Goal: Information Seeking & Learning: Find specific page/section

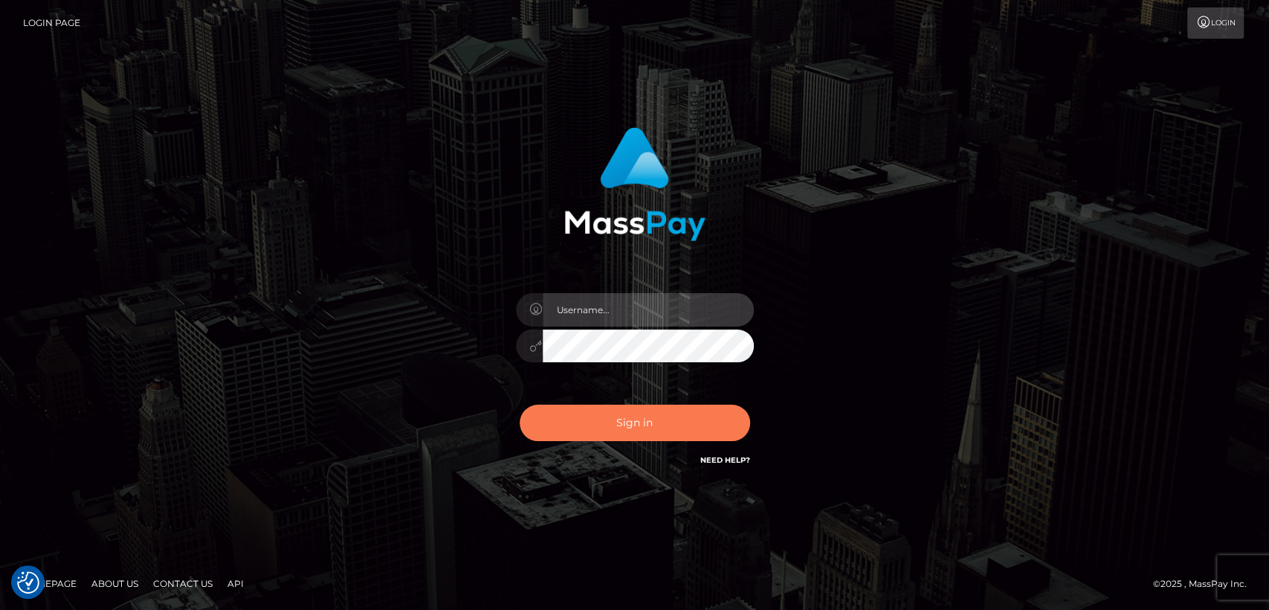
type input "nt.es"
click at [639, 428] on button "Sign in" at bounding box center [635, 422] width 230 height 36
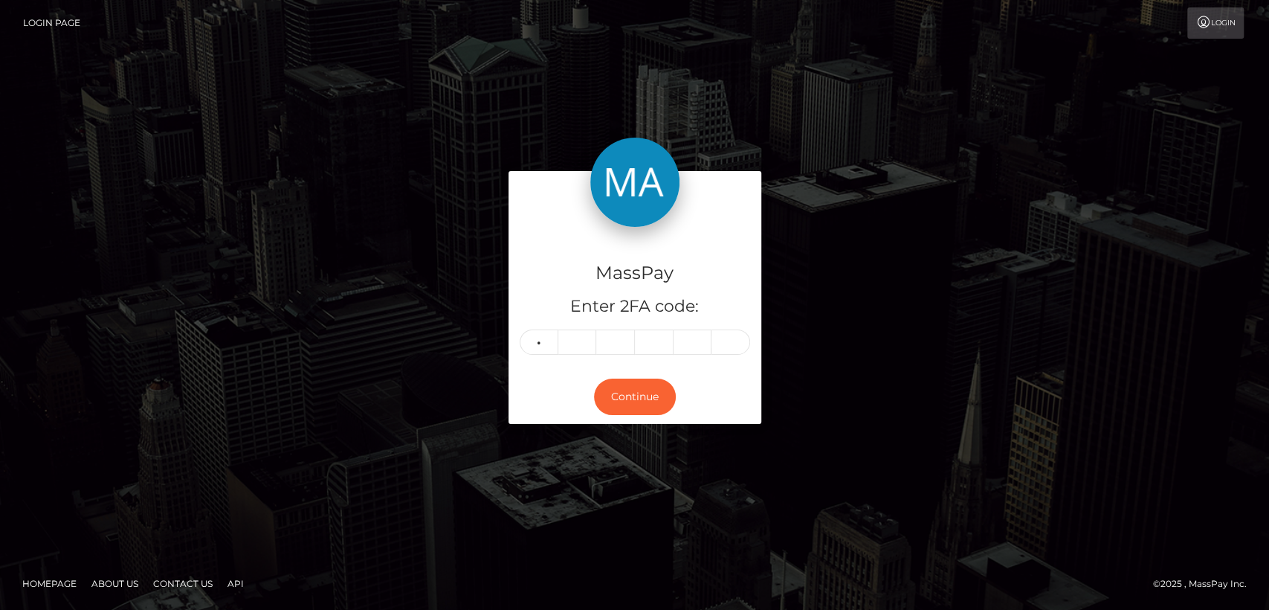
type input "5"
type input "1"
type input "2"
type input "1"
type input "0"
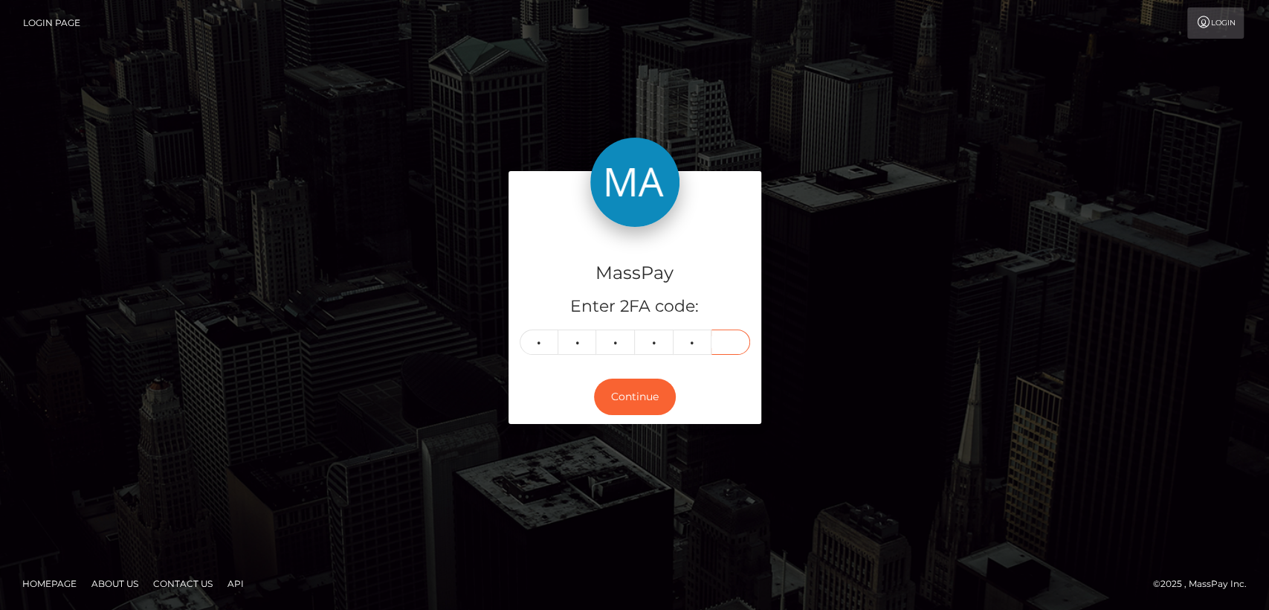
type input "6"
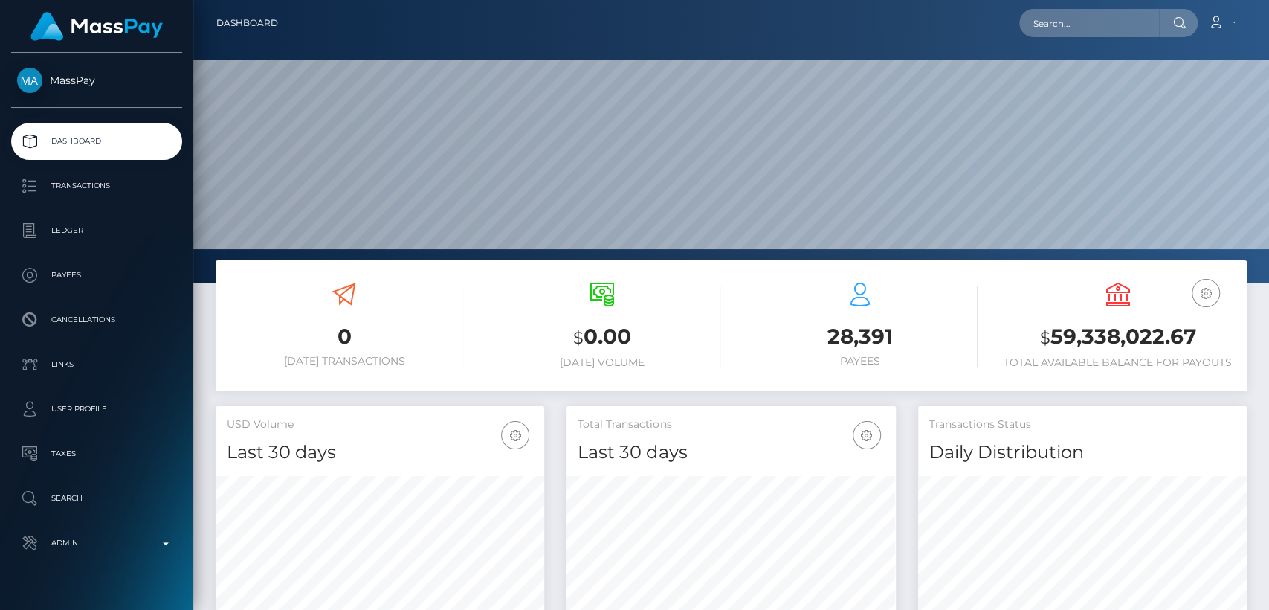
scroll to position [262, 329]
click at [1129, 19] on input "text" at bounding box center [1089, 23] width 140 height 28
paste input "[EMAIL_ADDRESS][DOMAIN_NAME]"
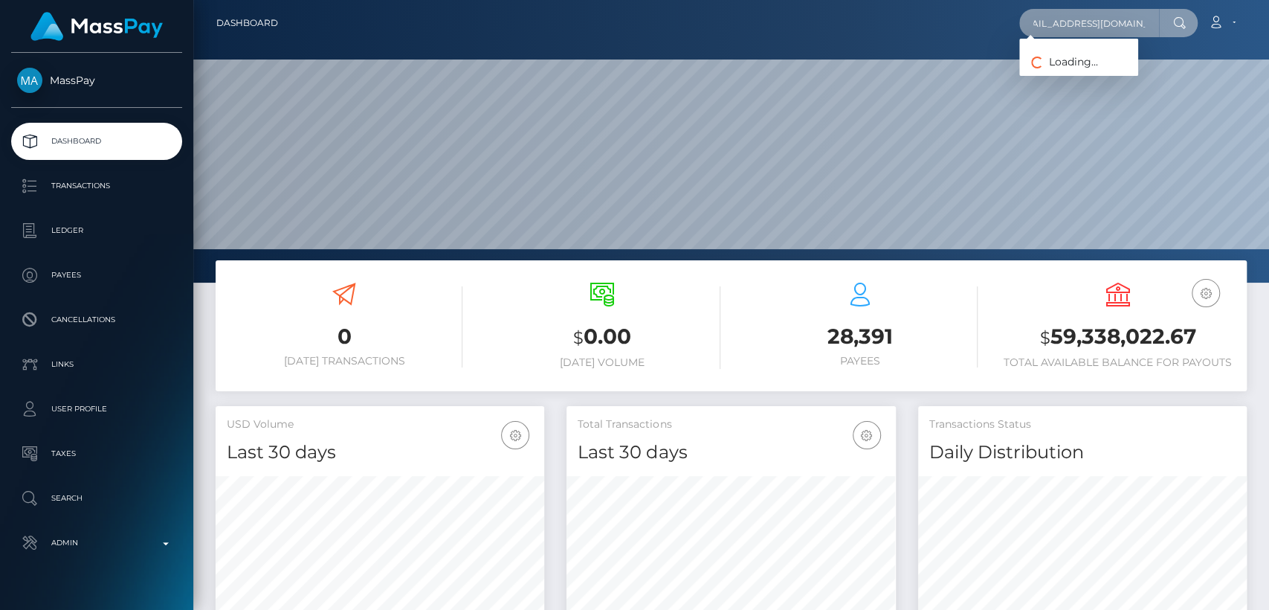
type input "[EMAIL_ADDRESS][DOMAIN_NAME]"
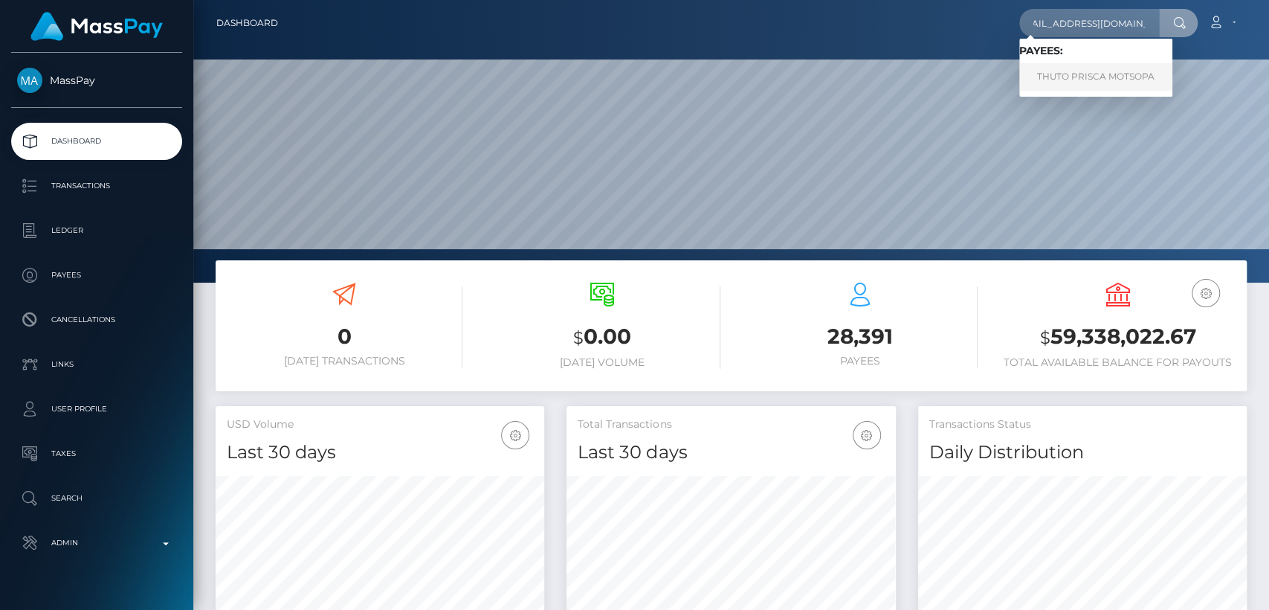
scroll to position [0, 0]
click at [1106, 72] on link "THUTO PRISCA MOTSOPA" at bounding box center [1095, 77] width 153 height 28
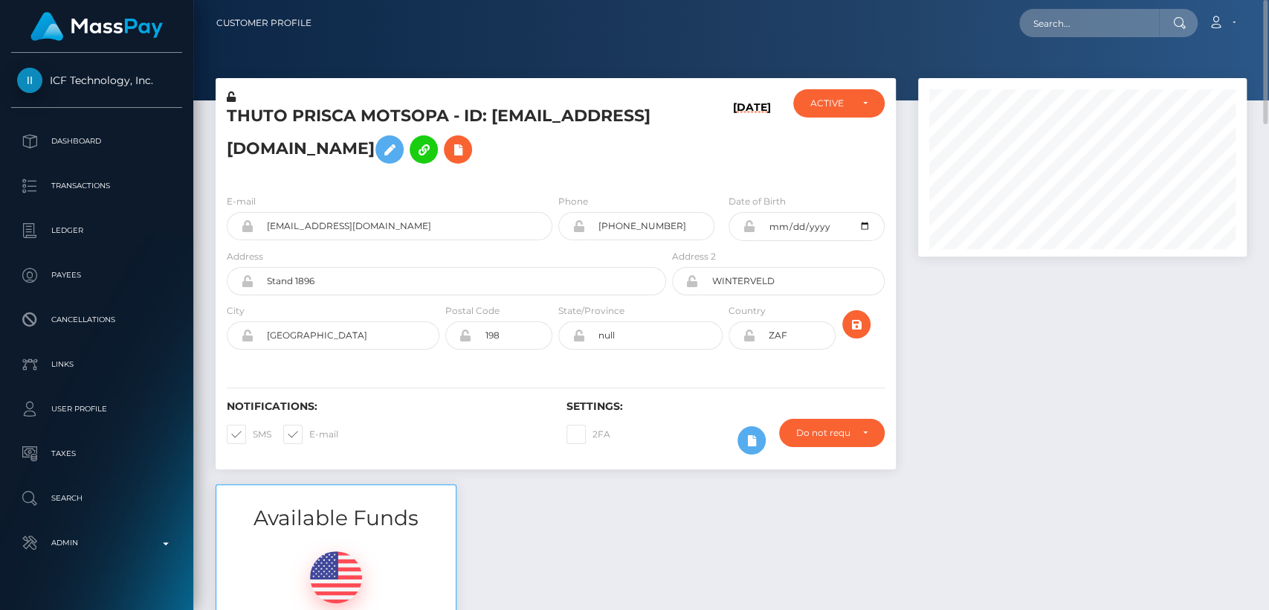
click at [260, 115] on h5 "THUTO PRISCA MOTSOPA - ID: [EMAIL_ADDRESS][DOMAIN_NAME]" at bounding box center [442, 138] width 431 height 66
copy h5 "THUTO"
click at [1094, 16] on input "text" at bounding box center [1089, 23] width 140 height 28
paste input "[EMAIL_ADDRESS][DOMAIN_NAME]"
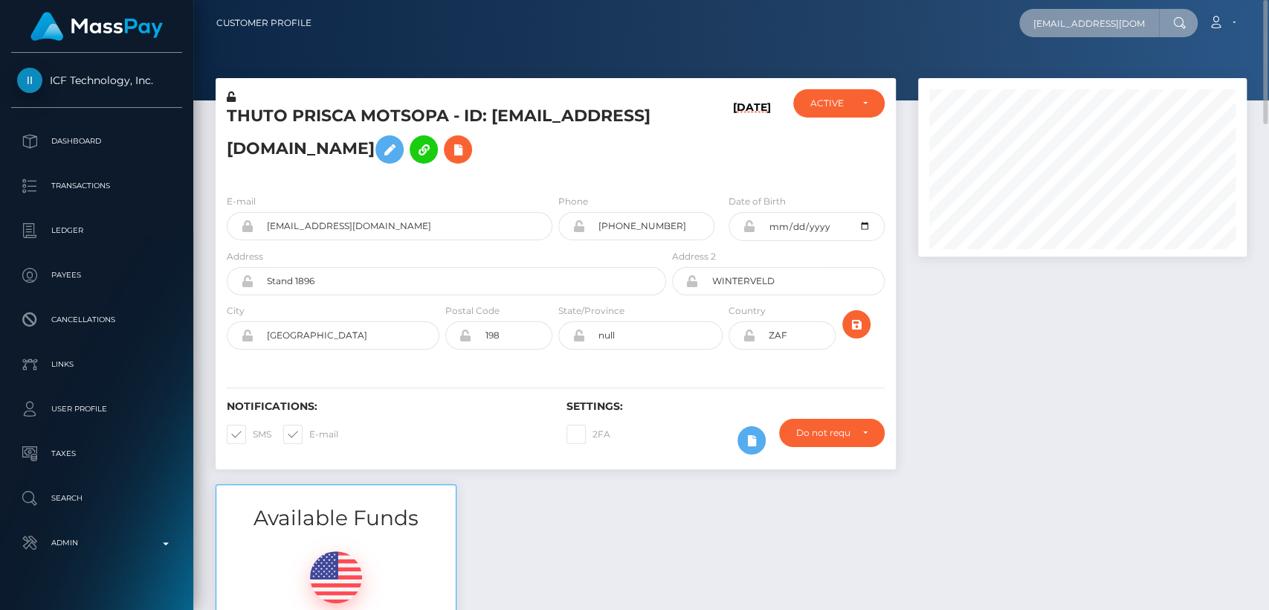
scroll to position [0, 19]
type input "[EMAIL_ADDRESS][DOMAIN_NAME]"
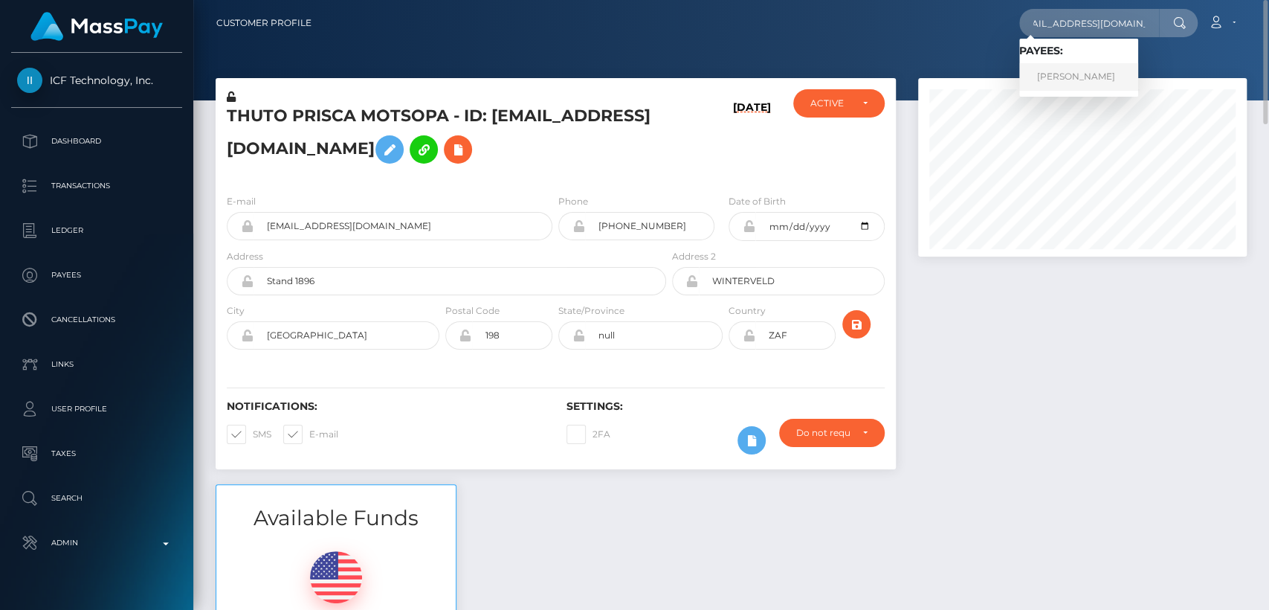
scroll to position [0, 0]
click at [1088, 74] on link "Sarah Dugan" at bounding box center [1078, 77] width 119 height 28
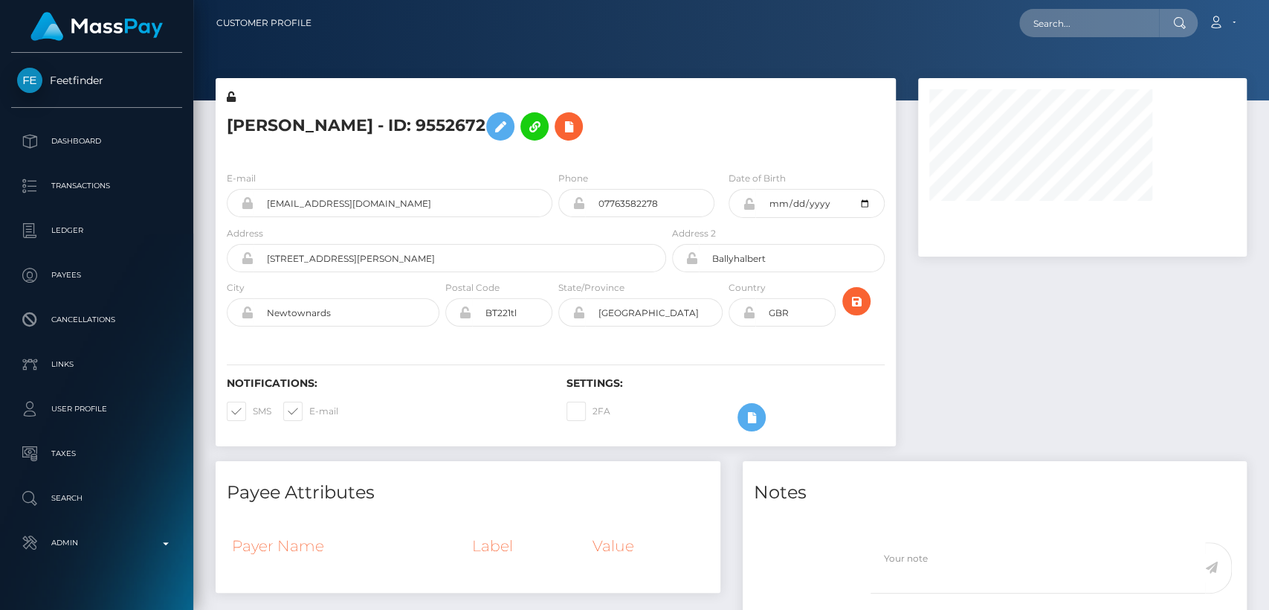
click at [252, 123] on h5 "[PERSON_NAME] - ID: 9552672" at bounding box center [442, 126] width 431 height 43
click at [252, 123] on h5 "Sarah Dugan - ID: 9552672" at bounding box center [442, 126] width 431 height 43
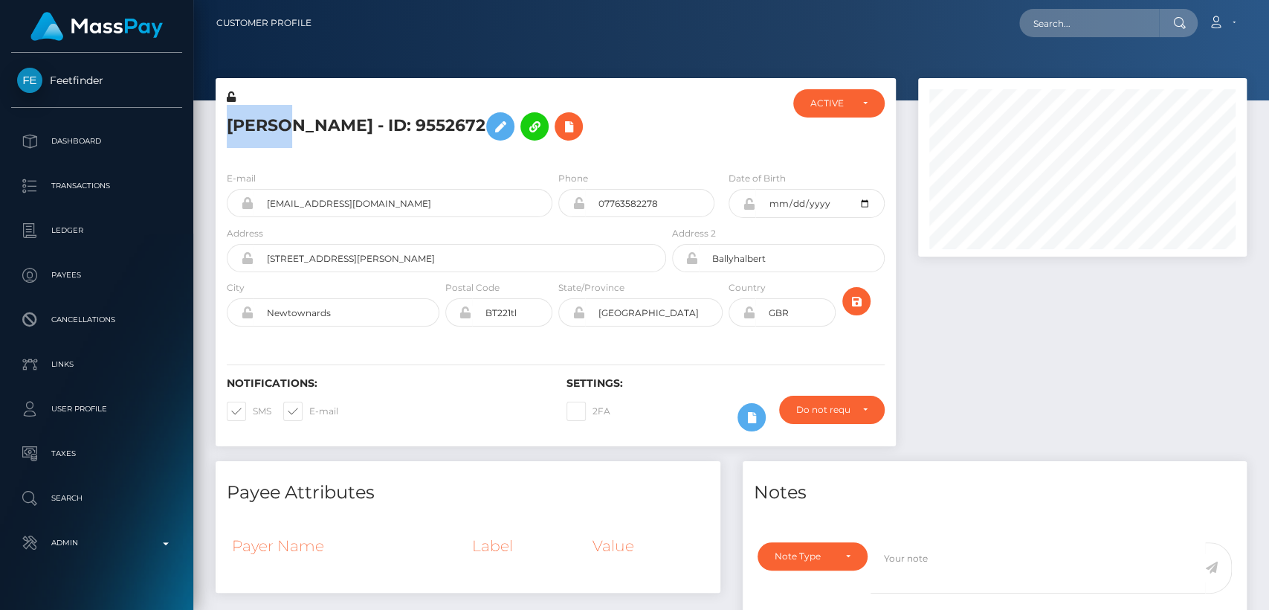
scroll to position [178, 329]
copy h5 "Sarah"
click at [464, 454] on div "Sarah Dugan - ID: 9552672 ACTIVE CLOSED ACTIVE" at bounding box center [555, 269] width 703 height 383
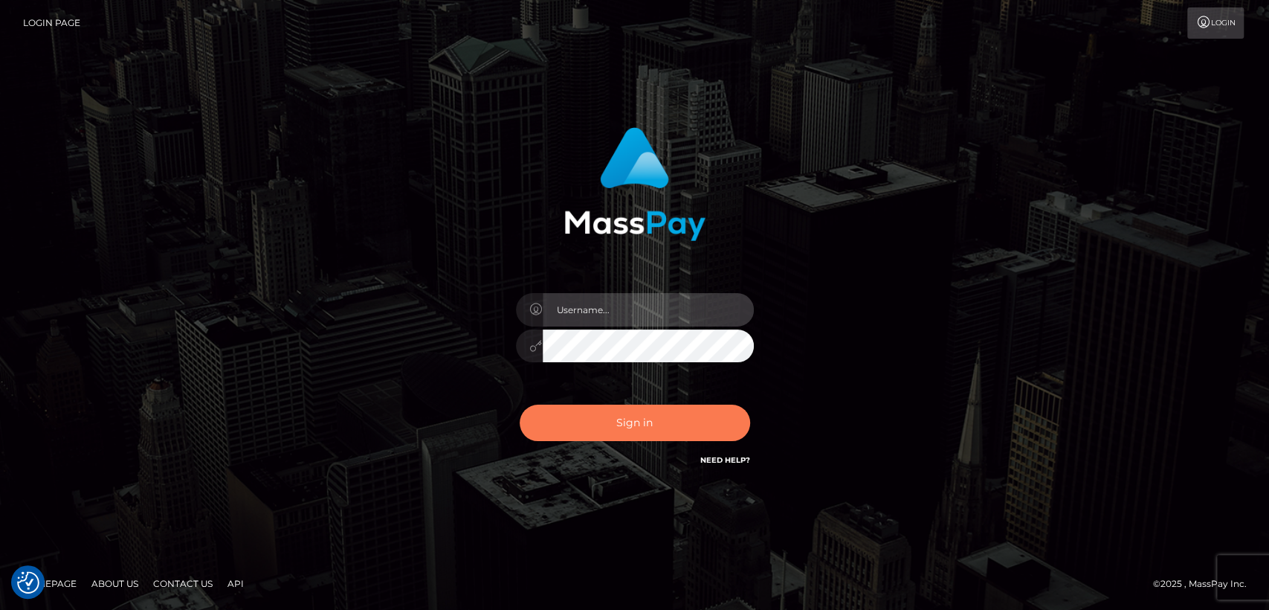
type input "nt.es"
click at [662, 418] on button "Sign in" at bounding box center [635, 422] width 230 height 36
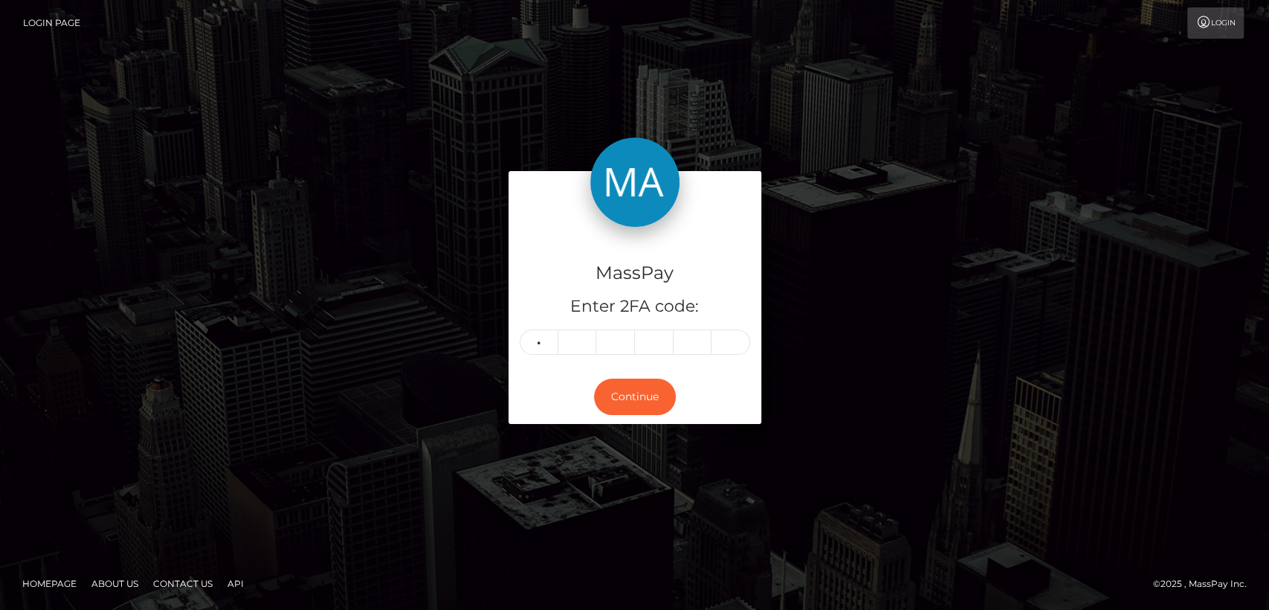
type input "6"
type input "0"
type input "5"
type input "9"
type input "5"
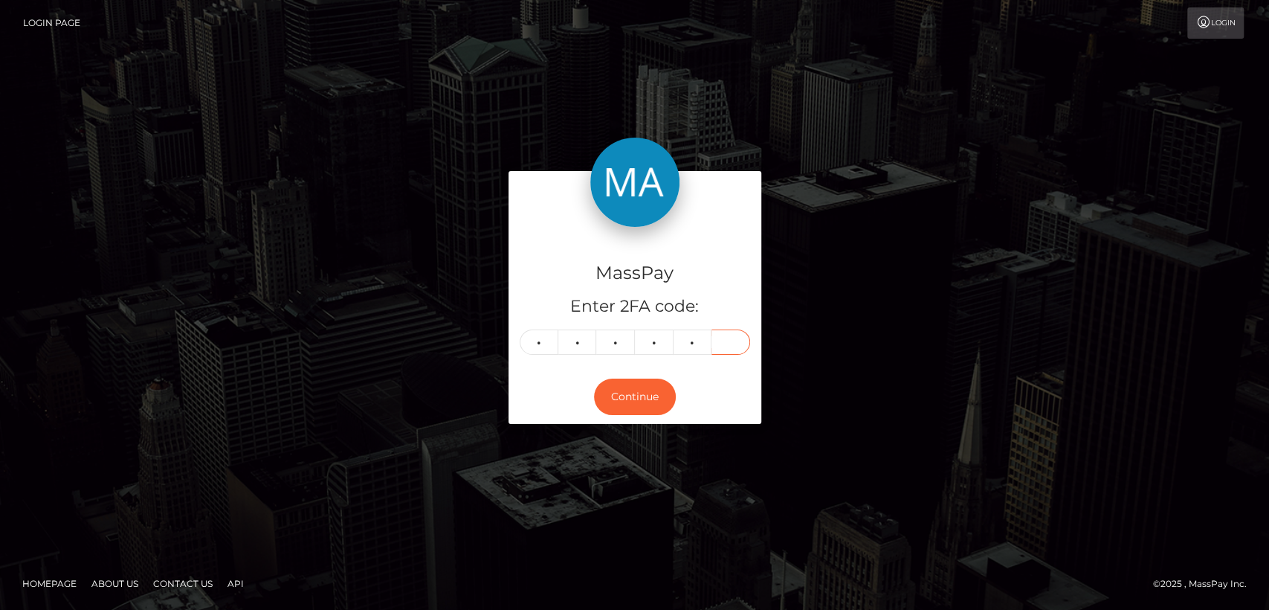
type input "9"
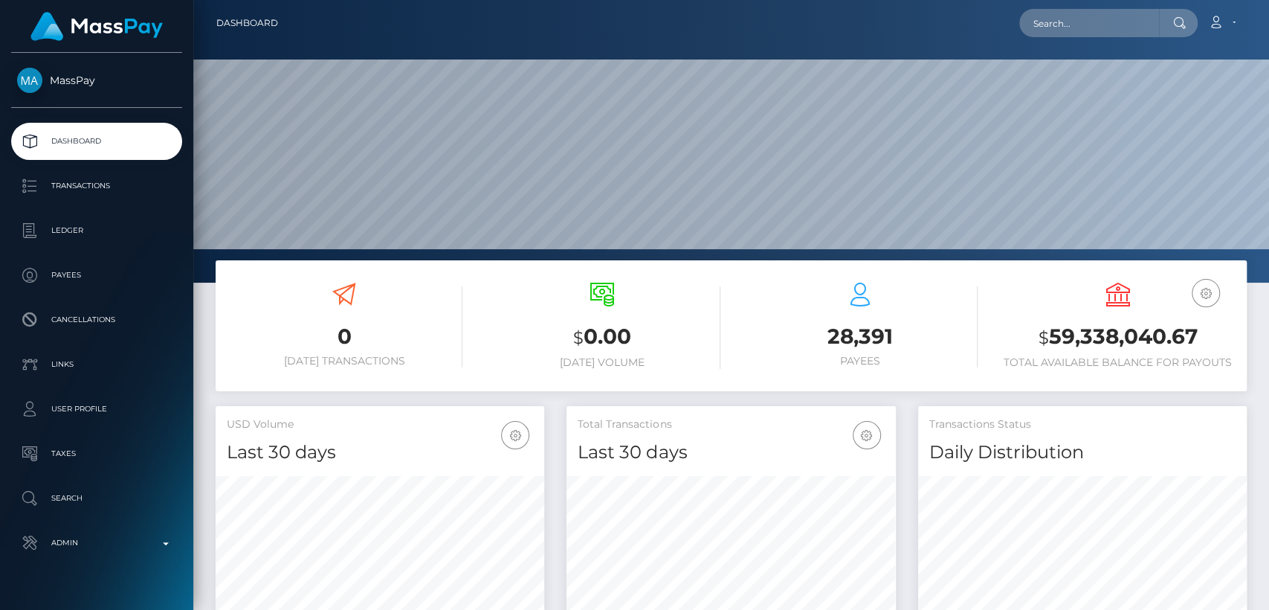
scroll to position [262, 329]
paste input "studio_groups@mail.ru"
type input "studio_groups@mail.ru"
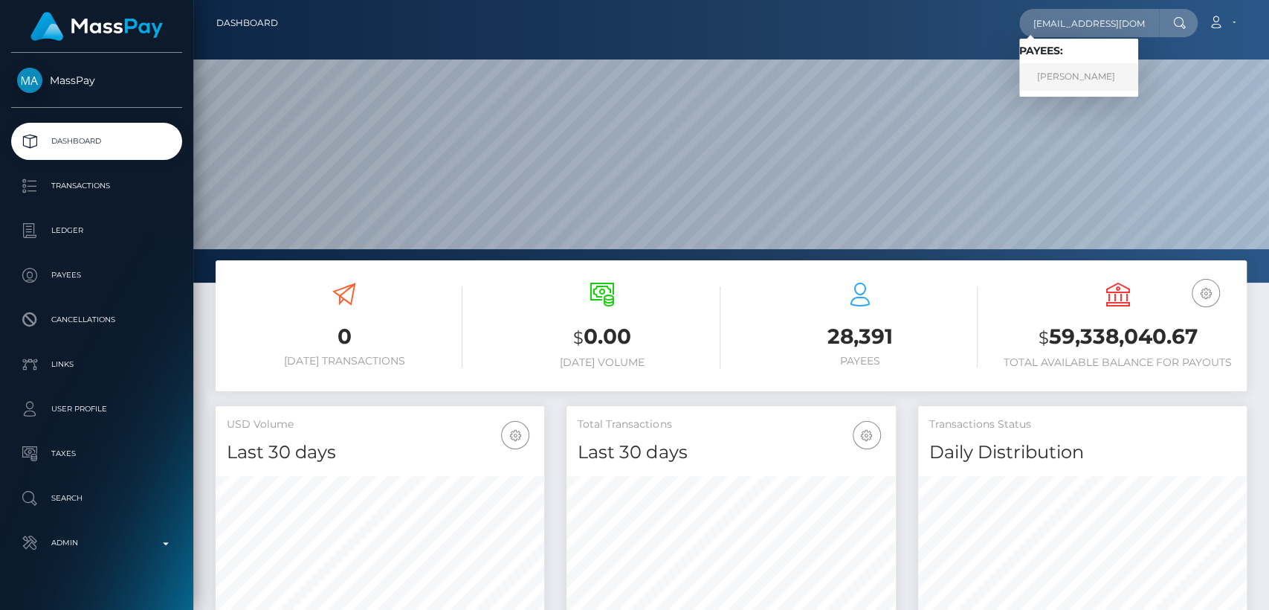
click at [1082, 83] on link "Bakhramovich Musaev" at bounding box center [1078, 77] width 119 height 28
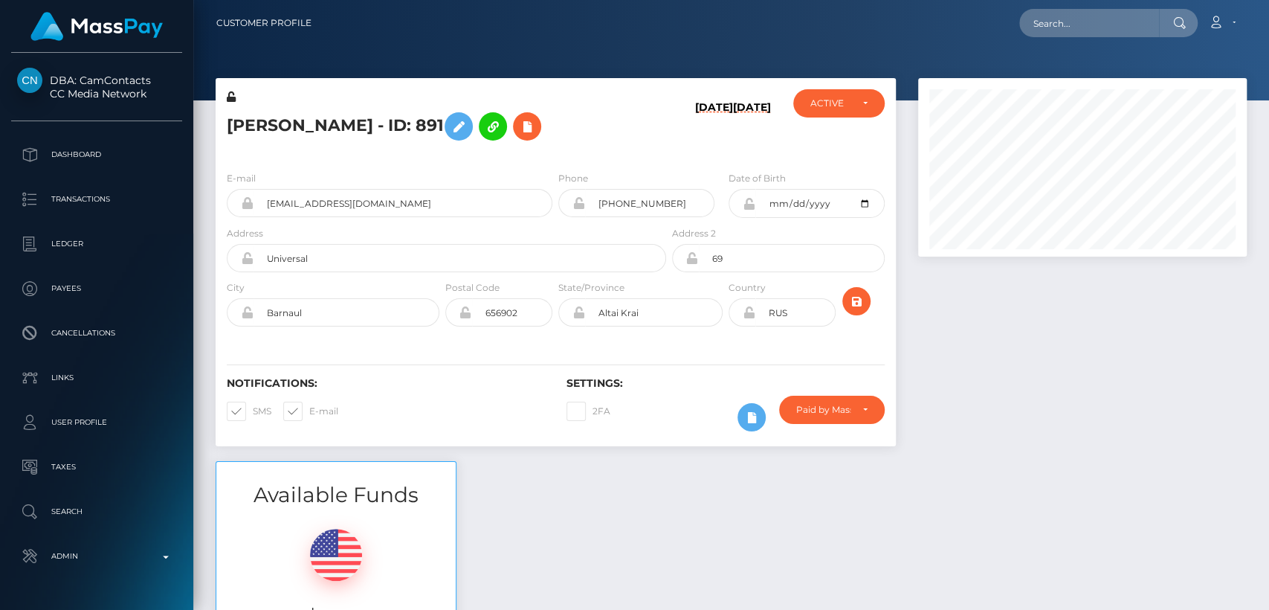
scroll to position [178, 329]
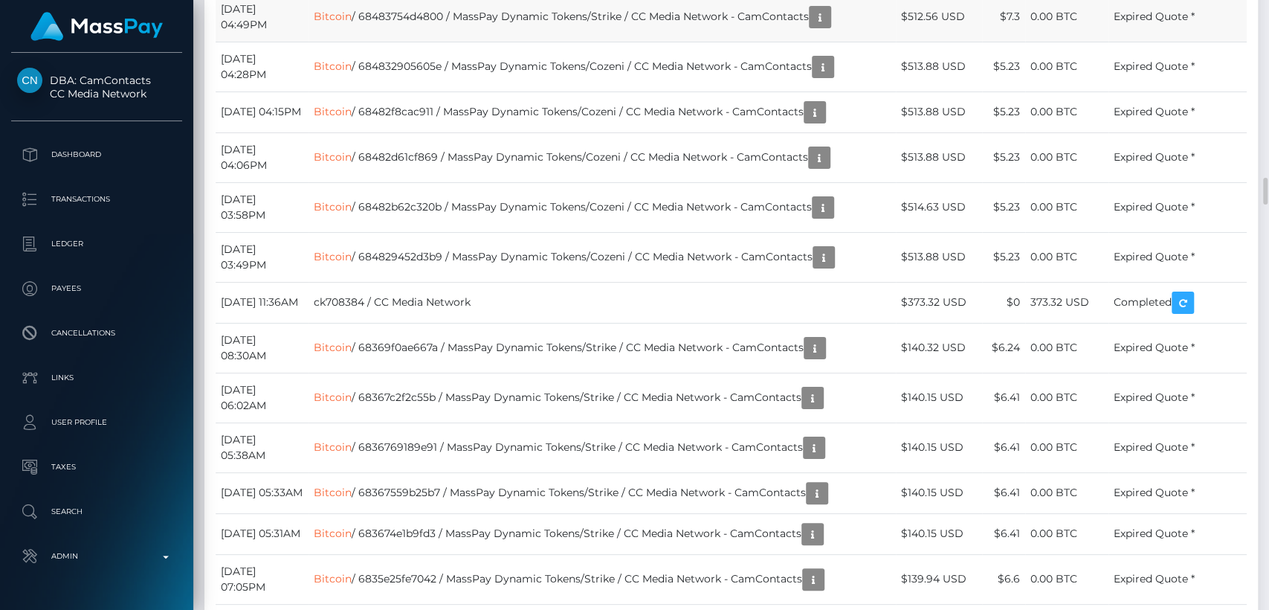
scroll to position [3976, 0]
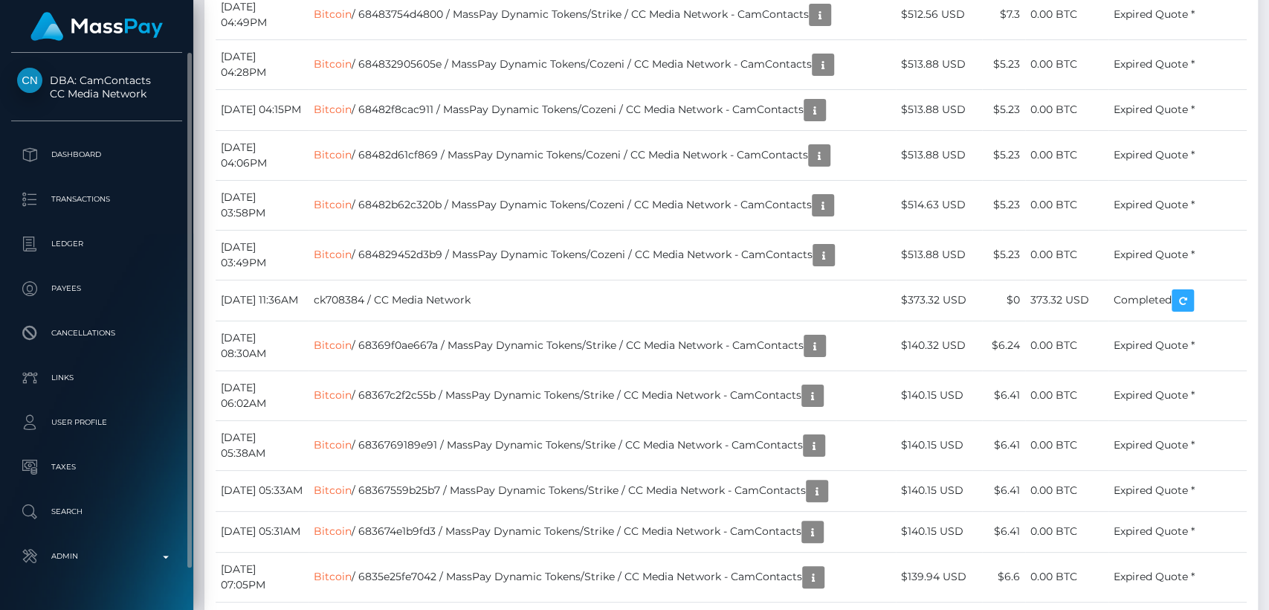
drag, startPoint x: 83, startPoint y: 67, endPoint x: 108, endPoint y: 85, distance: 30.3
click at [108, 85] on div "DBA: CamContacts CC Media Network Dashboard Transactions Ledger Payees" at bounding box center [96, 330] width 193 height 554
click at [83, 59] on div "DBA: CamContacts CC Media Network Dashboard Transactions Ledger Payees" at bounding box center [96, 330] width 193 height 554
drag, startPoint x: 78, startPoint y: 62, endPoint x: 159, endPoint y: 96, distance: 88.0
click at [159, 96] on div "DBA: CamContacts CC Media Network Dashboard Transactions Ledger Payees" at bounding box center [96, 330] width 193 height 554
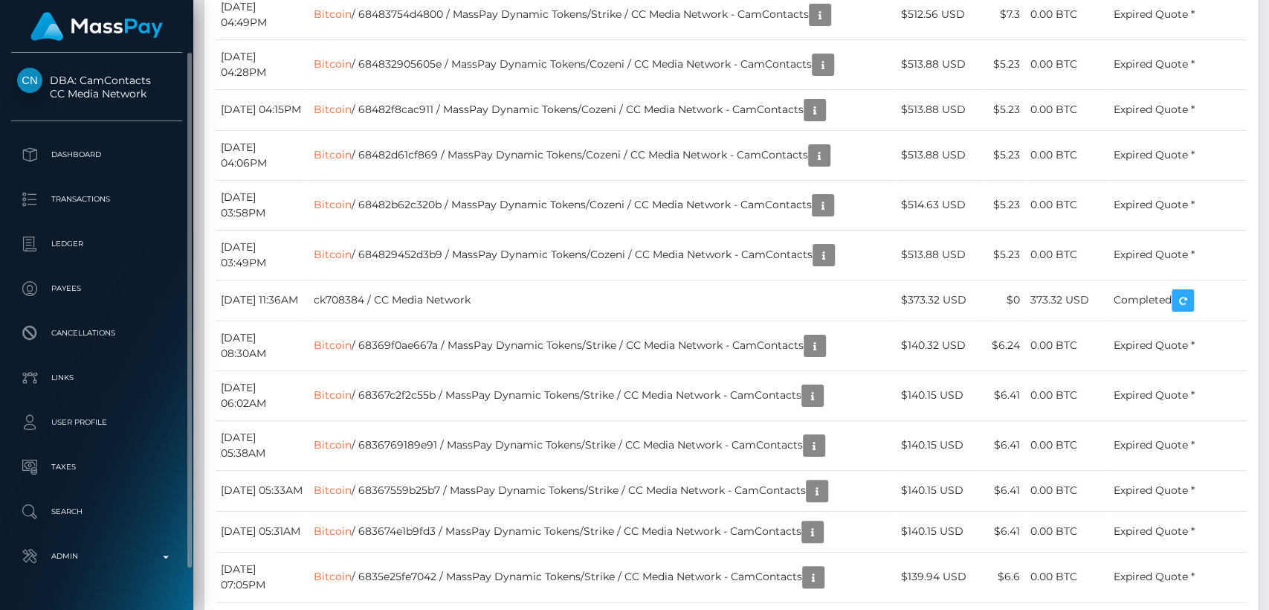
copy span "CamContacts CC Media Network"
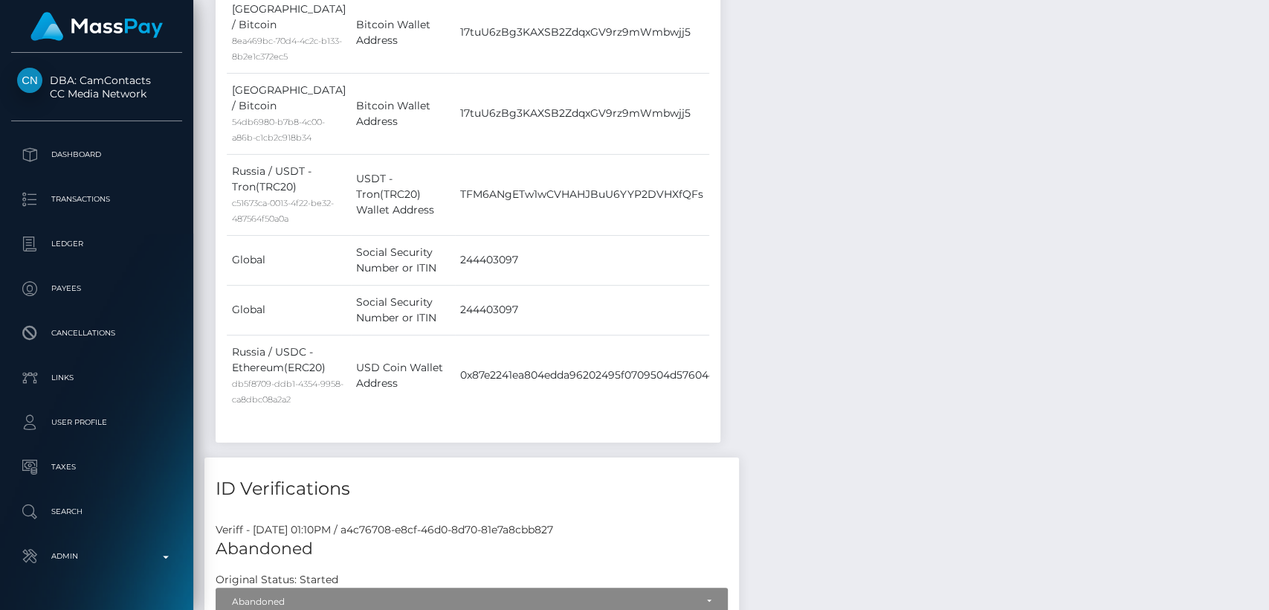
scroll to position [0, 0]
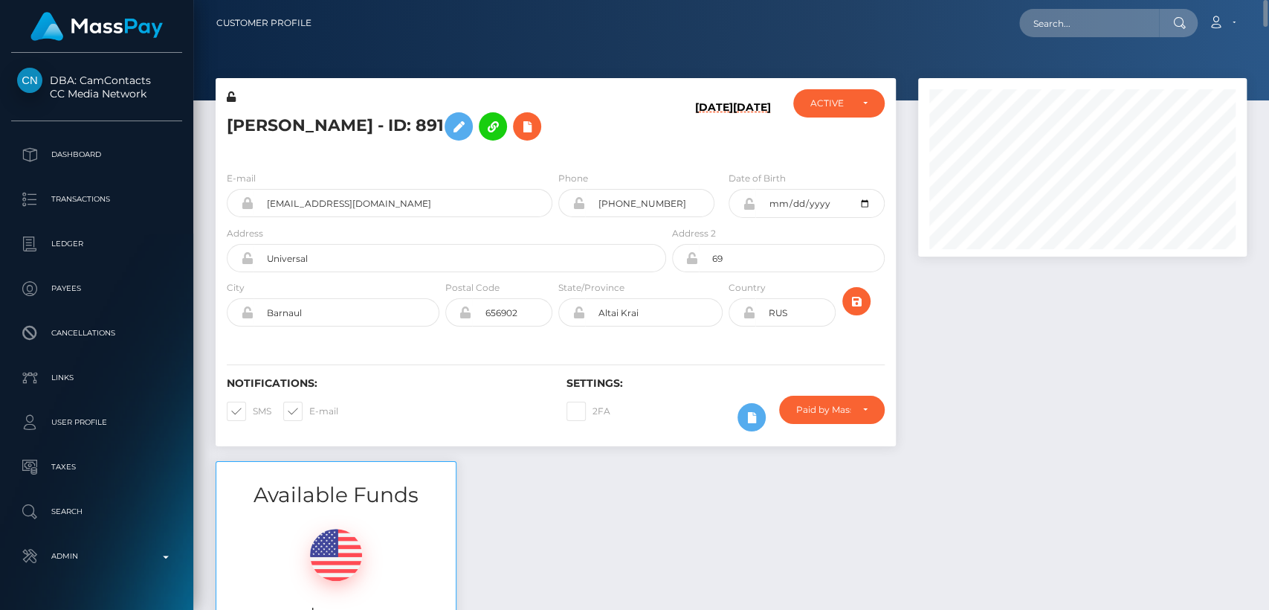
click at [311, 120] on h5 "Bakhramovich Musaev - ID: 891" at bounding box center [442, 126] width 431 height 43
copy h5 "Bakhramovich"
click at [1044, 30] on input "text" at bounding box center [1089, 23] width 140 height 28
paste input "veeravalto@gmail.com"
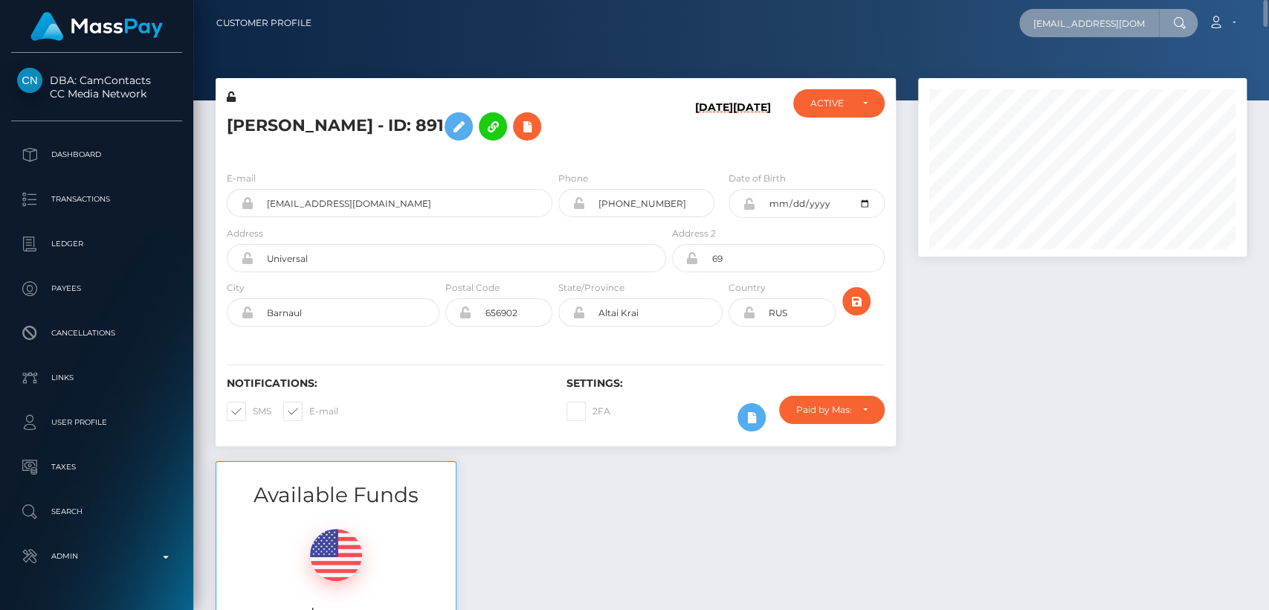
type input "veeravalto@gmail.com"
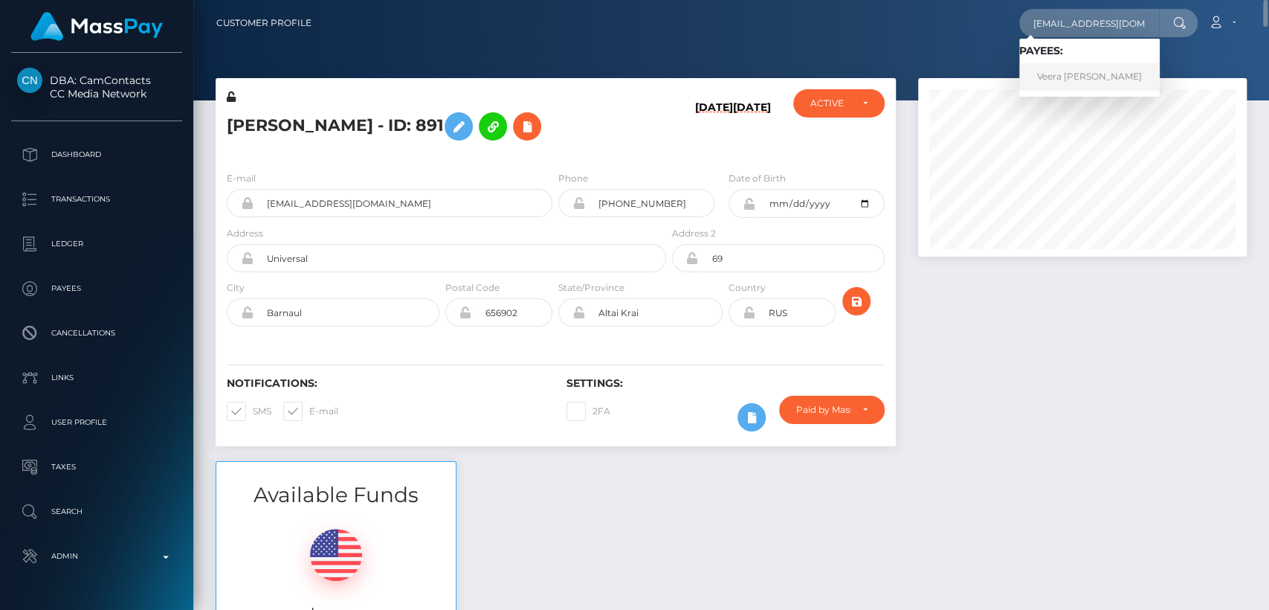
click at [1125, 71] on link "Veera Emilia Haenninen" at bounding box center [1089, 77] width 141 height 28
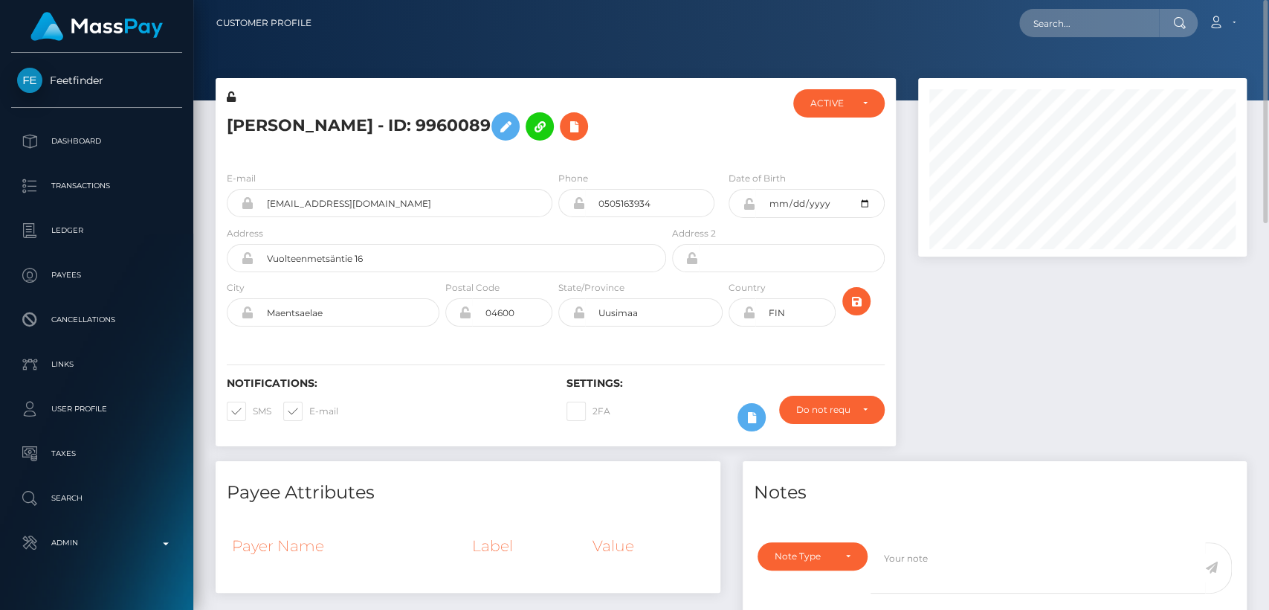
click at [254, 132] on h5 "[PERSON_NAME] - ID: 9960089" at bounding box center [442, 126] width 431 height 43
copy h5 "Veera"
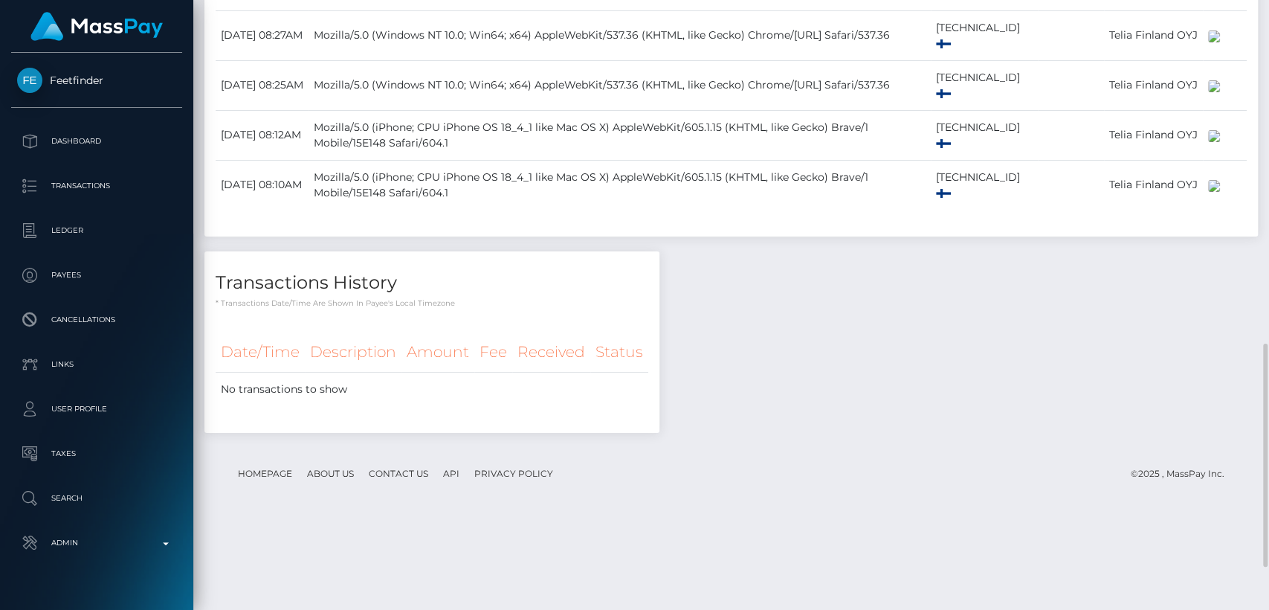
scroll to position [1053, 0]
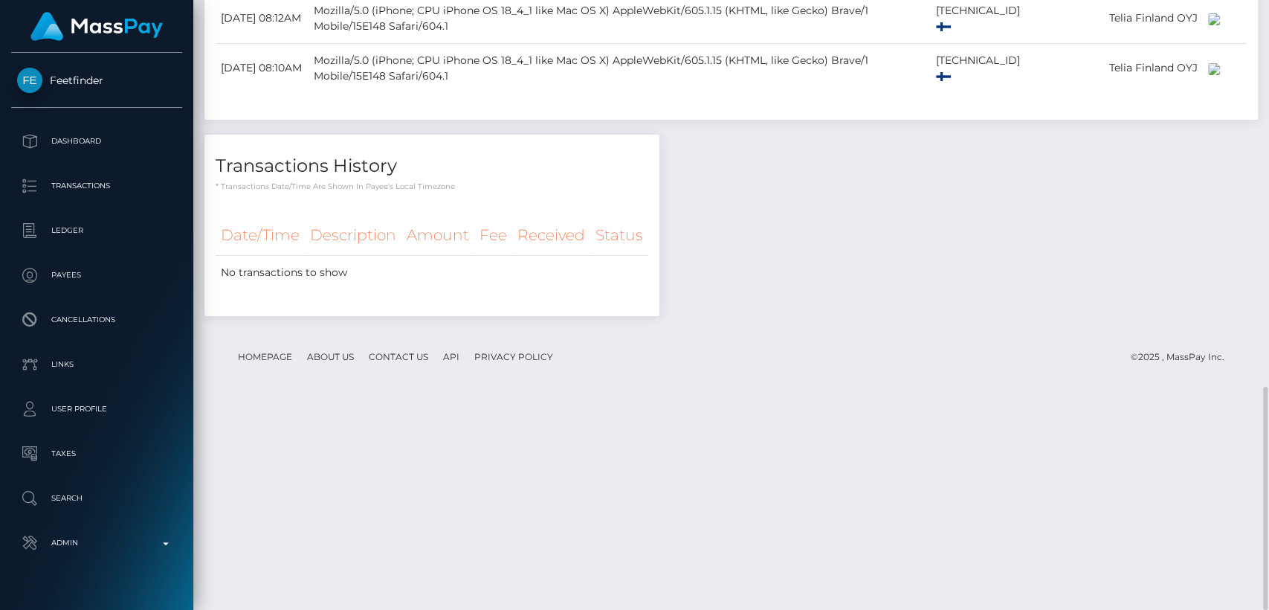
click at [476, 192] on p "* Transactions date/time are shown in payee's local timezone" at bounding box center [432, 186] width 433 height 11
drag, startPoint x: 476, startPoint y: 396, endPoint x: 494, endPoint y: 387, distance: 20.6
click at [476, 316] on div "Transactions History * Transactions date/time are shown in payee's local timezo…" at bounding box center [431, 225] width 455 height 181
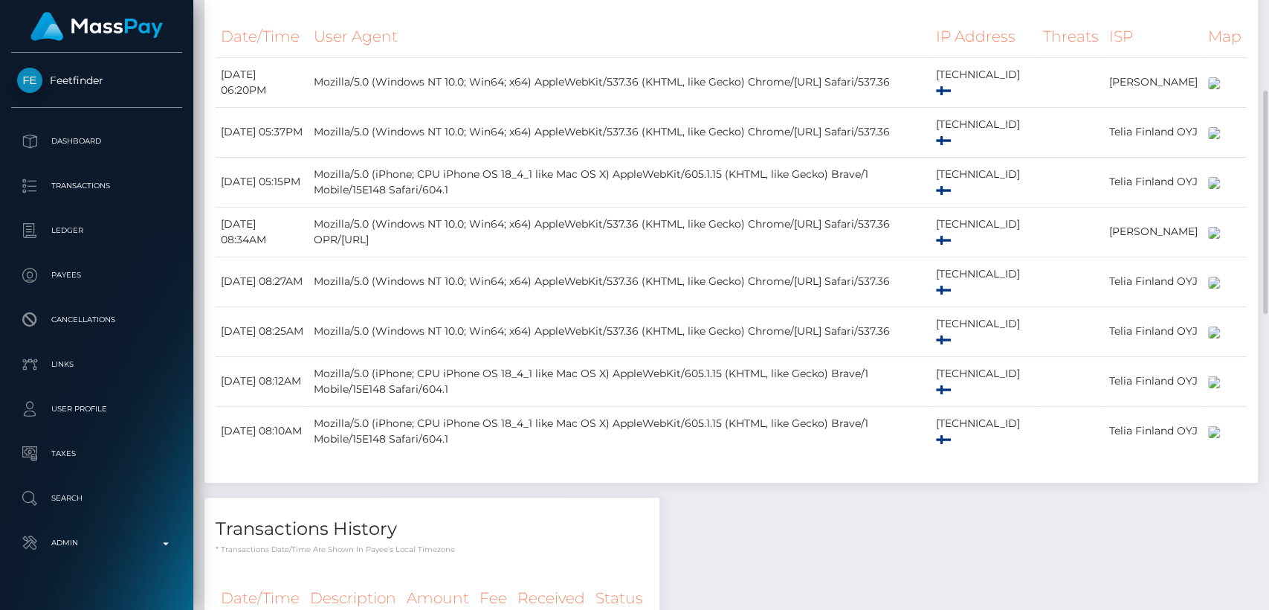
scroll to position [571, 0]
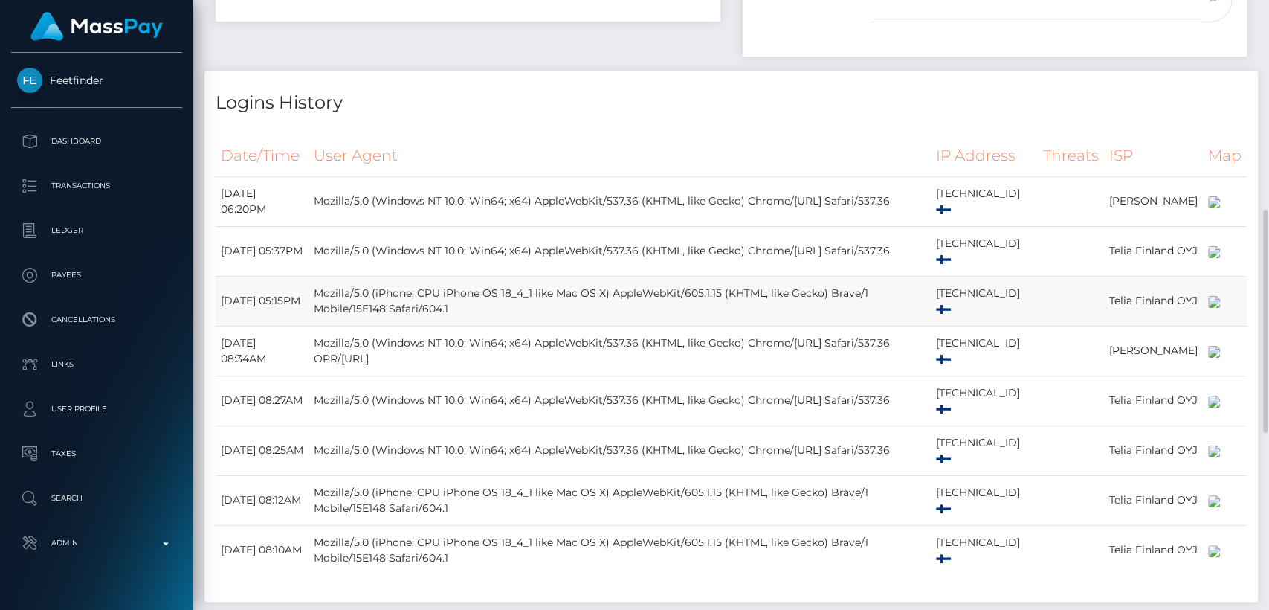
click at [640, 326] on td "Mozilla/5.0 (iPhone; CPU iPhone OS 18_4_1 like Mac OS X) AppleWebKit/605.1.15 (…" at bounding box center [620, 301] width 622 height 50
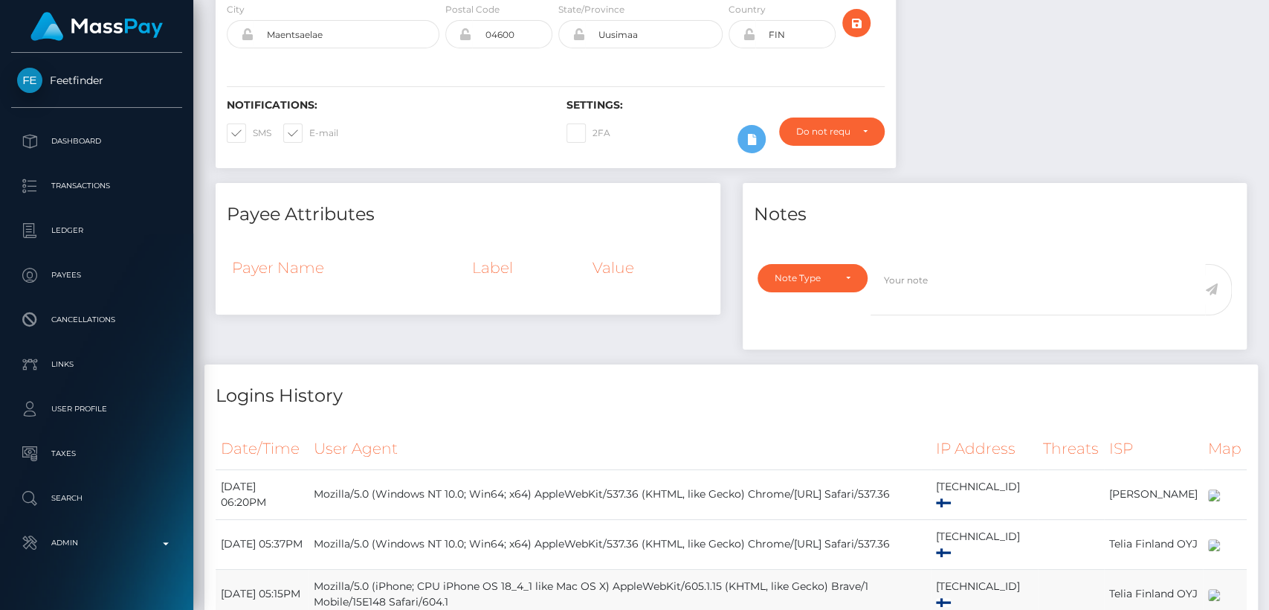
scroll to position [0, 0]
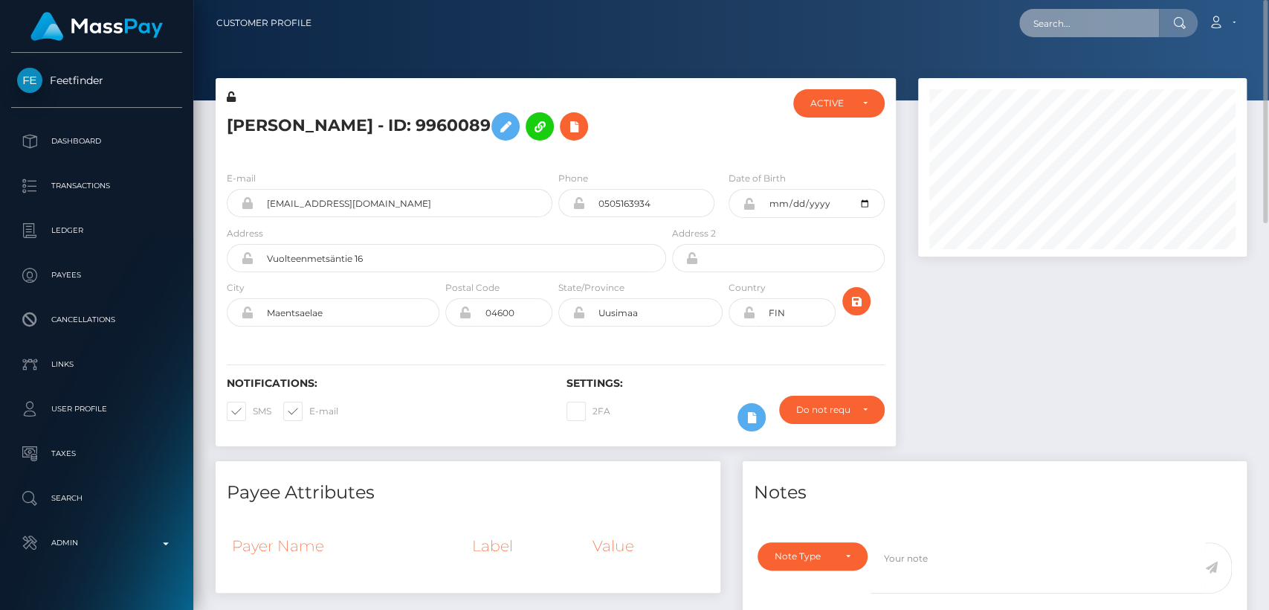
click at [1106, 22] on input "text" at bounding box center [1089, 23] width 140 height 28
paste input "[EMAIL_ADDRESS][DOMAIN_NAME]"
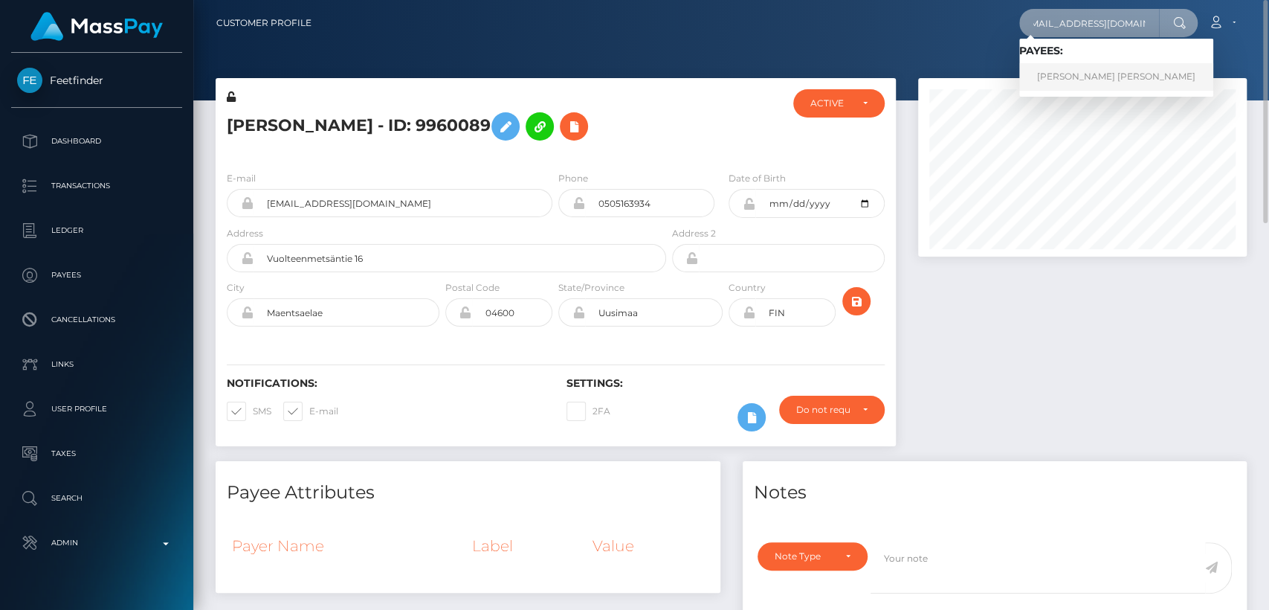
type input "[EMAIL_ADDRESS][DOMAIN_NAME]"
click at [1124, 73] on link "[PERSON_NAME] [PERSON_NAME]" at bounding box center [1116, 77] width 194 height 28
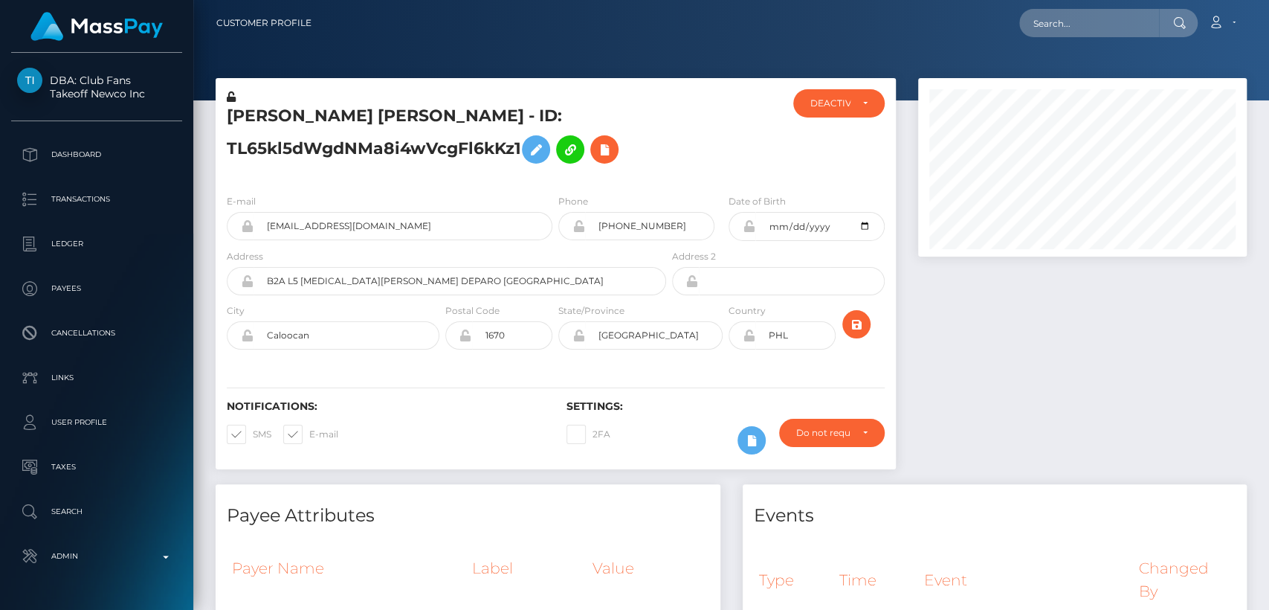
scroll to position [178, 329]
click at [271, 113] on h5 "[PERSON_NAME] [PERSON_NAME] - ID: TL65kl5dWgdNMa8i4wVcgFl6kKz1" at bounding box center [442, 138] width 431 height 66
copy h5 "[PERSON_NAME]"
click at [503, 460] on div "Notifications: SMS E-mail Settings: 2FA" at bounding box center [556, 416] width 680 height 105
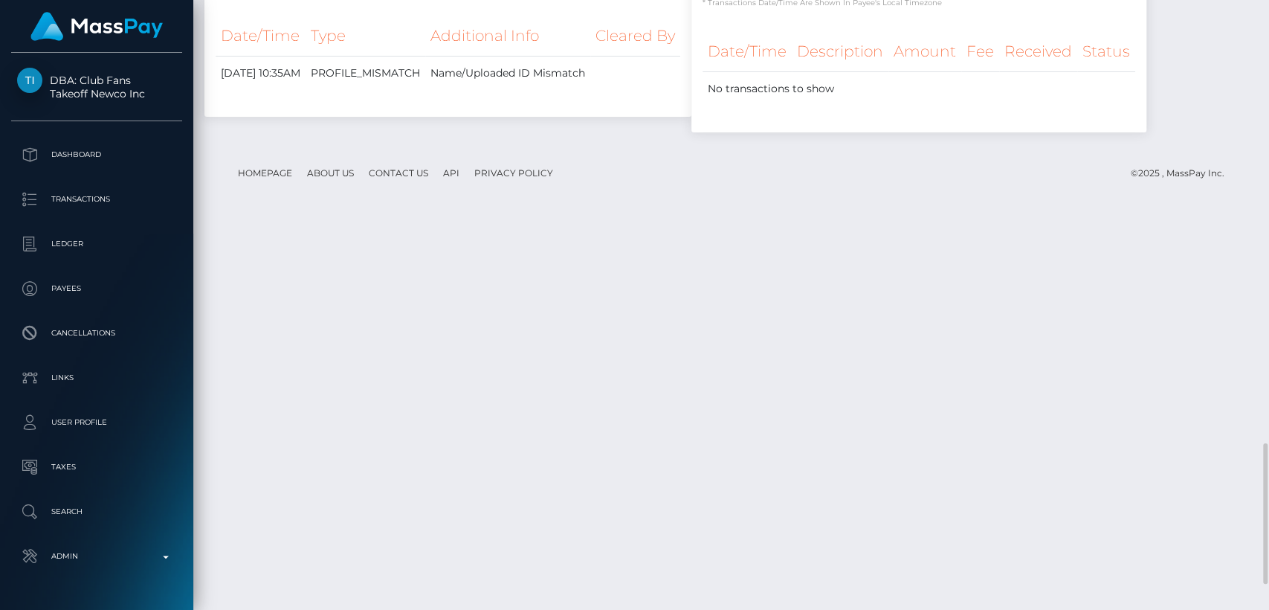
scroll to position [2032, 0]
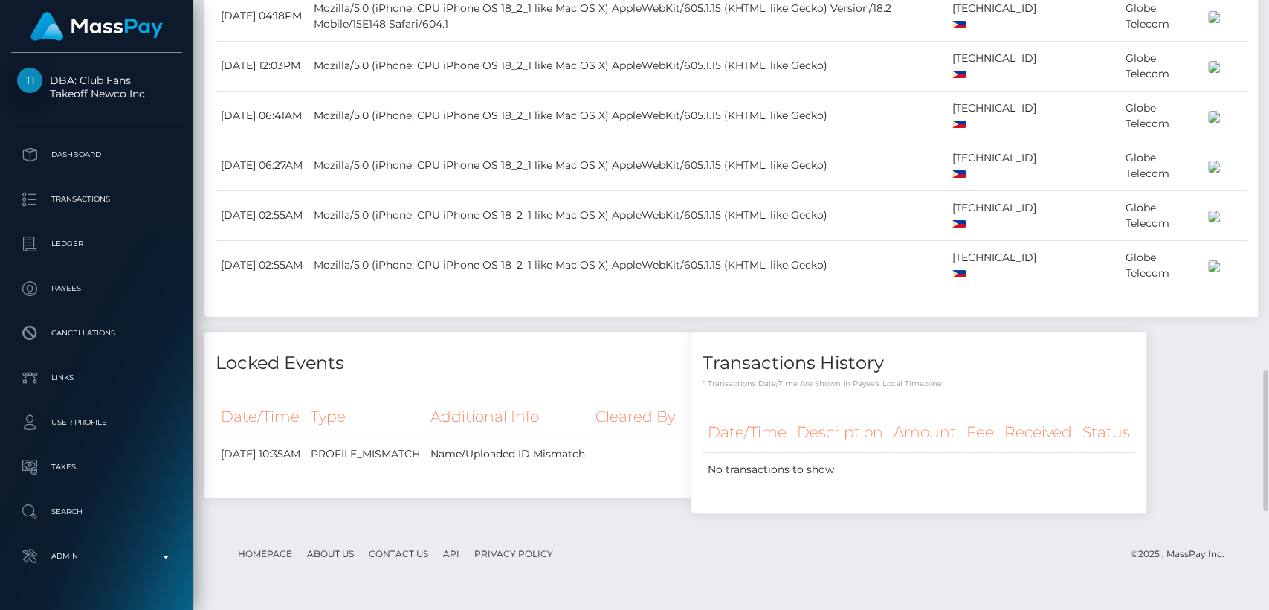
click at [546, 91] on td "Mozilla/5.0 (iPhone; CPU iPhone OS 18_2_1 like Mac OS X) AppleWebKit/605.1.15 (…" at bounding box center [628, 66] width 638 height 50
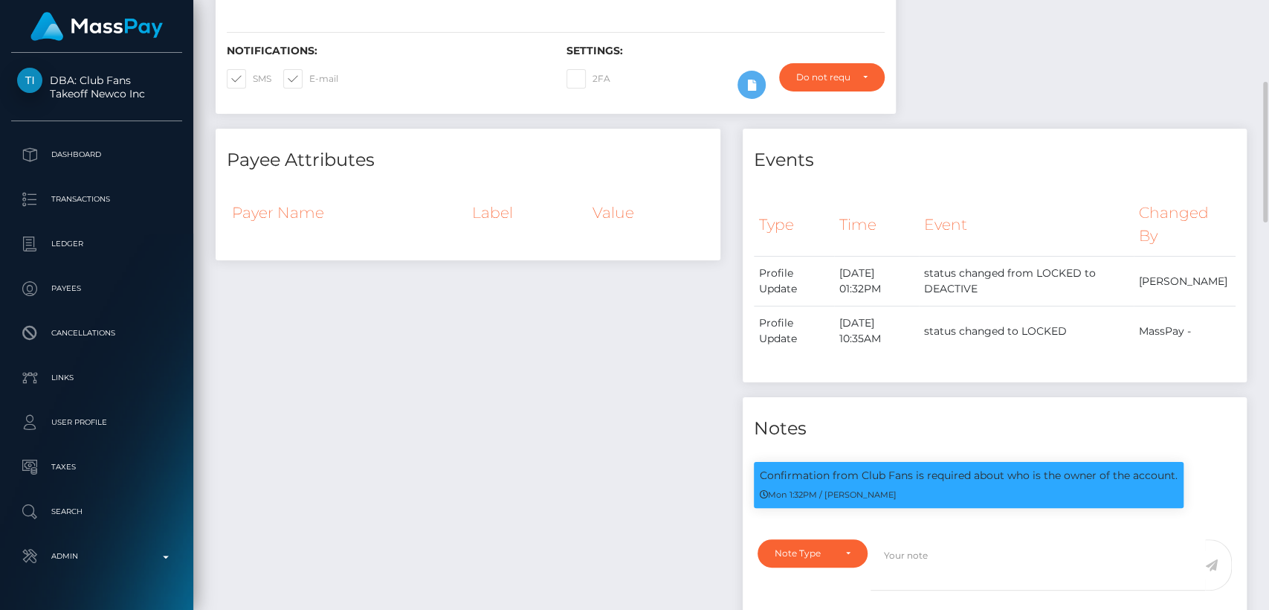
scroll to position [178, 329]
drag, startPoint x: 761, startPoint y: 473, endPoint x: 1179, endPoint y: 468, distance: 418.6
click at [1179, 468] on div "Confirmation from Club Fans is required about who is the owner of the account. …" at bounding box center [969, 485] width 430 height 46
copy p "Confirmation from Club Fans is required about who is the owner of the account."
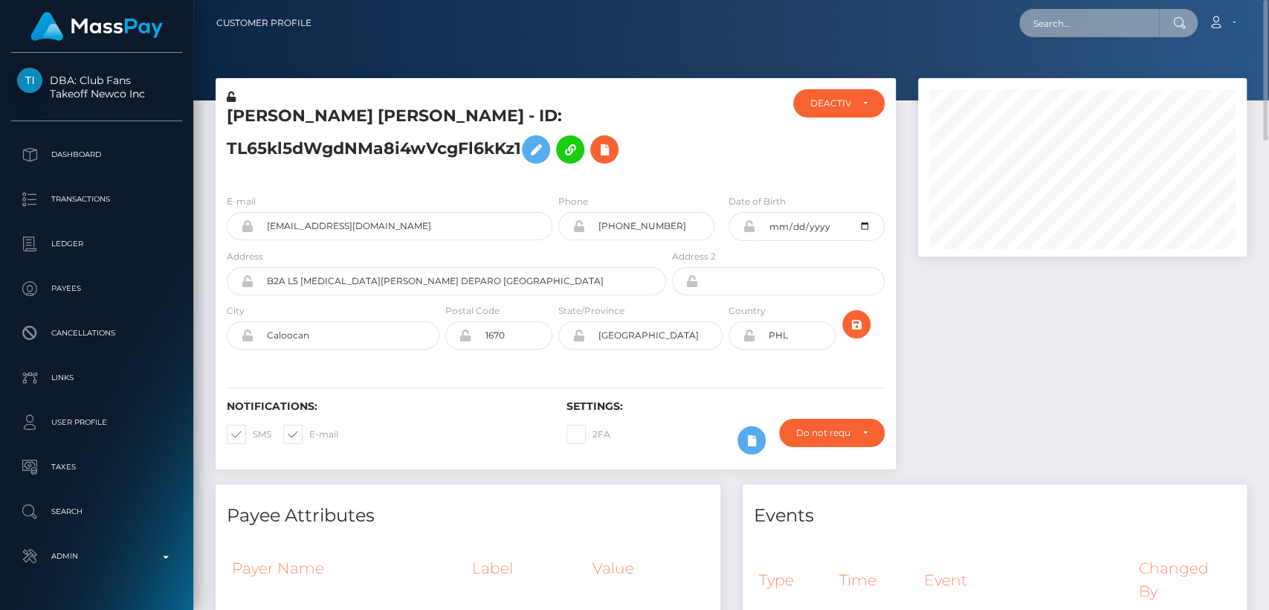
paste input "[EMAIL_ADDRESS][DOMAIN_NAME]"
type input "[EMAIL_ADDRESS][DOMAIN_NAME]"
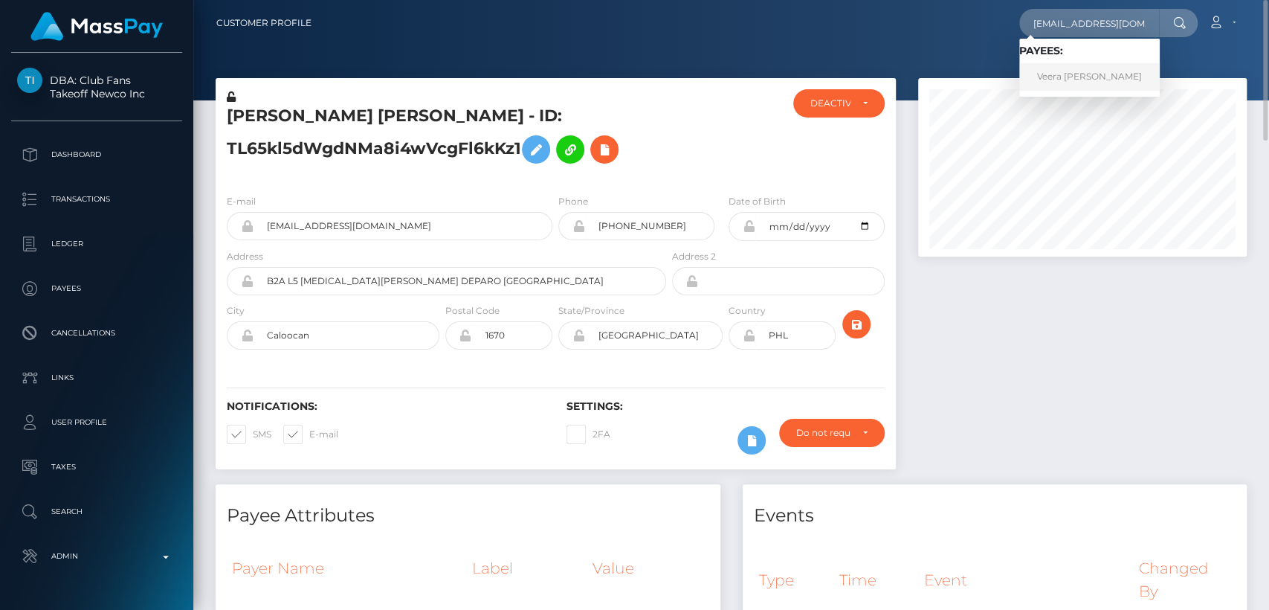
click at [1064, 76] on link "Veera [PERSON_NAME]" at bounding box center [1089, 77] width 141 height 28
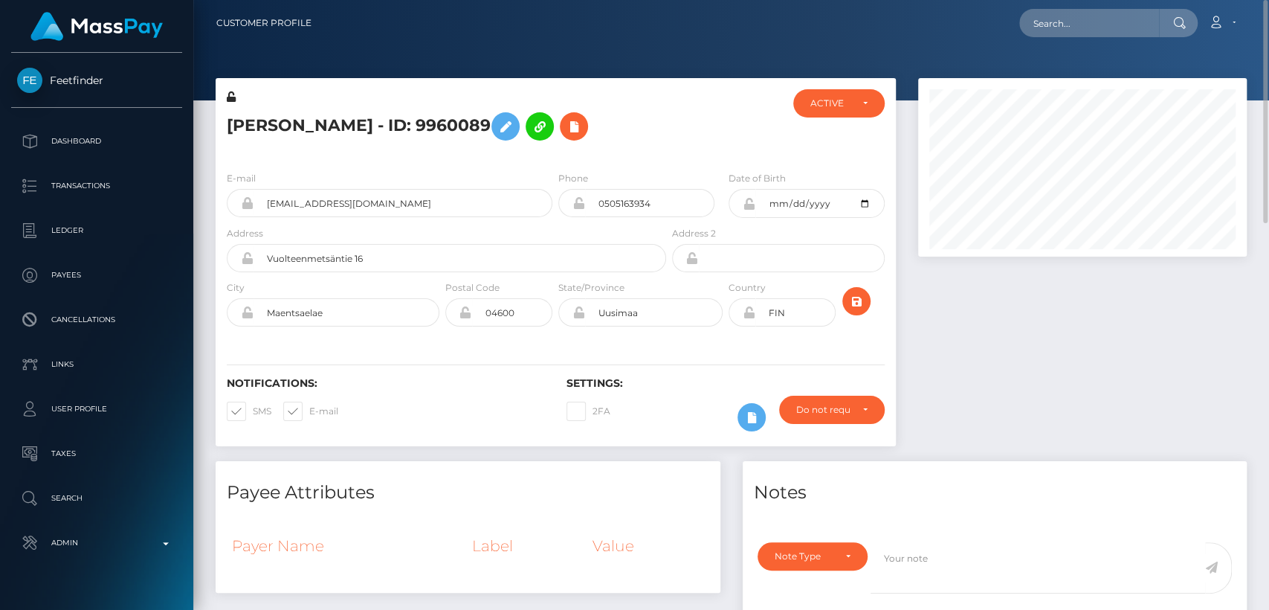
click at [251, 123] on h5 "Veera Emilia Haenninen - ID: 9960089" at bounding box center [442, 126] width 431 height 43
copy h5 "Veera"
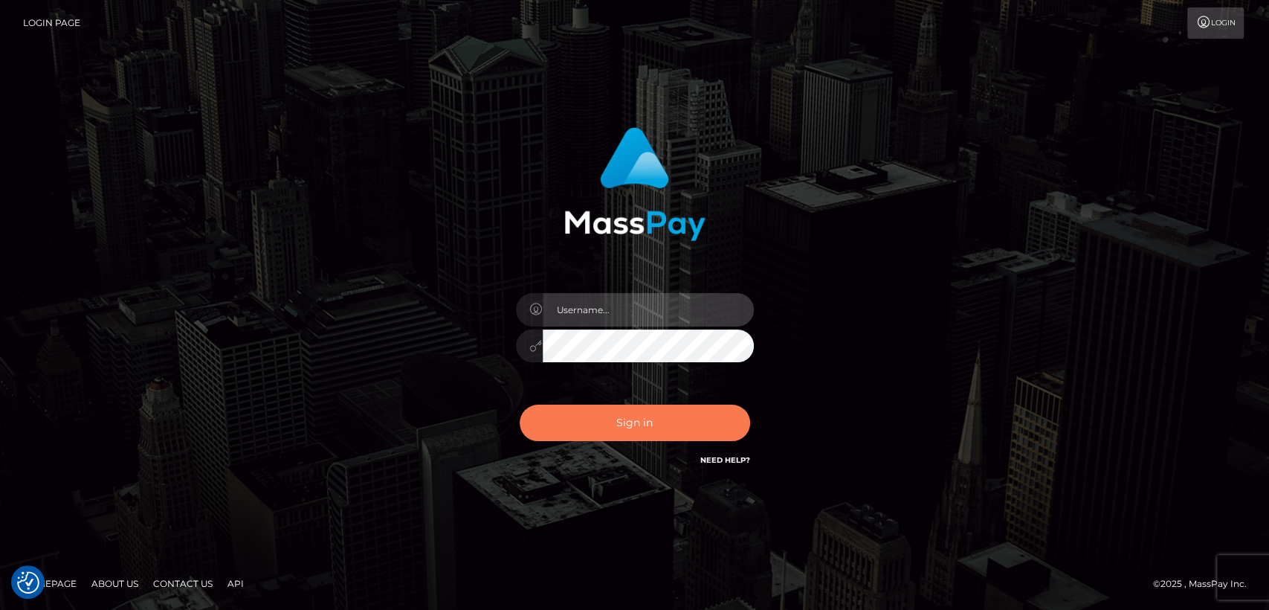
type input "nt.es"
click at [629, 428] on button "Sign in" at bounding box center [635, 422] width 230 height 36
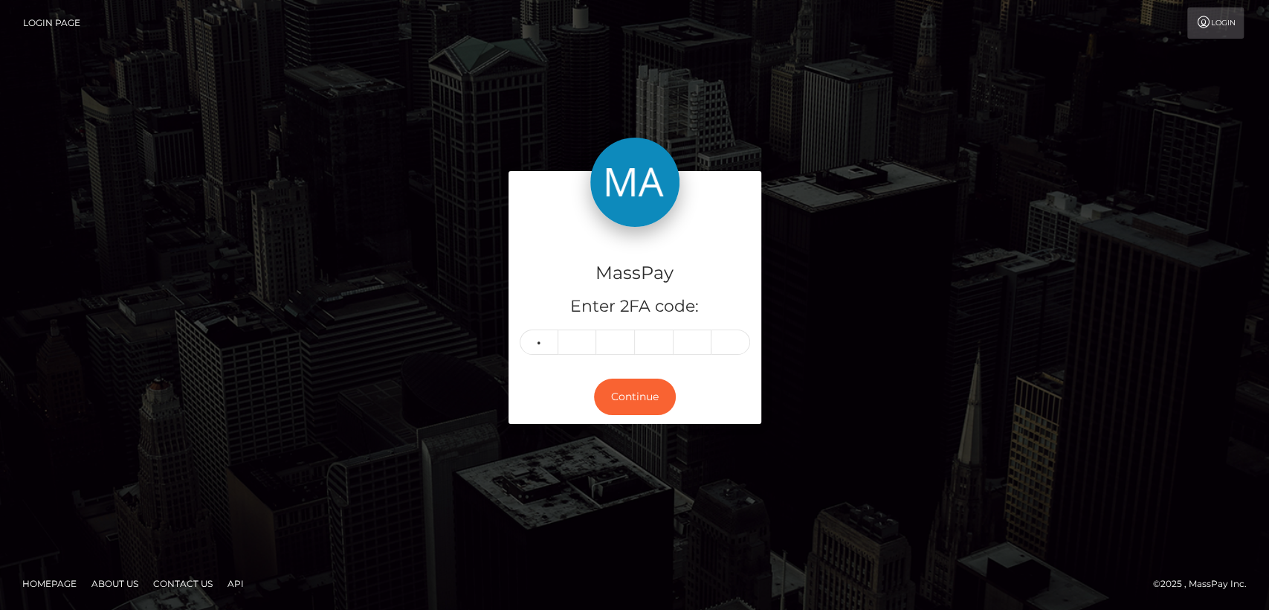
type input "6"
type input "7"
type input "9"
type input "0"
type input "8"
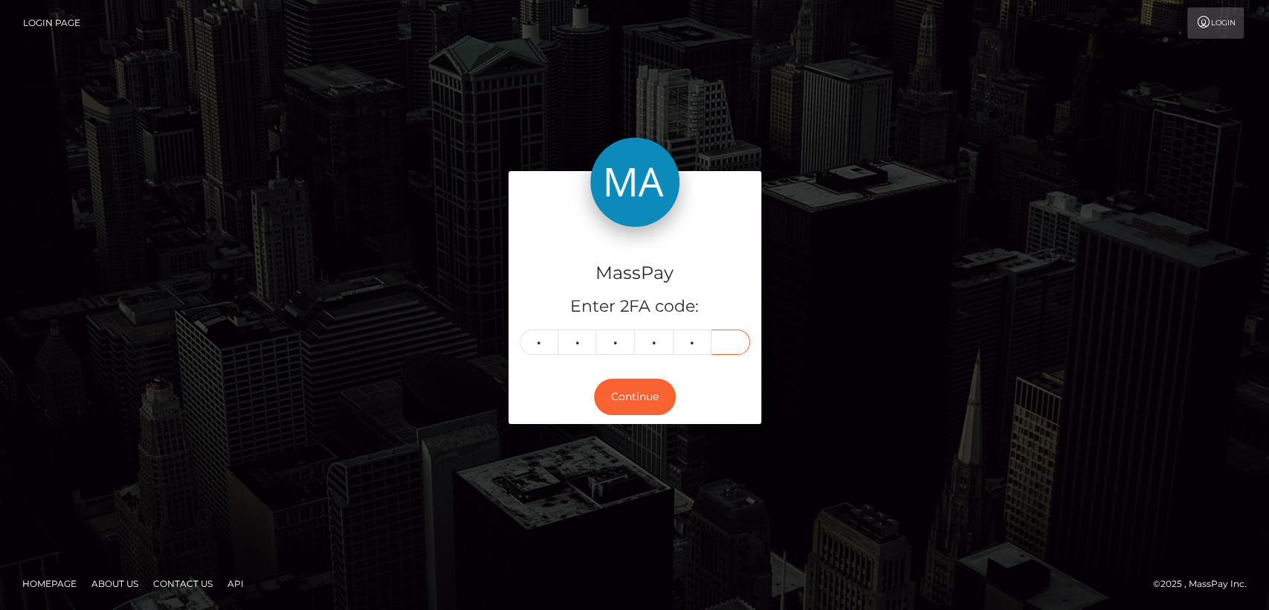
type input "2"
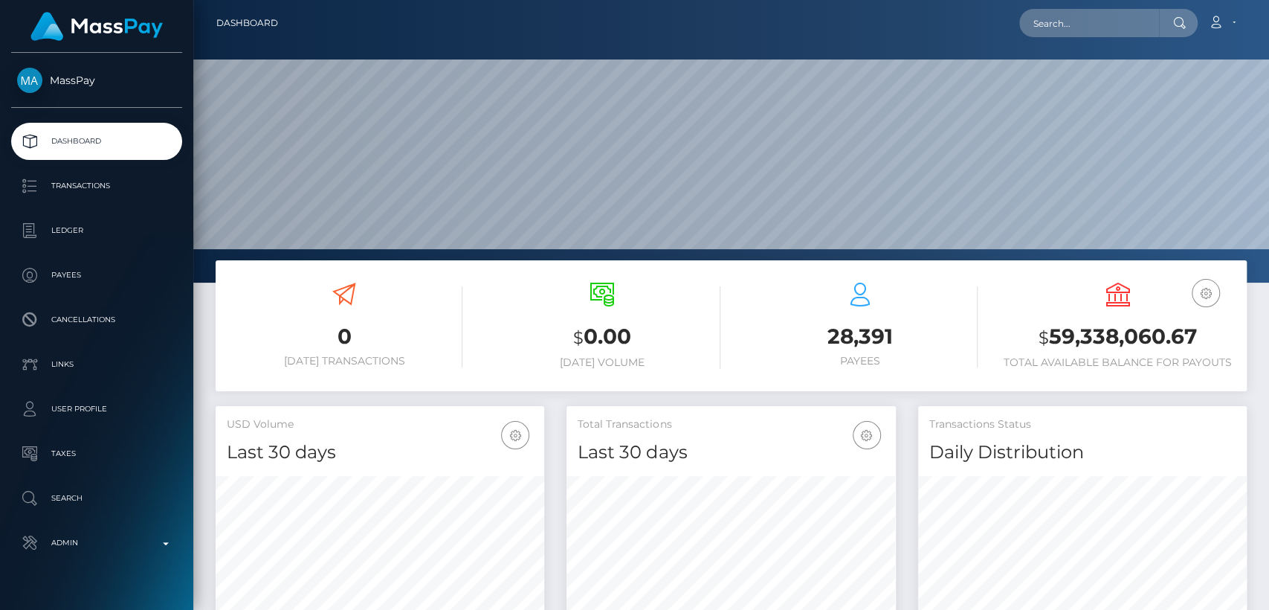
scroll to position [262, 329]
click at [1031, 33] on input "text" at bounding box center [1089, 23] width 140 height 28
paste input "princess.kalinda@yahoo.com"
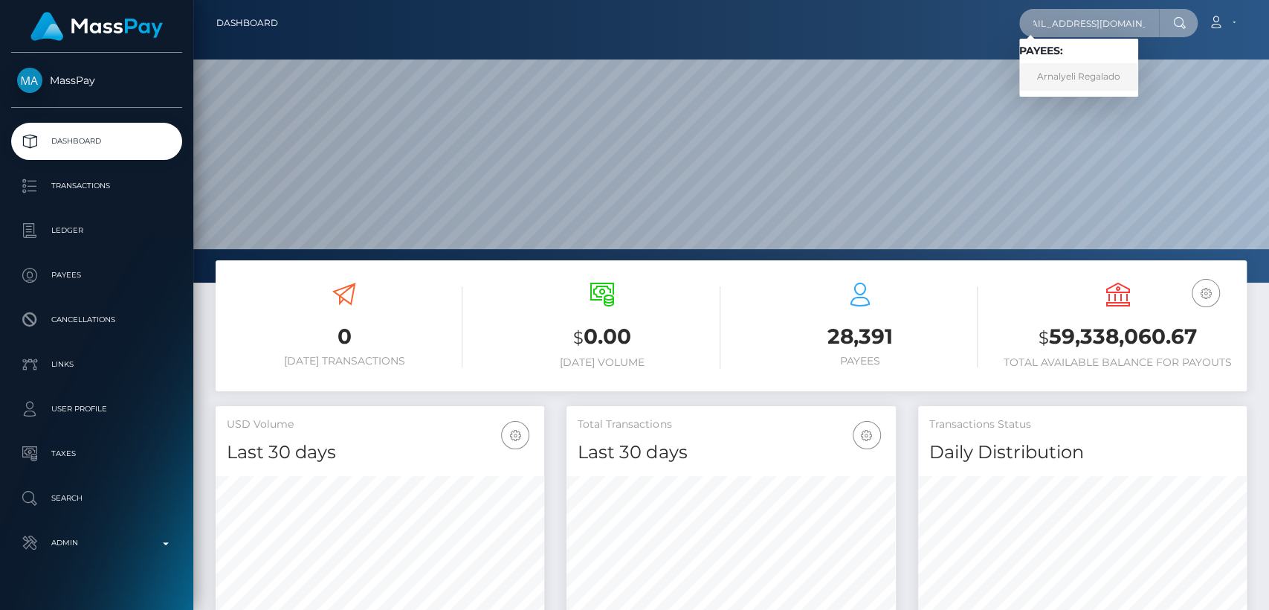
type input "princess.kalinda@yahoo.com"
click at [1050, 77] on link "Arnalyeli Regalado" at bounding box center [1078, 77] width 119 height 28
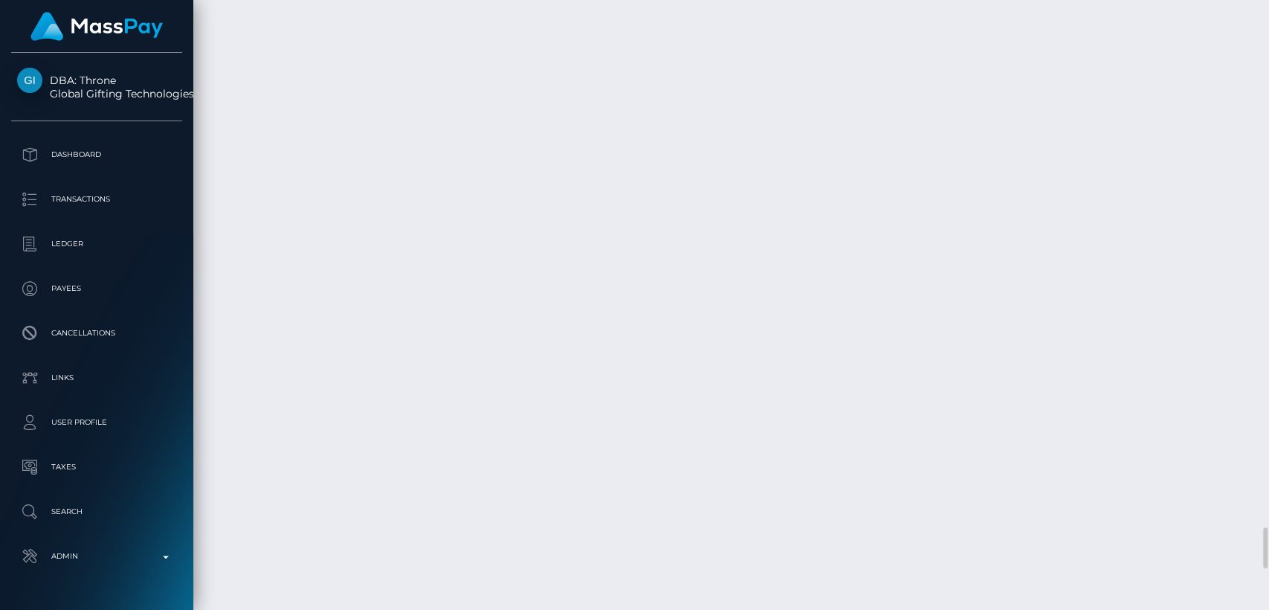
scroll to position [7842, 0]
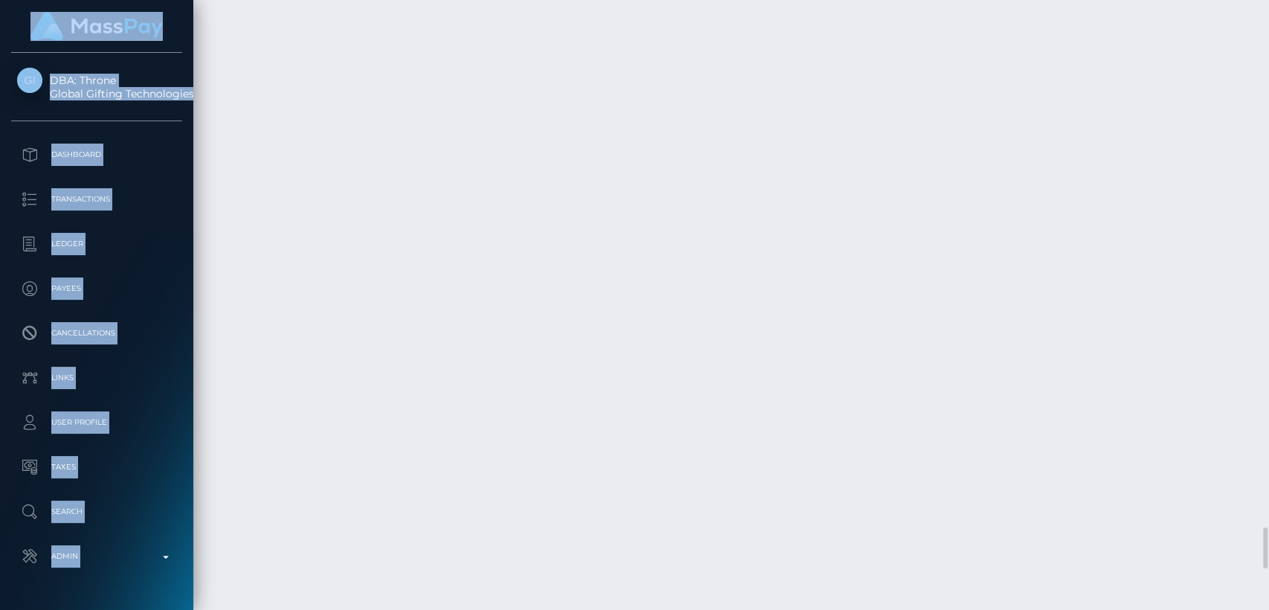
drag, startPoint x: 626, startPoint y: 346, endPoint x: 517, endPoint y: 641, distance: 314.1
click at [517, 609] on html "DBA: Throne Global Gifting Technologies Inc Dashboard Transactions Ledger Payee…" at bounding box center [634, 305] width 1269 height 610
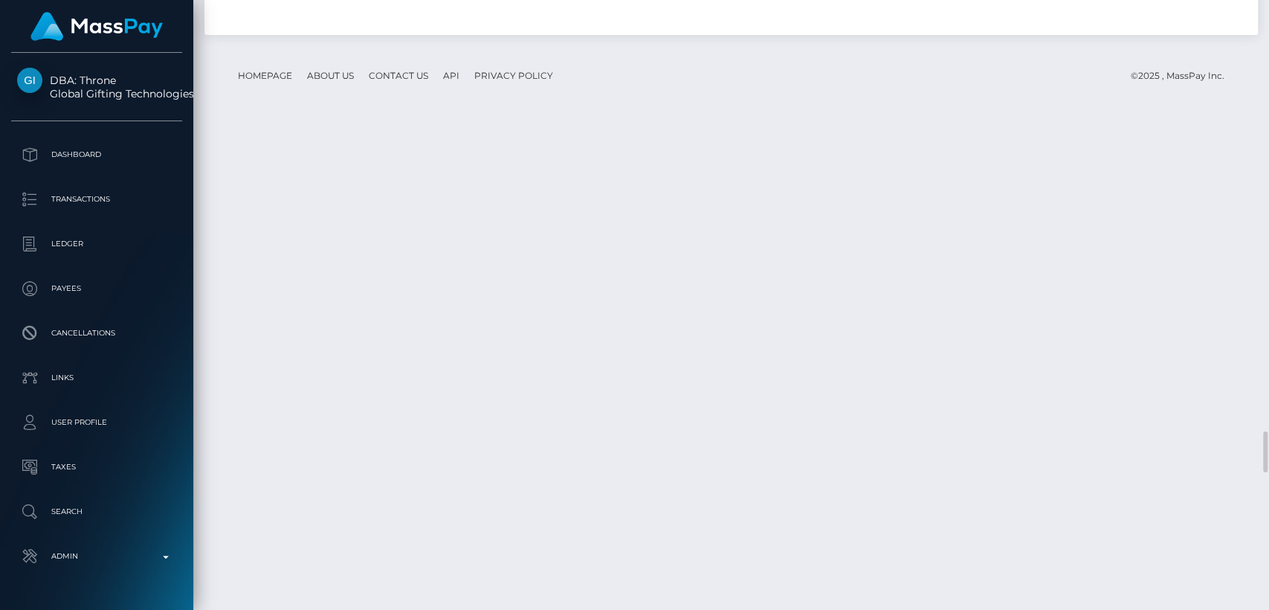
scroll to position [6332, 0]
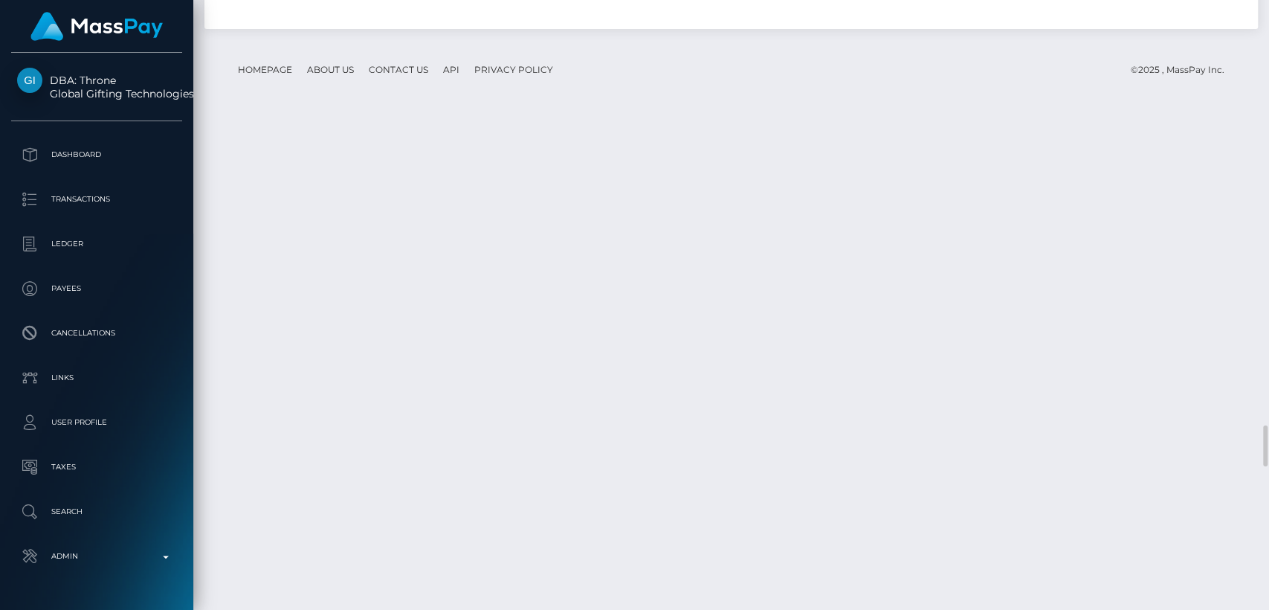
drag, startPoint x: 448, startPoint y: 183, endPoint x: 348, endPoint y: 180, distance: 99.7
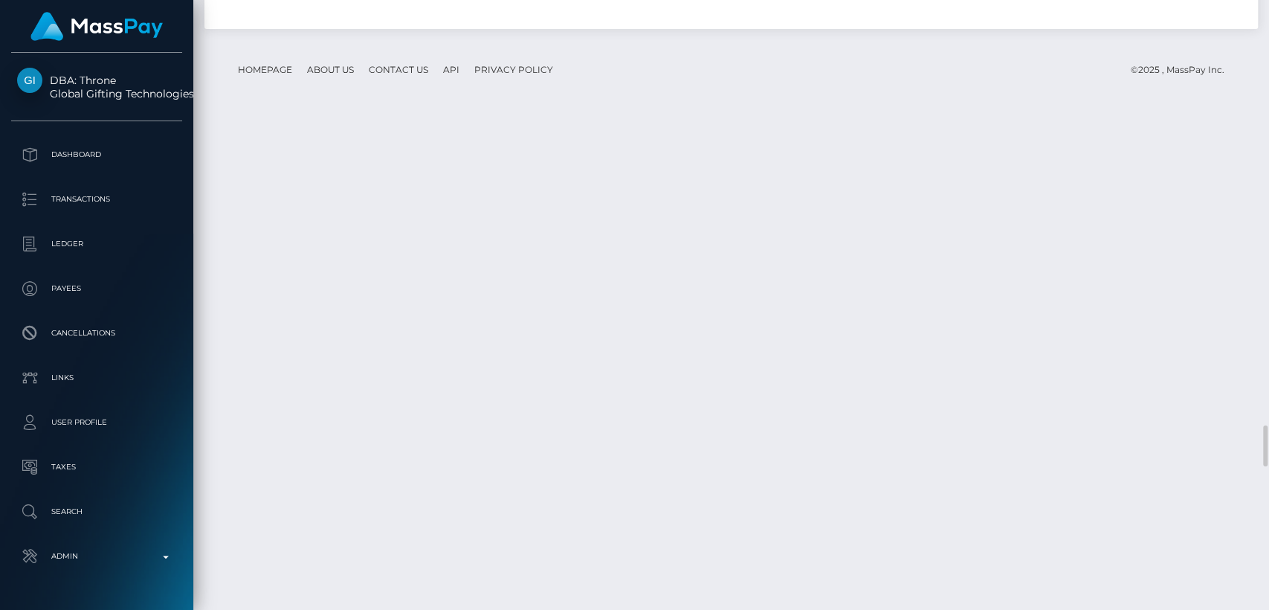
drag, startPoint x: 618, startPoint y: 189, endPoint x: 404, endPoint y: 207, distance: 214.2
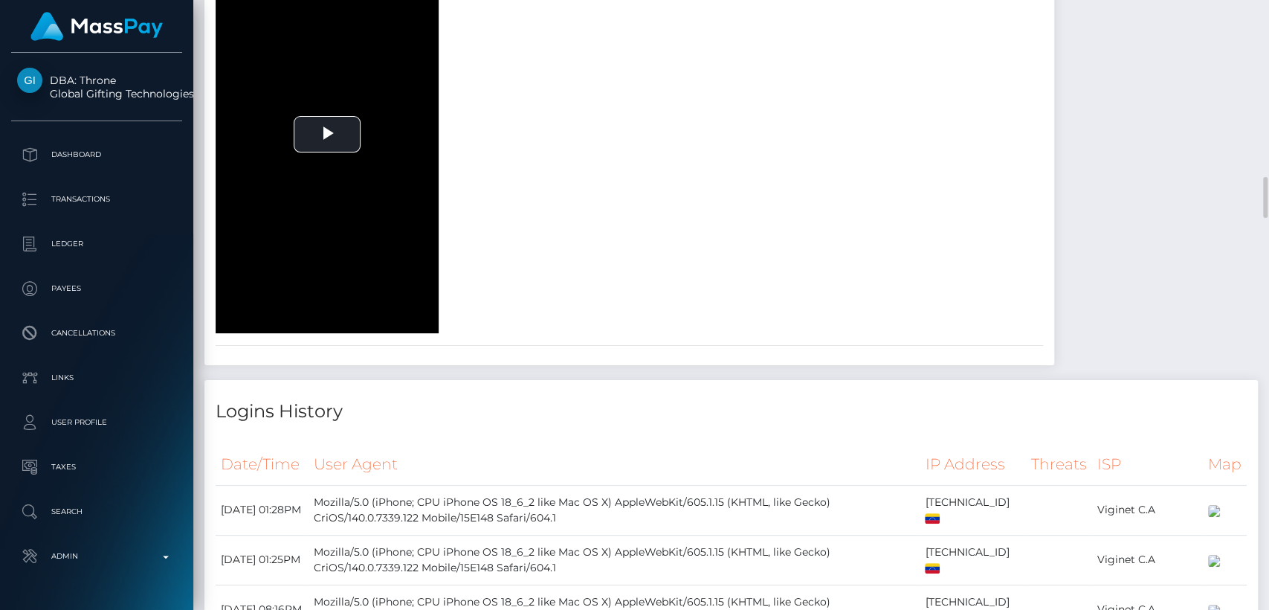
scroll to position [0, 0]
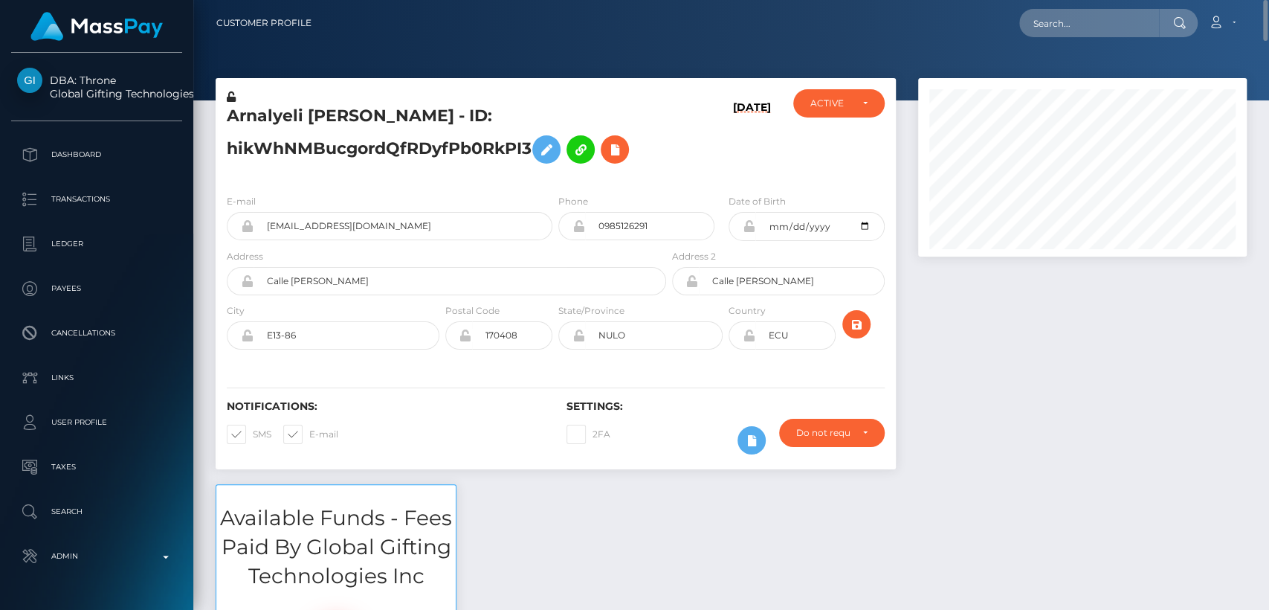
click at [281, 111] on h5 "Arnalyeli Regalado - ID: hikWhNMBucgordQfRDyfPb0RkPI3" at bounding box center [442, 138] width 431 height 66
copy h5 "Arnalyeli"
click at [204, 477] on div "Arnalyeli Regalado - ID: hikWhNMBucgordQfRDyfPb0RkPI3 09/16/25 ACTIVE CLOSED AC…" at bounding box center [555, 281] width 703 height 406
click at [1058, 30] on input "text" at bounding box center [1089, 23] width 140 height 28
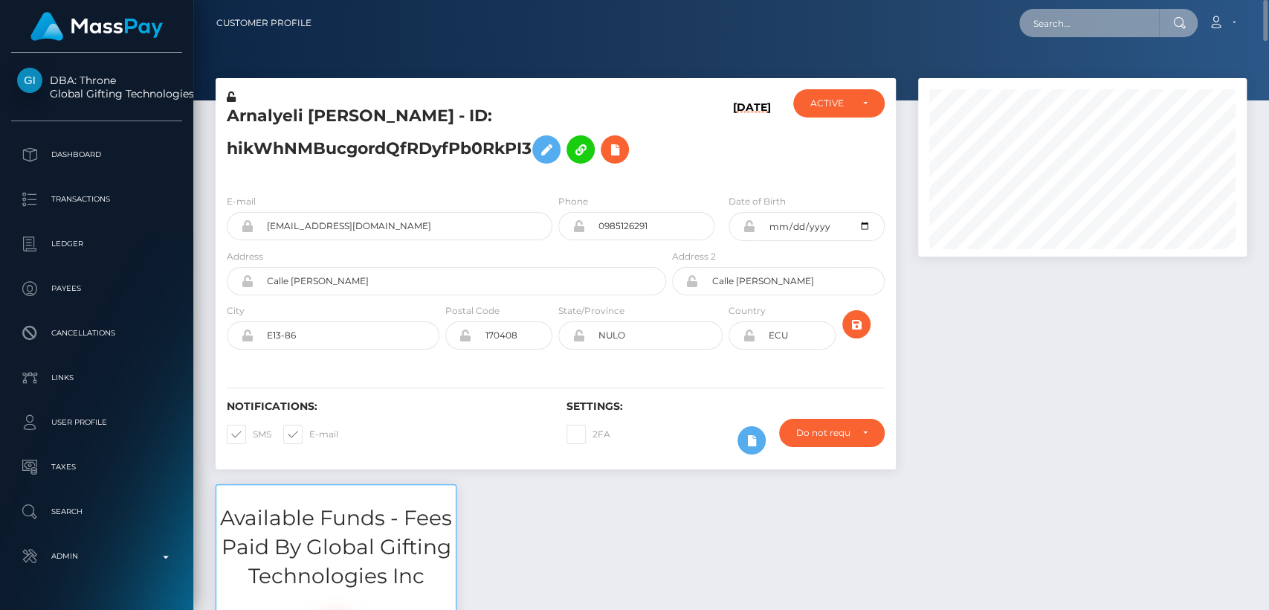
paste input "wendyrivera030@gmail.com"
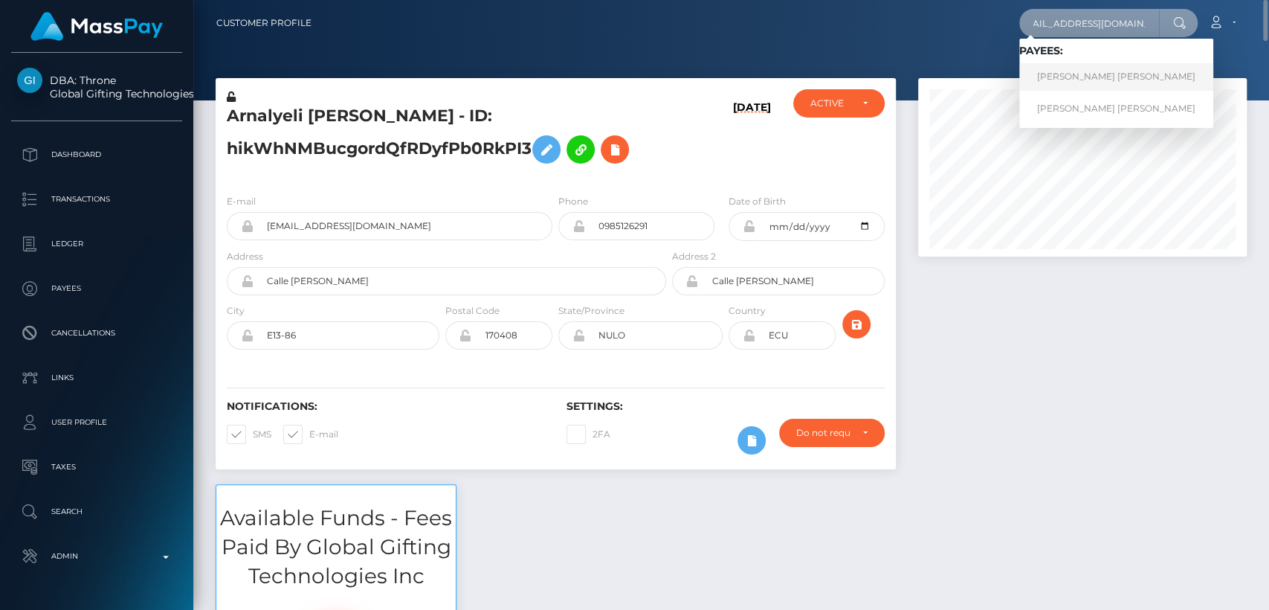
type input "wendyrivera030@gmail.com"
click at [1060, 83] on link "WENDY ARELY QUEZADA RIVERA" at bounding box center [1116, 77] width 194 height 28
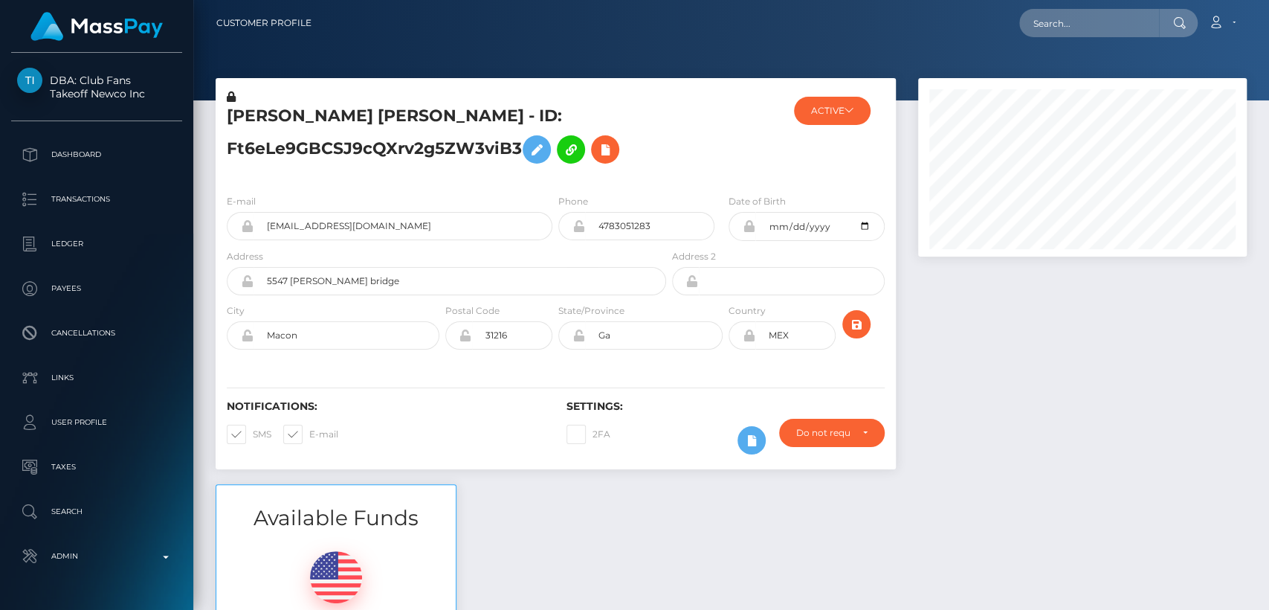
scroll to position [178, 329]
click at [732, 77] on div at bounding box center [731, 50] width 1076 height 100
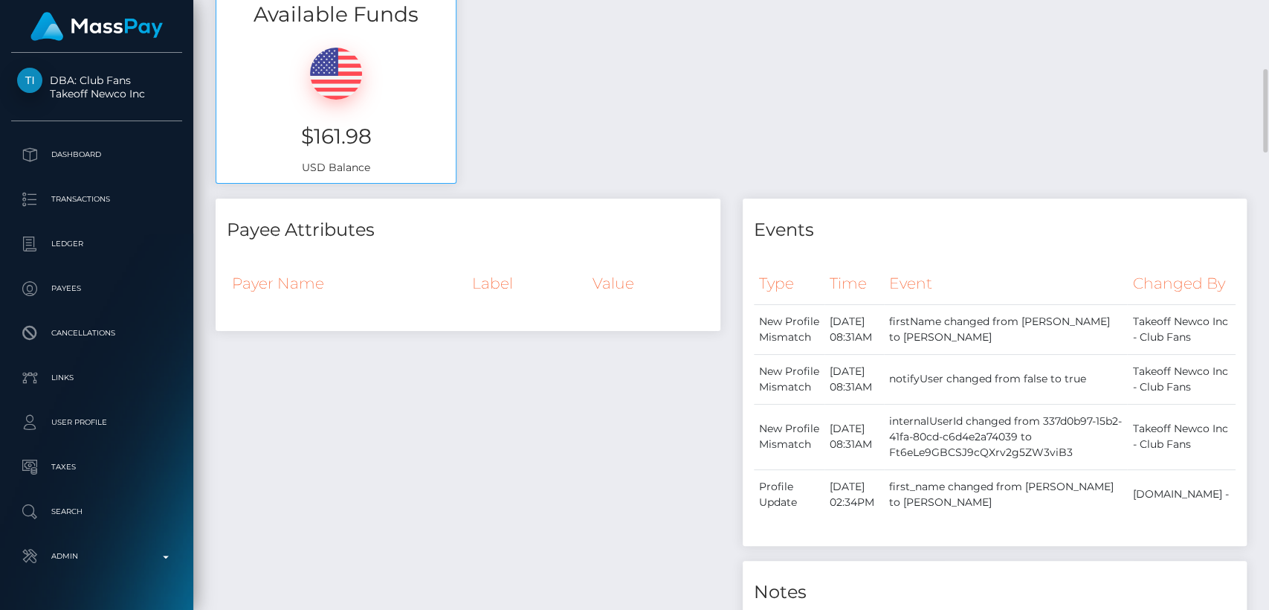
scroll to position [0, 0]
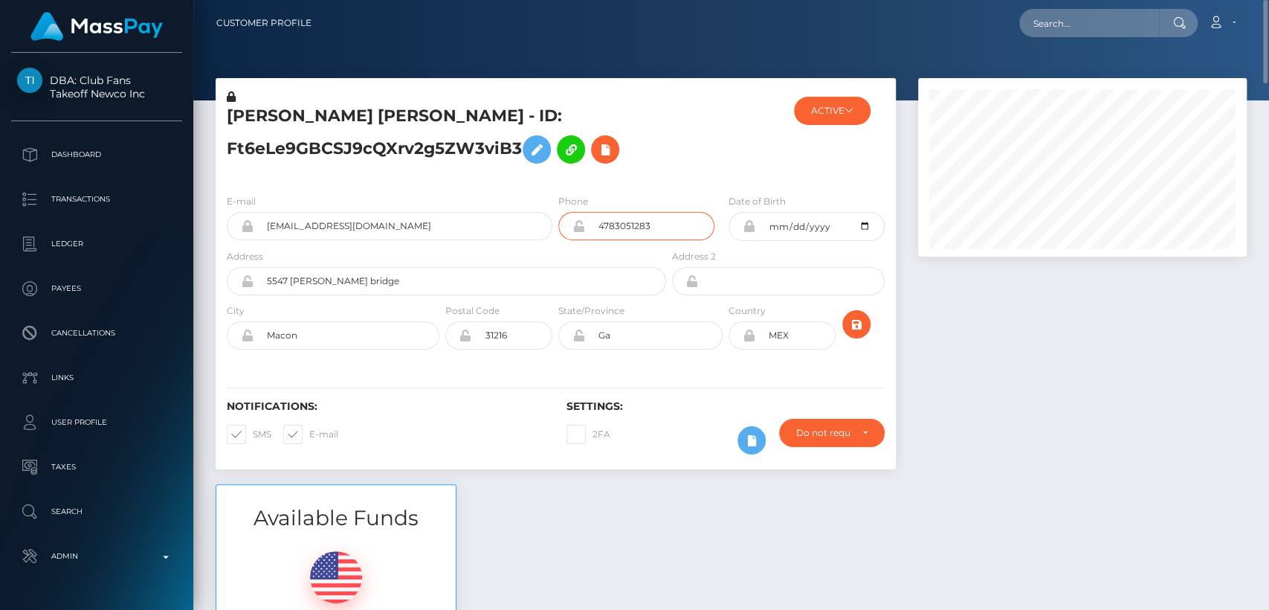
click at [619, 222] on input "4783051283" at bounding box center [649, 226] width 129 height 28
click at [912, 333] on div at bounding box center [1082, 281] width 351 height 406
drag, startPoint x: 807, startPoint y: 335, endPoint x: 773, endPoint y: 335, distance: 34.2
click at [773, 335] on input "MEX" at bounding box center [795, 335] width 80 height 28
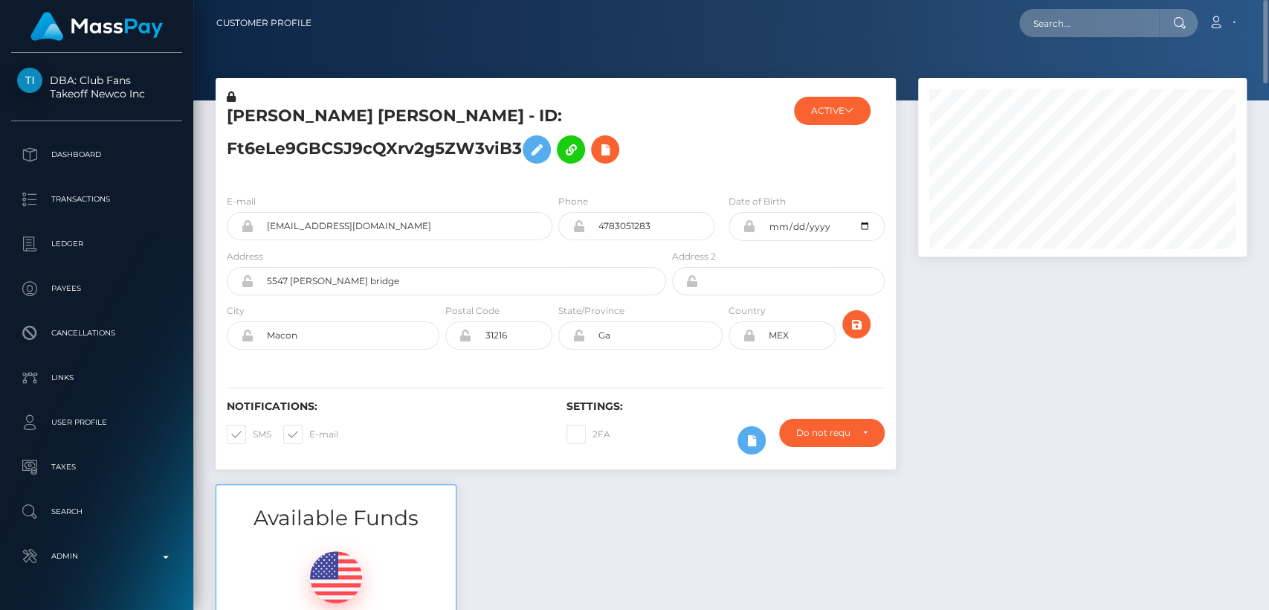
click at [936, 387] on div at bounding box center [1082, 281] width 351 height 406
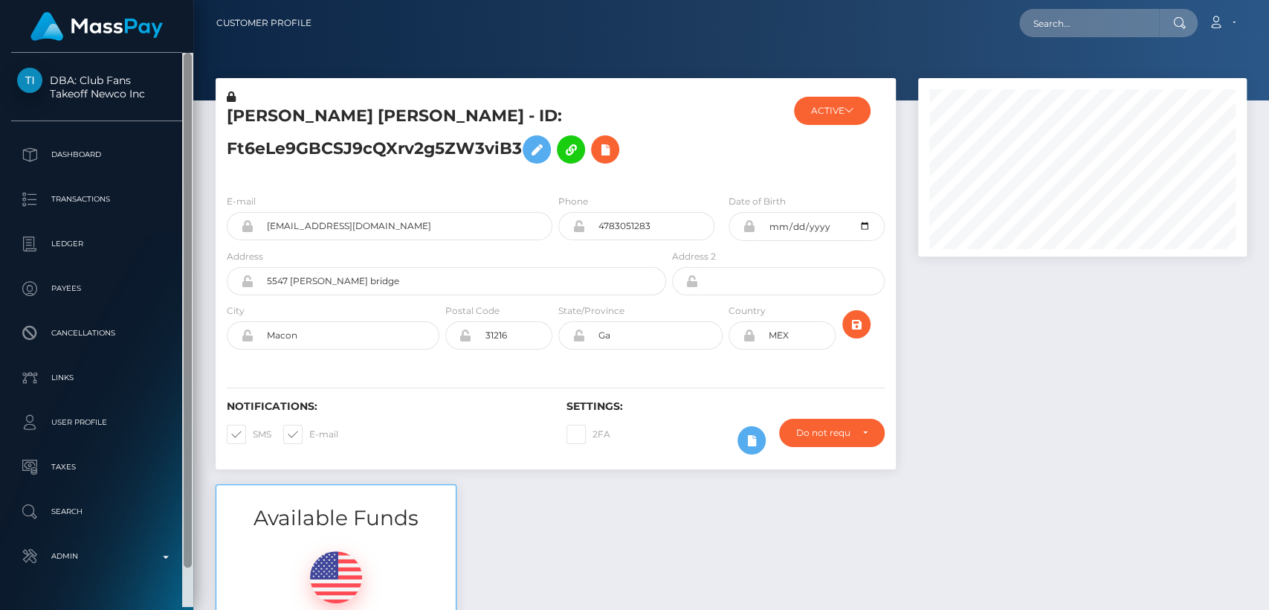
click at [190, 370] on div at bounding box center [188, 310] width 8 height 515
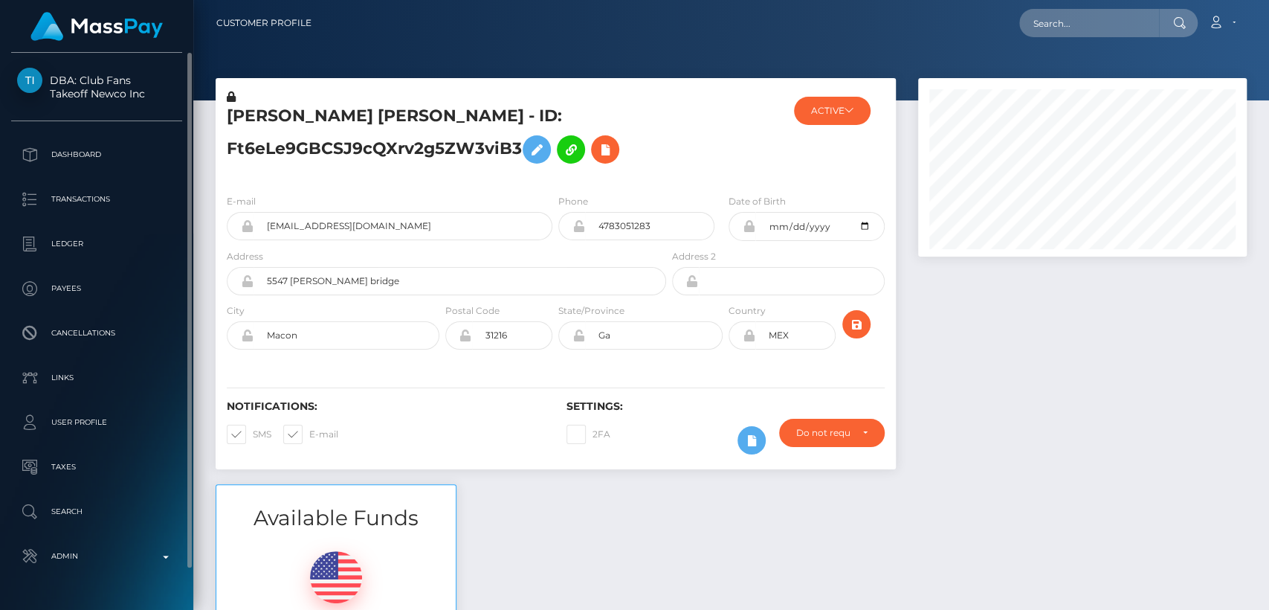
drag, startPoint x: 77, startPoint y: 55, endPoint x: 145, endPoint y: 90, distance: 76.2
click at [145, 90] on div "DBA: Club Fans Takeoff Newco Inc Dashboard Transactions Ledger Payees" at bounding box center [96, 330] width 193 height 554
copy span "Club Fans Takeoff Newco Inc"
click at [426, 42] on nav "Customer Profile Loading... Loading... Account" at bounding box center [731, 23] width 1076 height 46
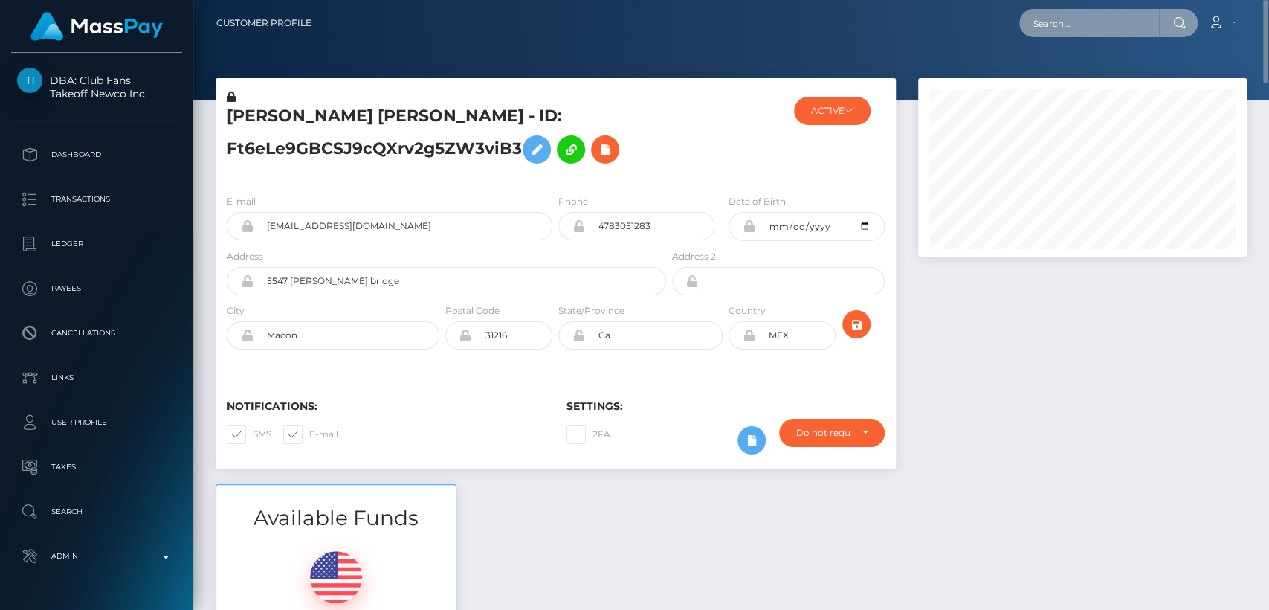
click at [1058, 31] on input "text" at bounding box center [1089, 23] width 140 height 28
paste input "ybemeo1810@gmail.com"
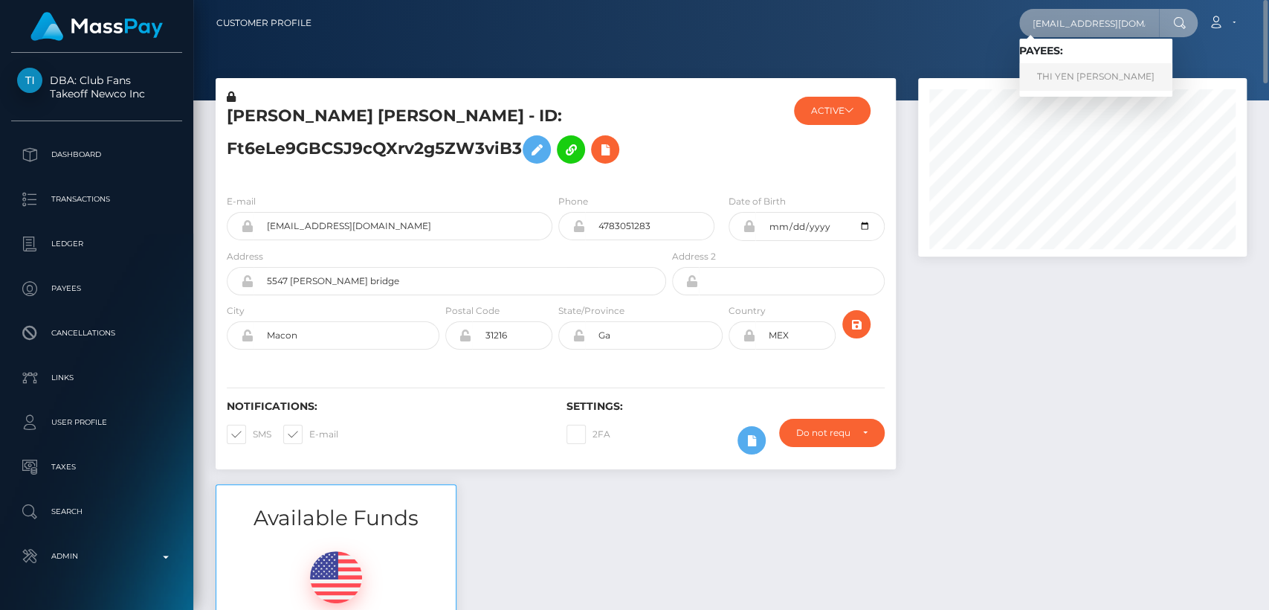
type input "ybemeo1810@gmail.com"
click at [1071, 78] on link "THI YEN ANH LE" at bounding box center [1095, 77] width 153 height 28
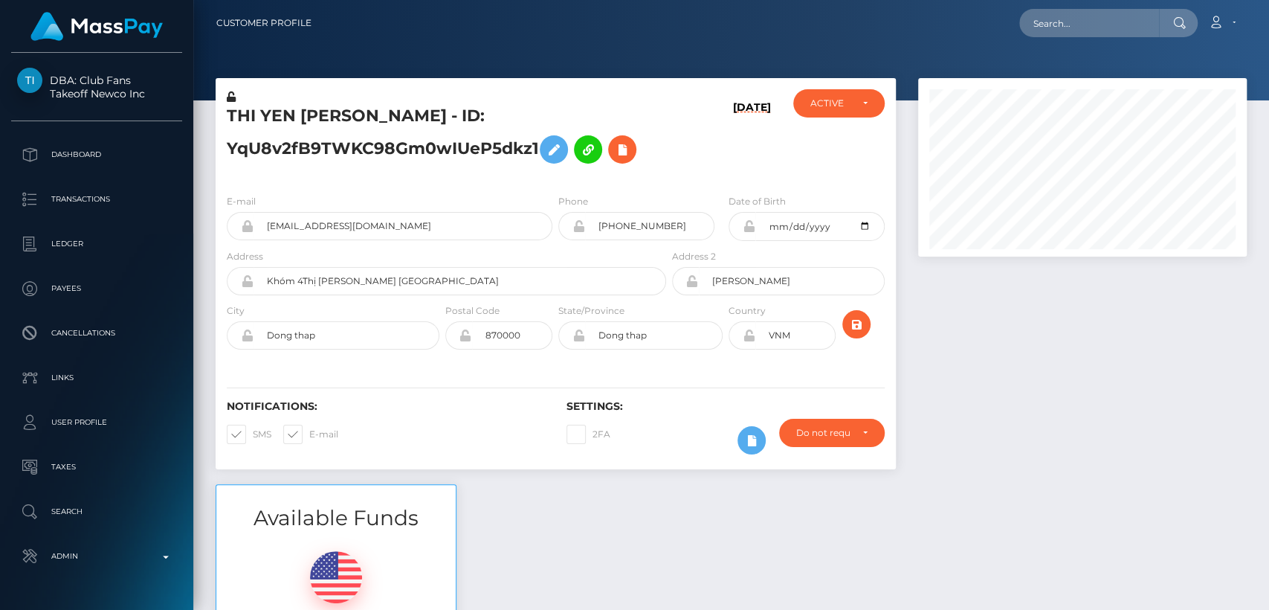
scroll to position [178, 329]
click at [1062, 25] on input "text" at bounding box center [1089, 23] width 140 height 28
paste input "[EMAIL_ADDRESS][DOMAIN_NAME]"
type input "[EMAIL_ADDRESS][DOMAIN_NAME]"
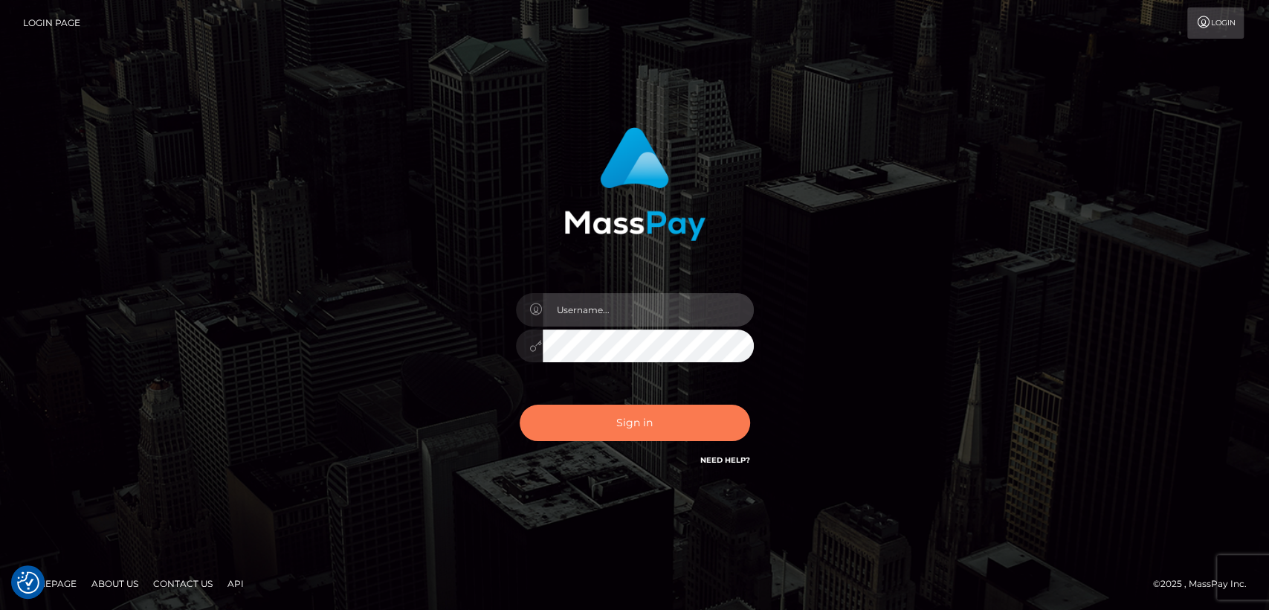
type input "[DOMAIN_NAME]"
click at [626, 419] on button "Sign in" at bounding box center [635, 422] width 230 height 36
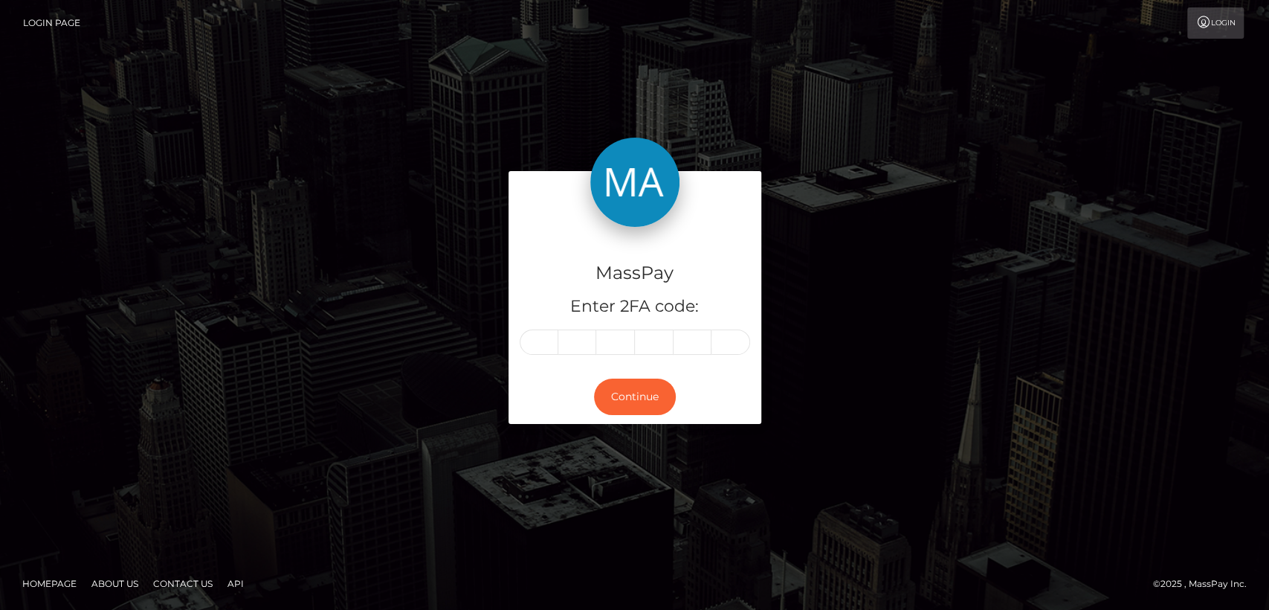
click at [538, 345] on input "text" at bounding box center [539, 341] width 39 height 25
type input "3"
type input "6"
type input "5"
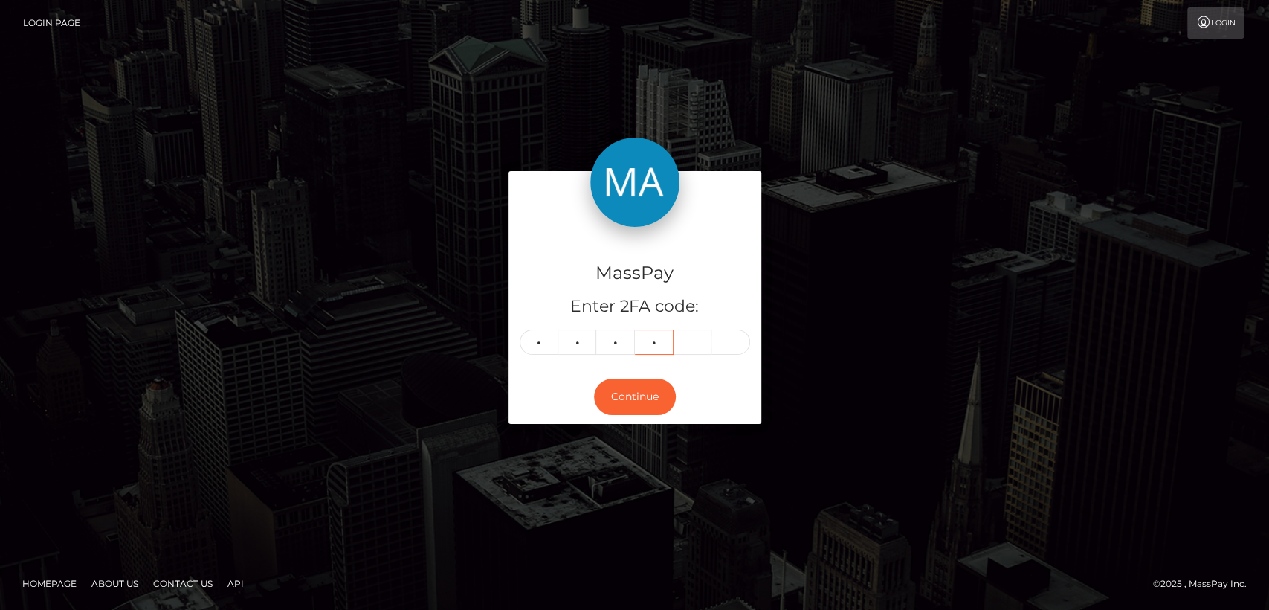
type input "1"
type input "9"
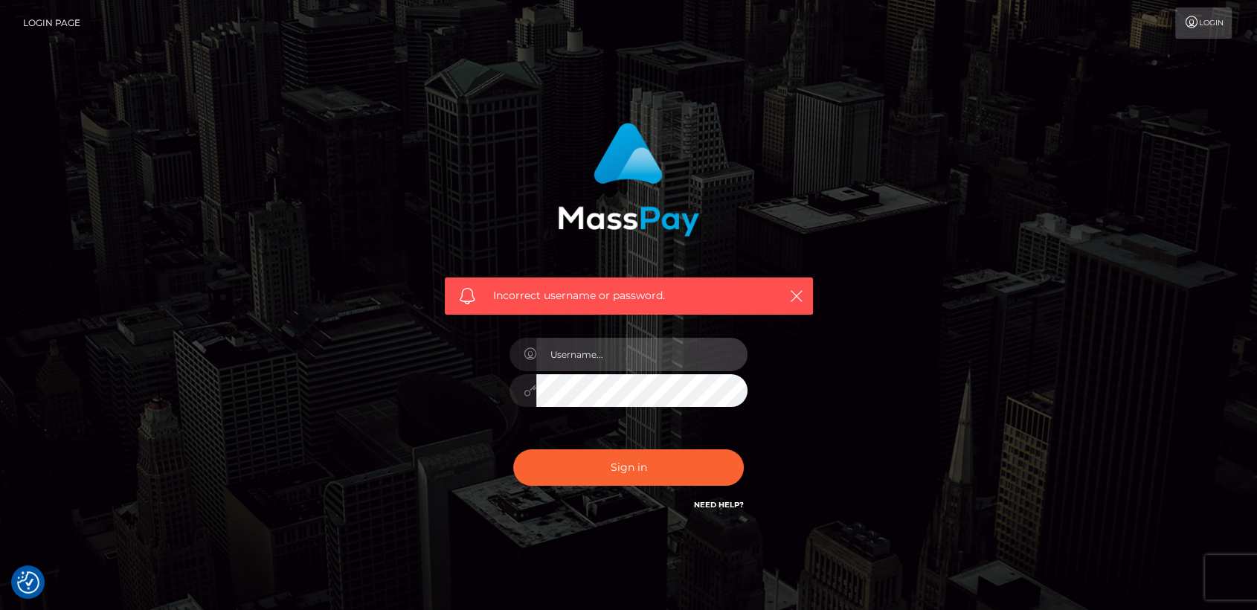
type input "[DOMAIN_NAME]"
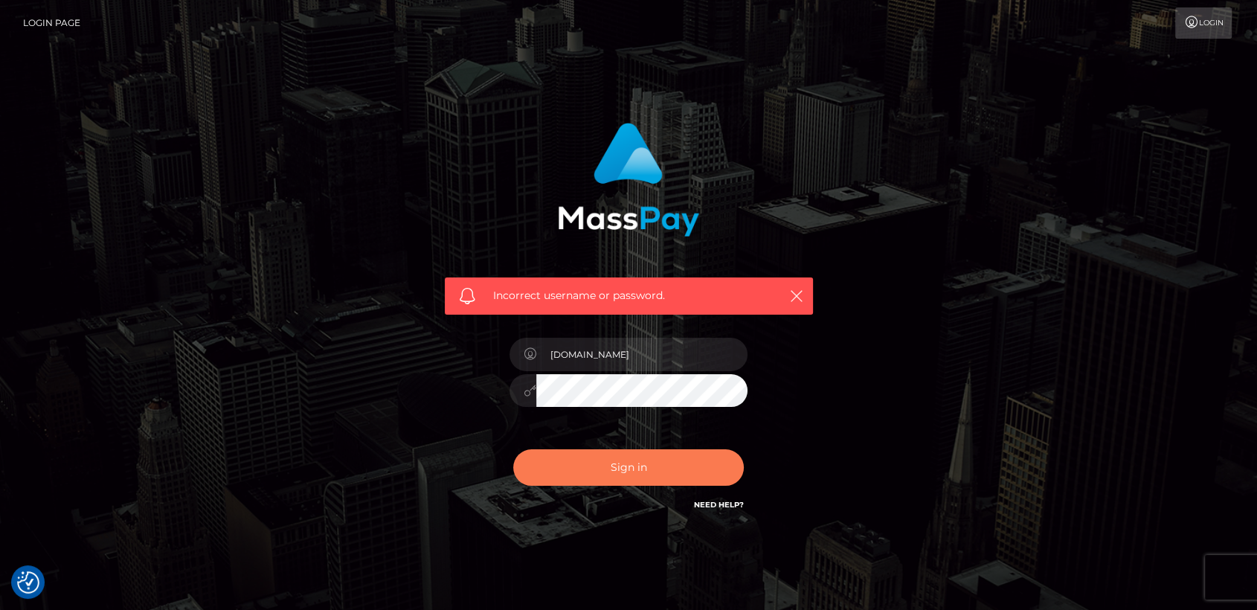
click at [533, 456] on button "Sign in" at bounding box center [628, 467] width 230 height 36
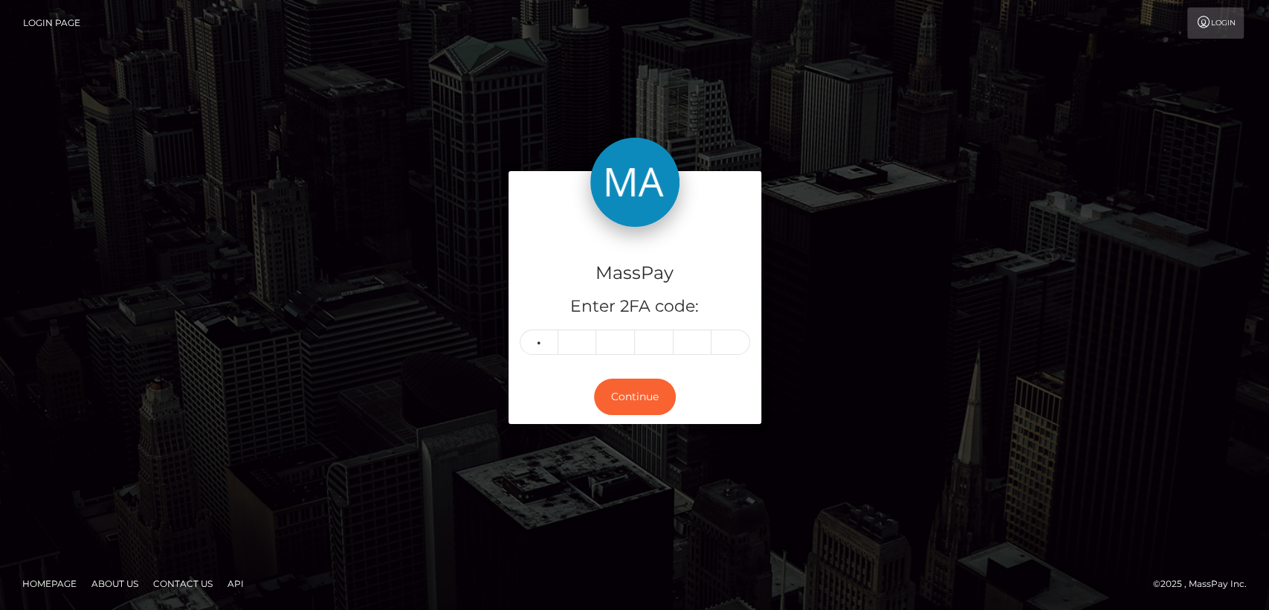
type input "4"
type input "2"
type input "0"
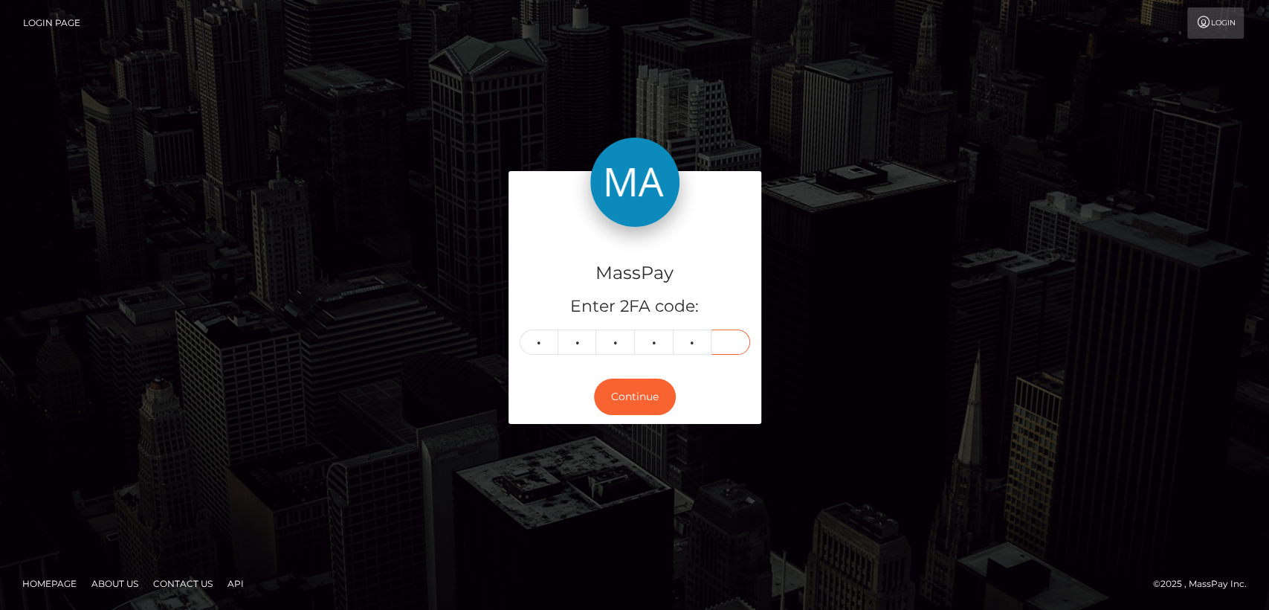
type input "5"
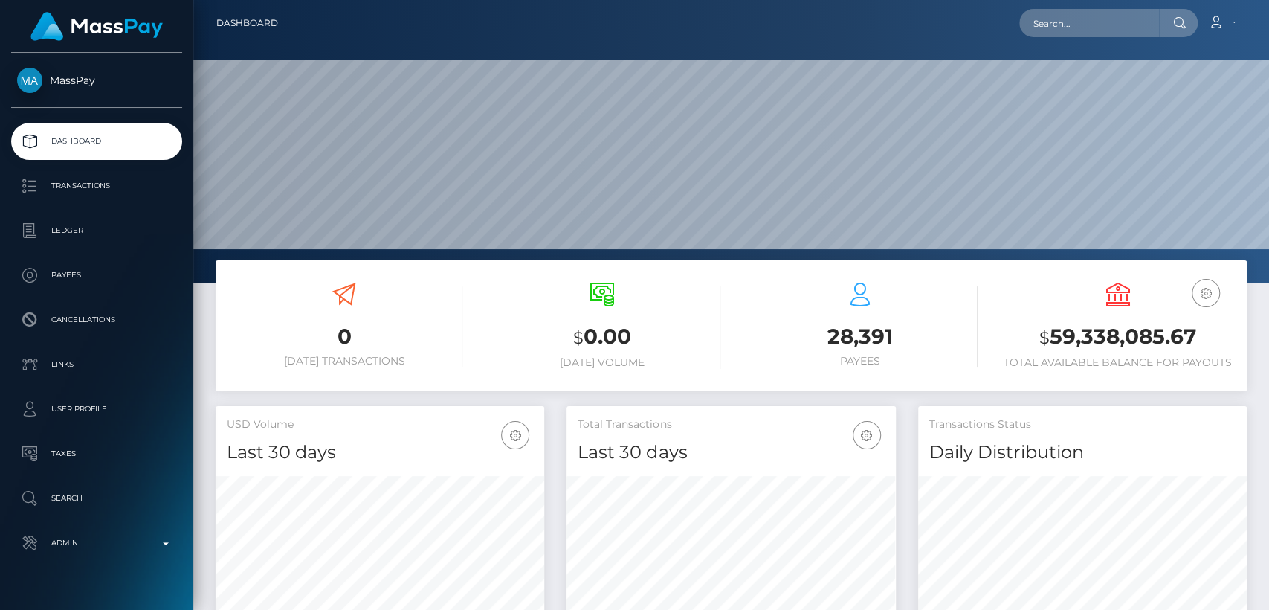
scroll to position [262, 329]
click at [1123, 25] on input "text" at bounding box center [1089, 23] width 140 height 28
paste input "minasotode2013@gmail.com"
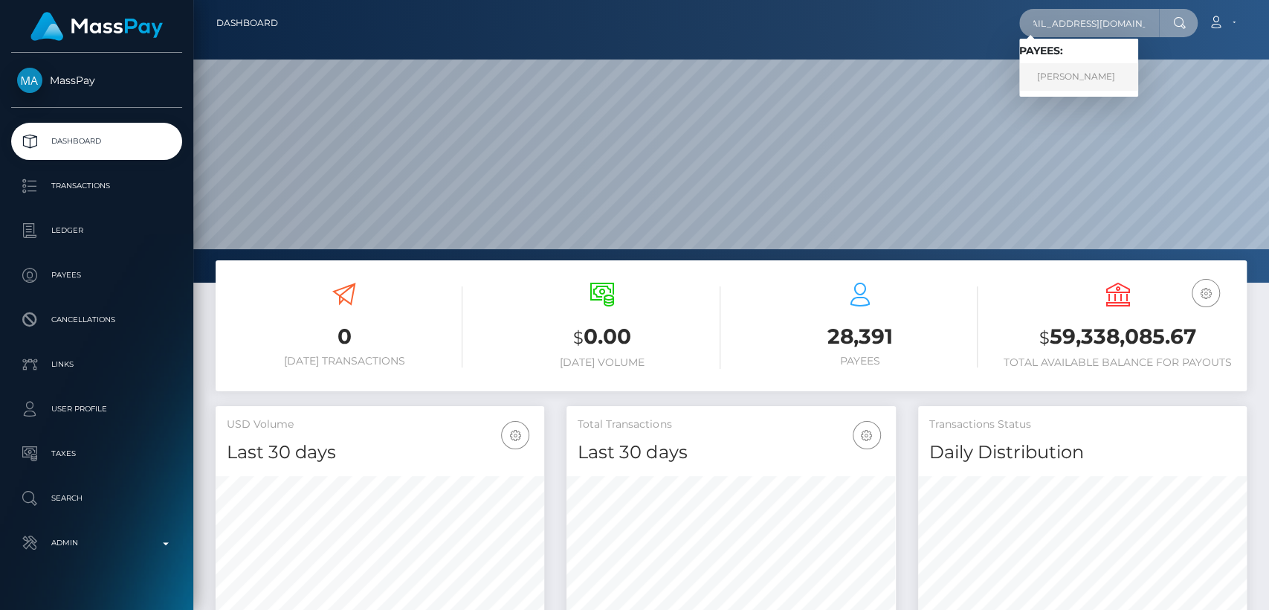
type input "minasotode2013@gmail.com"
click at [1098, 77] on link "Mina Sotoudeh" at bounding box center [1078, 77] width 119 height 28
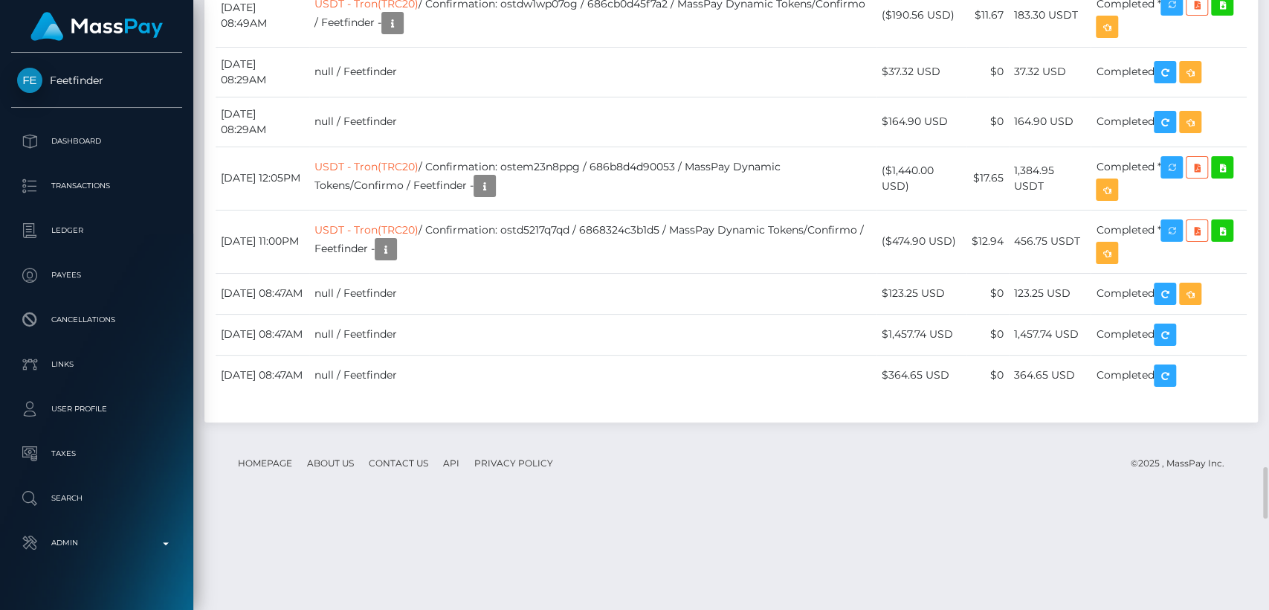
scroll to position [5482, 0]
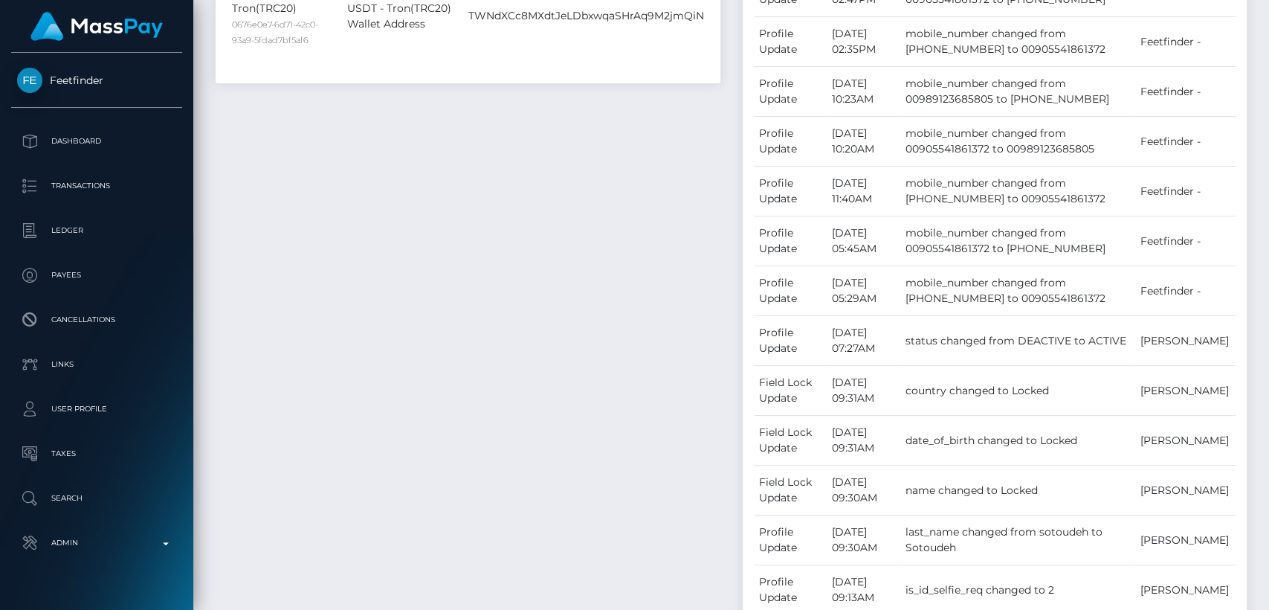
scroll to position [0, 0]
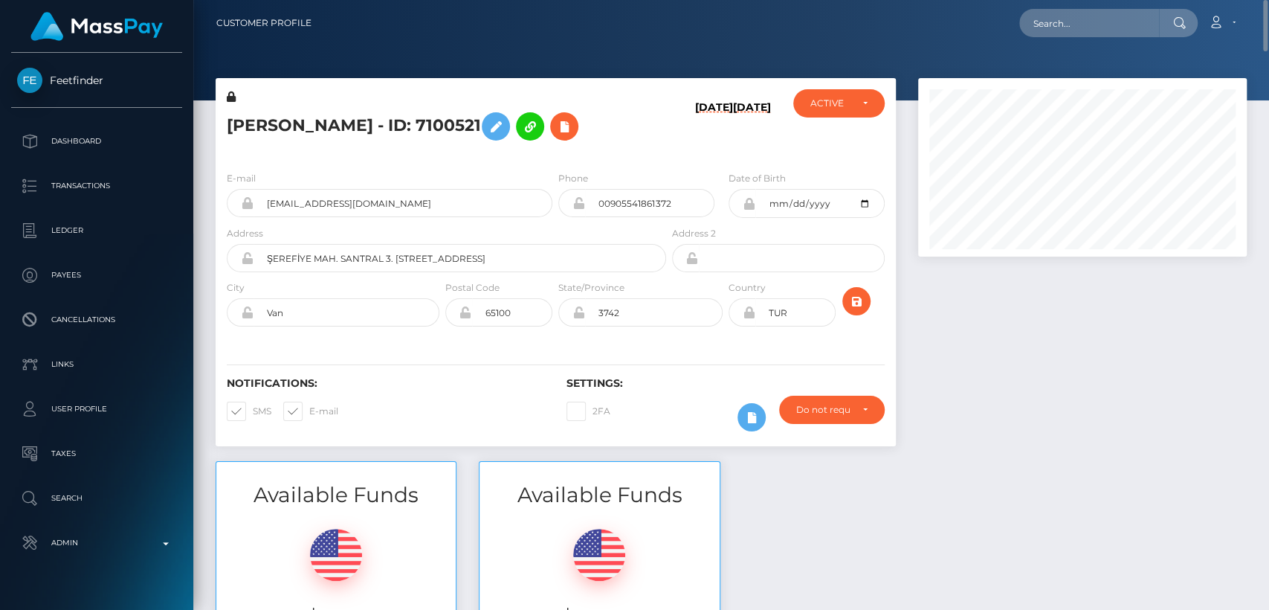
click at [256, 126] on h5 "[PERSON_NAME] - ID: 7100521" at bounding box center [442, 126] width 431 height 43
copy h5 "[PERSON_NAME]"
click at [501, 448] on div "Mina Sotoudeh - ID: 7100521 08/20/25 08/20/25 ACTIVE CLOSED" at bounding box center [555, 269] width 703 height 383
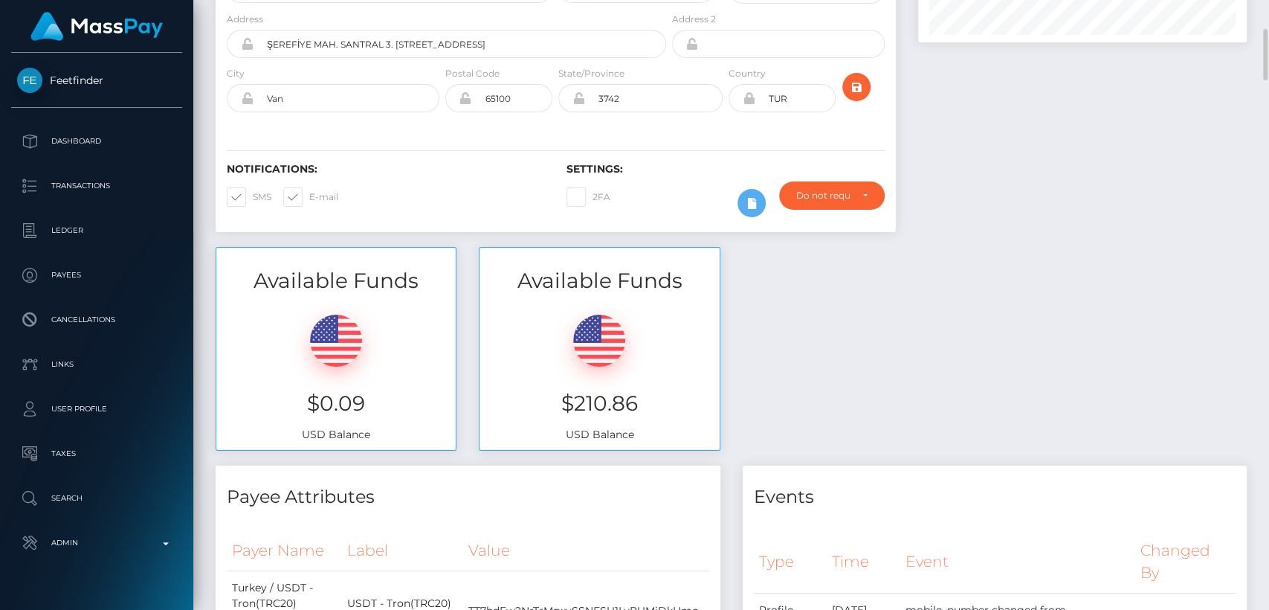
scroll to position [232, 0]
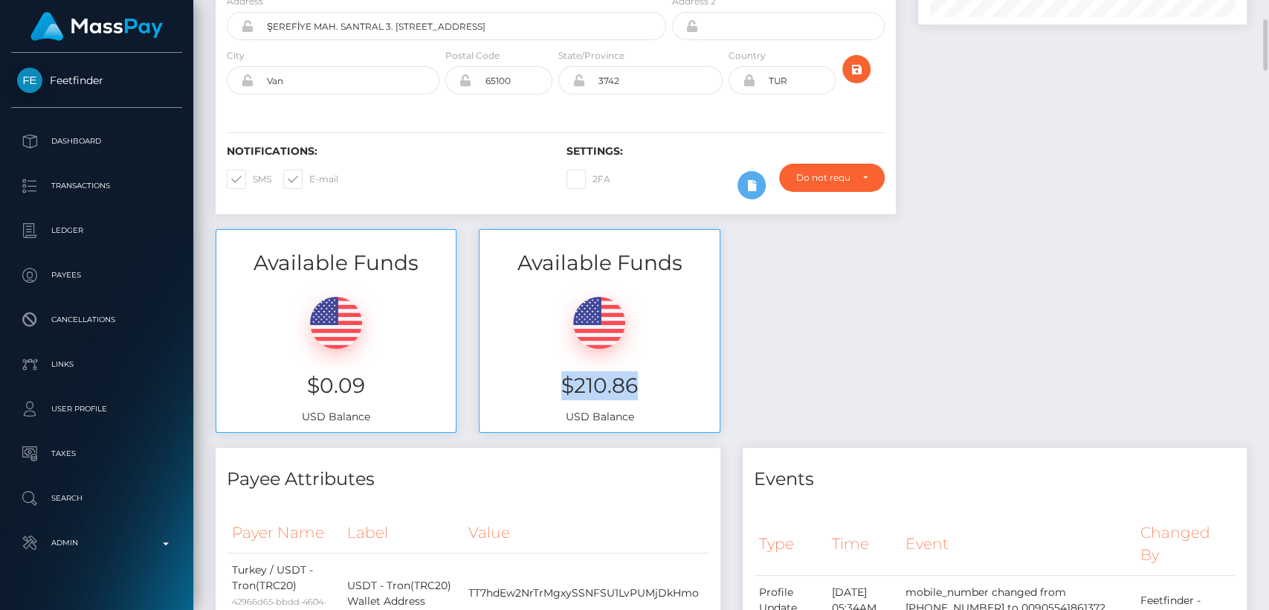
drag, startPoint x: 634, startPoint y: 387, endPoint x: 559, endPoint y: 375, distance: 76.2
click at [559, 375] on h3 "$210.86" at bounding box center [599, 385] width 217 height 29
copy h3 "$210.86"
click at [467, 466] on h4 "Payee Attributes" at bounding box center [468, 479] width 483 height 26
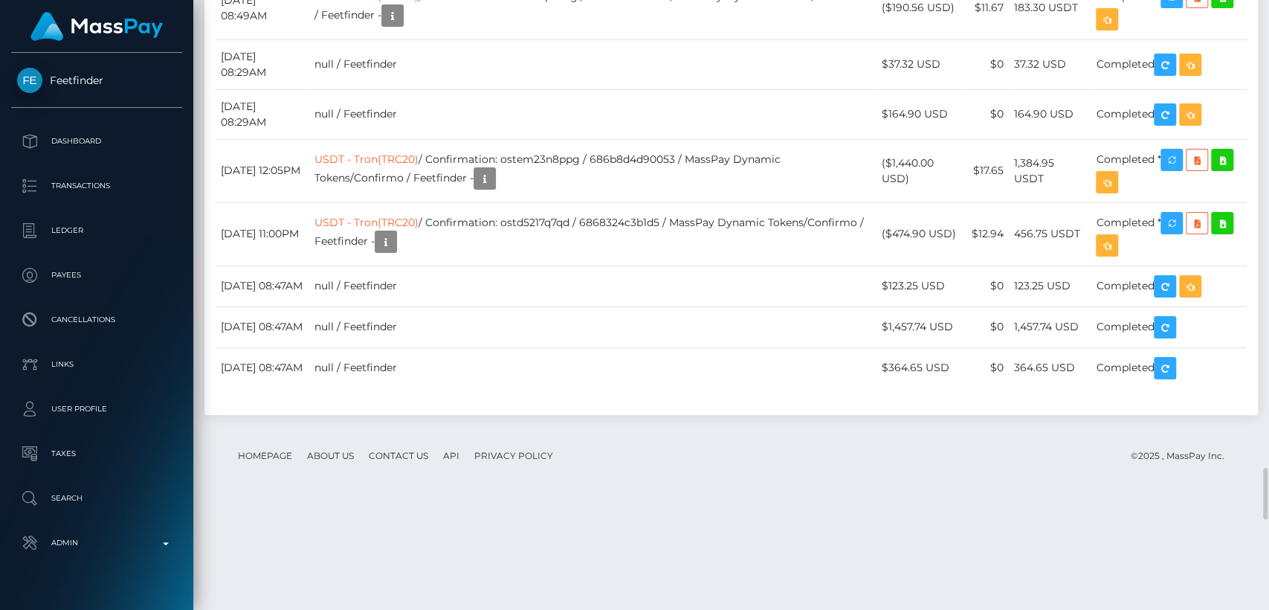
scroll to position [5484, 0]
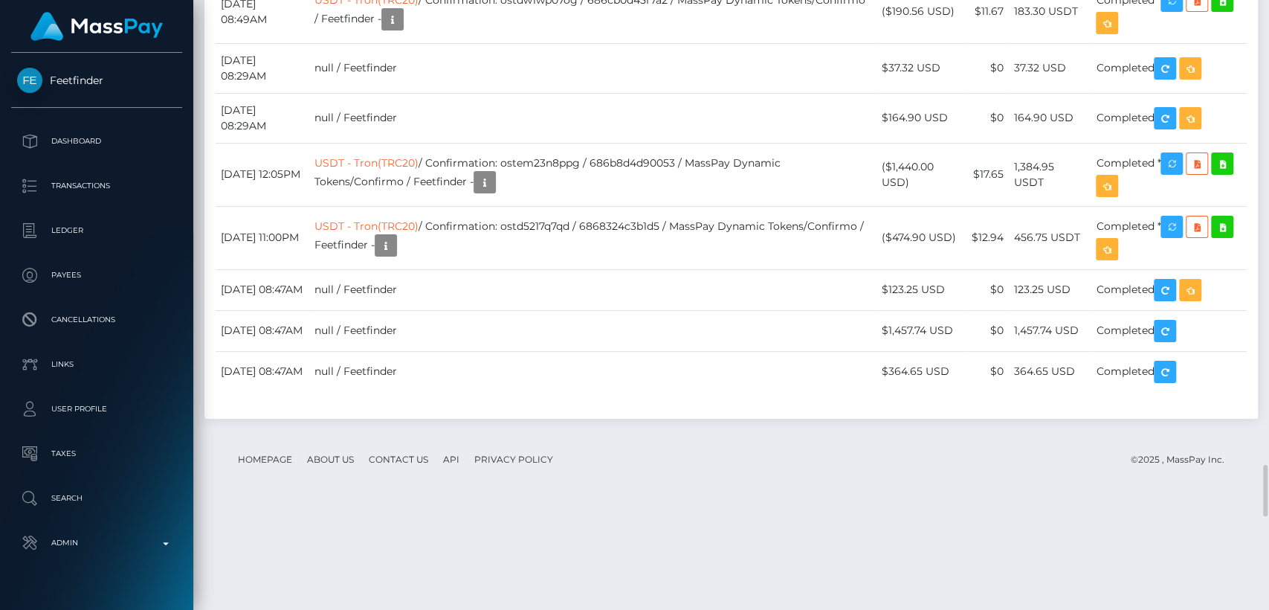
drag, startPoint x: 220, startPoint y: 421, endPoint x: 289, endPoint y: 419, distance: 69.2
copy td "September 11"
drag, startPoint x: 1020, startPoint y: 431, endPoint x: 1092, endPoint y: 433, distance: 72.1
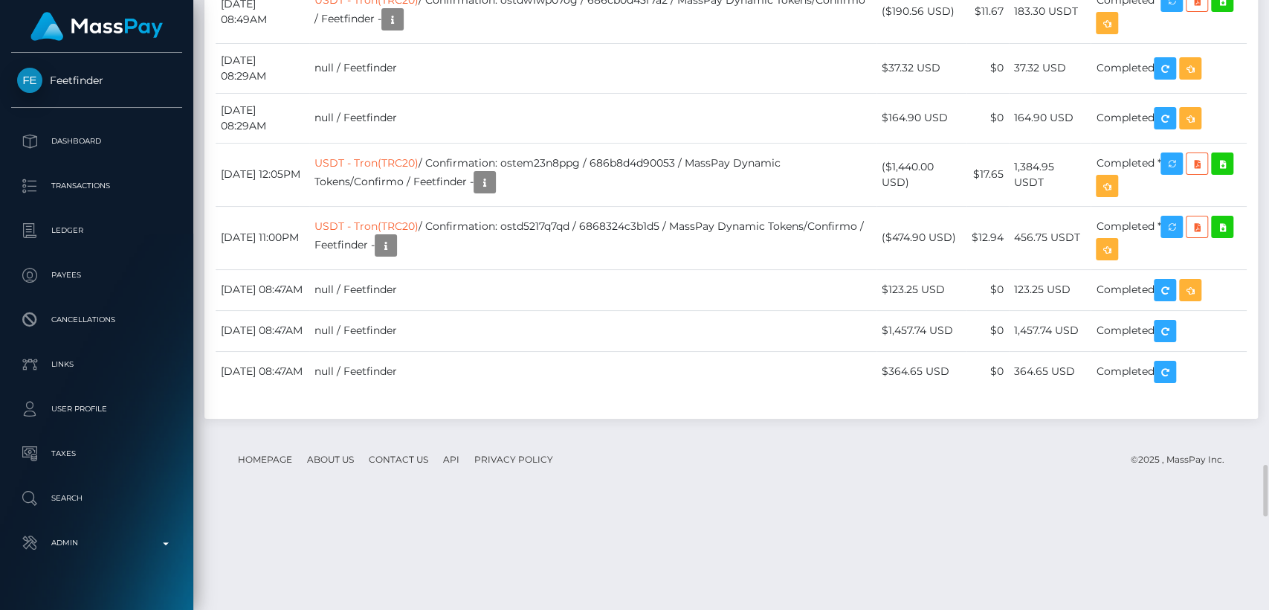
copy td "159.80 USD"
drag, startPoint x: 1070, startPoint y: 381, endPoint x: 1022, endPoint y: 376, distance: 48.6
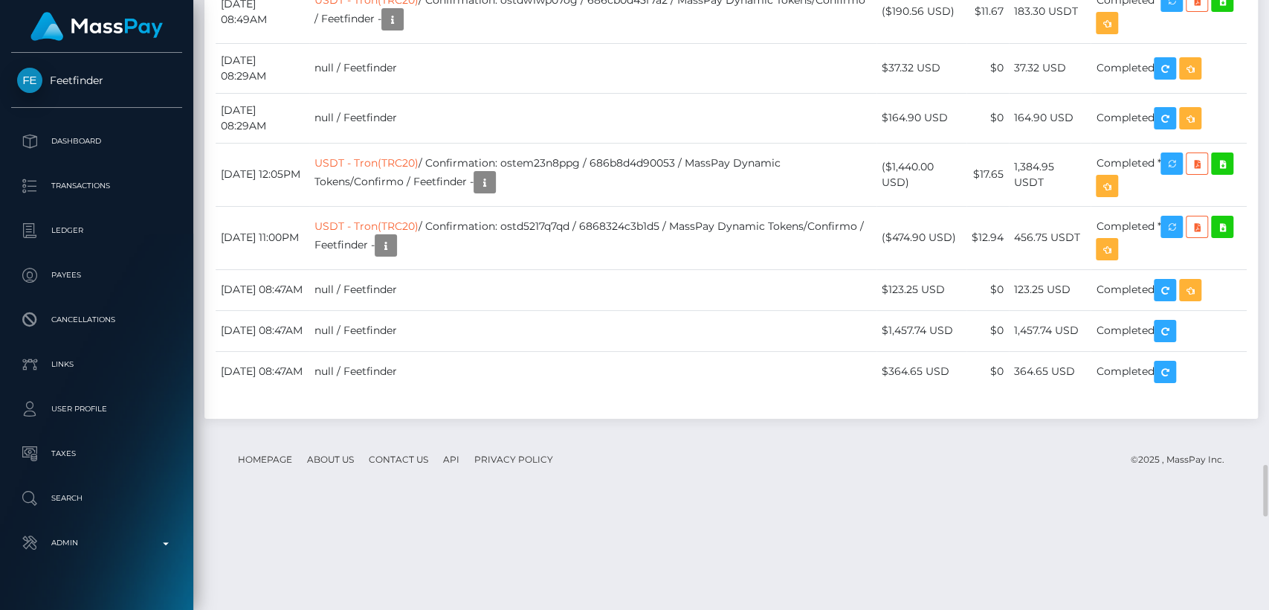
drag, startPoint x: 1024, startPoint y: 376, endPoint x: 1083, endPoint y: 383, distance: 59.1
drag, startPoint x: 1078, startPoint y: 382, endPoint x: 1022, endPoint y: 380, distance: 56.6
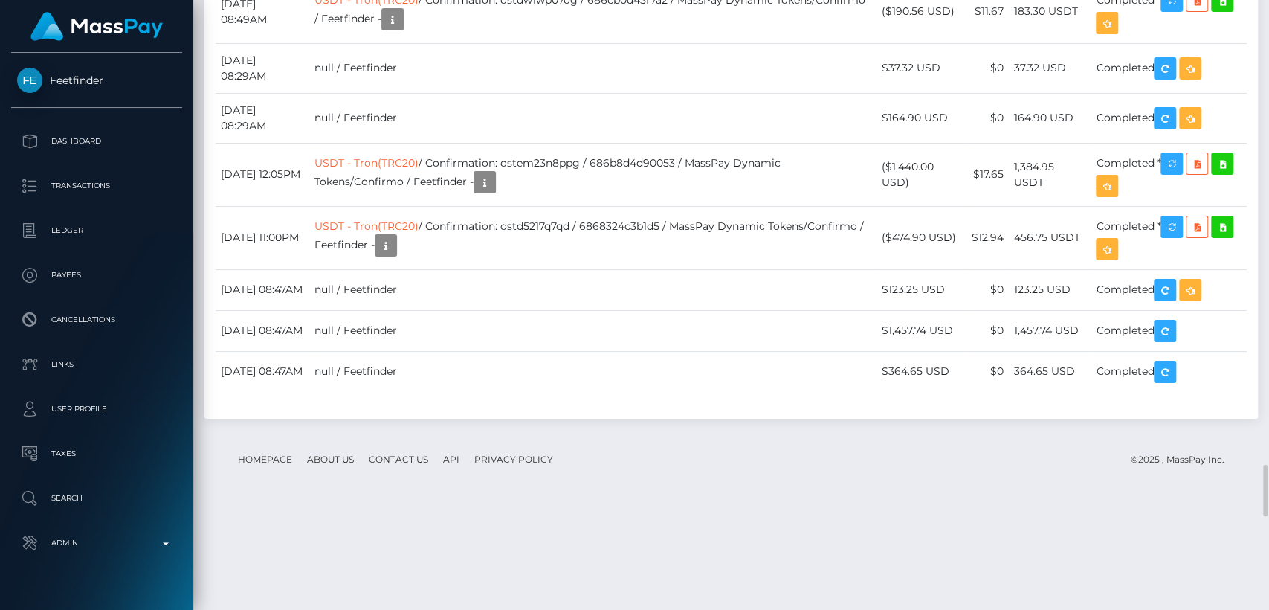
copy td "51.00 USD"
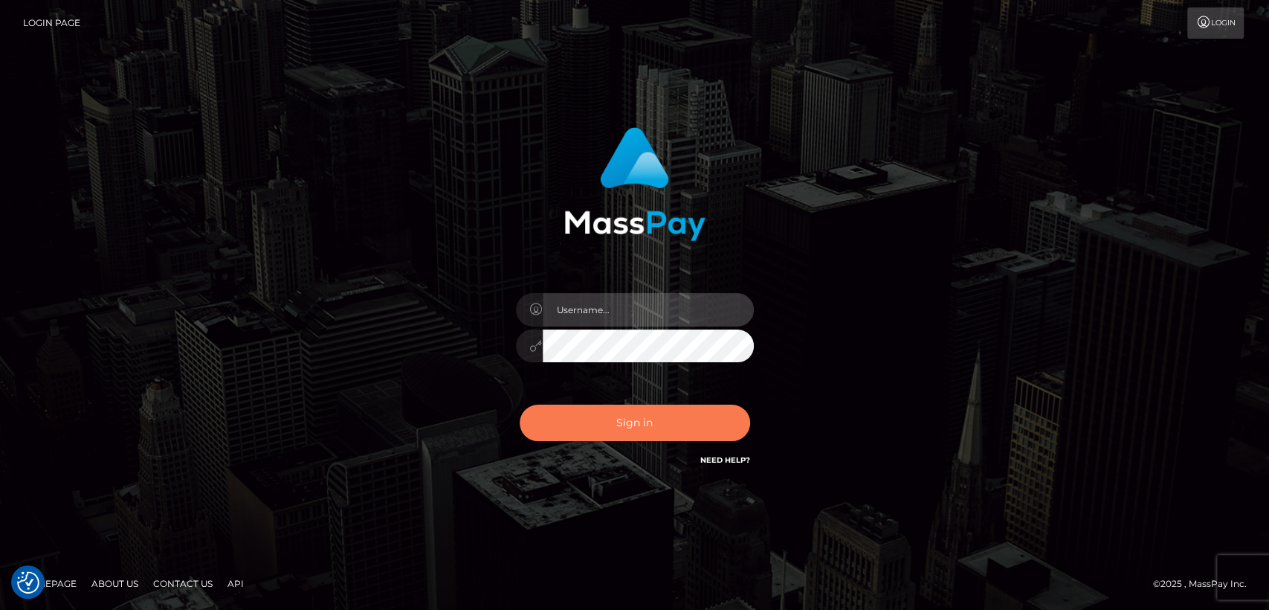
type input "[DOMAIN_NAME]"
click at [583, 424] on button "Sign in" at bounding box center [635, 422] width 230 height 36
type input "nt.es"
click at [583, 424] on button "Sign in" at bounding box center [635, 422] width 230 height 36
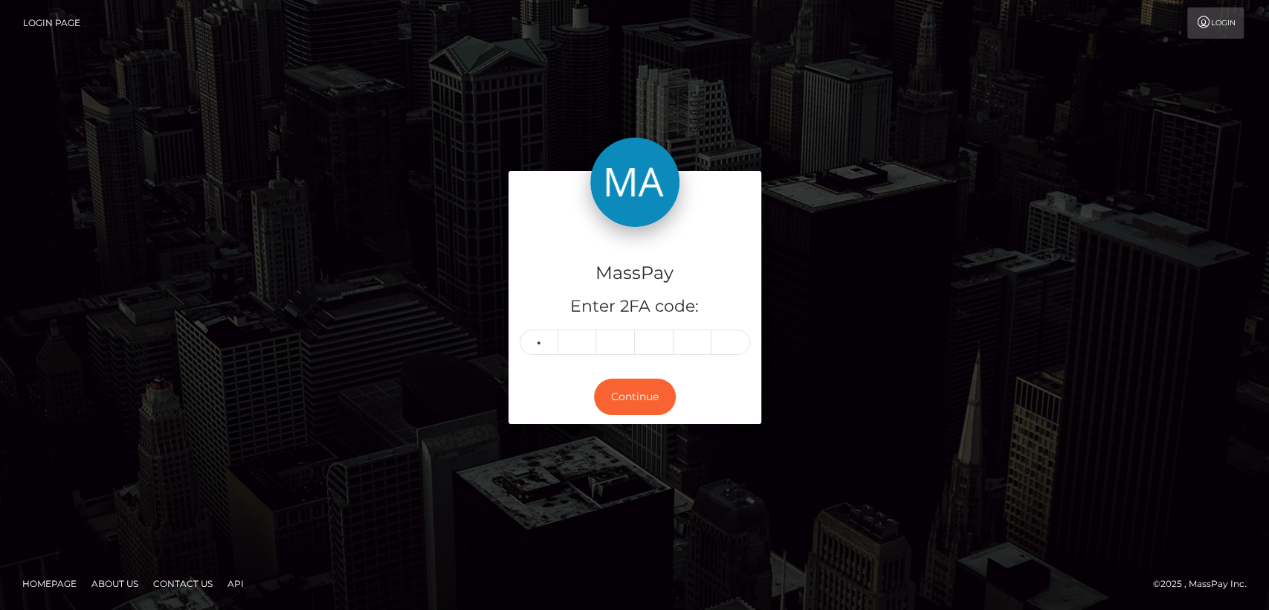
type input "0"
type input "2"
type input "0"
type input "5"
type input "9"
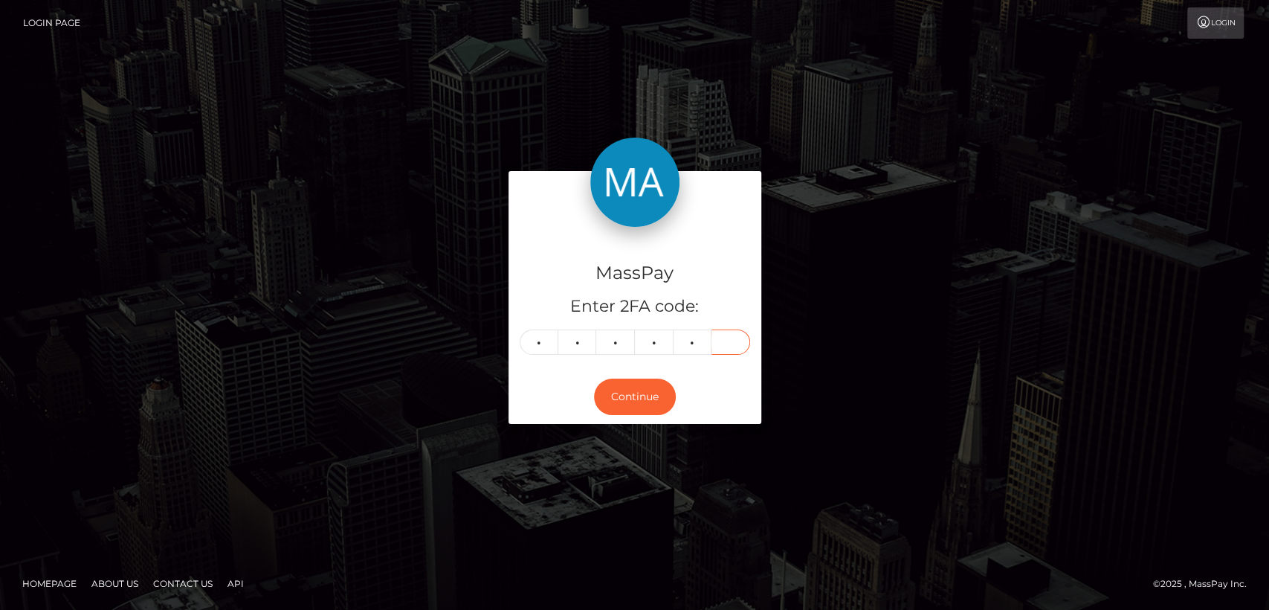
type input "2"
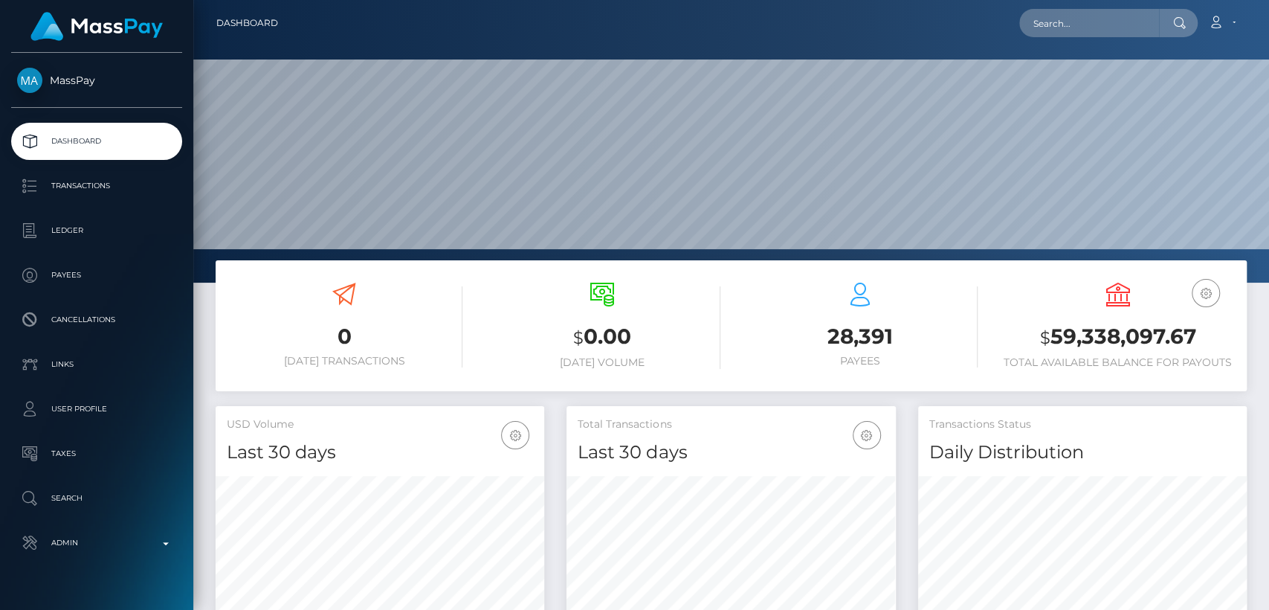
scroll to position [262, 329]
click at [1134, 20] on input "text" at bounding box center [1089, 23] width 140 height 28
paste input "[EMAIL_ADDRESS][DOMAIN_NAME]"
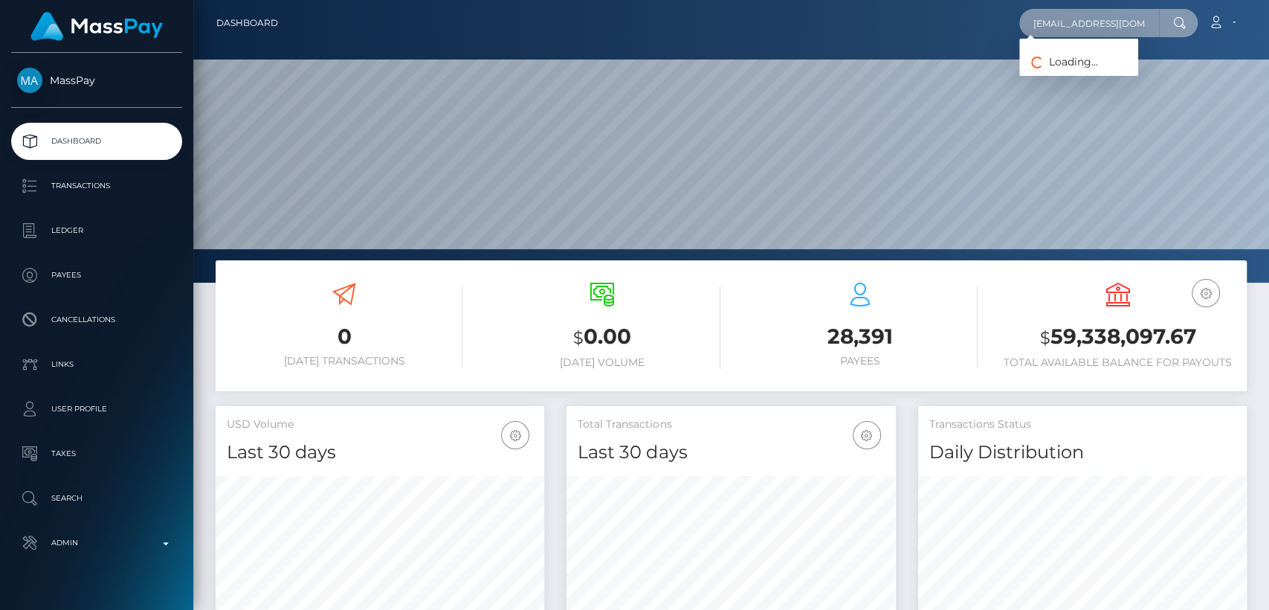
type input "[EMAIL_ADDRESS][DOMAIN_NAME]"
click at [1102, 16] on input "[EMAIL_ADDRESS][DOMAIN_NAME]" at bounding box center [1089, 23] width 140 height 28
click at [1102, 16] on input "faniking509@gmail.com" at bounding box center [1089, 23] width 140 height 28
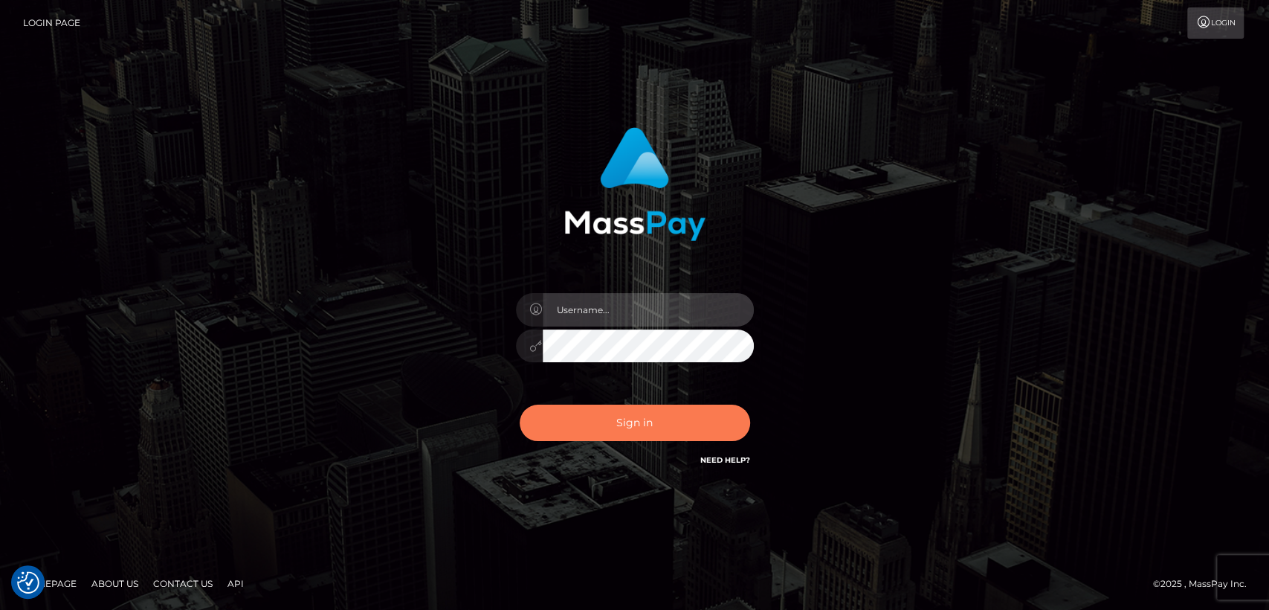
type input "[DOMAIN_NAME]"
click at [673, 426] on button "Sign in" at bounding box center [635, 422] width 230 height 36
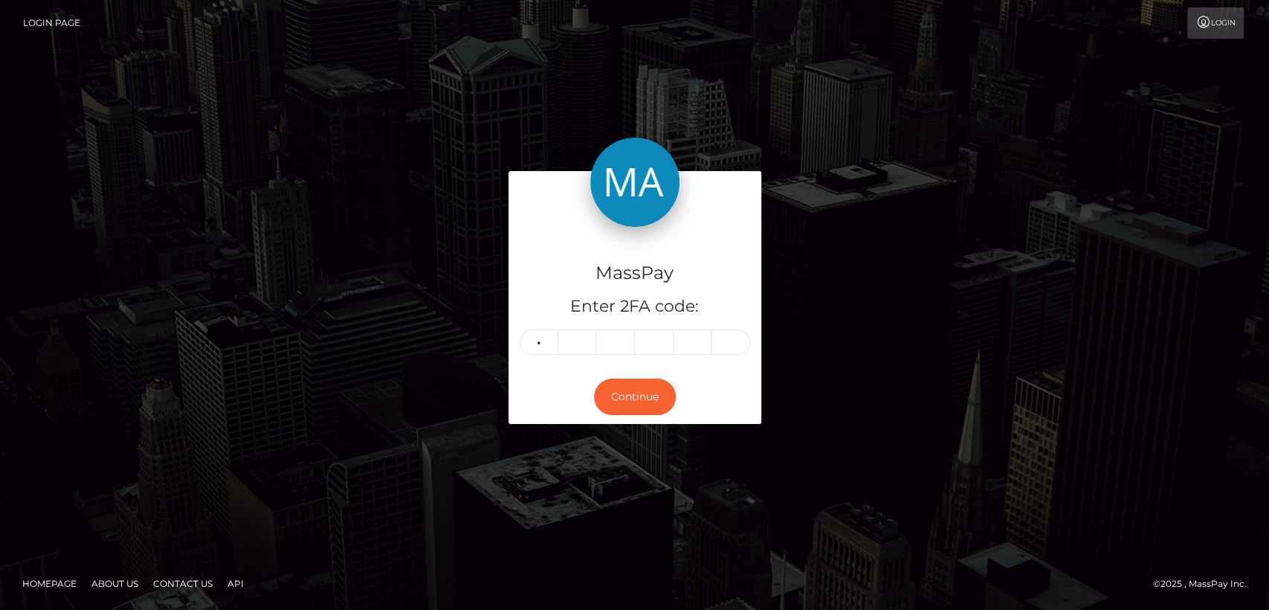
type input "9"
type input "0"
type input "4"
type input "1"
type input "9"
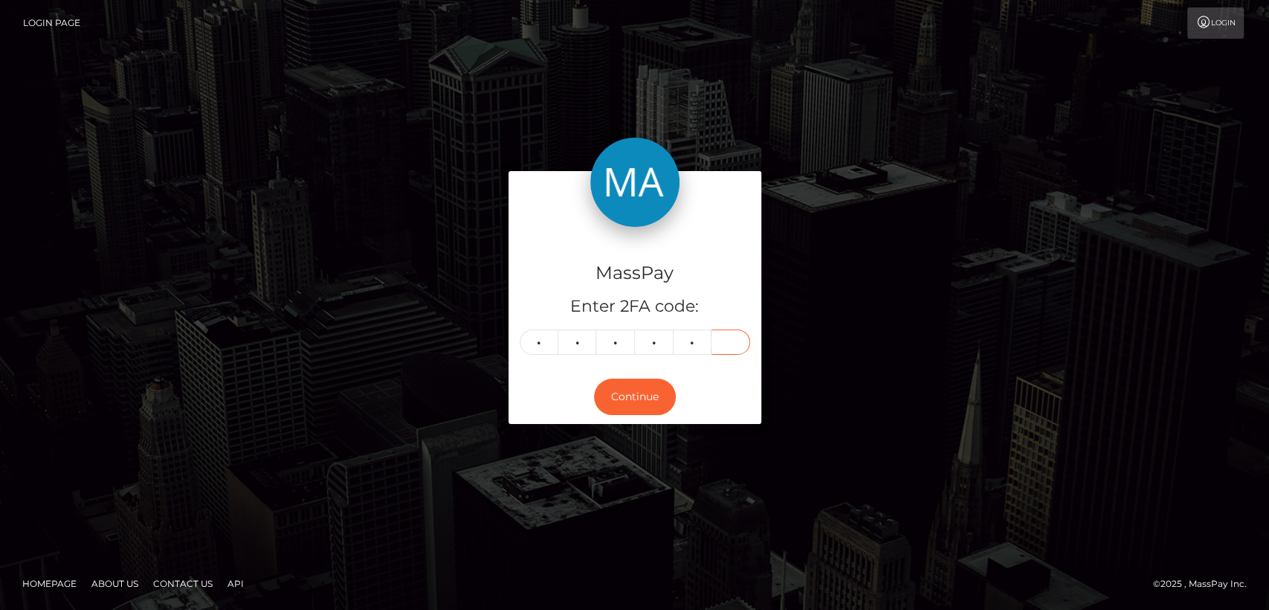
type input "8"
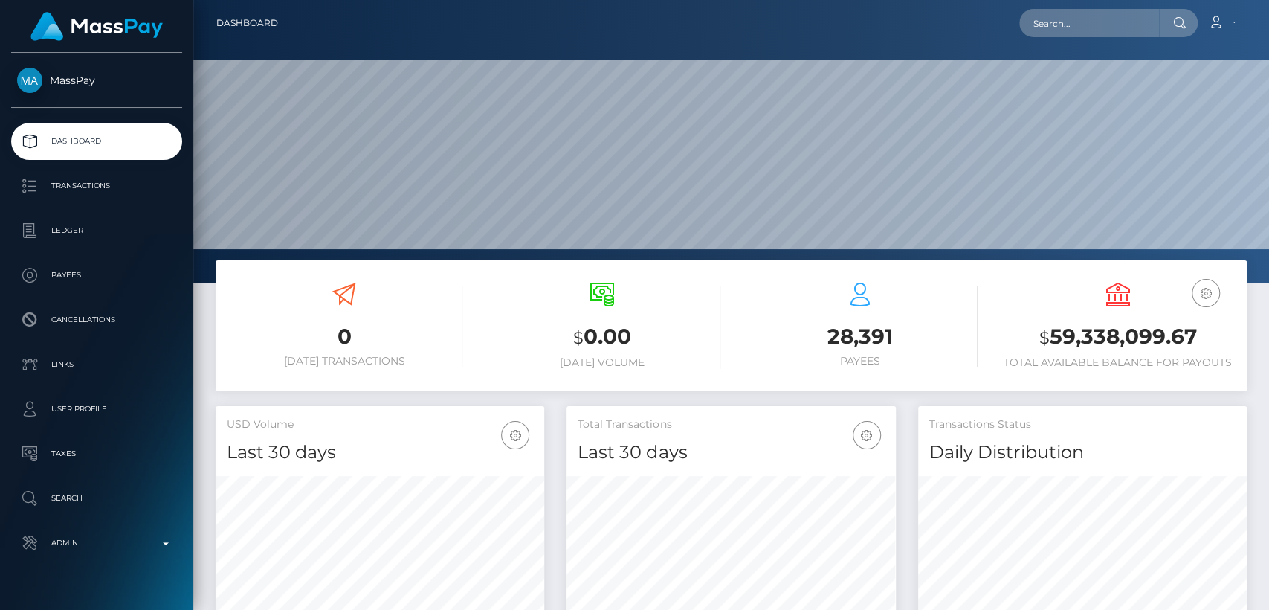
scroll to position [262, 329]
paste input "yvonnenyanchama@gmail.com"
type input "[EMAIL_ADDRESS][DOMAIN_NAME]"
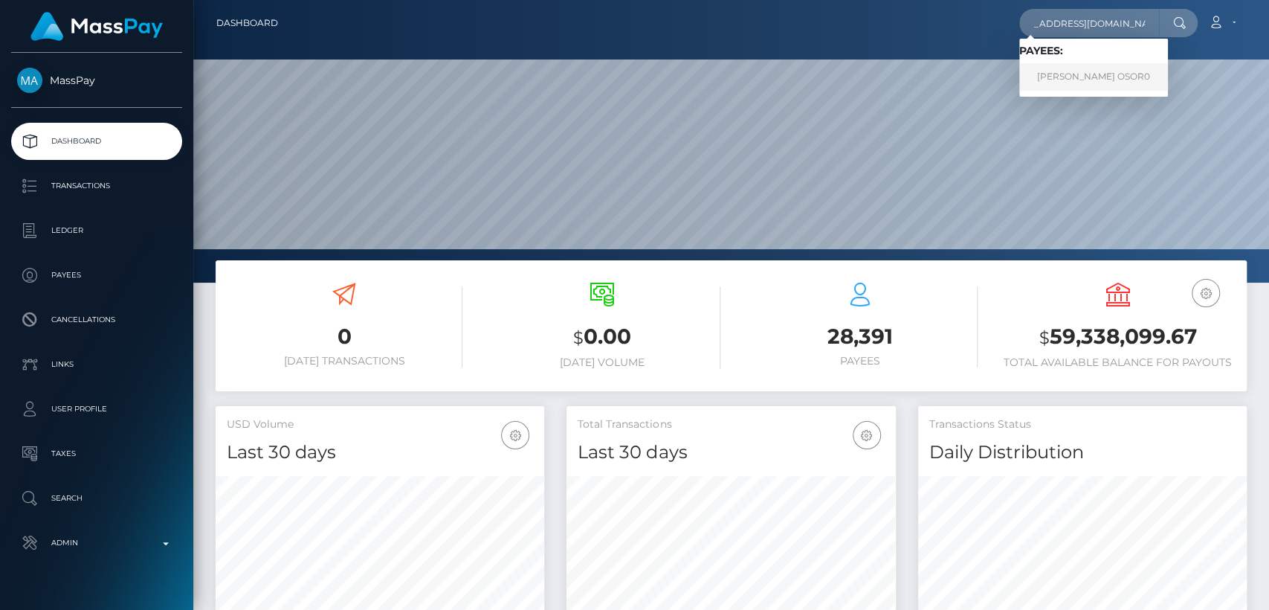
scroll to position [0, 0]
click at [1106, 71] on link "IVONNE OSOR0" at bounding box center [1093, 77] width 149 height 28
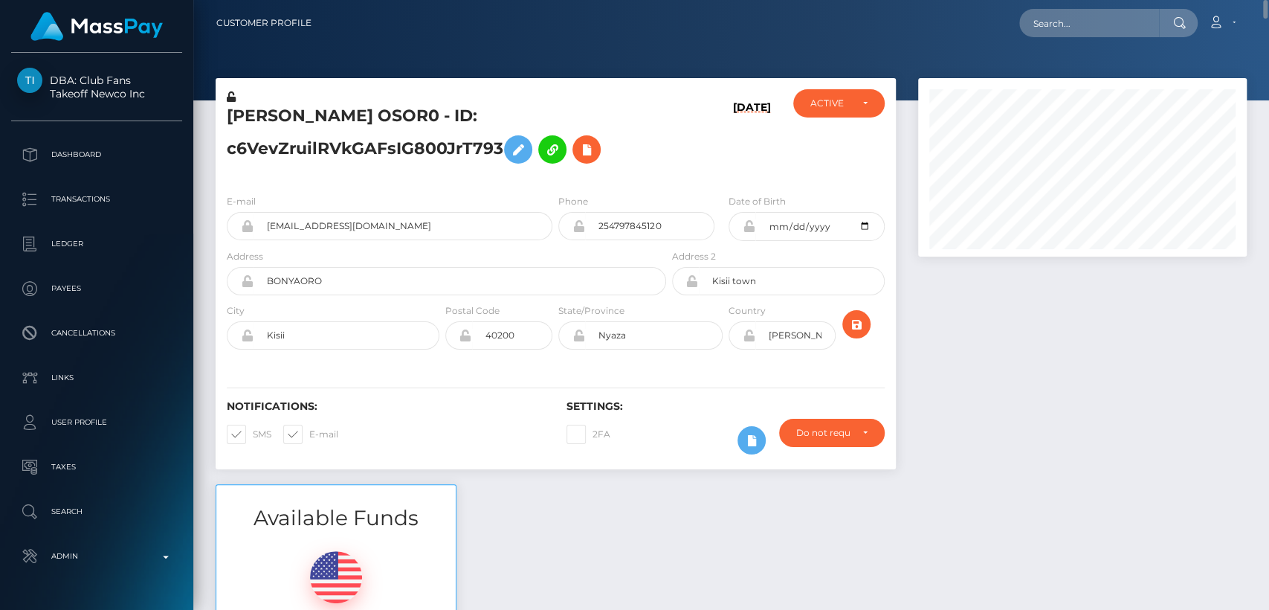
click at [270, 118] on h5 "IVONNE OSOR0 - ID: c6VevZruilRVkGAFsIG800JrT793" at bounding box center [442, 138] width 431 height 66
copy h5 "IVONNE"
click at [515, 523] on div "Available Funds $0.00 USD Balance" at bounding box center [731, 593] width 1054 height 219
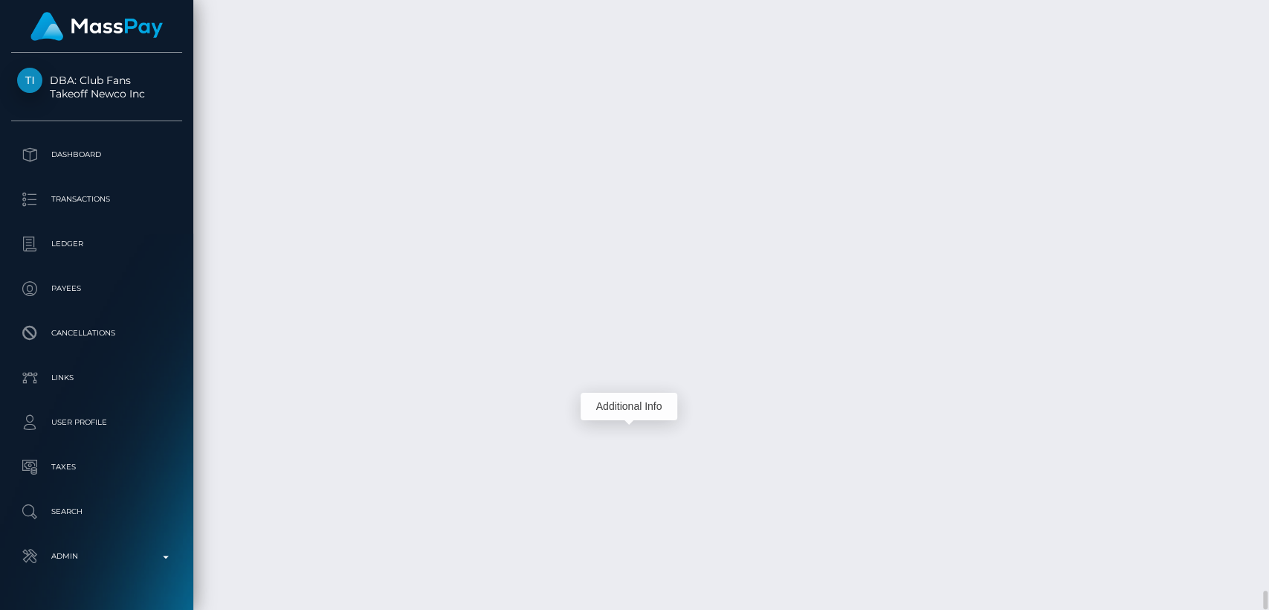
scroll to position [178, 329]
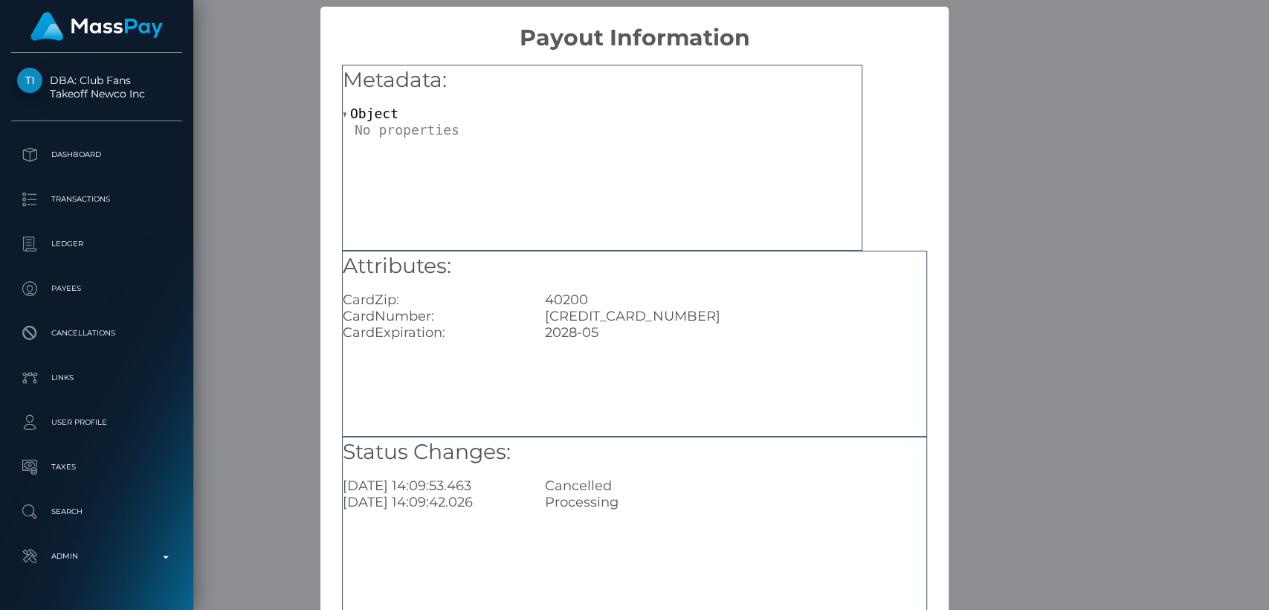
click at [641, 318] on div "4478150132528835" at bounding box center [736, 316] width 404 height 16
copy div "4478150132528835"
click at [1013, 526] on div "× Payout Information Metadata: Object Attributes: CardZip: 40200 CardNumber: 44…" at bounding box center [634, 305] width 1269 height 610
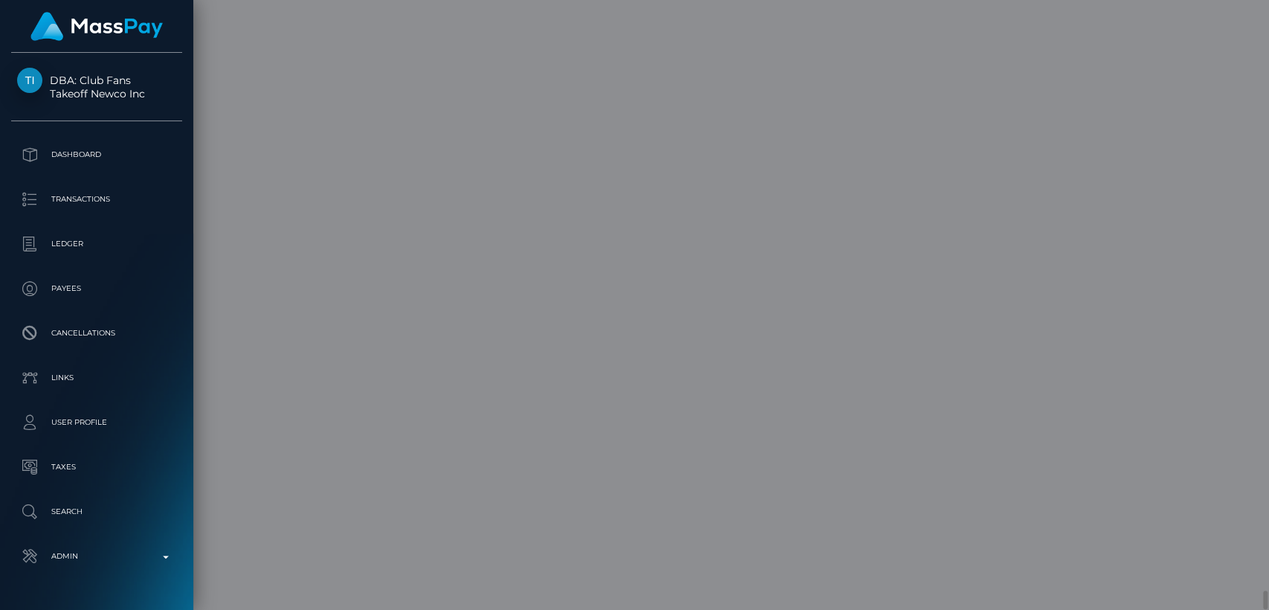
scroll to position [0, 0]
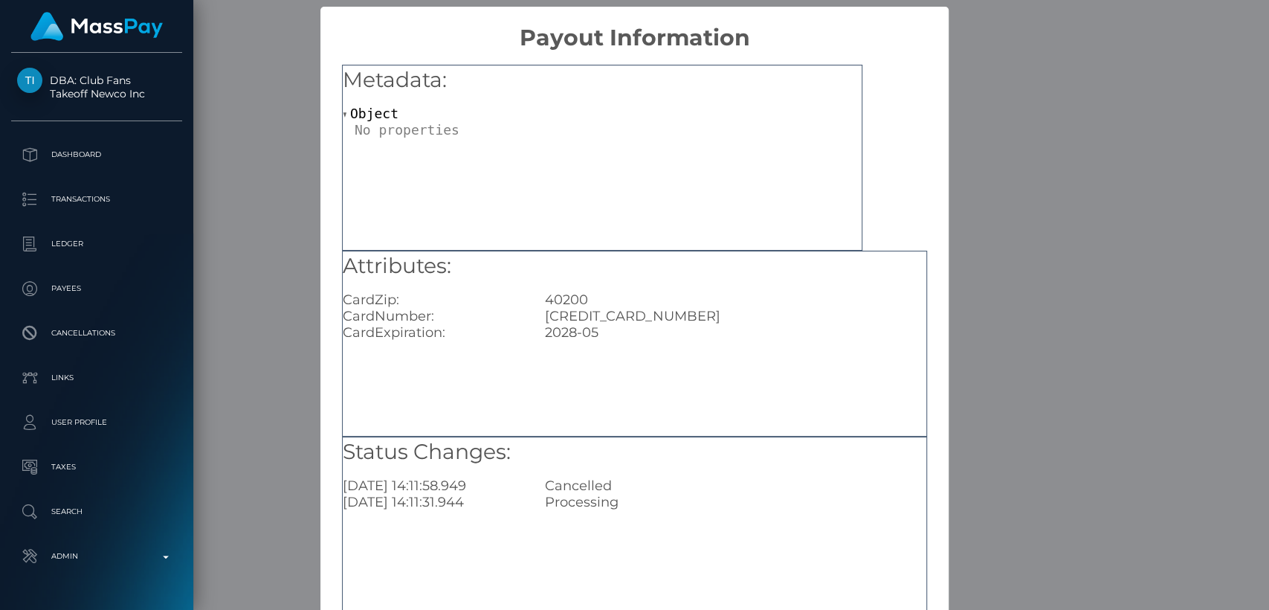
click at [1018, 515] on div "× Payout Information Metadata: Object Attributes: CardZip: 40200 CardNumber: 44…" at bounding box center [634, 305] width 1269 height 610
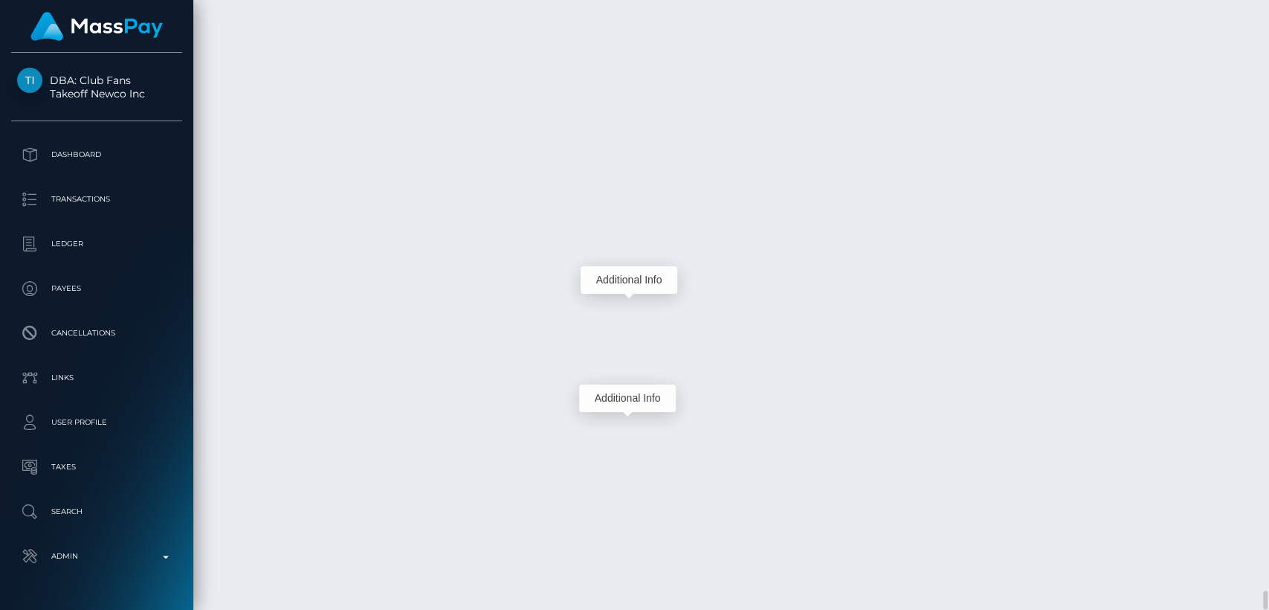
scroll to position [178, 329]
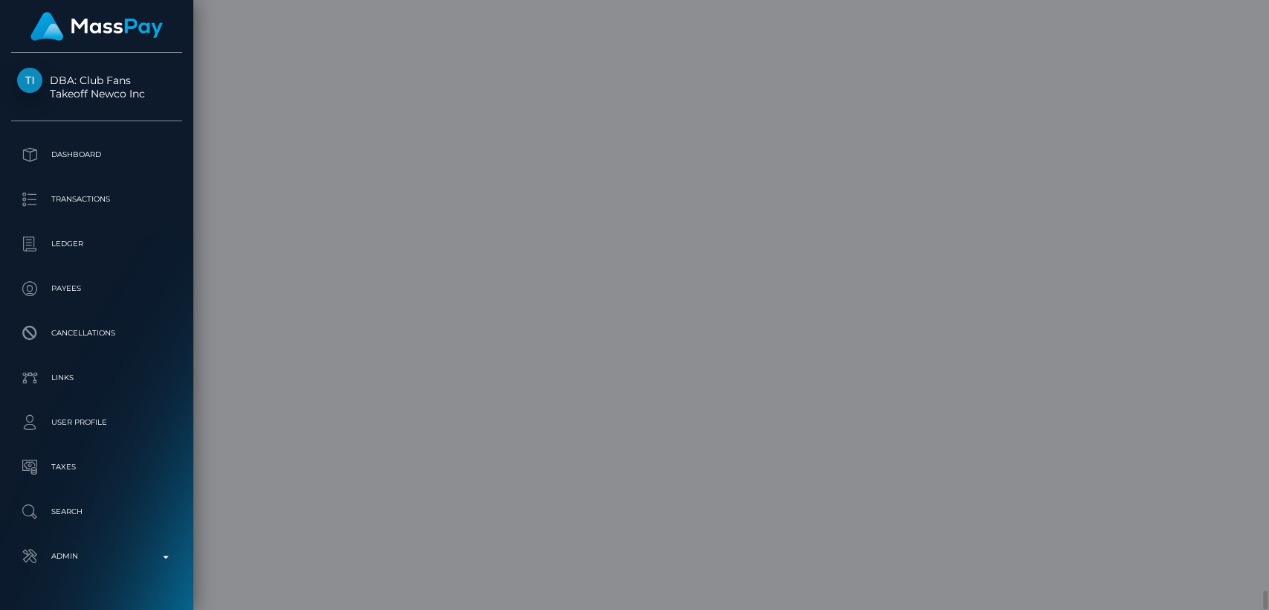
scroll to position [0, 0]
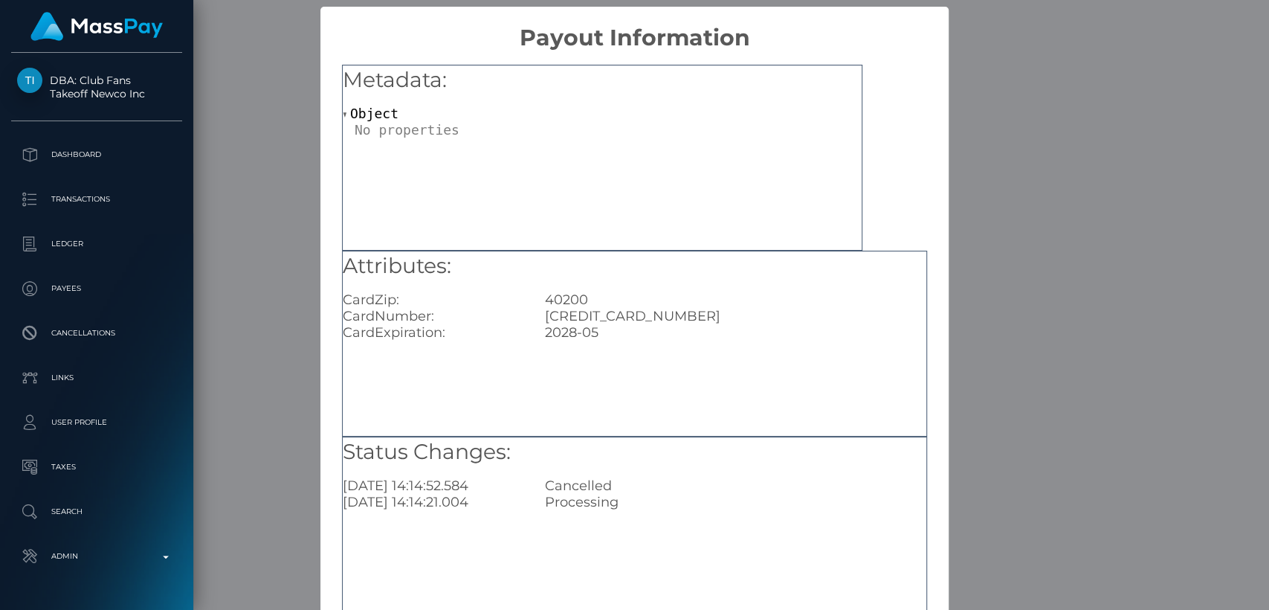
click at [1010, 492] on div "× Payout Information Metadata: Object Attributes: CardZip: 40200 CardNumber: 44…" at bounding box center [634, 305] width 1269 height 610
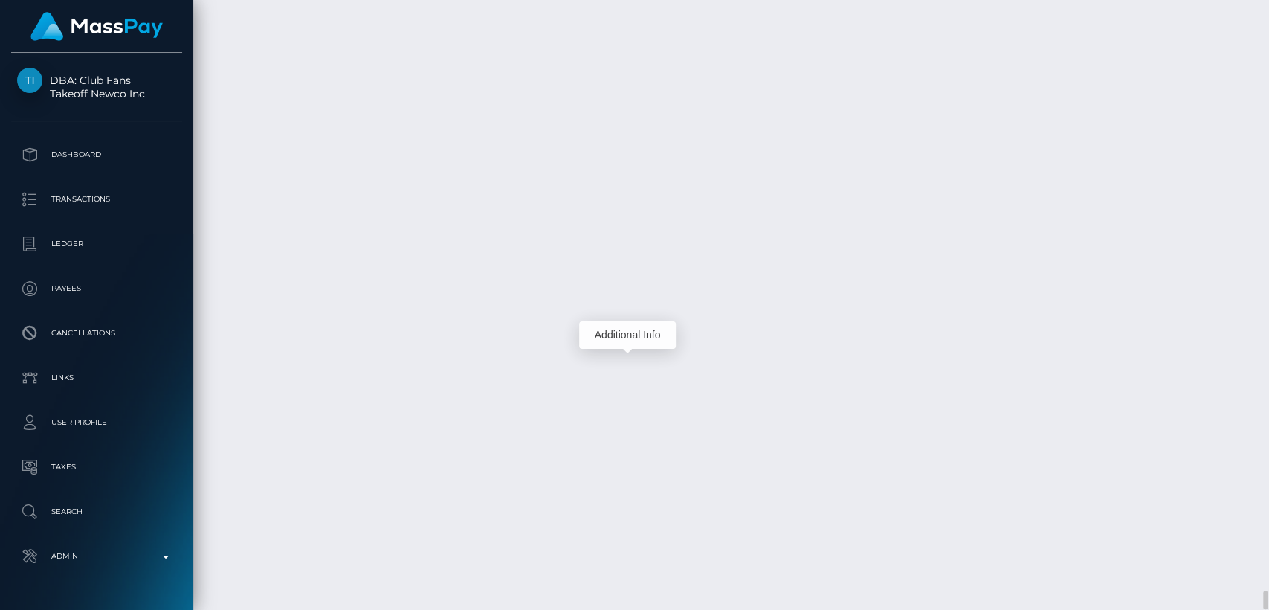
scroll to position [178, 329]
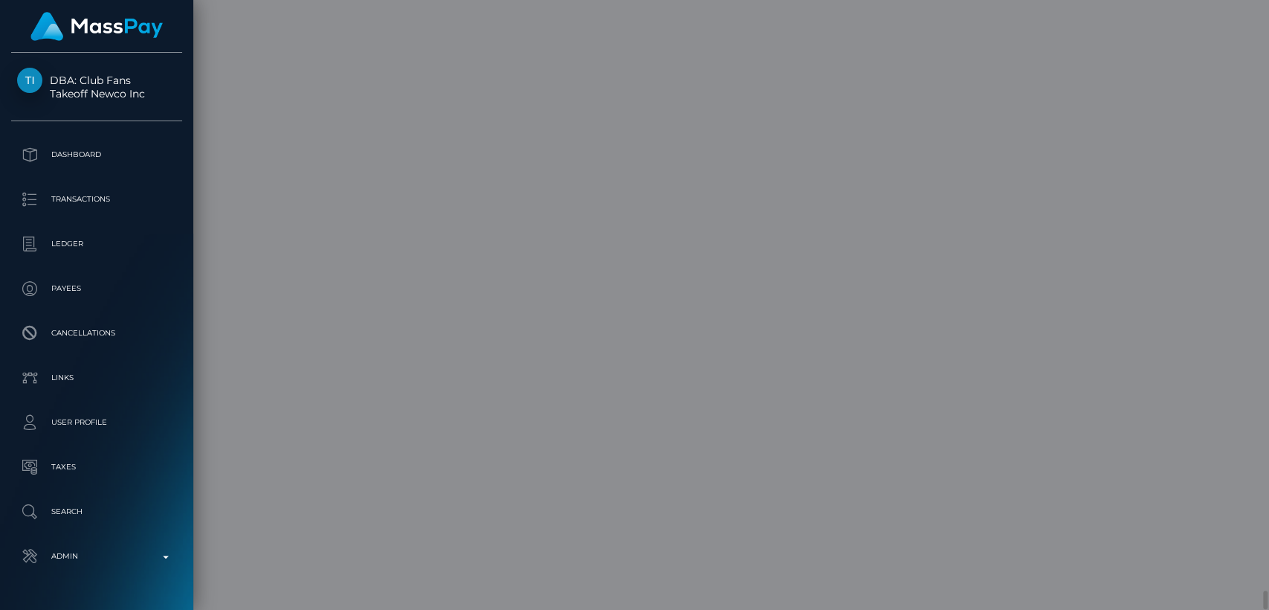
scroll to position [0, 0]
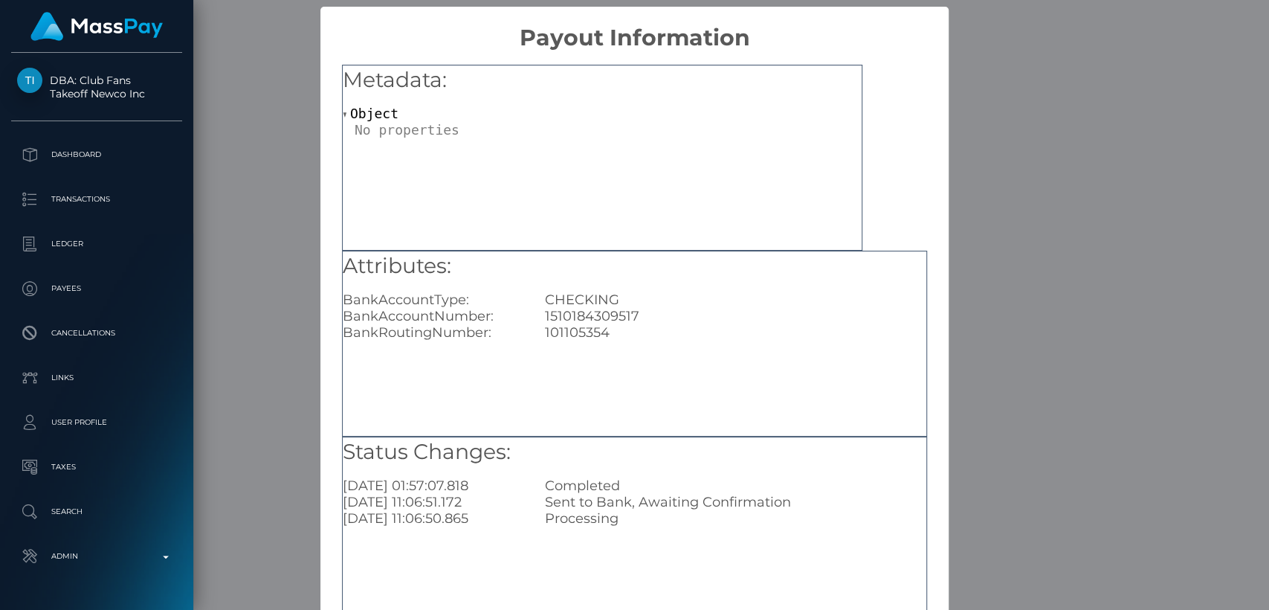
click at [1021, 161] on div "× Payout Information Metadata: Object Attributes: BankAccountType: CHECKING Ban…" at bounding box center [634, 305] width 1269 height 610
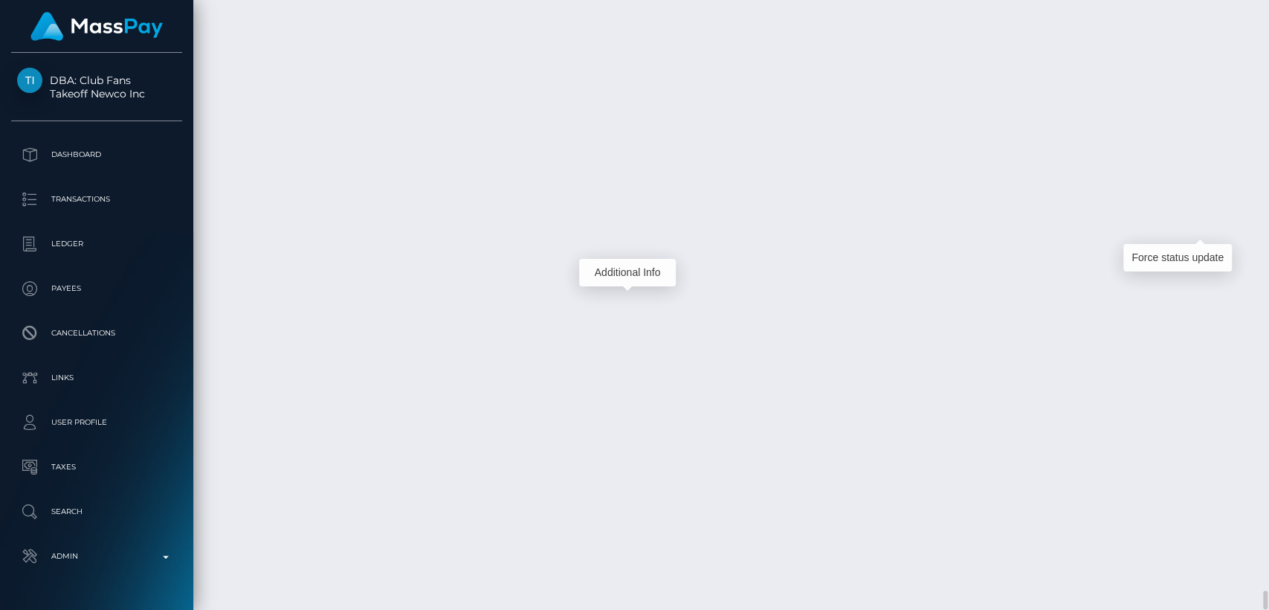
scroll to position [178, 329]
drag, startPoint x: 326, startPoint y: 222, endPoint x: 216, endPoint y: 224, distance: 110.1
copy td "September 14, 2025"
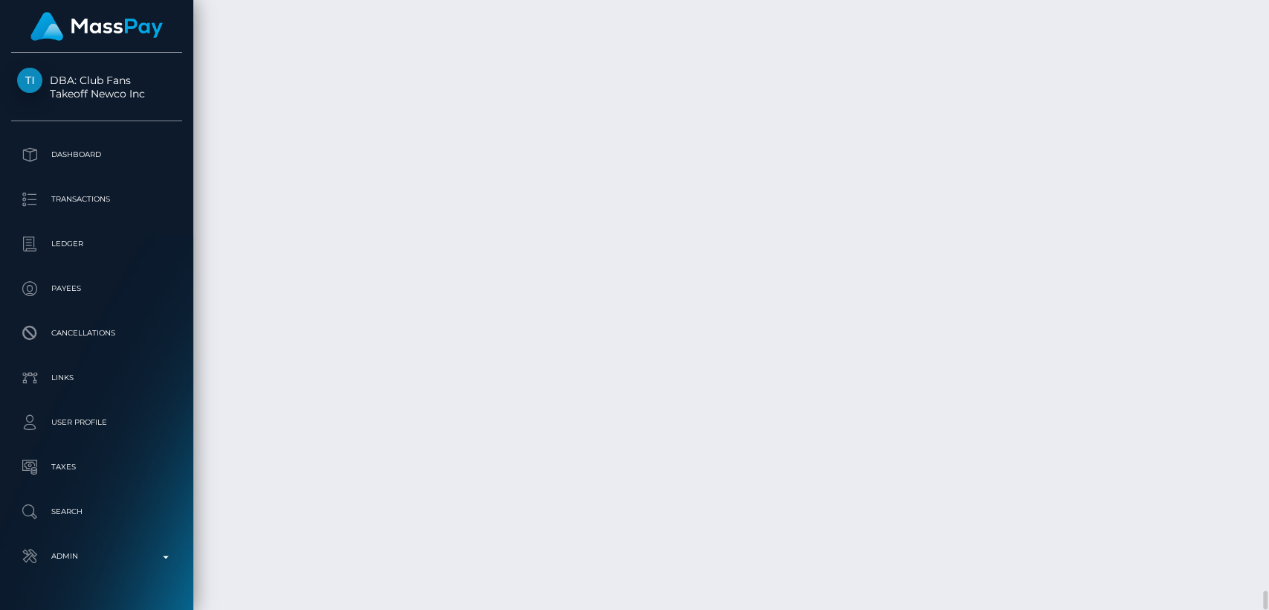
drag, startPoint x: 1100, startPoint y: 248, endPoint x: 1045, endPoint y: 245, distance: 55.8
copy td "89.10 USD"
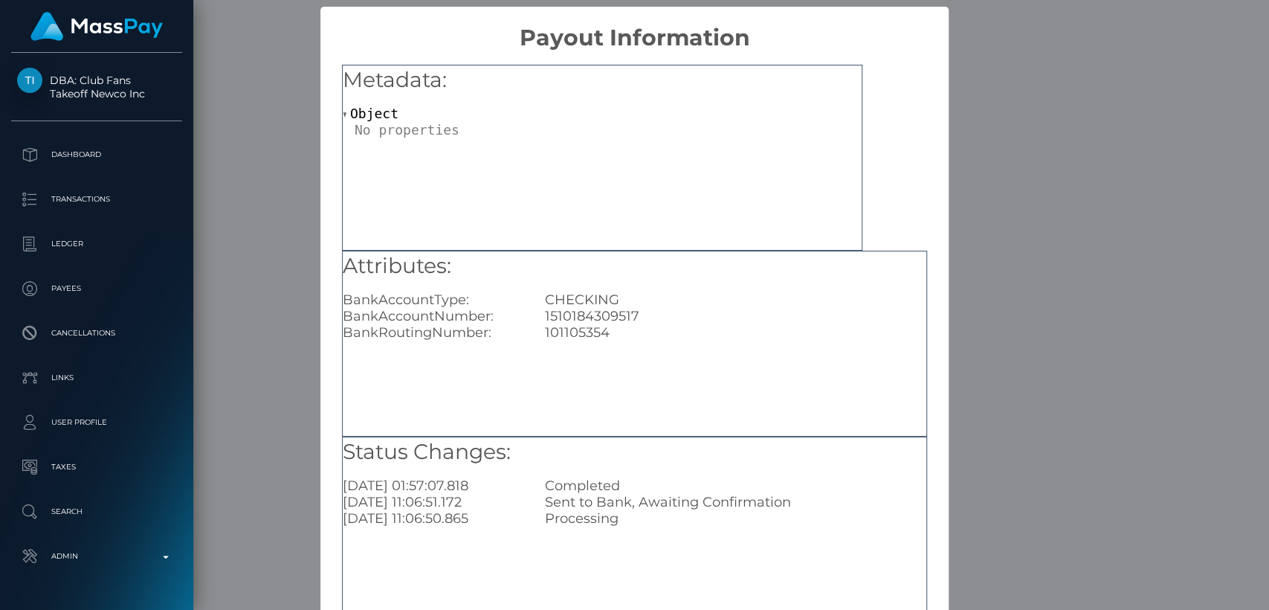
click at [623, 313] on div "1510184309517" at bounding box center [736, 316] width 404 height 16
copy div "1510184309517"
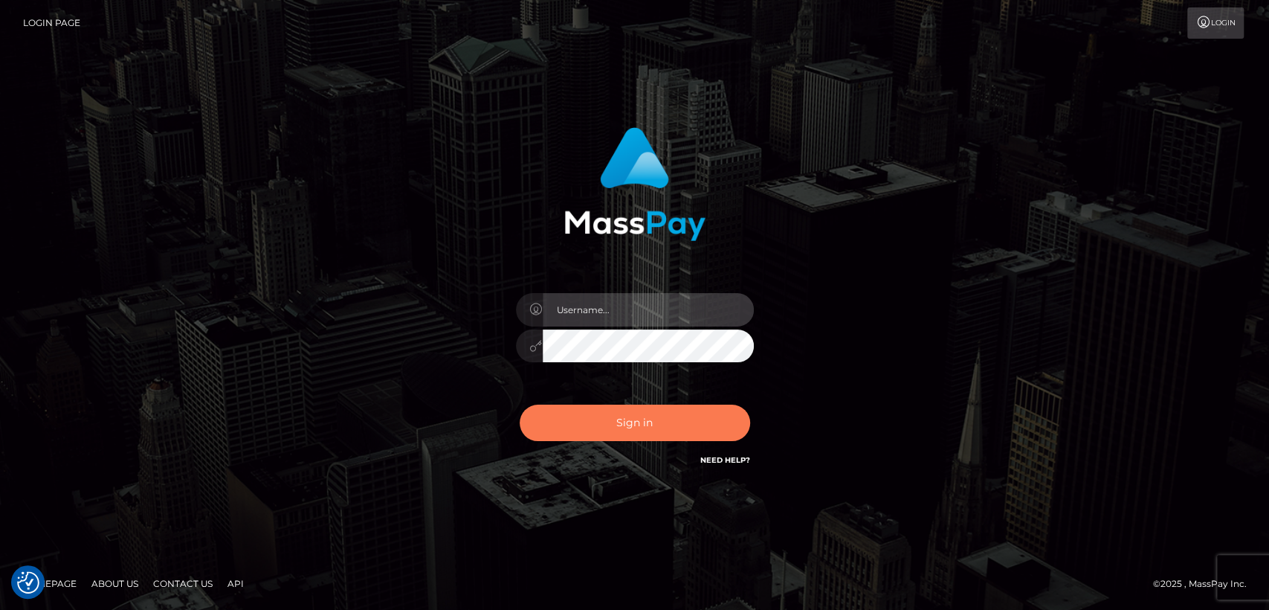
type input "nt.es"
click at [659, 427] on button "Sign in" at bounding box center [635, 422] width 230 height 36
type input "nt.es"
click at [659, 428] on button "Sign in" at bounding box center [635, 422] width 230 height 36
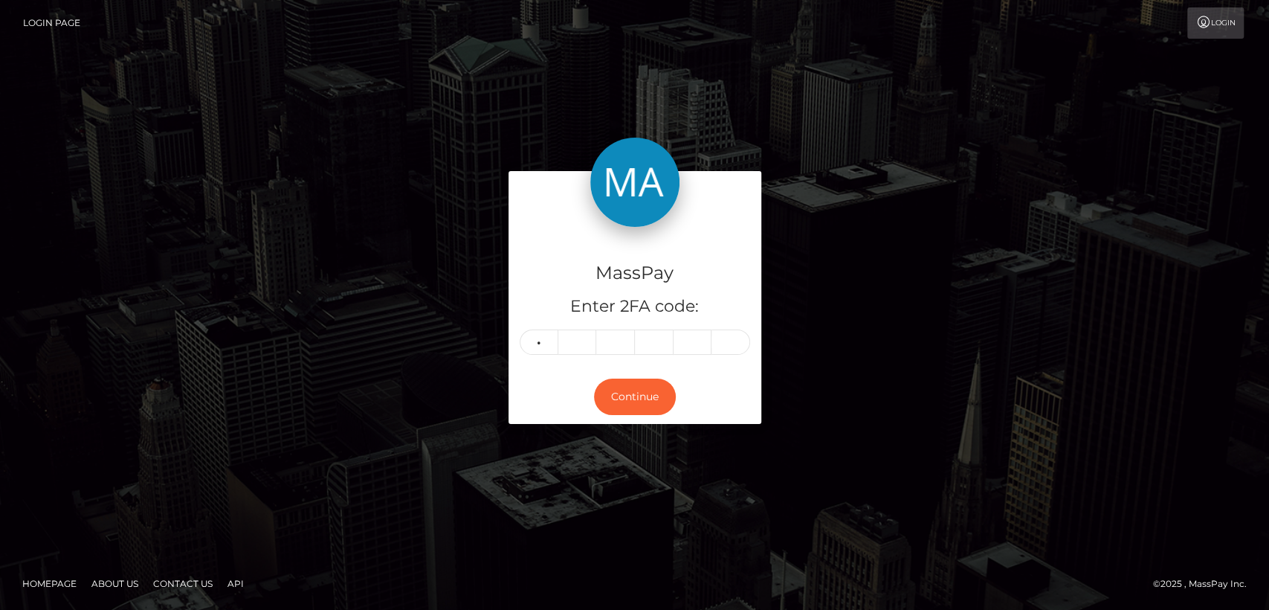
type input "7"
type input "3"
type input "4"
type input "1"
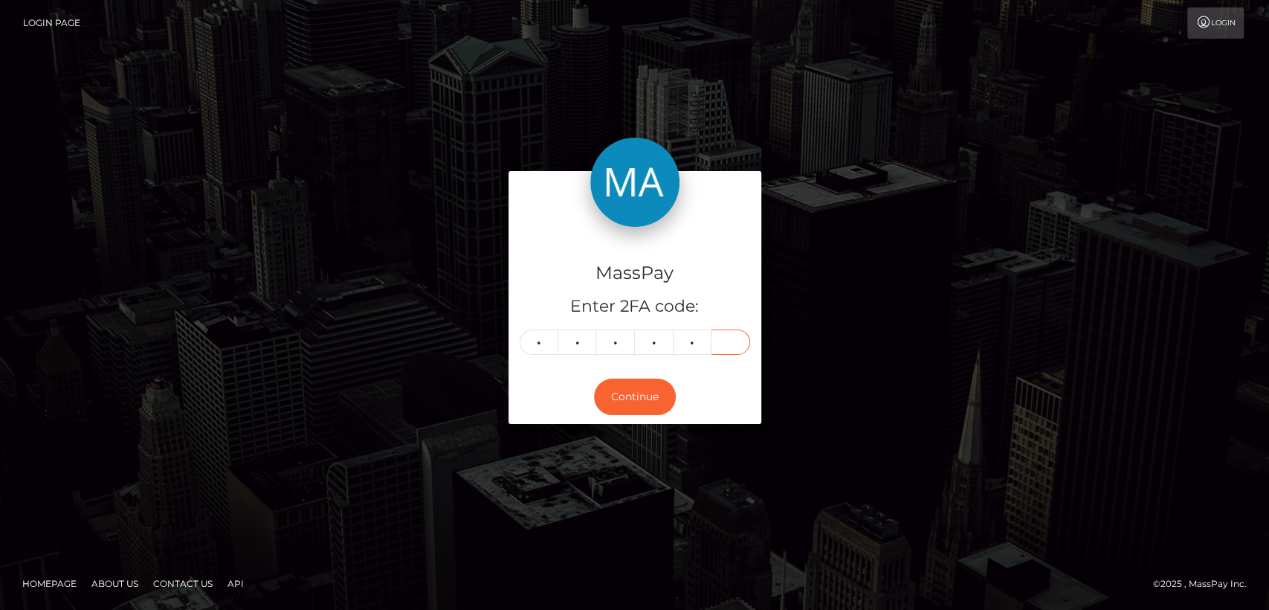
type input "7"
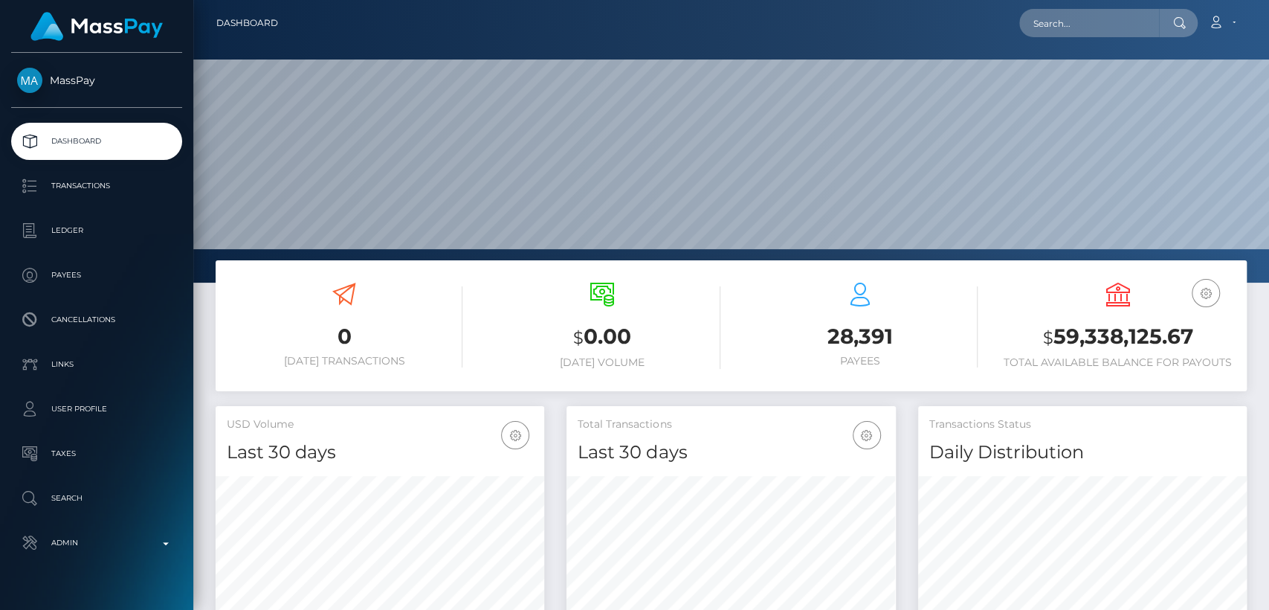
scroll to position [262, 329]
click at [1104, 21] on input "text" at bounding box center [1089, 23] width 140 height 28
paste input "eslaughter706@gmail.com"
type input "eslaughter706@gmail.com"
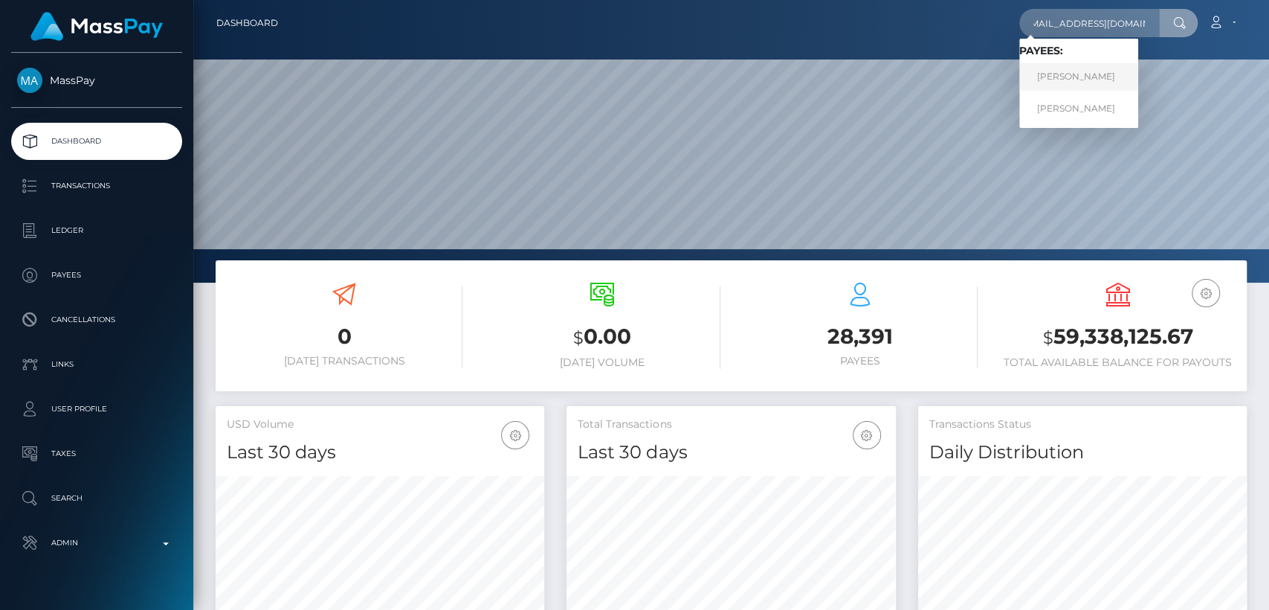
scroll to position [0, 0]
click at [1086, 74] on link "ERIC LAMONTA slaughter" at bounding box center [1078, 77] width 119 height 28
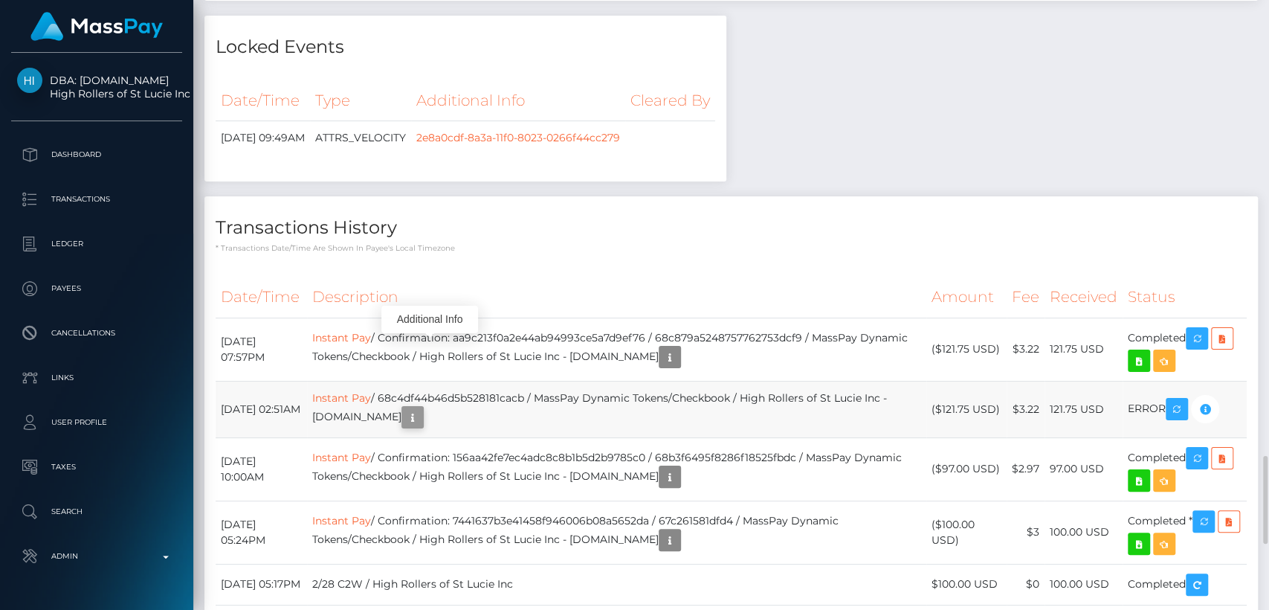
scroll to position [178, 329]
click at [422, 408] on icon "button" at bounding box center [413, 417] width 18 height 19
click at [443, 320] on div "Additional Info" at bounding box center [429, 320] width 97 height 28
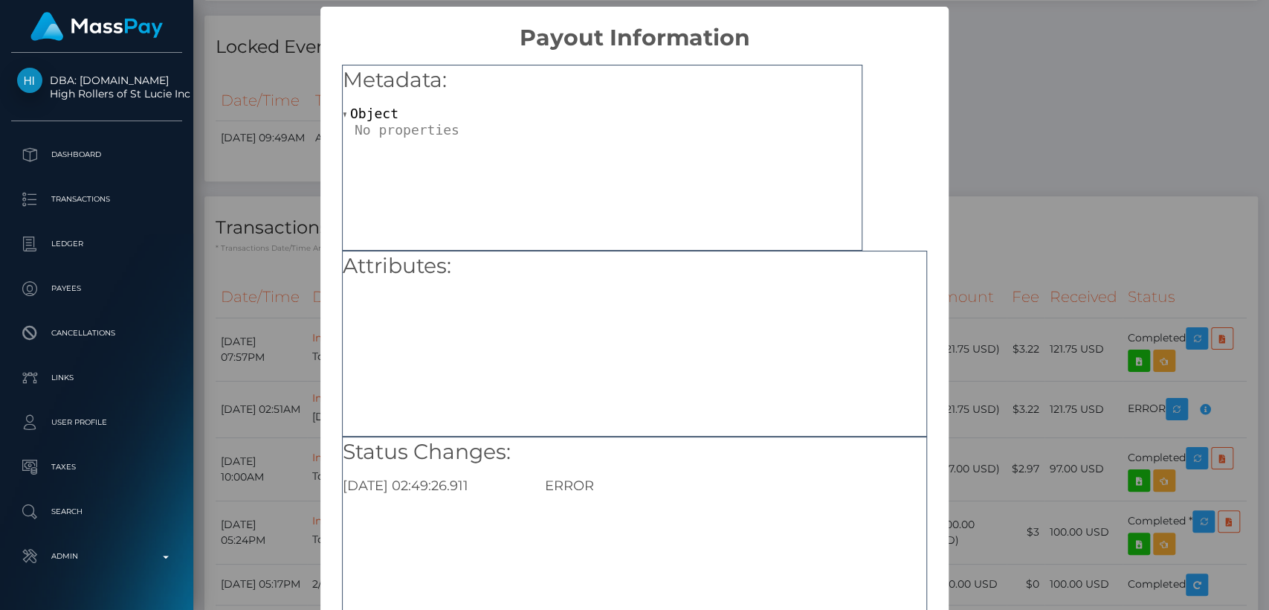
click at [1100, 93] on div "× Payout Information Metadata: Object Attributes: Status Changes: 2025-09-13 02…" at bounding box center [634, 305] width 1269 height 610
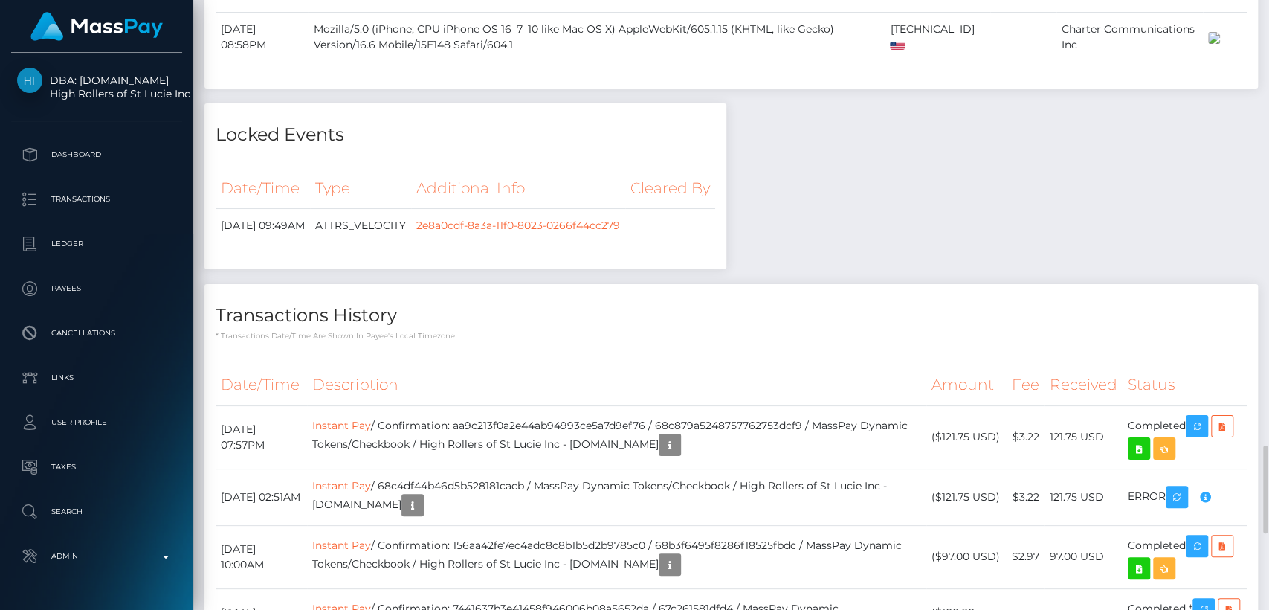
scroll to position [3069, 0]
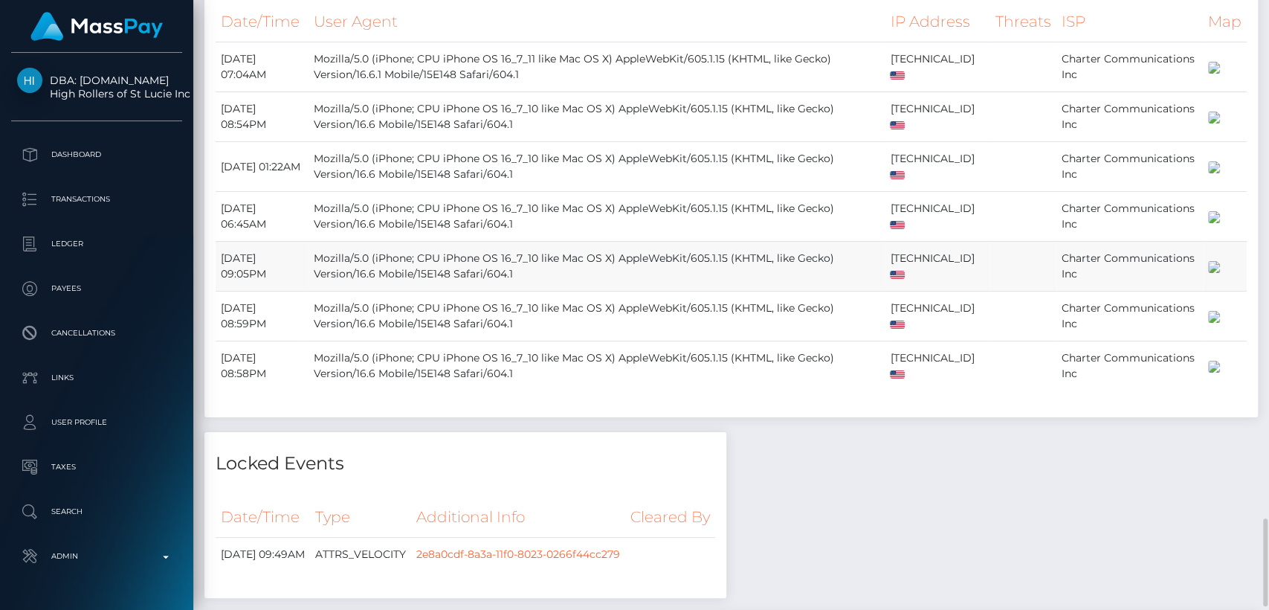
click at [910, 242] on td "76.32.197.171" at bounding box center [938, 267] width 106 height 50
click at [907, 242] on td "76.32.197.171" at bounding box center [938, 267] width 106 height 50
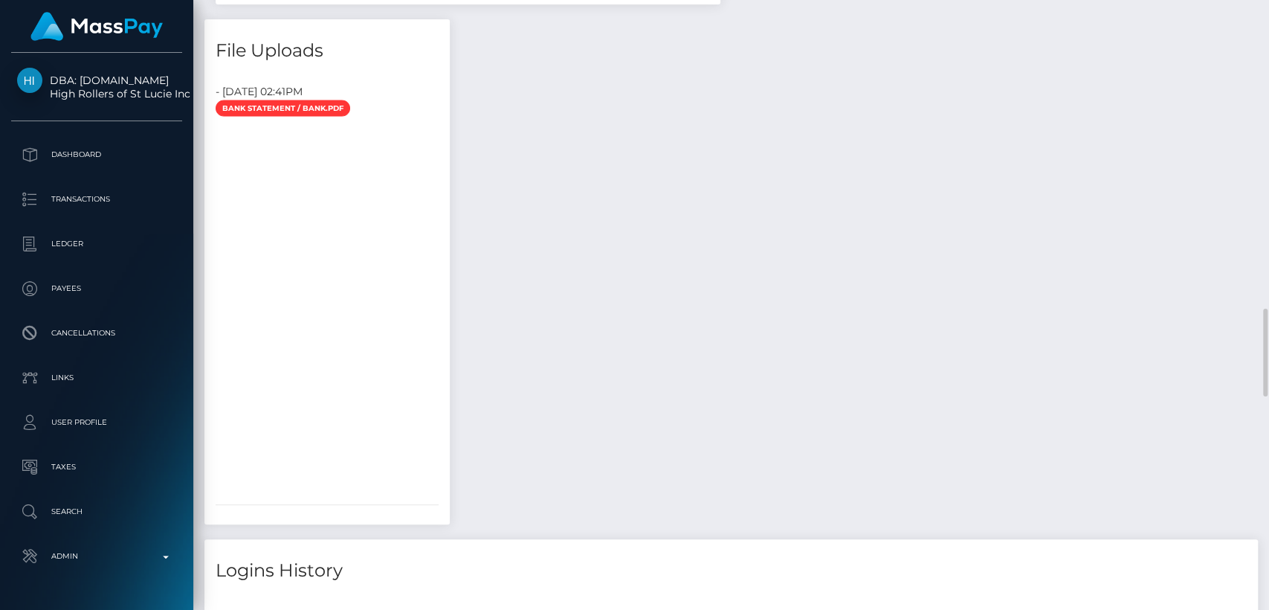
click at [907, 158] on div "Payee Attributes Payer Name Label Value United States / Instant Pay 004eedc7-2e…" at bounding box center [731, 333] width 1054 height 3419
click at [907, 161] on div "Payee Attributes Payer Name Label Value United States / Instant Pay 004eedc7-2e…" at bounding box center [731, 333] width 1054 height 3419
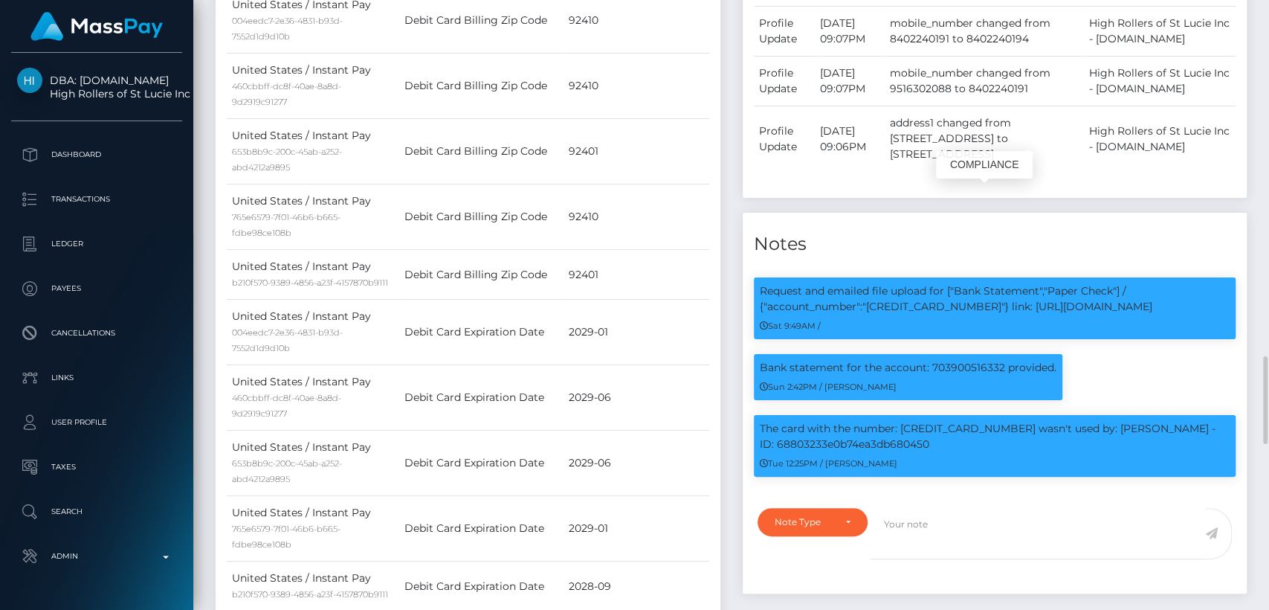
scroll to position [178, 329]
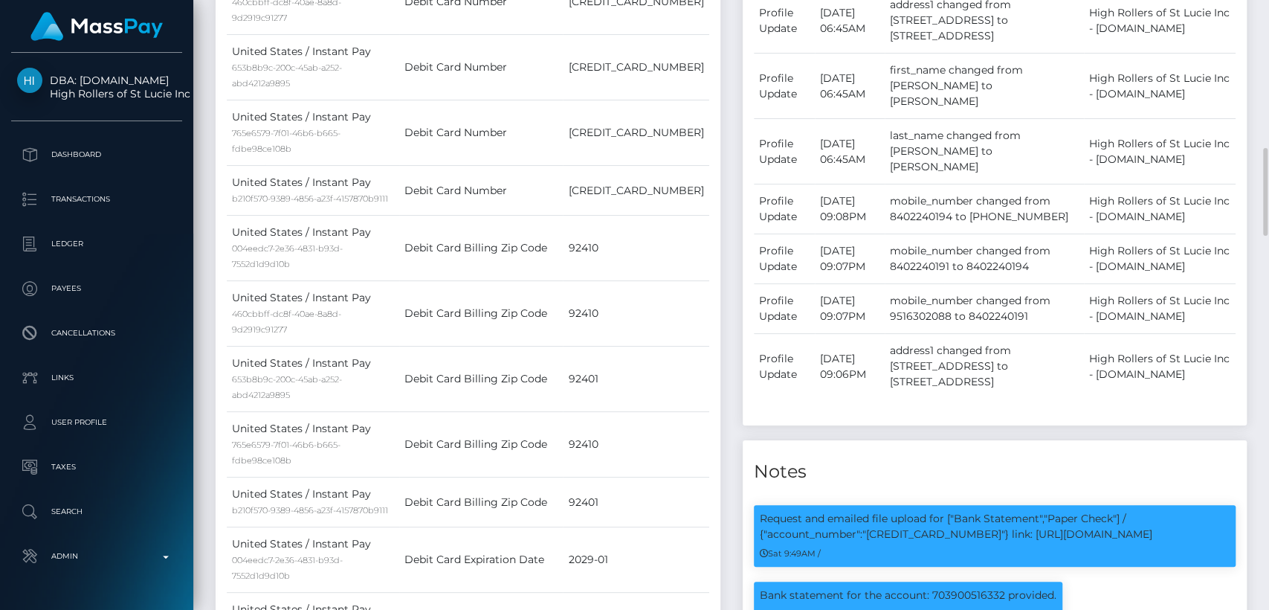
click at [856, 225] on td "February 27, 2025 09:08PM" at bounding box center [850, 209] width 70 height 50
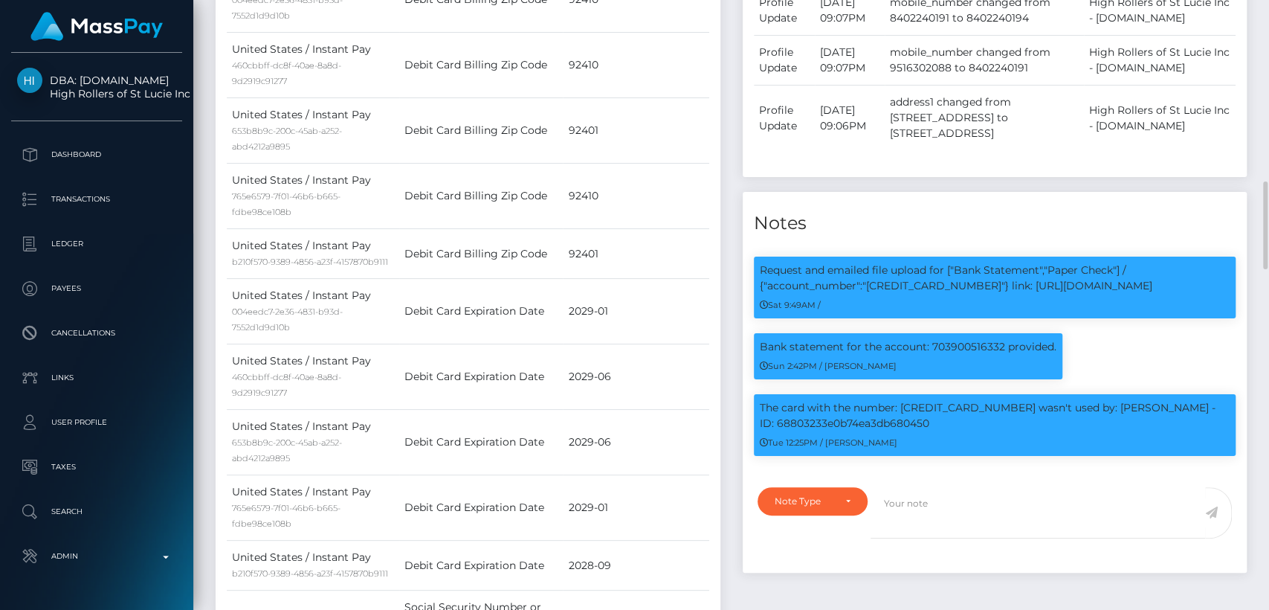
scroll to position [1278, 0]
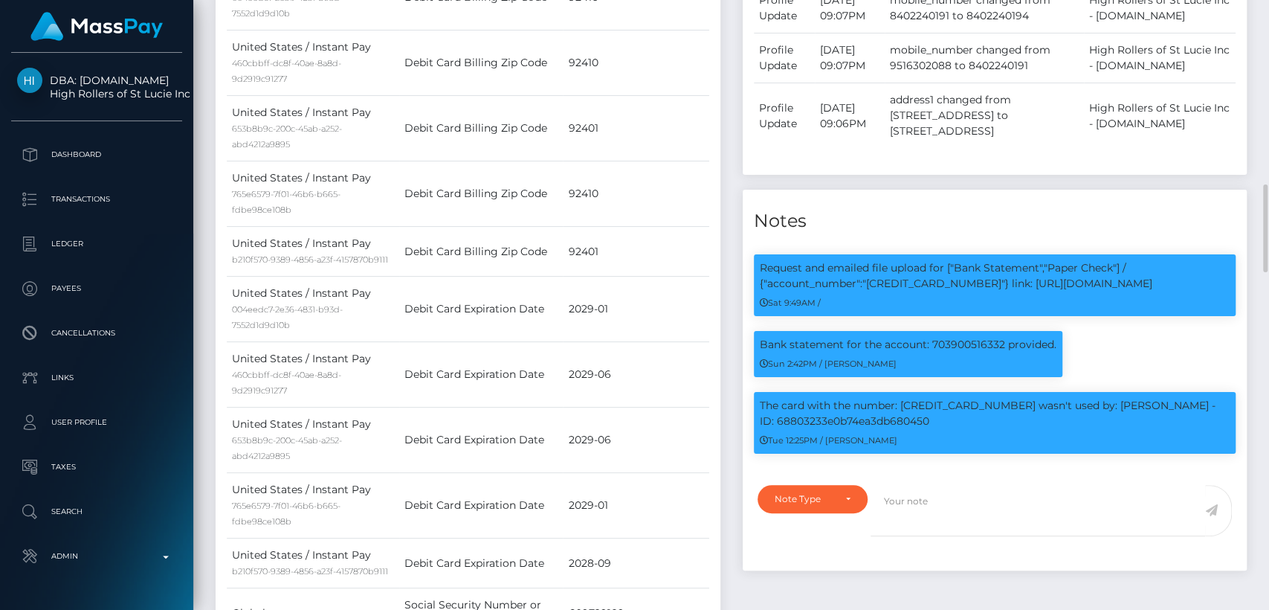
click at [865, 234] on h4 "Notes" at bounding box center [995, 221] width 483 height 26
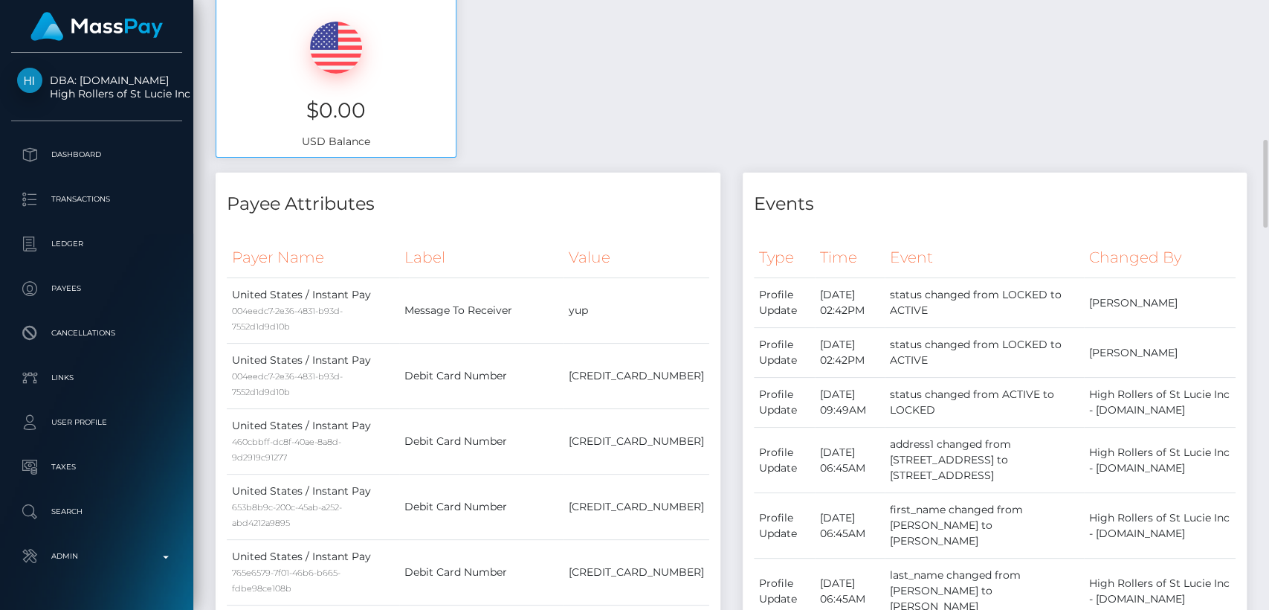
scroll to position [576, 0]
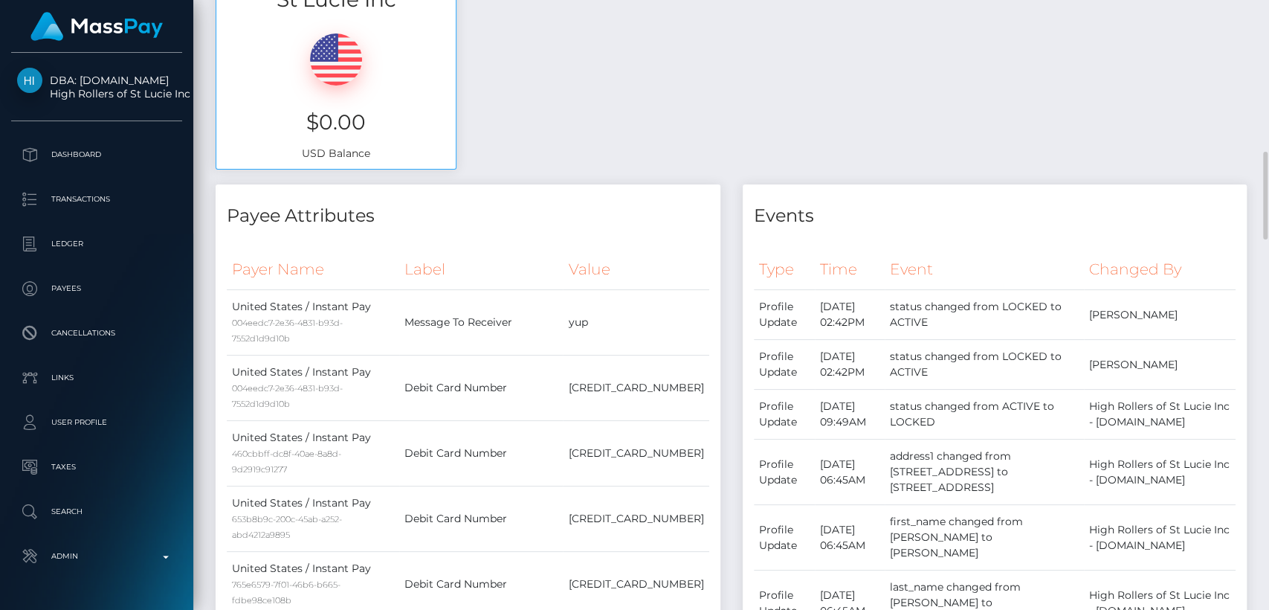
click at [788, 350] on td "Profile Update" at bounding box center [784, 365] width 61 height 50
click at [788, 351] on td "Profile Update" at bounding box center [784, 365] width 61 height 50
click at [787, 352] on td "Profile Update" at bounding box center [784, 365] width 61 height 50
click at [961, 126] on div "Available Funds - Fees Paid By High Rollers of St Lucie Inc $0.00 USD Balance" at bounding box center [731, 46] width 1054 height 277
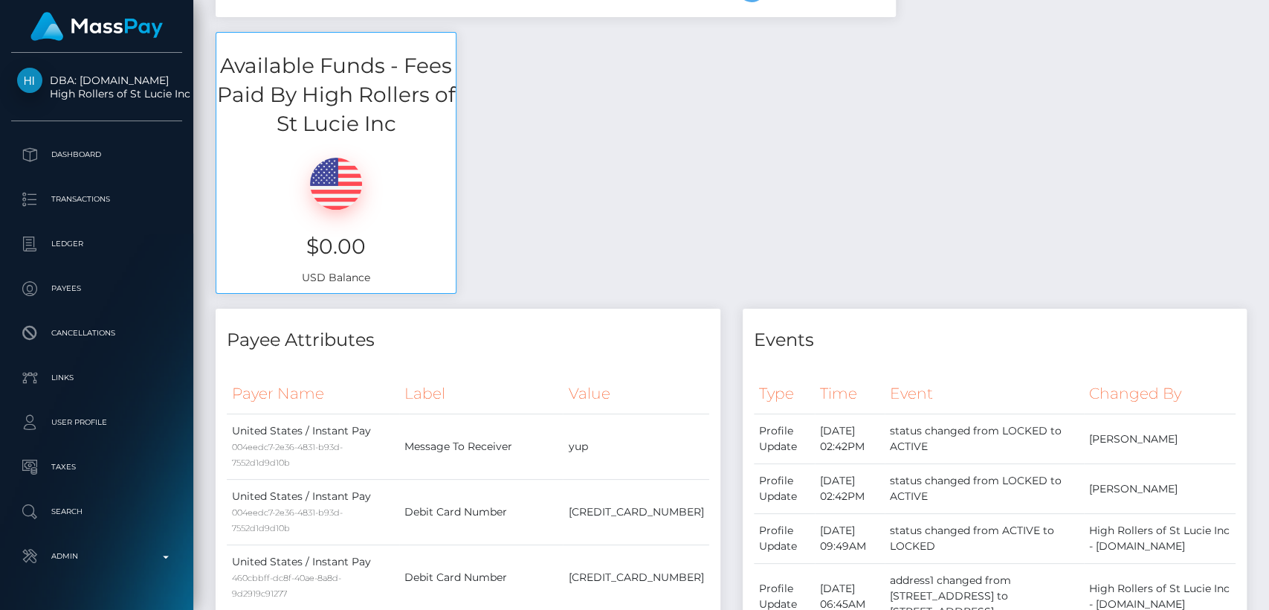
scroll to position [0, 0]
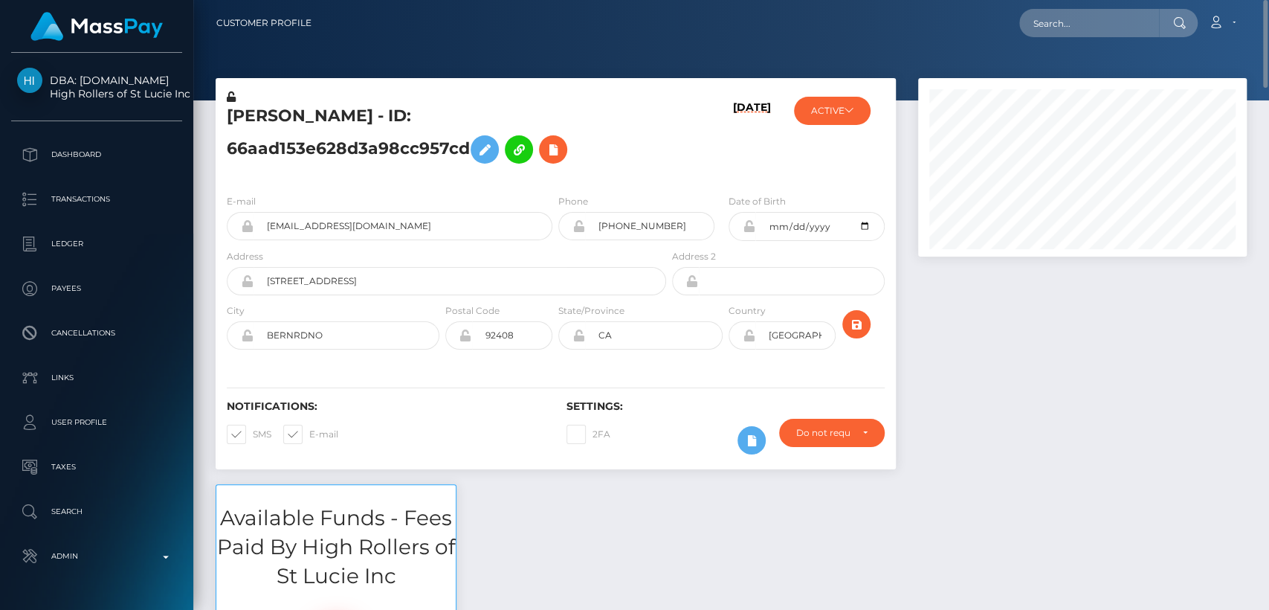
click at [253, 117] on h5 "ERIC LAMONTA slaughter - ID: 66aad153e628d3a98cc957cd" at bounding box center [442, 138] width 431 height 66
copy h5 "ERIC"
click at [886, 81] on div "ERIC LAMONTA slaughter - ID: 66aad153e628d3a98cc957cd 09/17/25 ACTIVE ACTIVE AC…" at bounding box center [556, 130] width 680 height 104
click at [235, 115] on h5 "ERIC LAMONTA slaughter - ID: 66aad153e628d3a98cc957cd" at bounding box center [442, 138] width 431 height 66
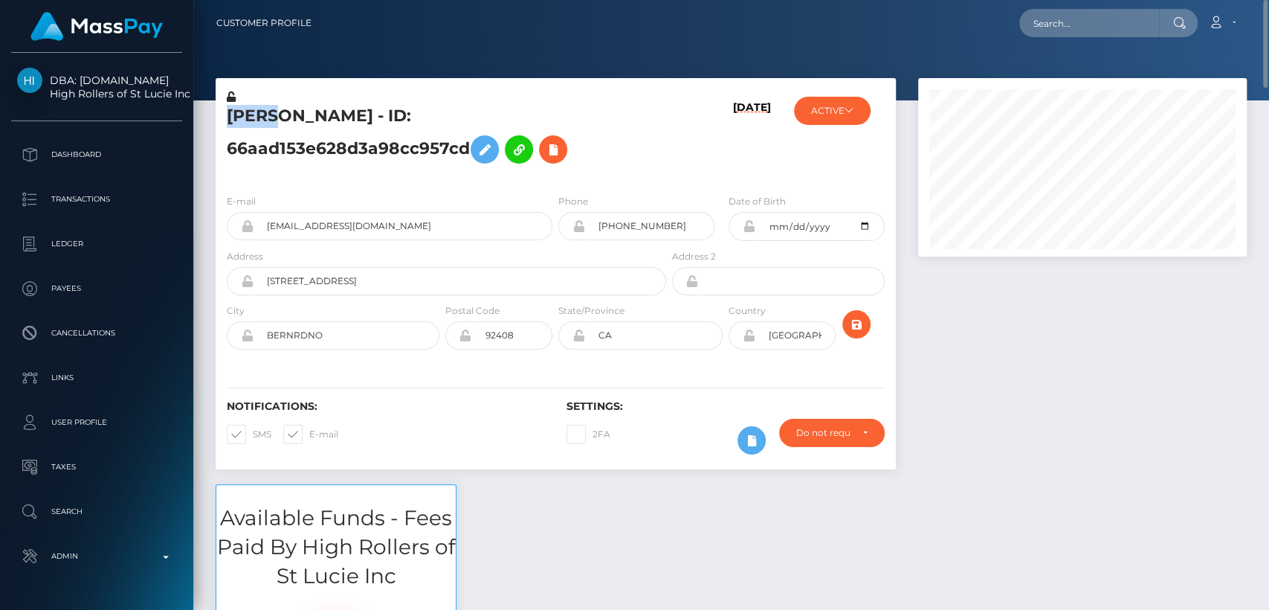
click at [235, 115] on h5 "ERIC LAMONTA slaughter - ID: 66aad153e628d3a98cc957cd" at bounding box center [442, 138] width 431 height 66
copy h5 "ERIC"
drag, startPoint x: 79, startPoint y: 66, endPoint x: 172, endPoint y: 100, distance: 99.0
click at [172, 100] on div "DBA: Luckyrush.io High Rollers of St Lucie Inc Dashboard Transactions Ledger Pa…" at bounding box center [96, 330] width 193 height 554
copy span "Luckyrush.io High Rollers of St Lucie"
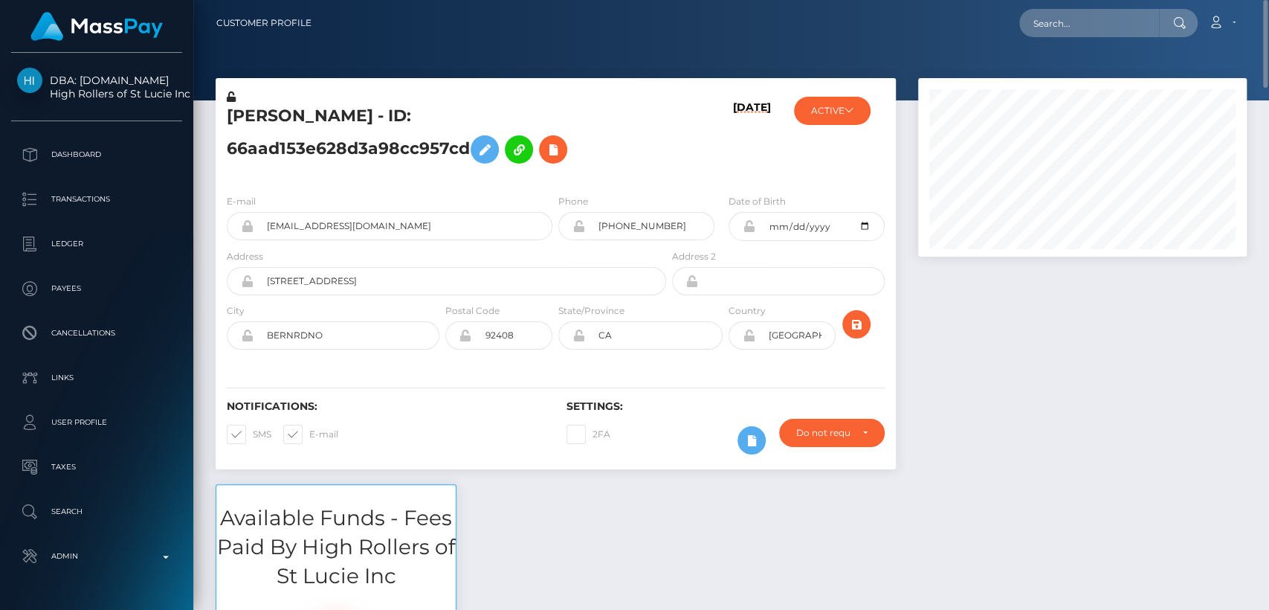
click at [521, 525] on div "Available Funds - Fees Paid By High Rollers of St Lucie Inc $0.00 USD Balance" at bounding box center [731, 622] width 1054 height 277
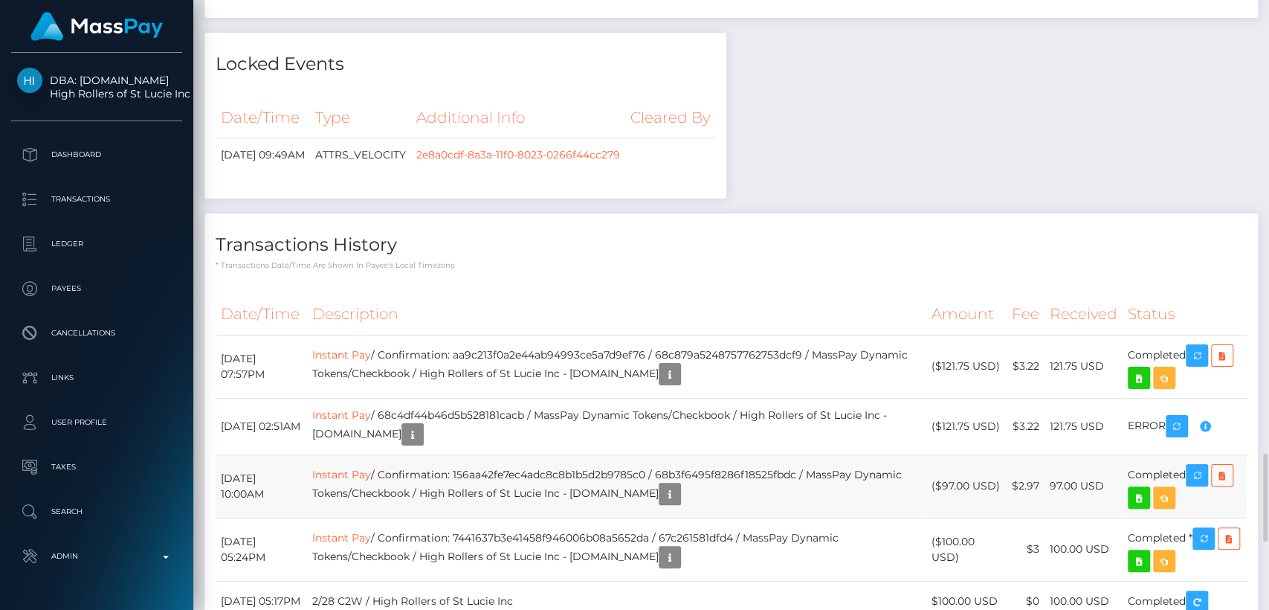
scroll to position [178, 329]
drag, startPoint x: 1107, startPoint y: 300, endPoint x: 1043, endPoint y: 301, distance: 64.0
click at [1042, 335] on tr "September 17, 2025 07:57PM Instant Pay / Confirmation: aa9c213f0a2e44ab94993ce5…" at bounding box center [731, 366] width 1031 height 63
copy tr "121.75 USD"
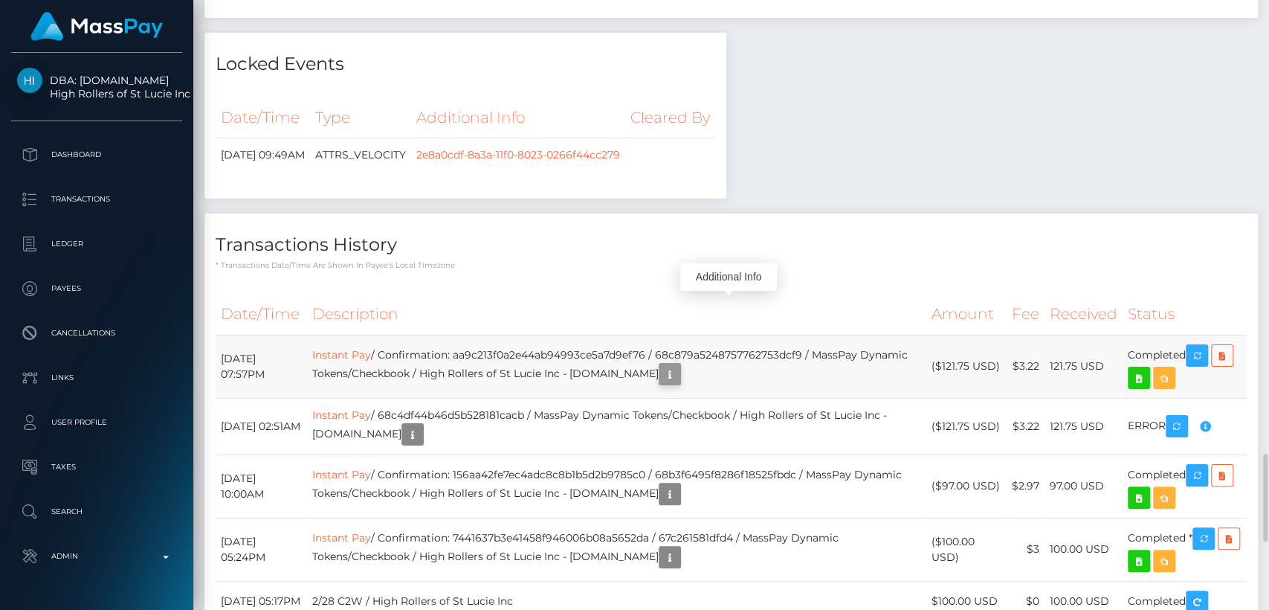
click at [679, 365] on icon "button" at bounding box center [670, 374] width 18 height 19
click at [726, 275] on div "Additional Info" at bounding box center [728, 277] width 97 height 28
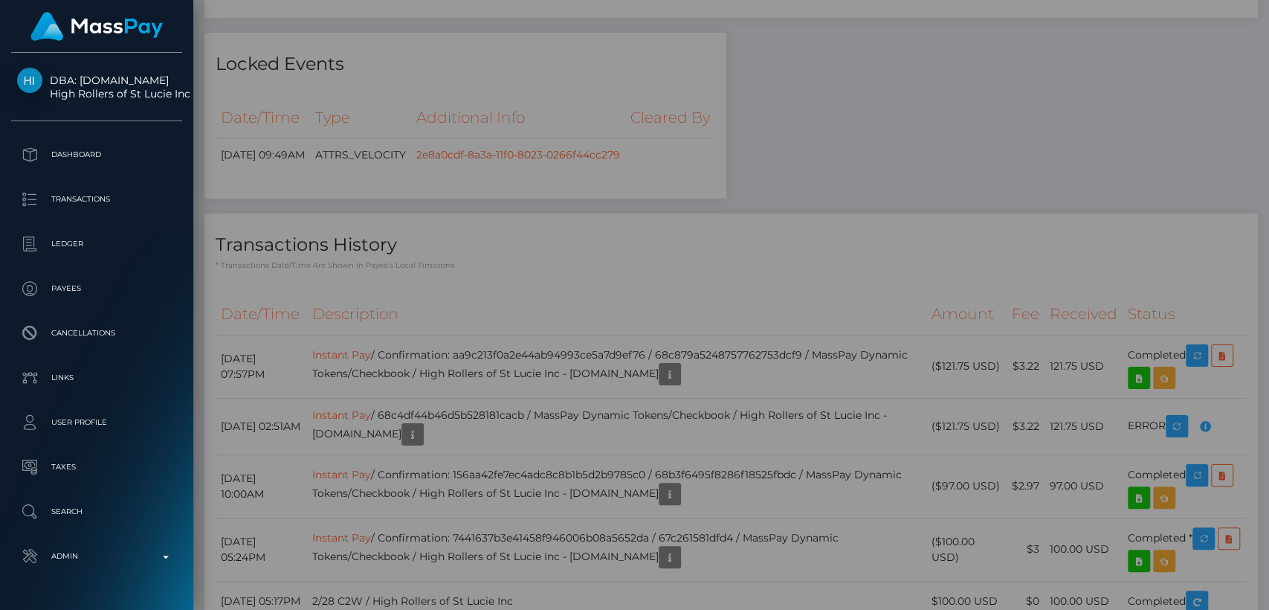
scroll to position [0, 0]
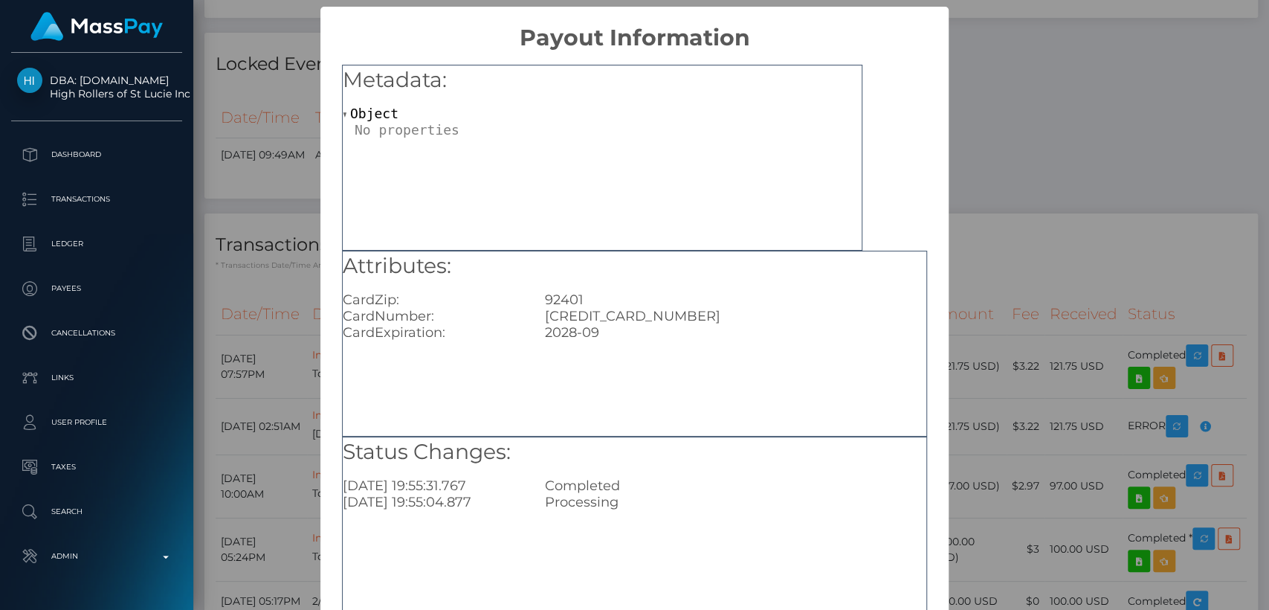
click at [613, 316] on div "4758330033502193" at bounding box center [736, 316] width 404 height 16
copy div "4758330033502193"
click at [1097, 124] on div "× Payout Information Metadata: Object Attributes: CardZip: 92401 CardNumber: 47…" at bounding box center [634, 305] width 1269 height 610
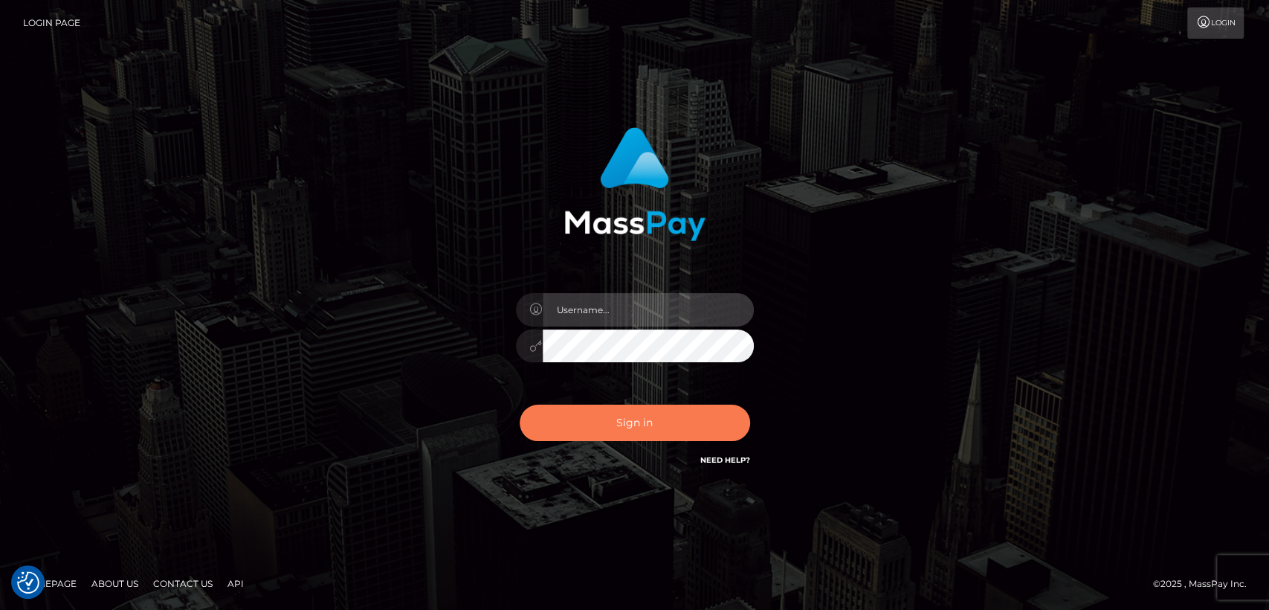
type input "[DOMAIN_NAME]"
click at [590, 427] on button "Sign in" at bounding box center [635, 422] width 230 height 36
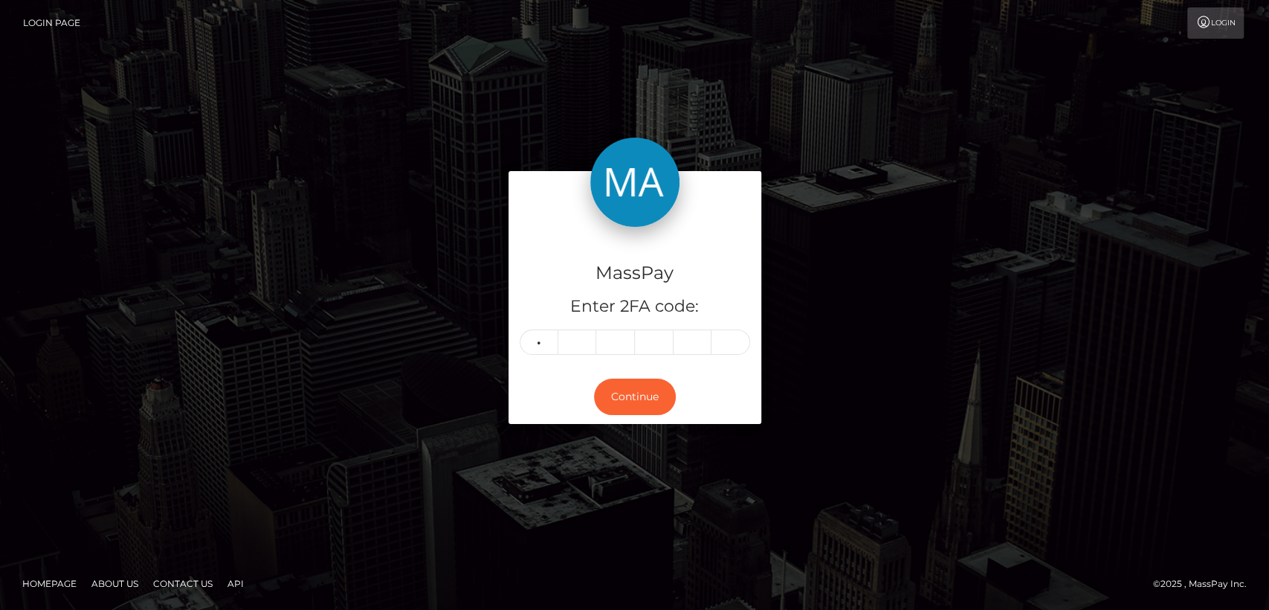
type input "0"
type input "2"
type input "7"
type input "2"
type input "0"
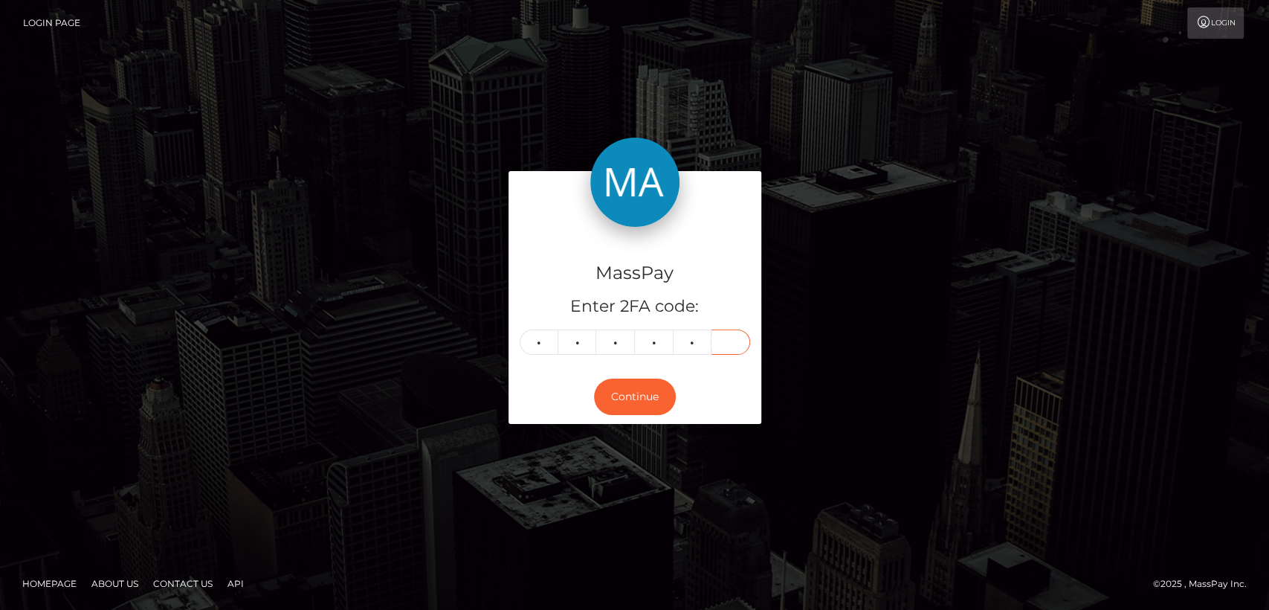
type input "3"
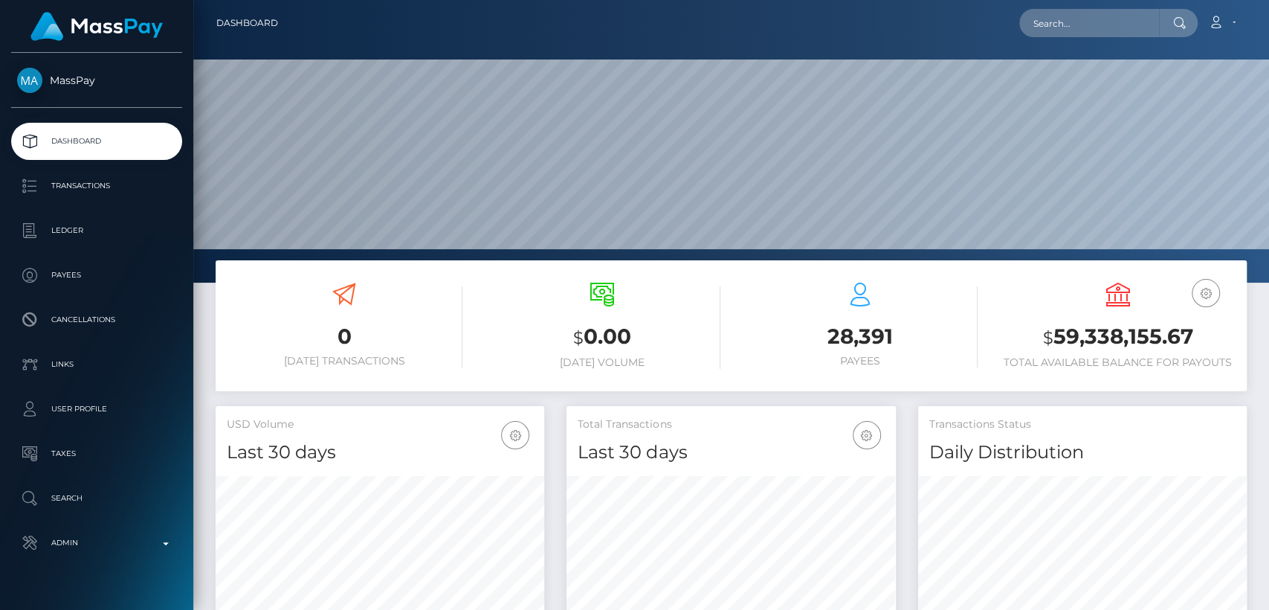
scroll to position [262, 329]
click at [1066, 28] on input "text" at bounding box center [1089, 23] width 140 height 28
paste input "[EMAIL_ADDRESS][DOMAIN_NAME]"
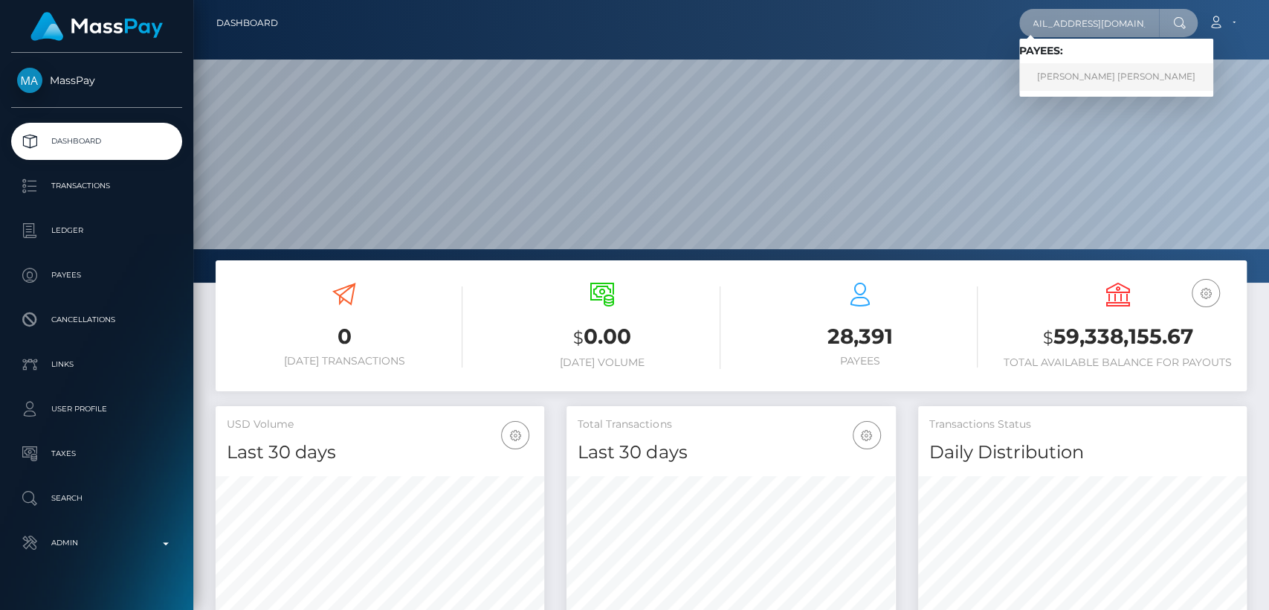
type input "[EMAIL_ADDRESS][DOMAIN_NAME]"
click at [1057, 73] on link "[PERSON_NAME] [PERSON_NAME]" at bounding box center [1116, 77] width 194 height 28
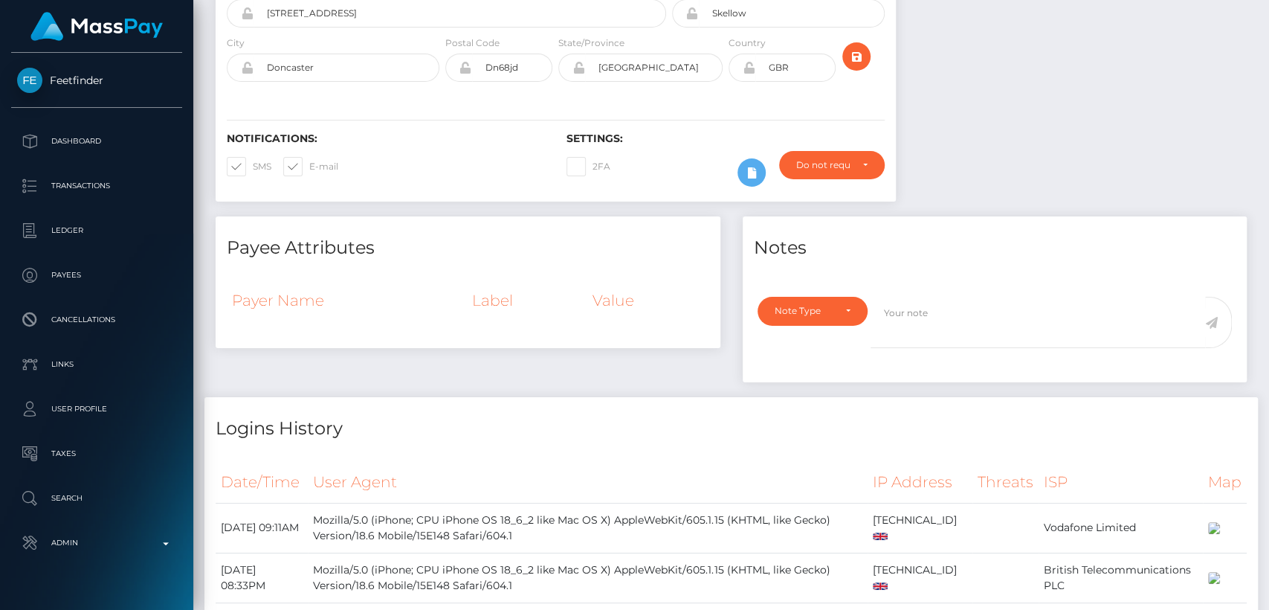
scroll to position [10, 0]
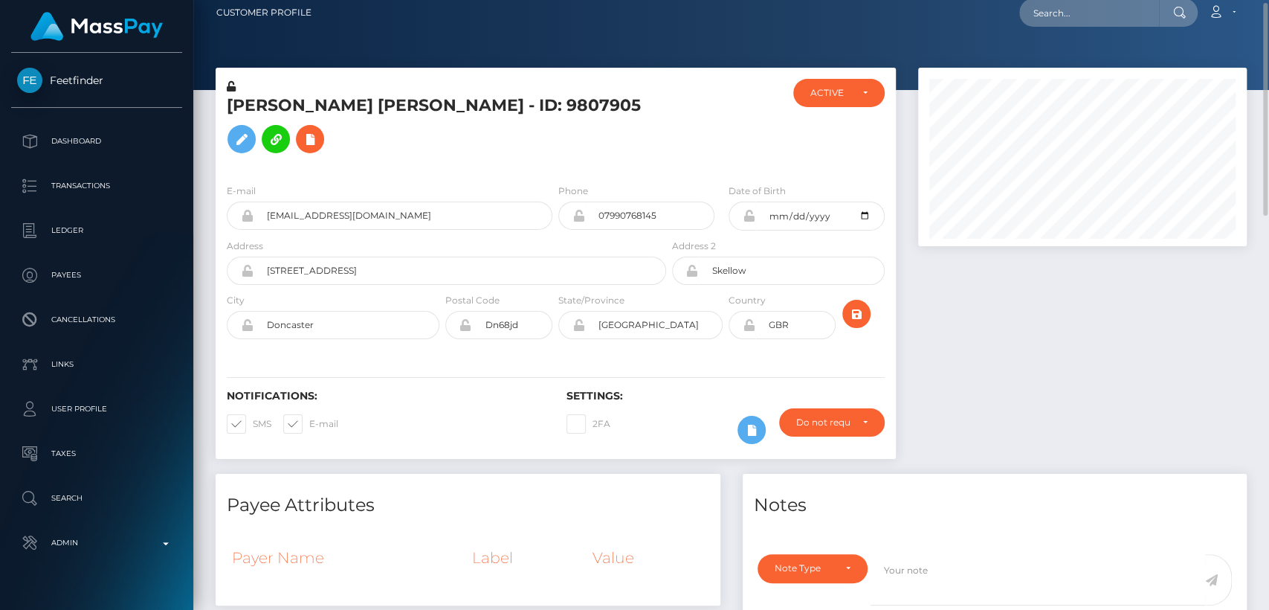
click at [256, 120] on h5 "[PERSON_NAME] [PERSON_NAME] - ID: 9807905" at bounding box center [442, 127] width 431 height 66
copy h5 "Kendal"
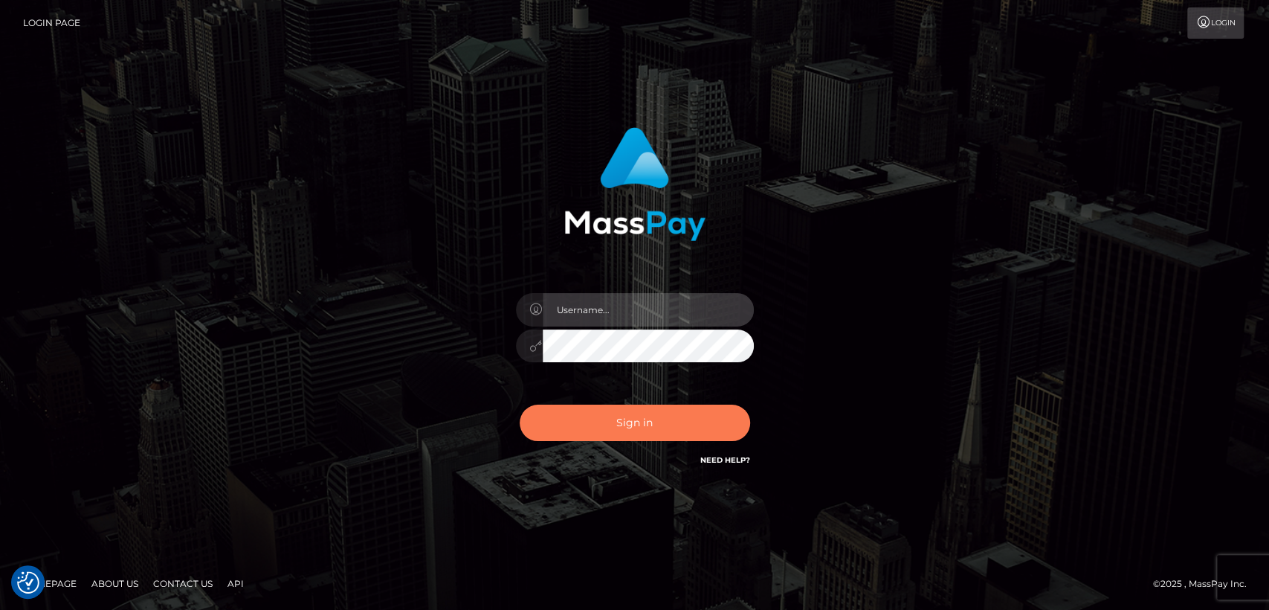
type input "nt.es"
click at [642, 428] on button "Sign in" at bounding box center [635, 422] width 230 height 36
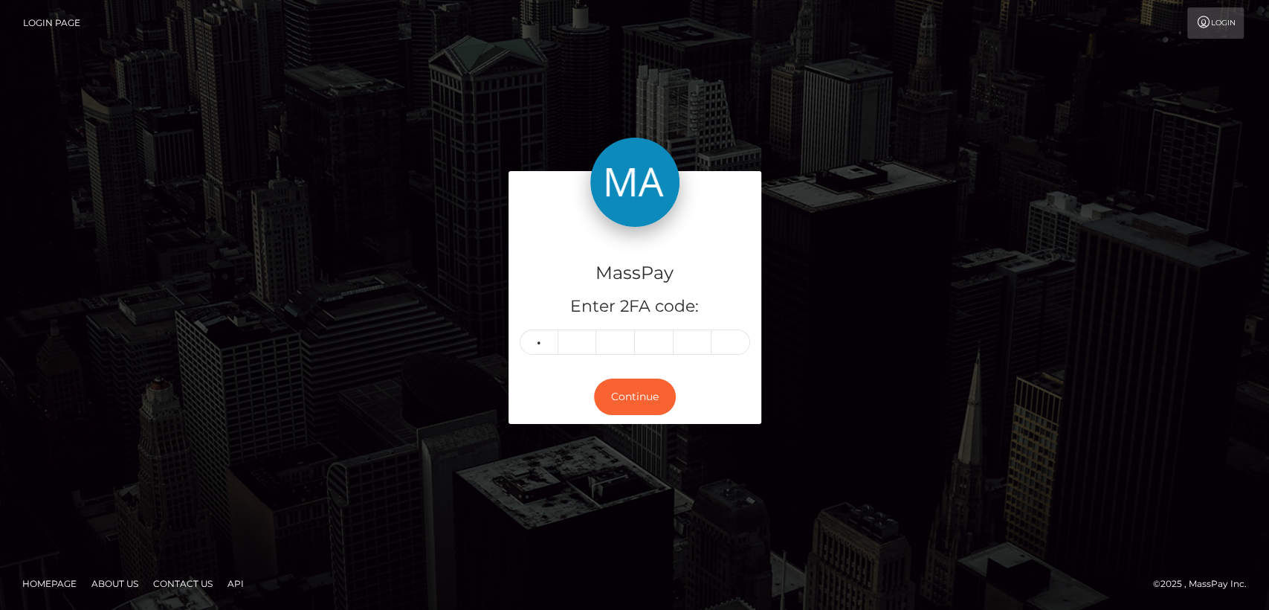
type input "8"
type input "2"
type input "4"
type input "6"
type input "4"
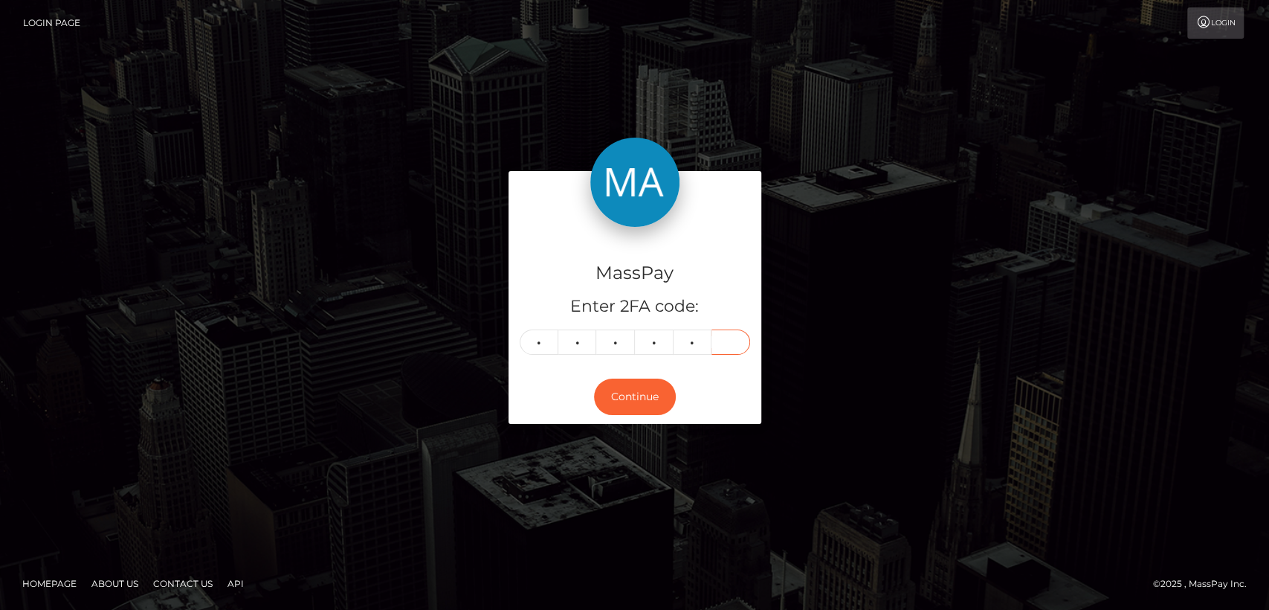
type input "3"
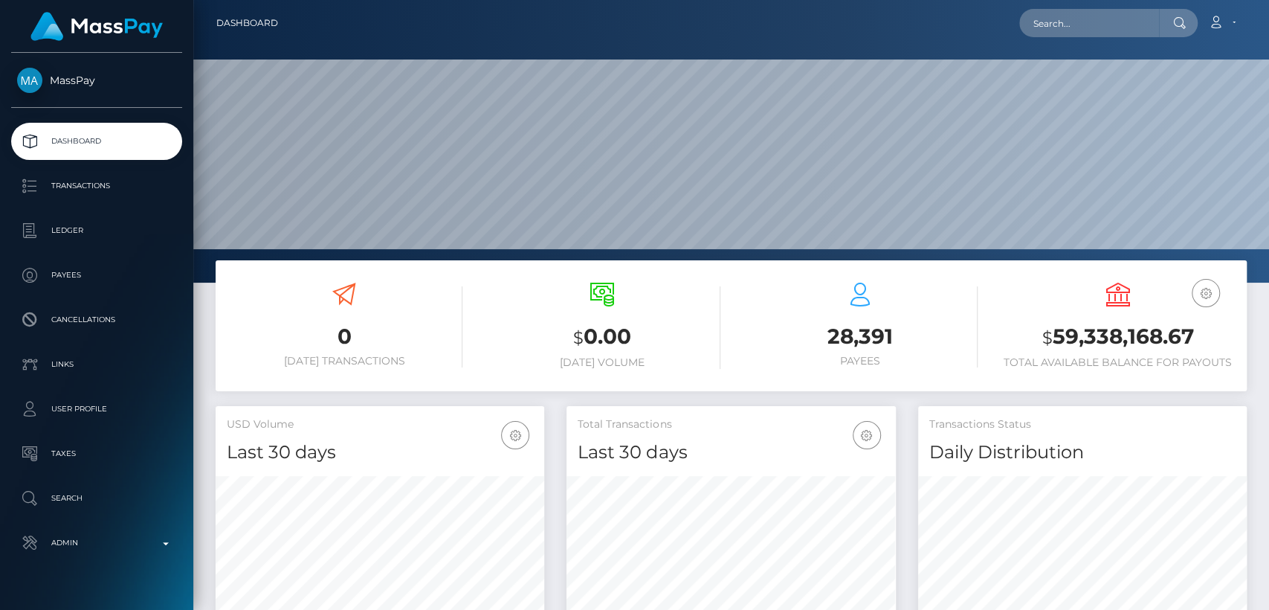
scroll to position [262, 329]
click at [1118, 19] on input "text" at bounding box center [1089, 23] width 140 height 28
paste input "[EMAIL_ADDRESS][DOMAIN_NAME]"
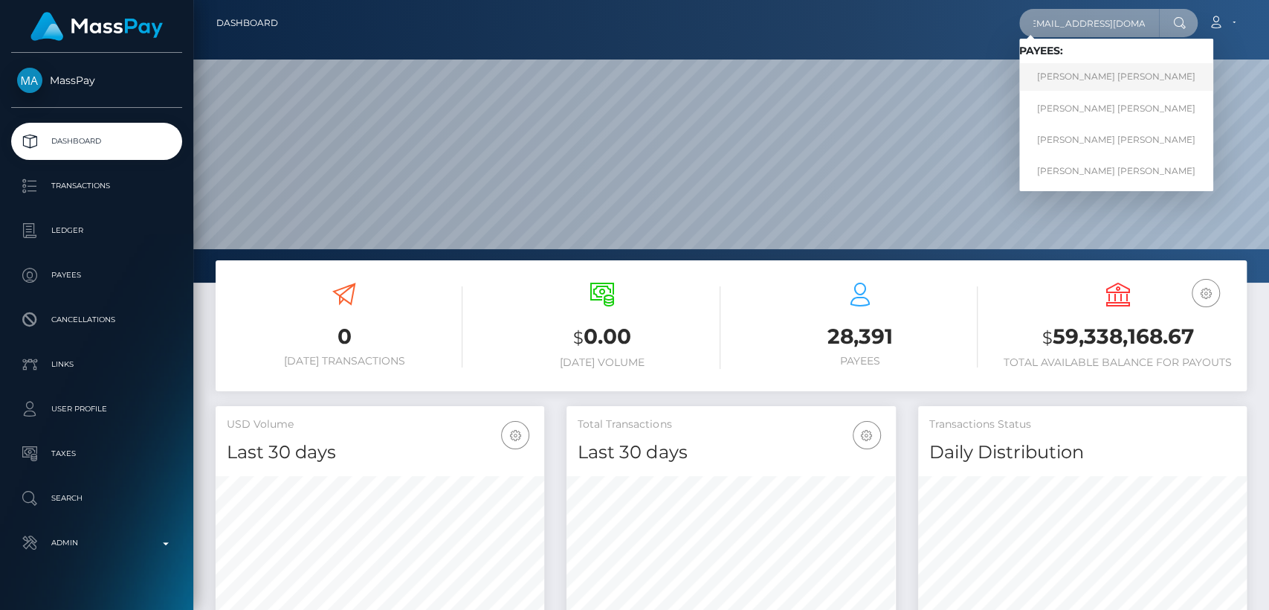
type input "[EMAIL_ADDRESS][DOMAIN_NAME]"
click at [1094, 85] on link "[PERSON_NAME] [PERSON_NAME]" at bounding box center [1116, 77] width 194 height 28
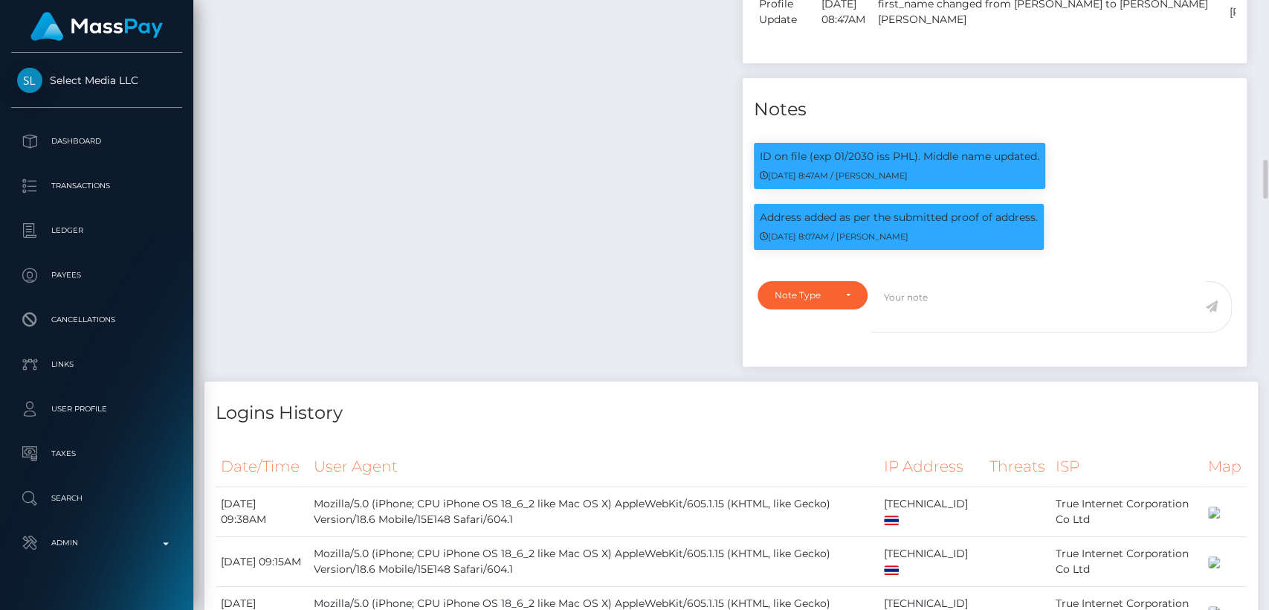
scroll to position [2539, 0]
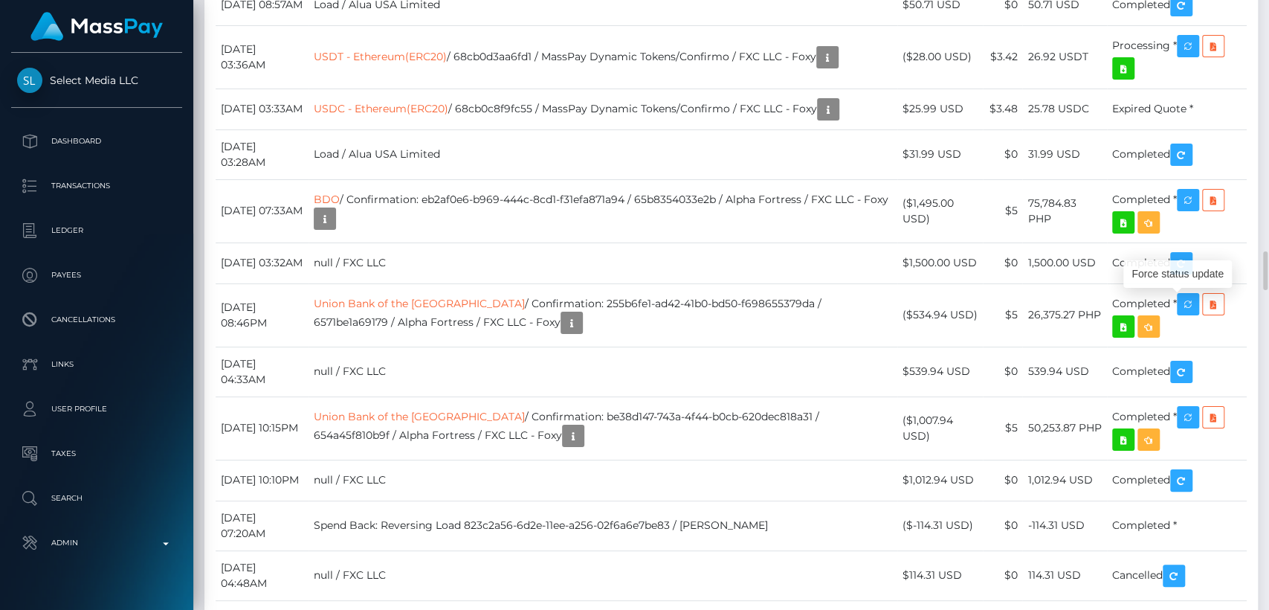
scroll to position [178, 329]
click at [1184, 269] on div "Force status update" at bounding box center [1177, 274] width 109 height 28
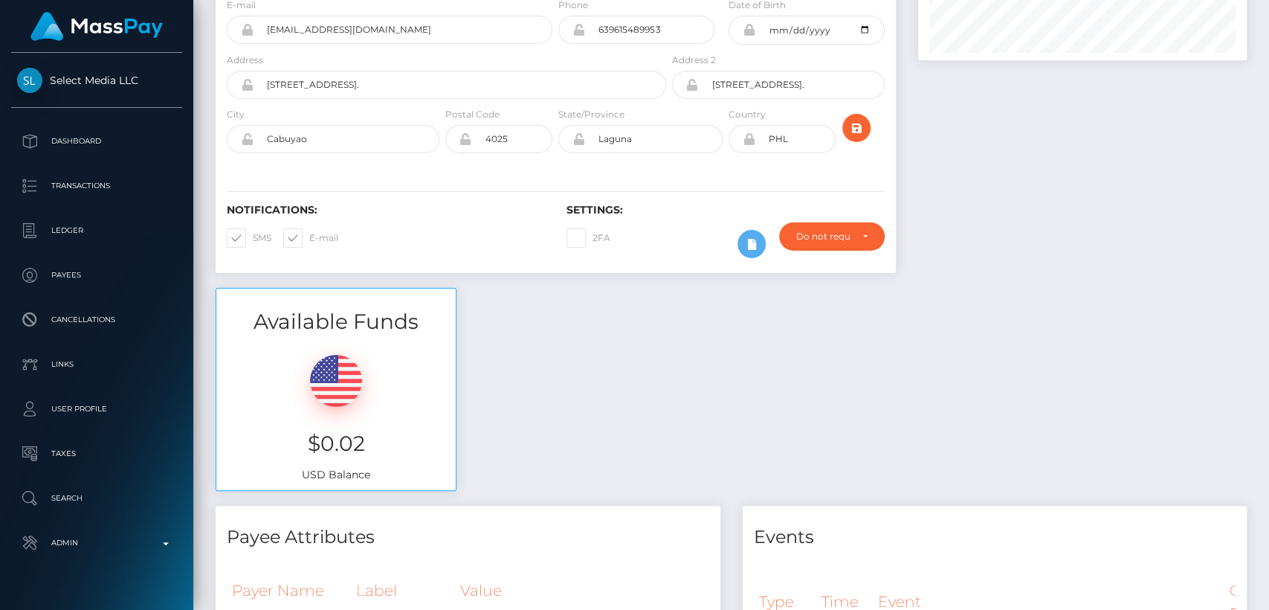
scroll to position [0, 0]
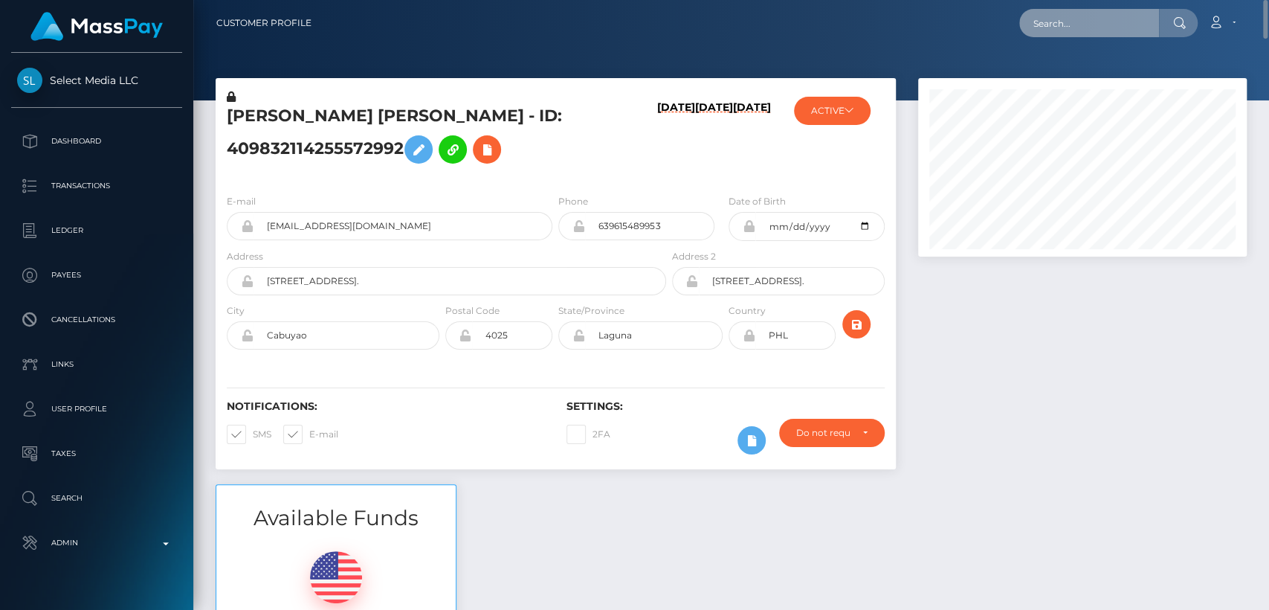
click at [1061, 31] on input "text" at bounding box center [1089, 23] width 140 height 28
paste input "[EMAIL_ADDRESS][DOMAIN_NAME]"
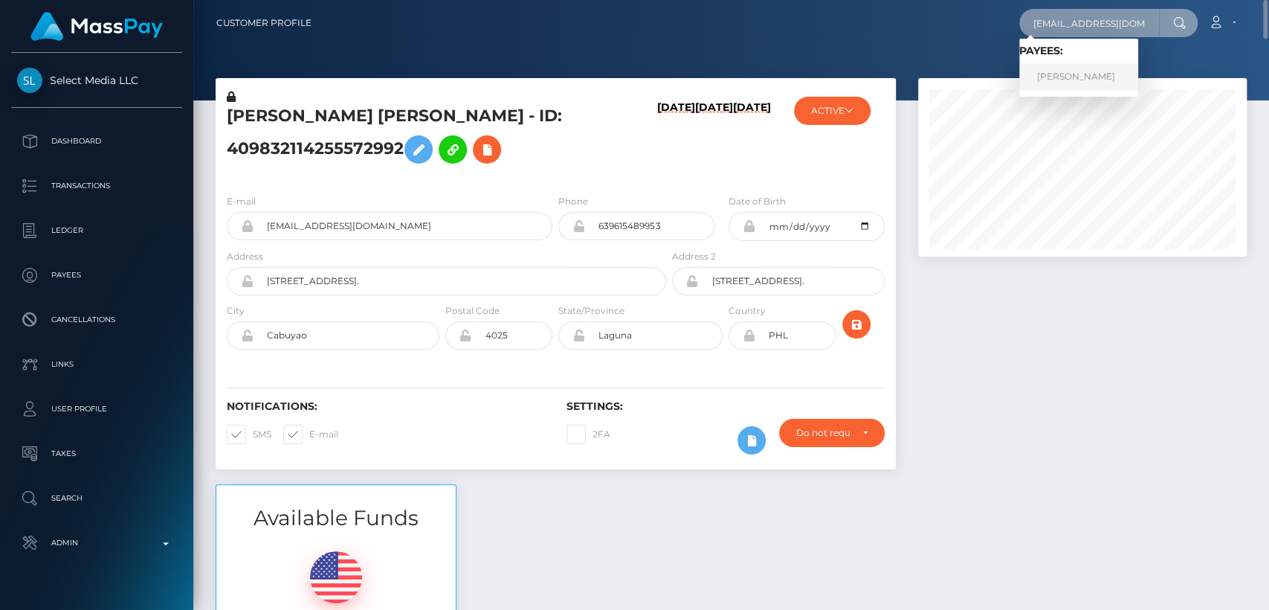
type input "[EMAIL_ADDRESS][DOMAIN_NAME]"
click at [1044, 88] on link "Gati Julius" at bounding box center [1078, 77] width 119 height 28
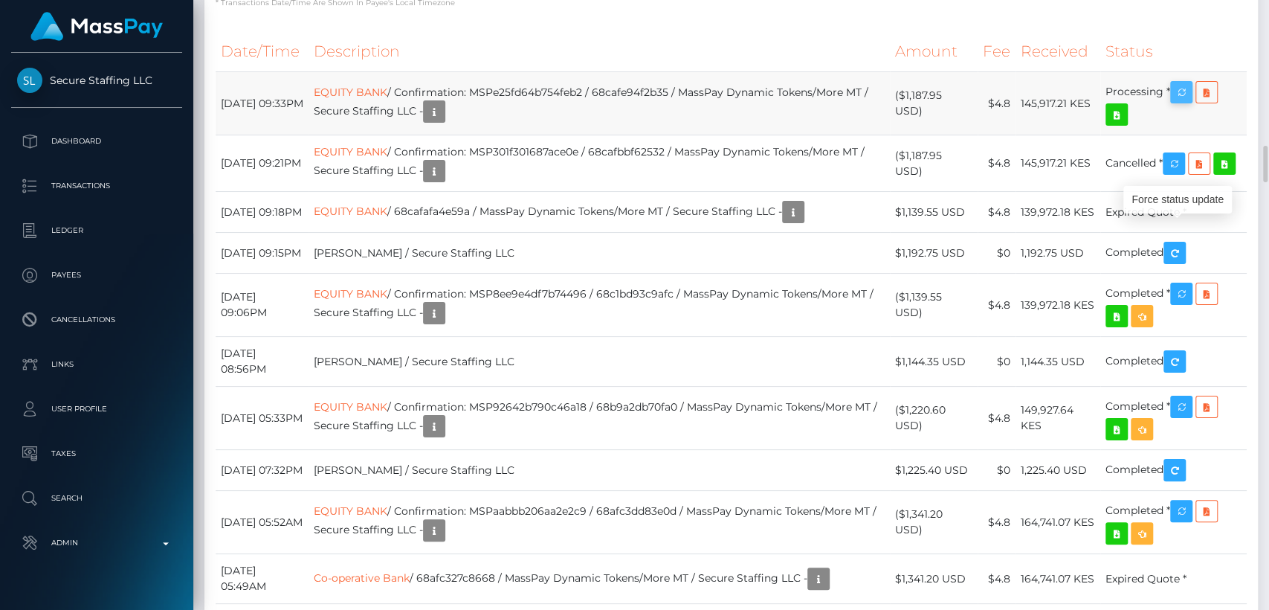
scroll to position [178, 329]
click at [1186, 102] on icon "button" at bounding box center [1182, 92] width 18 height 19
click at [1176, 194] on div "Force status update" at bounding box center [1177, 200] width 109 height 28
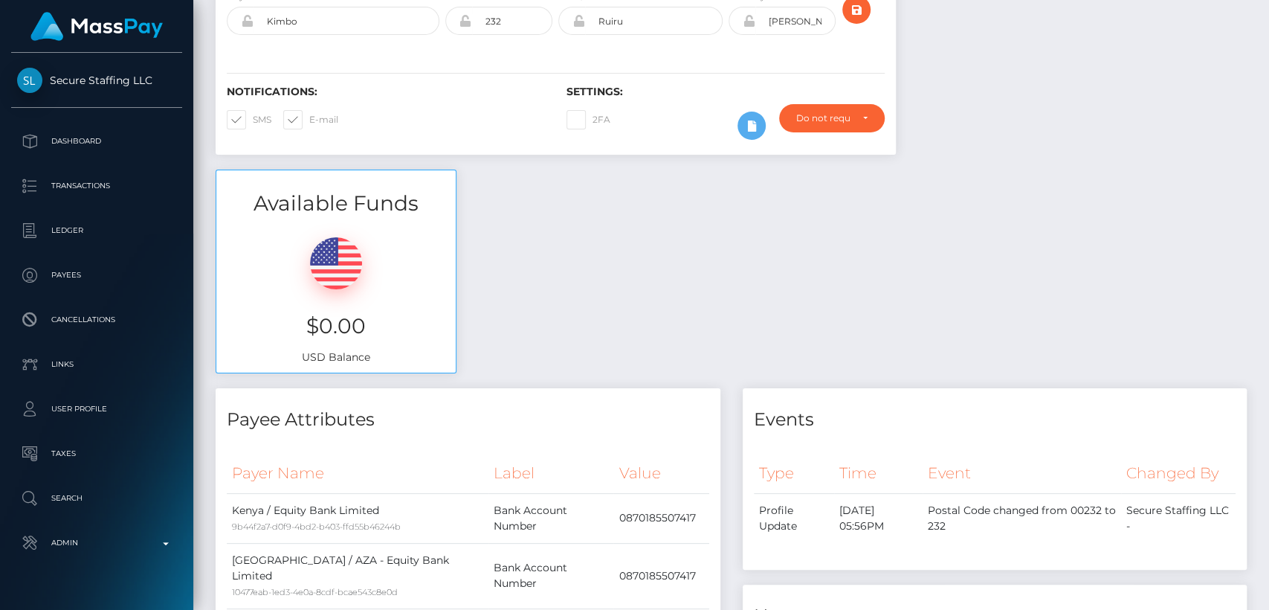
scroll to position [0, 0]
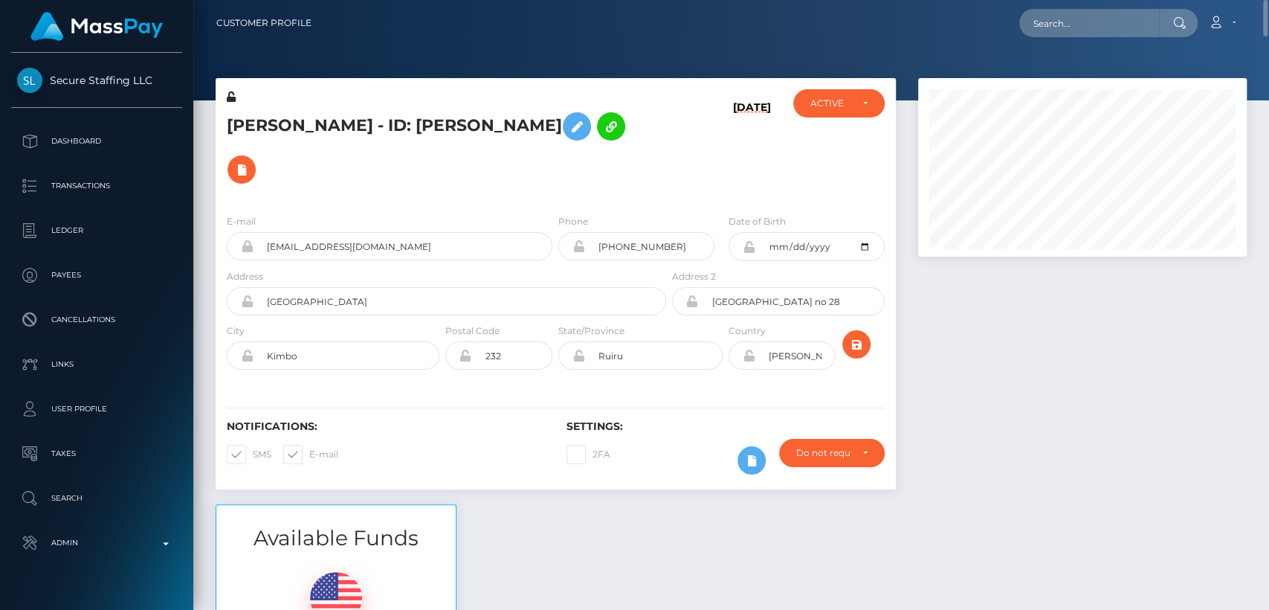
click at [255, 128] on h5 "[PERSON_NAME] - ID: [PERSON_NAME]" at bounding box center [442, 148] width 431 height 86
click at [255, 128] on h5 "Gati Julius - ID: Gati Julius" at bounding box center [442, 148] width 431 height 86
copy h5 "Gati"
click at [477, 504] on div "Available Funds $0.00 USD Balance" at bounding box center [731, 613] width 1054 height 219
click at [1064, 29] on input "text" at bounding box center [1089, 23] width 140 height 28
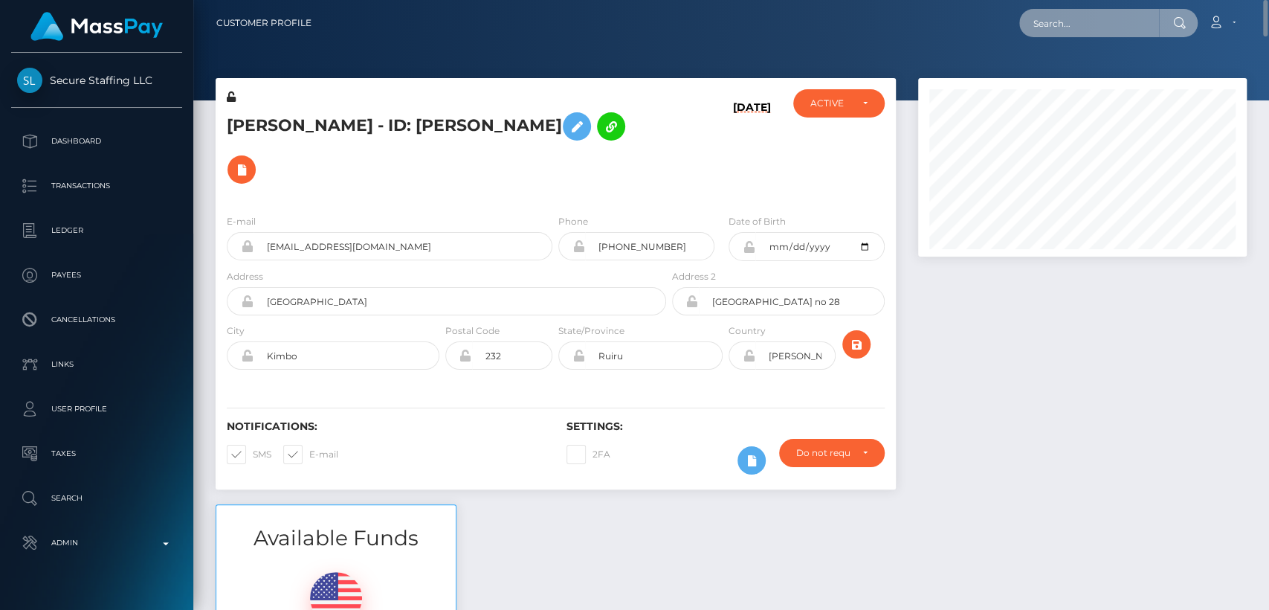
paste input "[EMAIL_ADDRESS][DOMAIN_NAME]"
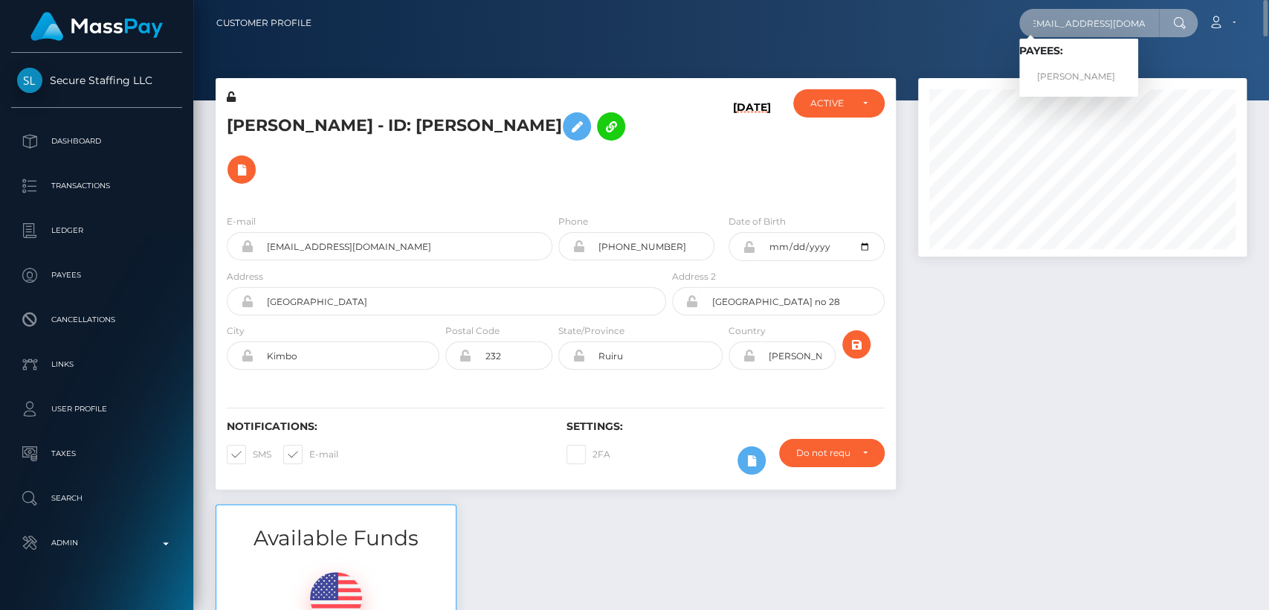
type input "[EMAIL_ADDRESS][DOMAIN_NAME]"
click at [1059, 80] on link "Mercy Akeyo" at bounding box center [1078, 77] width 119 height 28
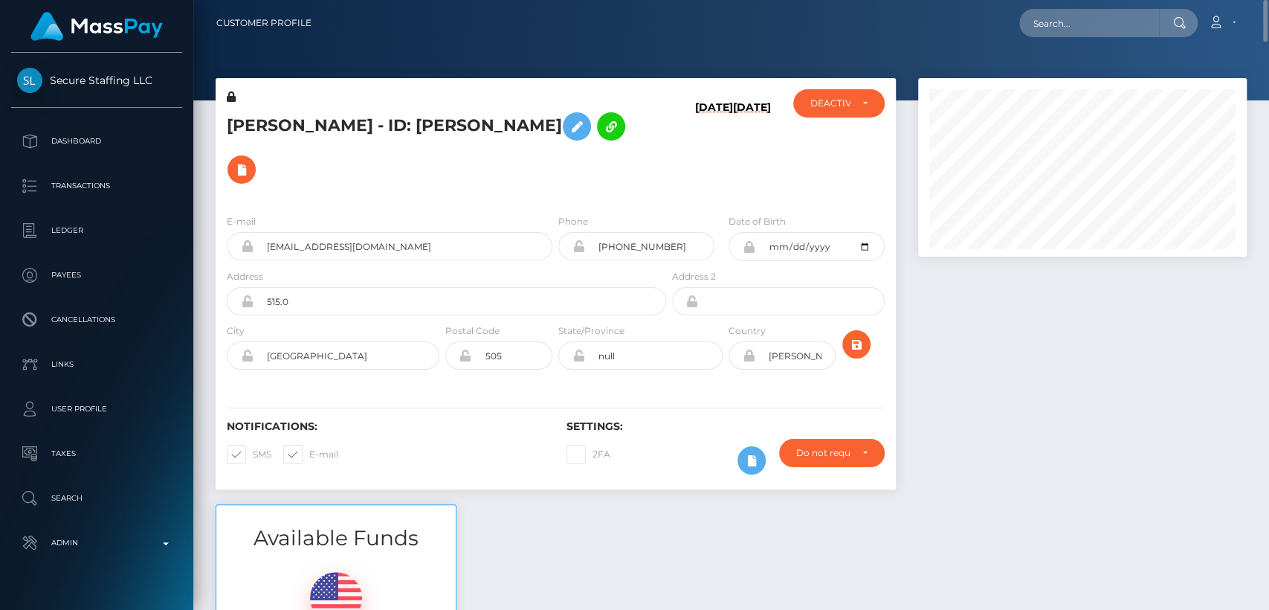
click at [967, 362] on div at bounding box center [1082, 291] width 351 height 426
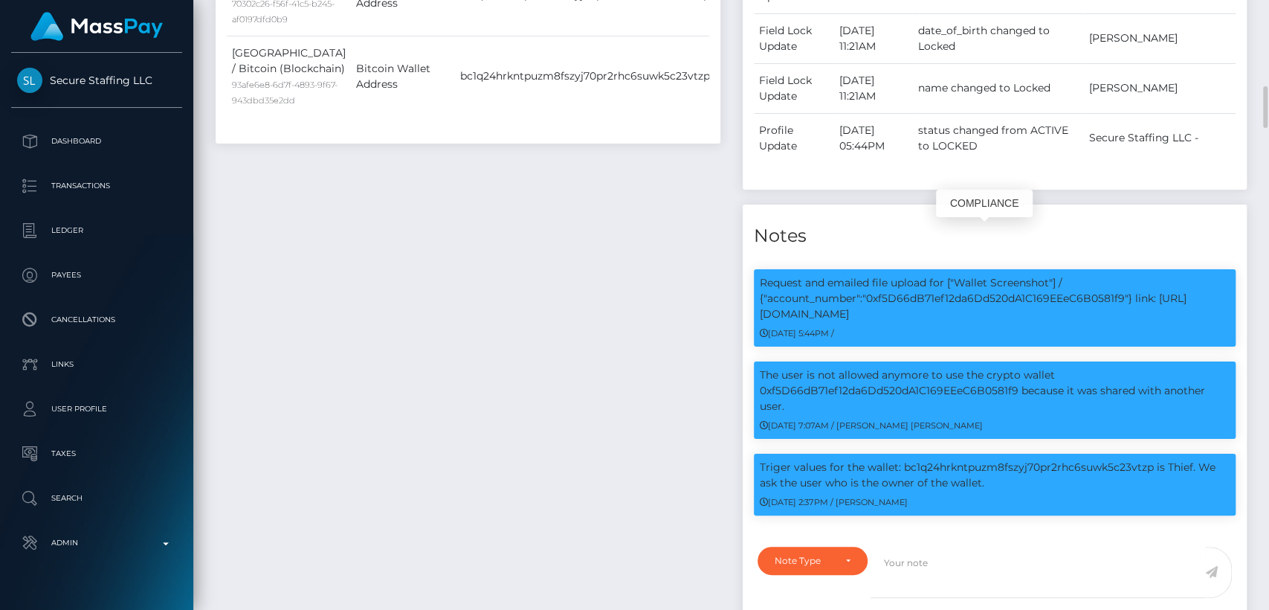
scroll to position [178, 329]
drag, startPoint x: 1125, startPoint y: 251, endPoint x: 869, endPoint y: 250, distance: 255.8
click at [869, 275] on p "Request and emailed file upload for ["Wallet Screenshot"] / {"account_number":"…" at bounding box center [995, 298] width 471 height 47
copy p "0xf5D66dB71ef12da6Dd520dA1C169EEeC6B0581f9"
click at [690, 315] on div "Payee Attributes Payer Name Label Value Kenya / USDT - Ethereum(ERC20) 6572f0b0…" at bounding box center [467, 53] width 527 height 1187
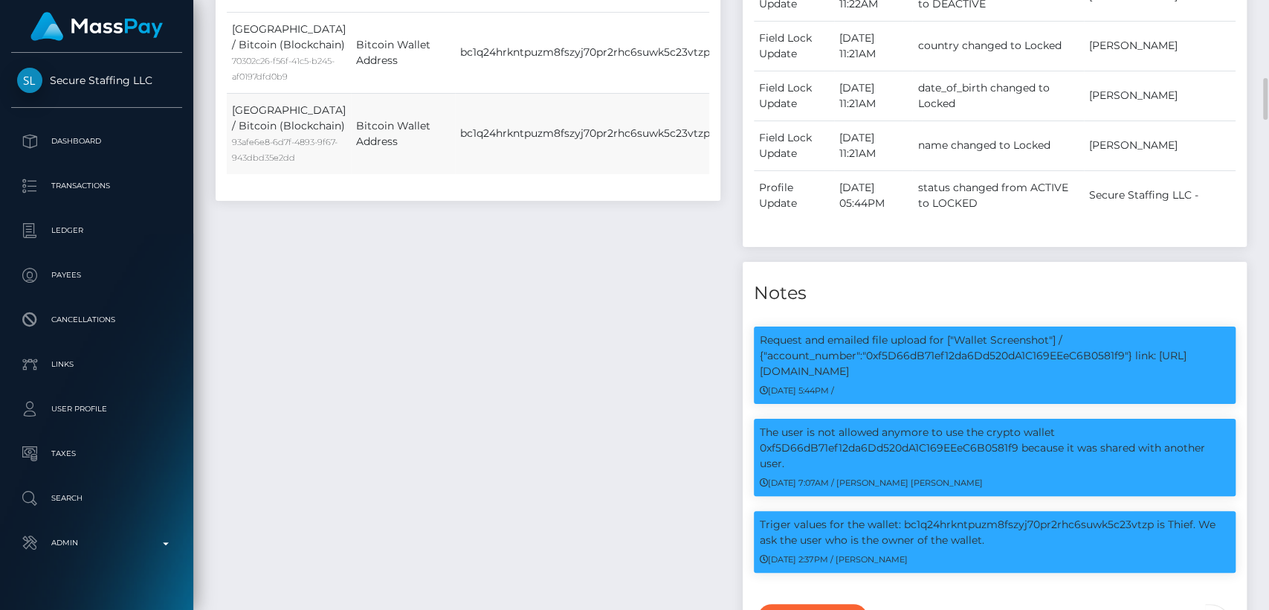
scroll to position [1208, 0]
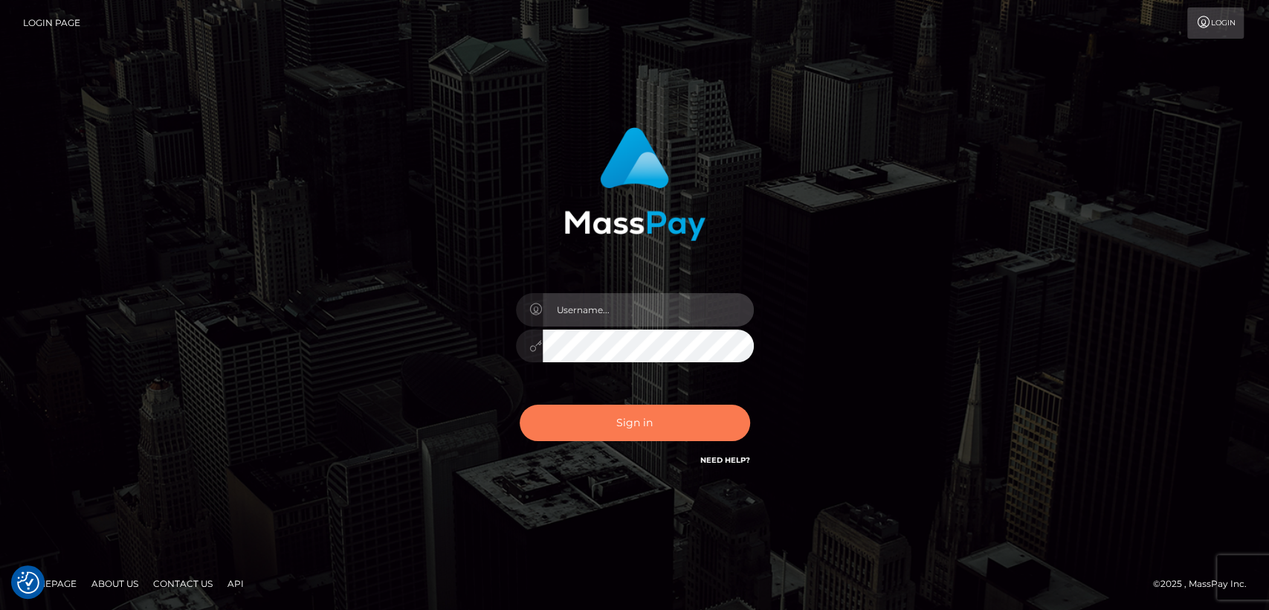
type input "nt.es"
click at [579, 404] on button "Sign in" at bounding box center [635, 422] width 230 height 36
type input "nt.es"
click at [648, 406] on button "Sign in" at bounding box center [635, 422] width 230 height 36
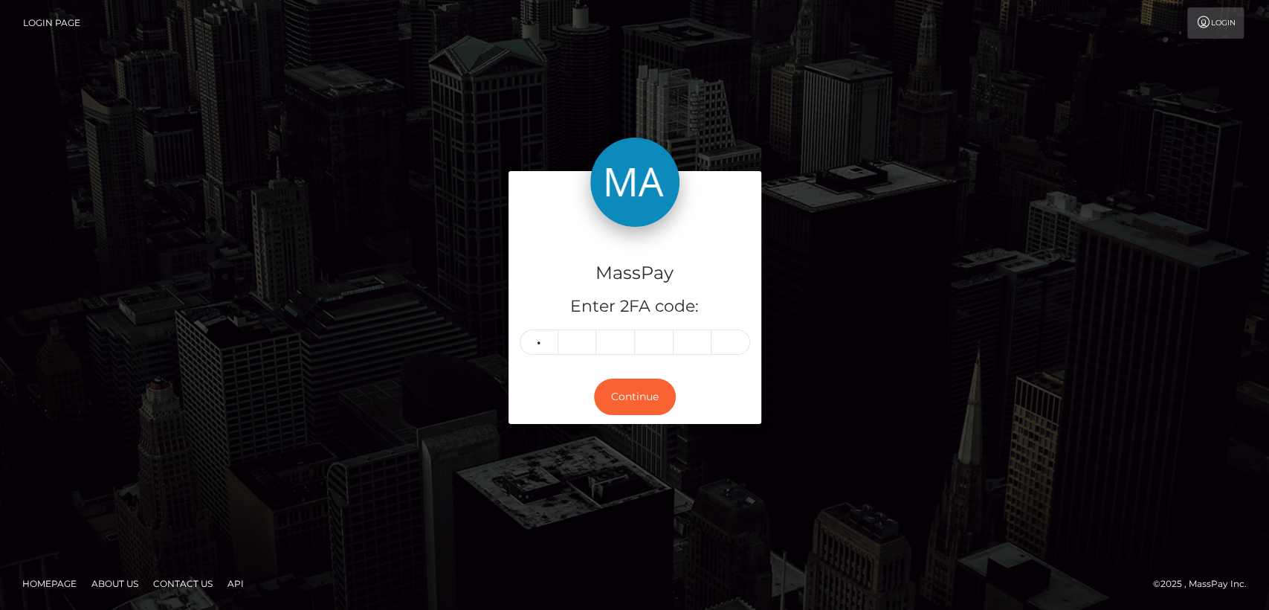
type input "2"
type input "6"
type input "2"
type input "4"
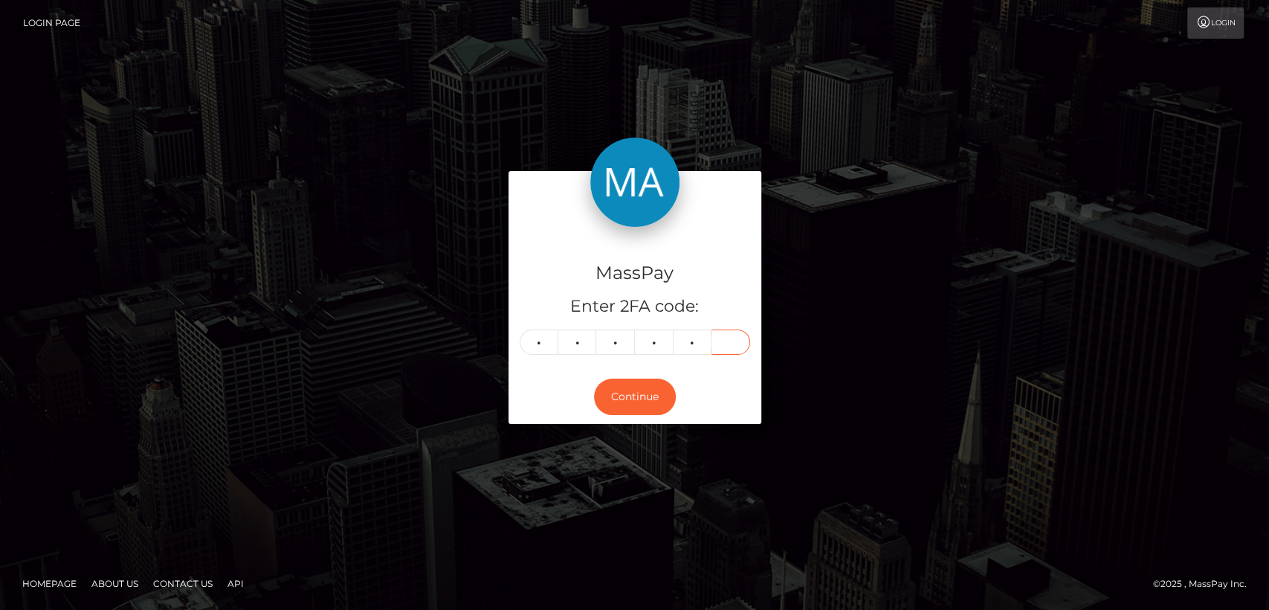
type input "7"
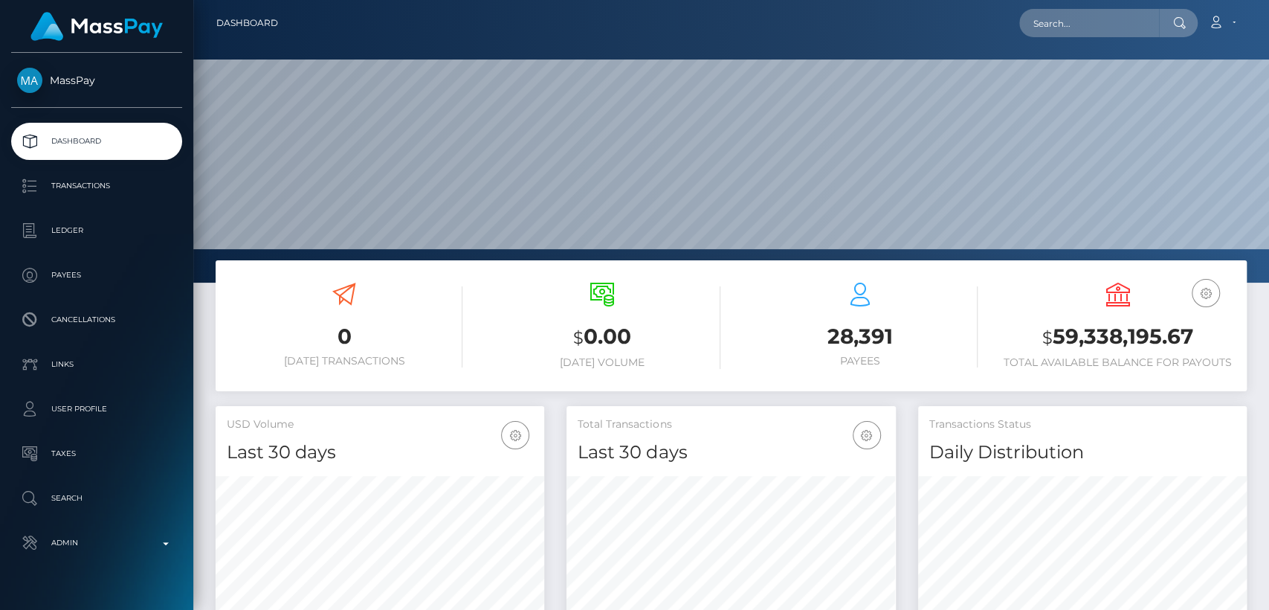
scroll to position [262, 329]
click at [1112, 13] on input "text" at bounding box center [1089, 23] width 140 height 28
paste input "[EMAIL_ADDRESS][DOMAIN_NAME]"
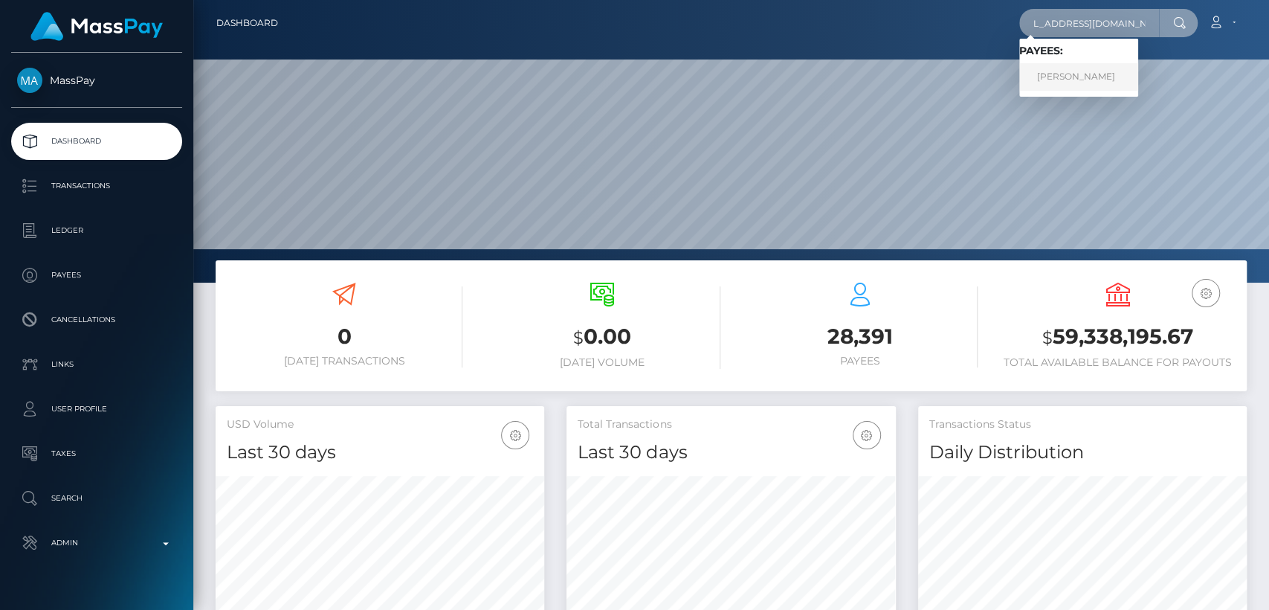
type input "[EMAIL_ADDRESS][DOMAIN_NAME]"
click at [1088, 72] on link "[PERSON_NAME]" at bounding box center [1078, 77] width 119 height 28
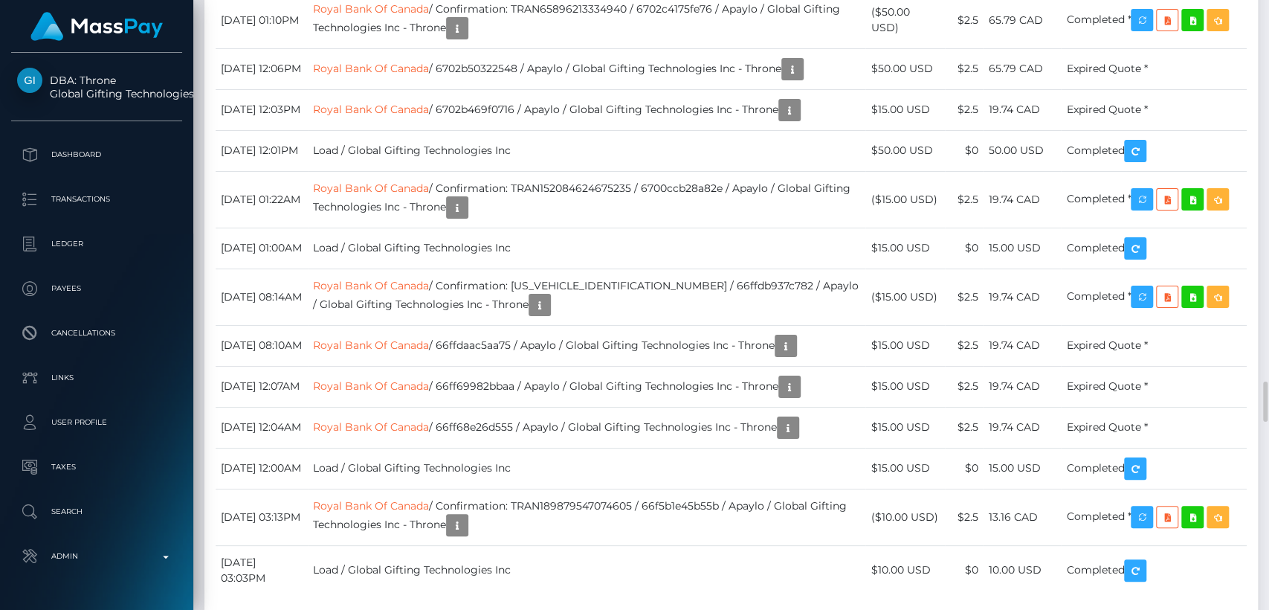
scroll to position [178, 329]
click at [1135, 211] on div "Force status update" at bounding box center [1145, 209] width 109 height 28
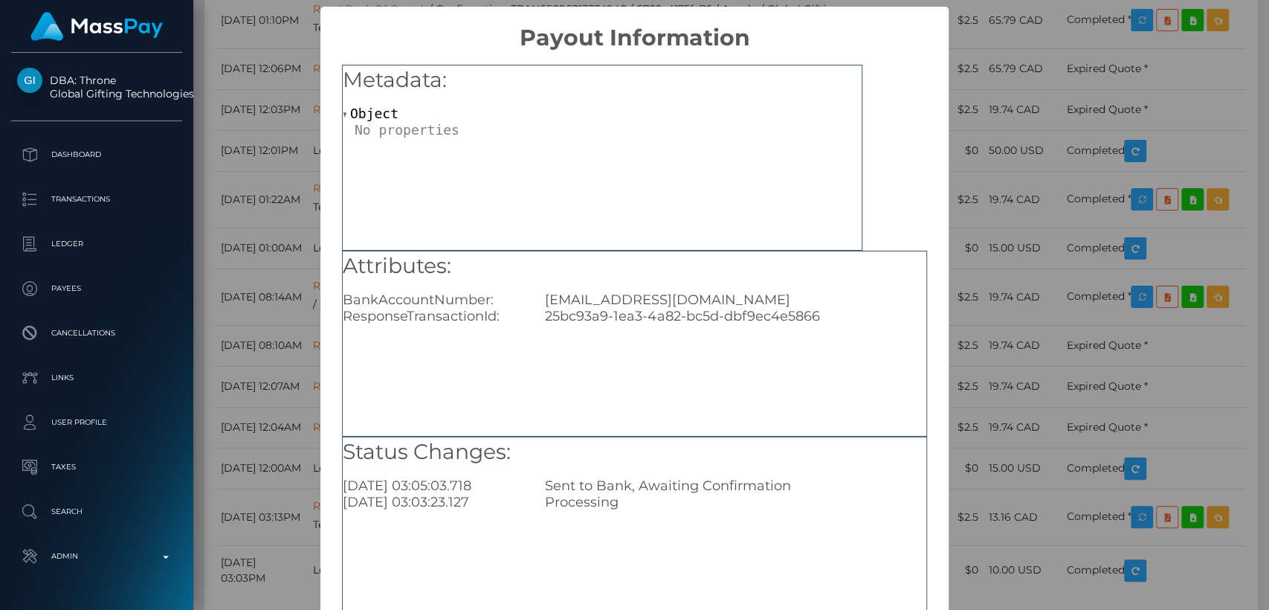
click at [343, 112] on span at bounding box center [346, 115] width 7 height 10
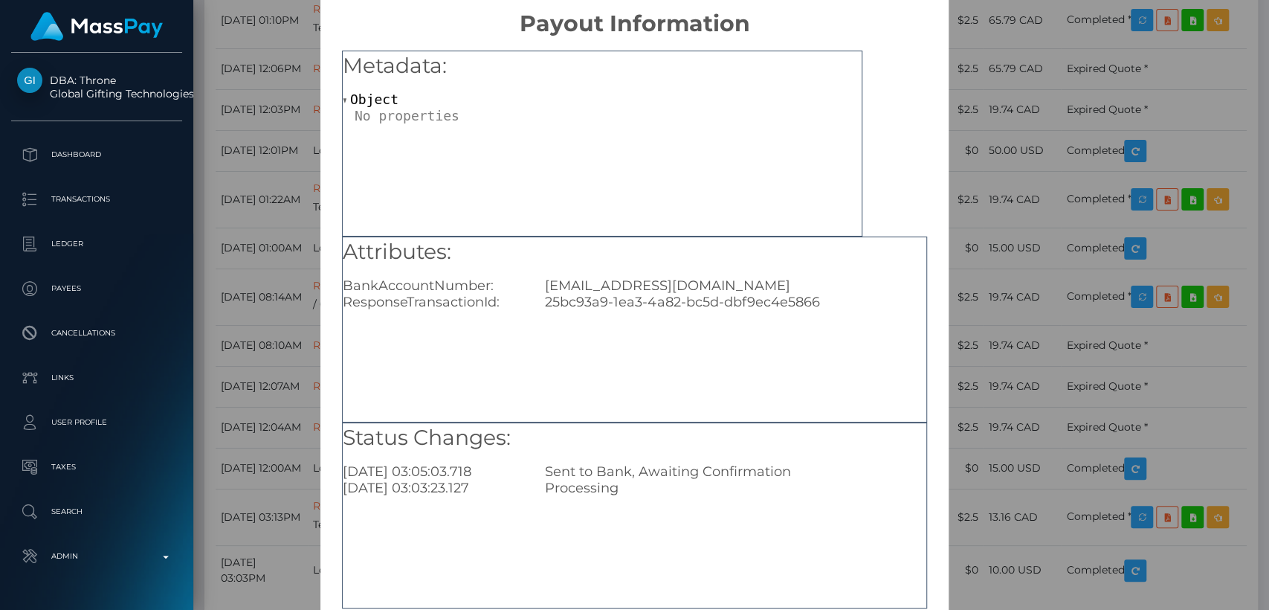
scroll to position [0, 0]
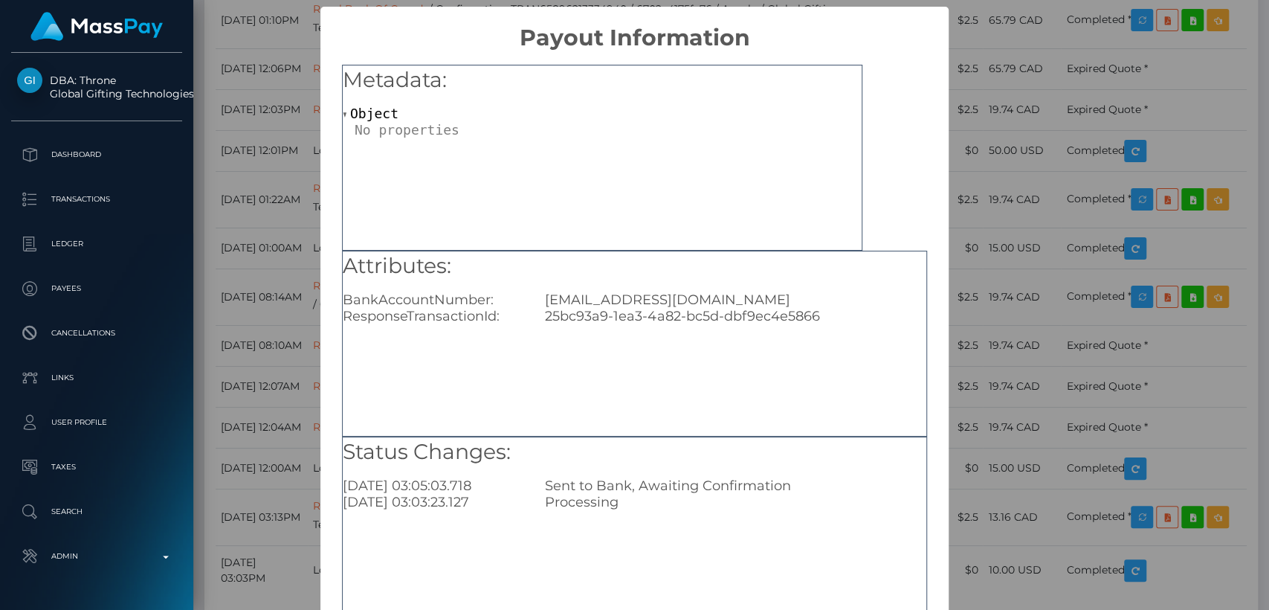
click at [1046, 138] on div "× Payout Information Metadata: Object Attributes: BankAccountNumber: Samenthaof…" at bounding box center [634, 305] width 1269 height 610
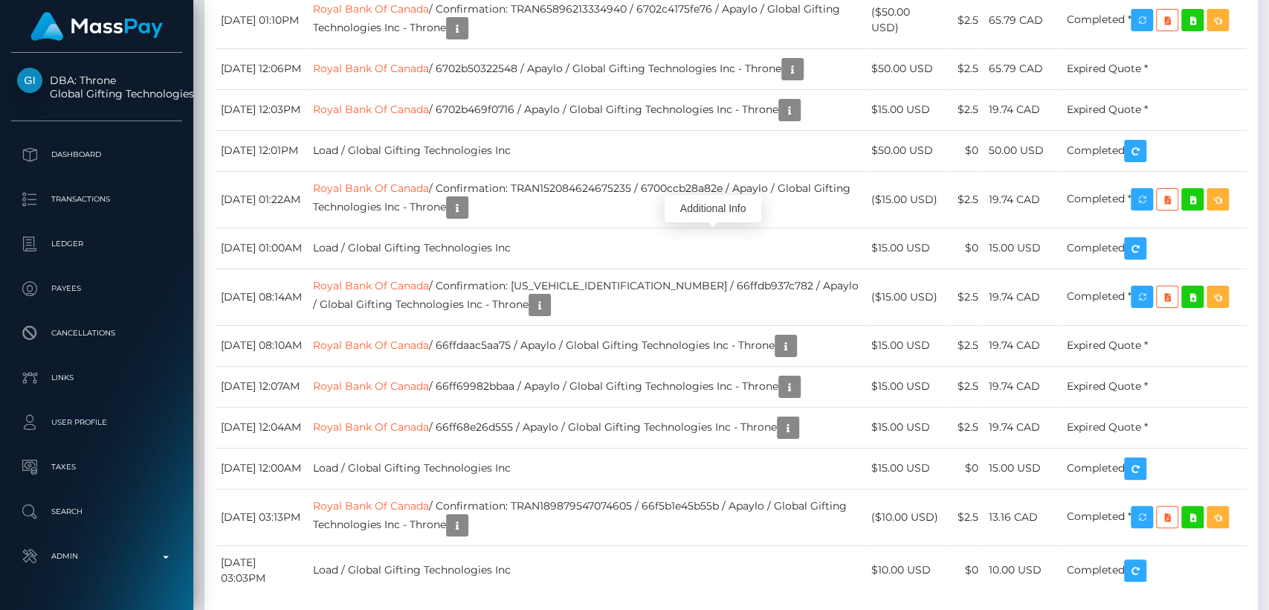
scroll to position [178, 329]
click at [714, 211] on div "Additional Info" at bounding box center [713, 209] width 97 height 28
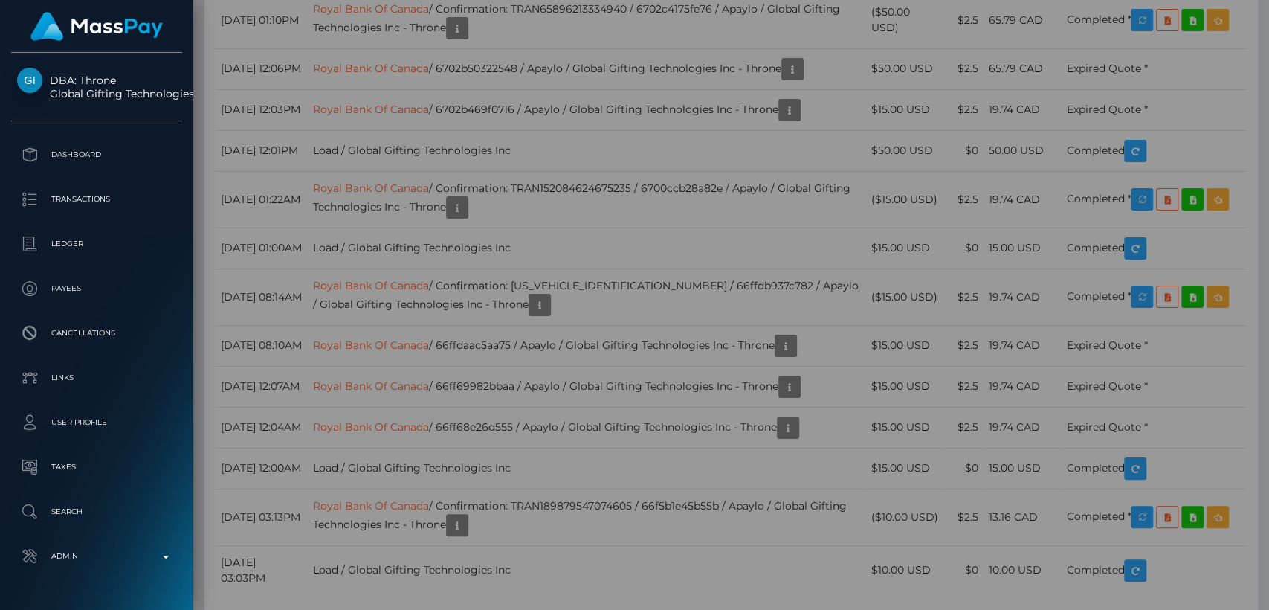
scroll to position [0, 0]
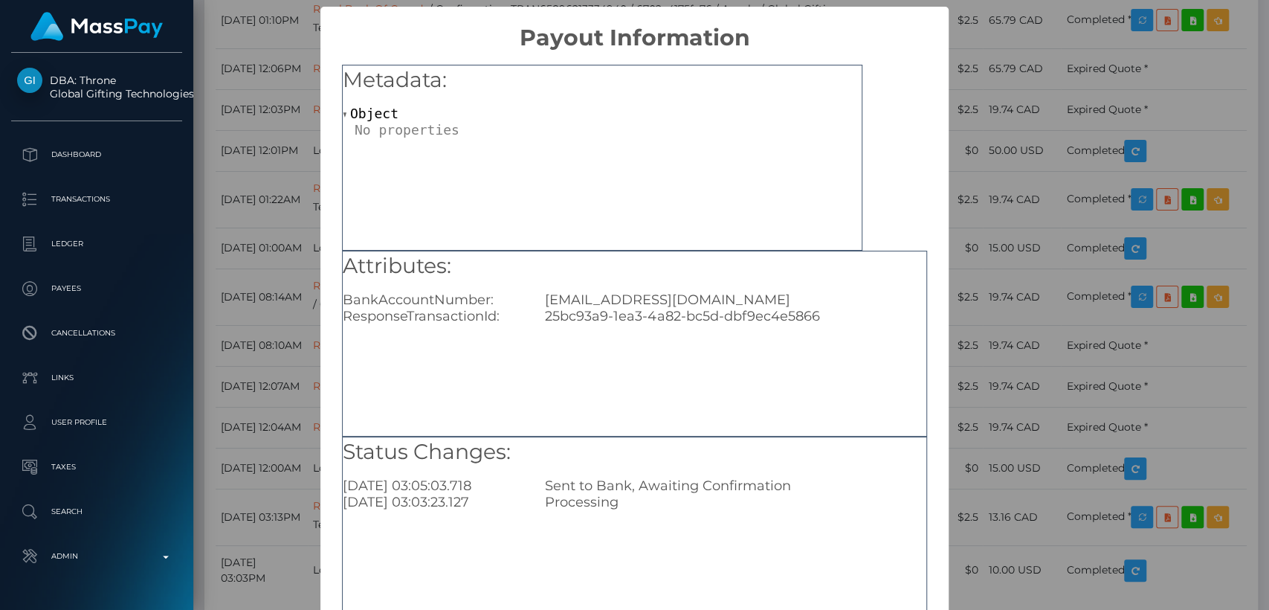
click at [1043, 92] on div "× Payout Information Metadata: Object Attributes: BankAccountNumber: Samenthaof…" at bounding box center [634, 305] width 1269 height 610
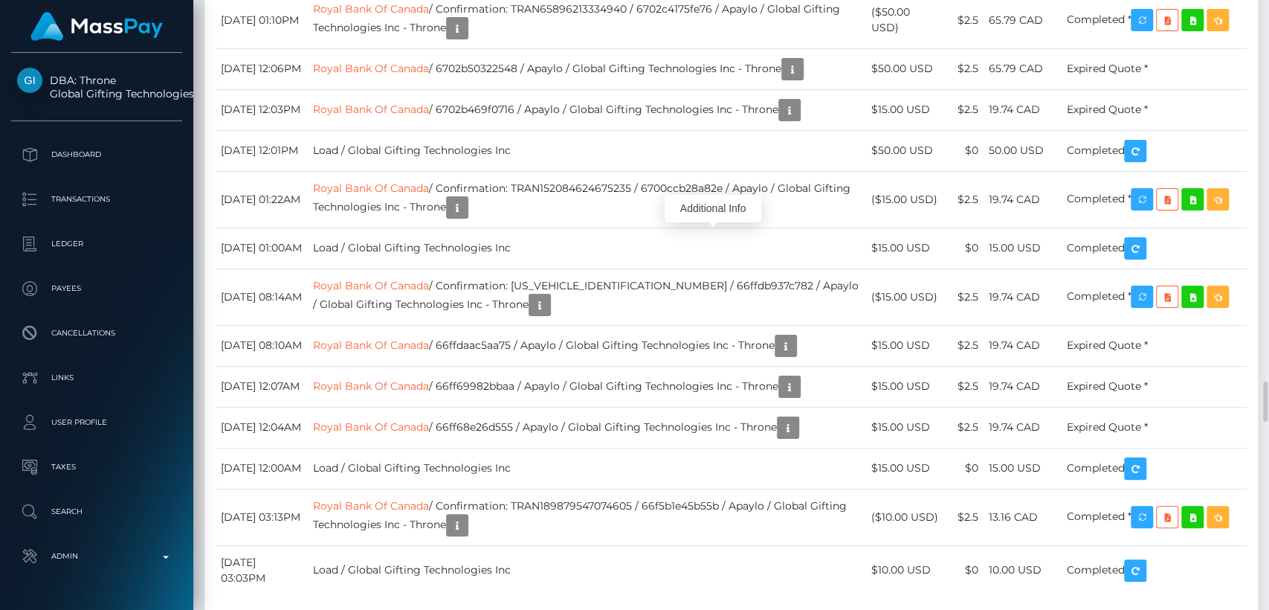
scroll to position [178, 329]
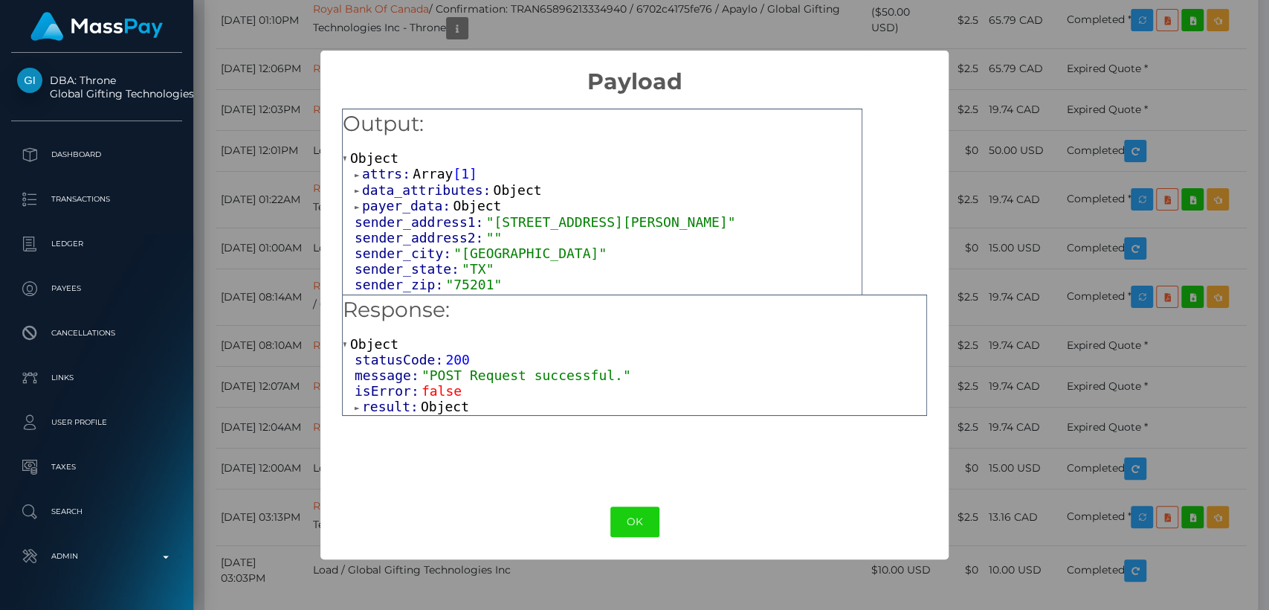
click at [355, 408] on span at bounding box center [358, 408] width 7 height 10
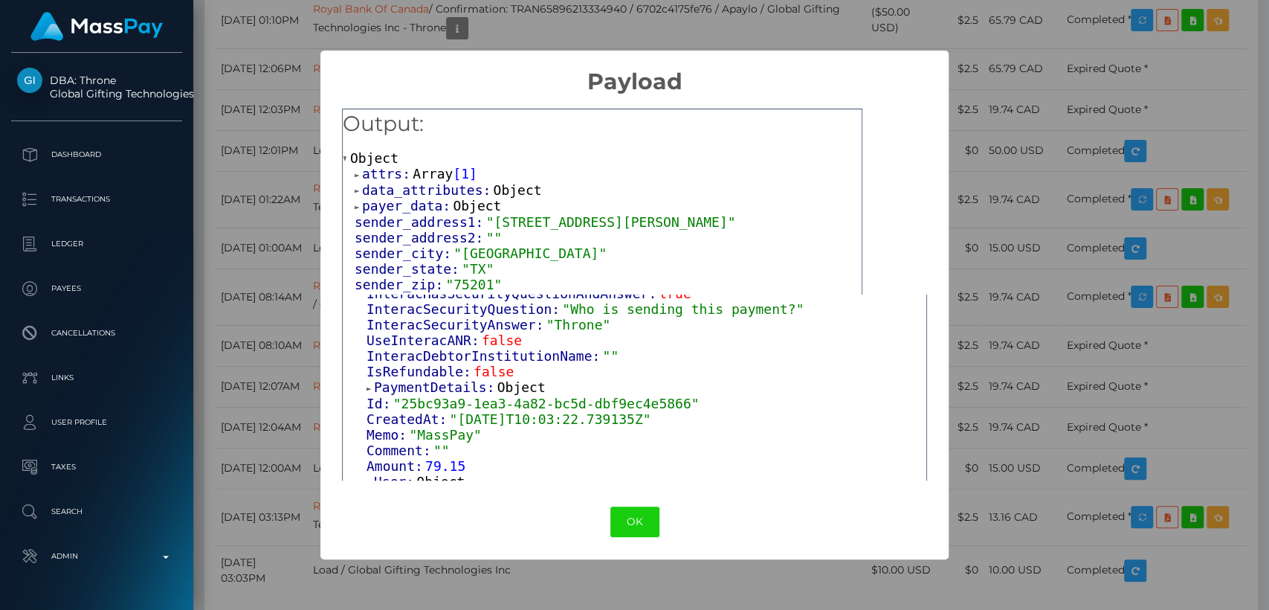
scroll to position [155, 0]
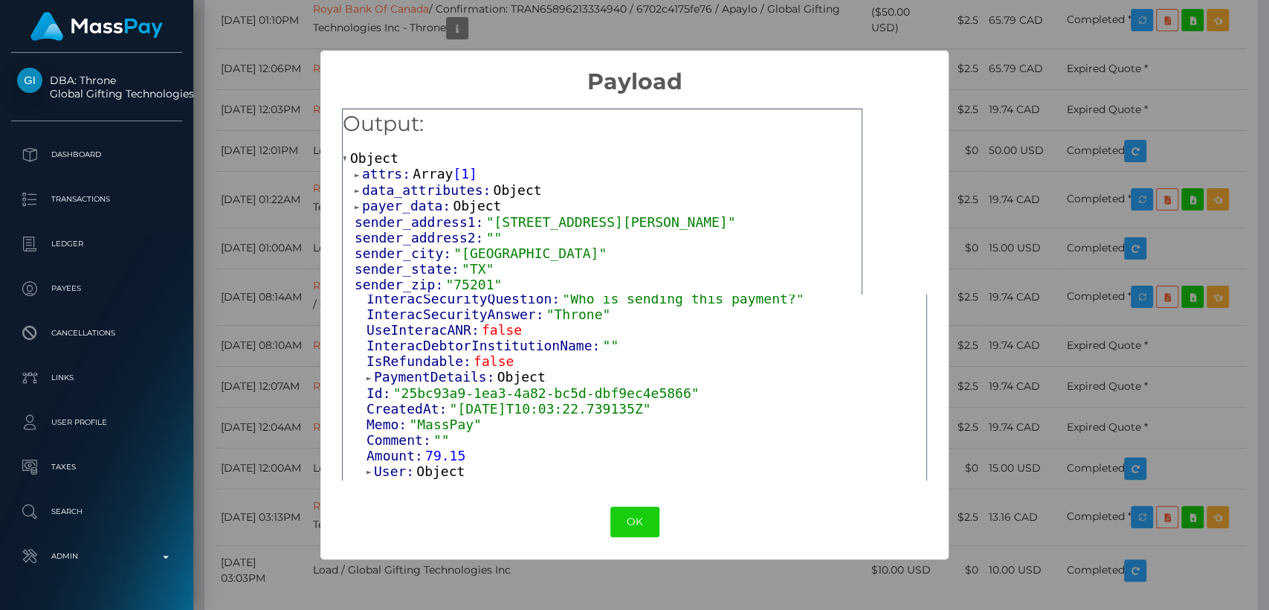
click at [551, 318] on span ""Throne"" at bounding box center [578, 314] width 65 height 16
copy span "Throne"
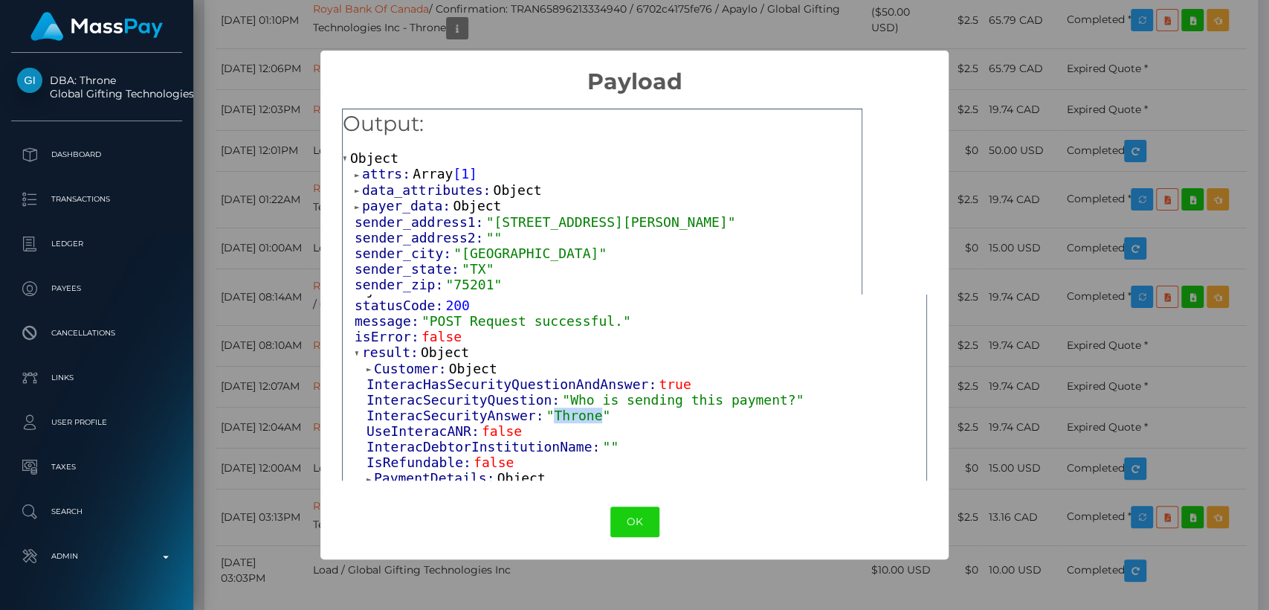
scroll to position [59, 0]
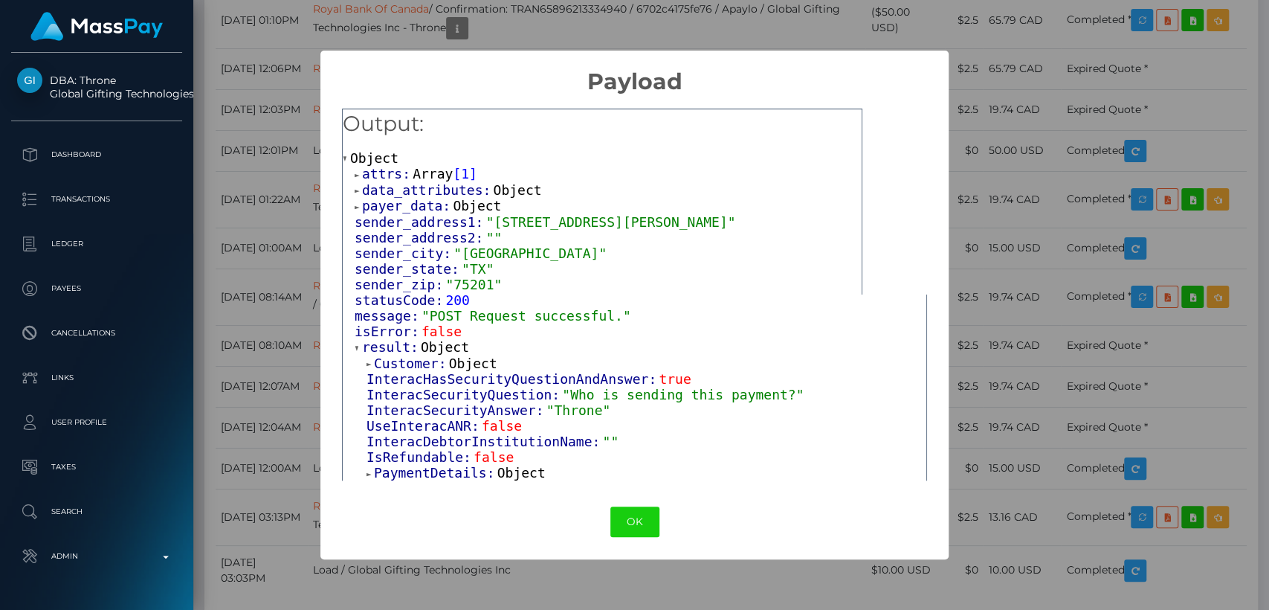
click at [602, 412] on div "InteracSecurityAnswer: "Throne"" at bounding box center [647, 410] width 560 height 16
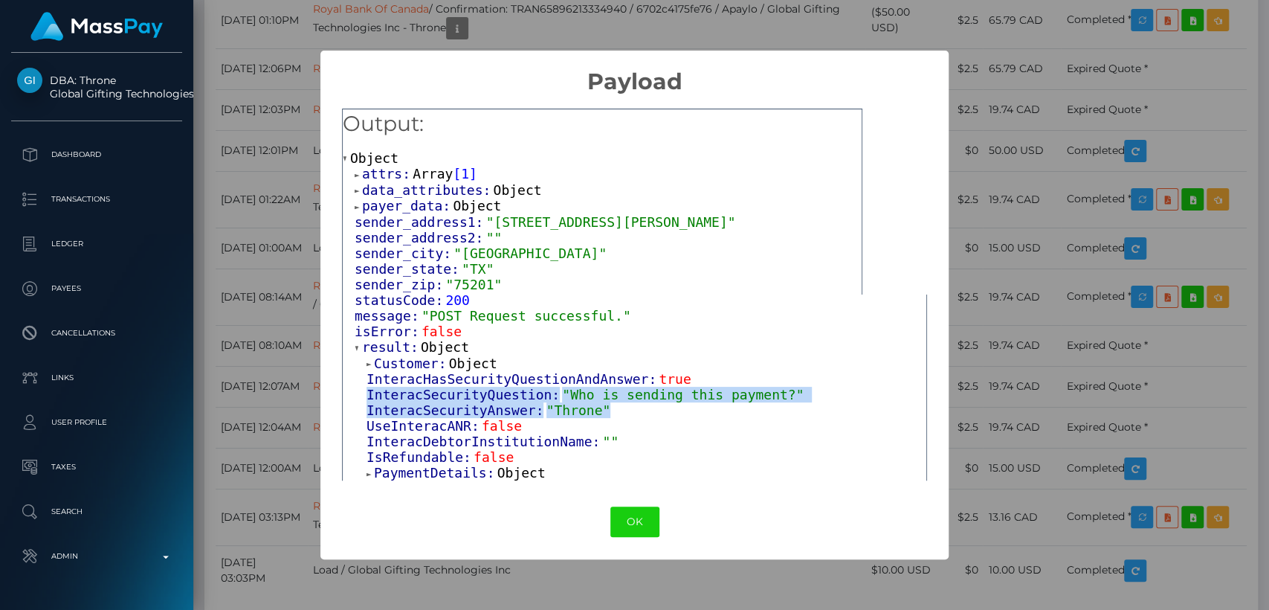
drag, startPoint x: 606, startPoint y: 413, endPoint x: 366, endPoint y: 396, distance: 240.8
click at [366, 396] on div "Customer: Object InteracHasSecurityQuestionAndAnswer: true InteracSecurityQuest…" at bounding box center [641, 536] width 572 height 362
copy div "InteracSecurityQuestion: "Who is sending this payment?" InteracSecurityAnswer: …"
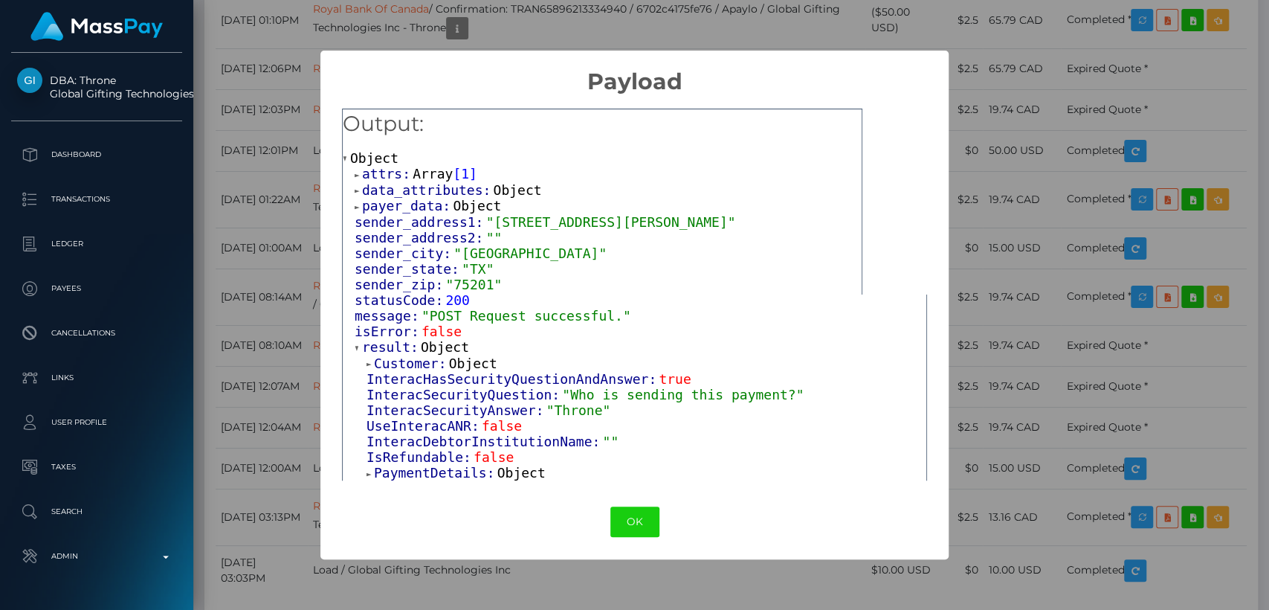
click at [515, 245] on div "sender_address2: """ at bounding box center [608, 238] width 507 height 16
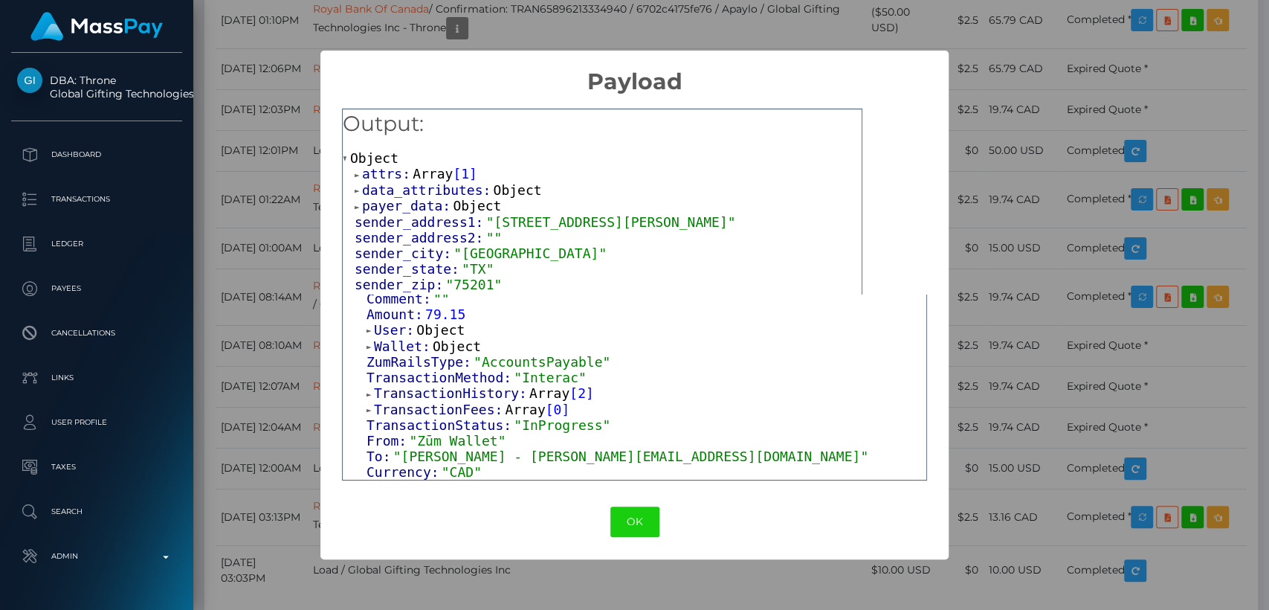
scroll to position [303, 0]
click at [554, 30] on div "× Payload Output: Object attrs: Array [ 1 ] data_attributes: Object payer_data:…" at bounding box center [634, 305] width 1269 height 610
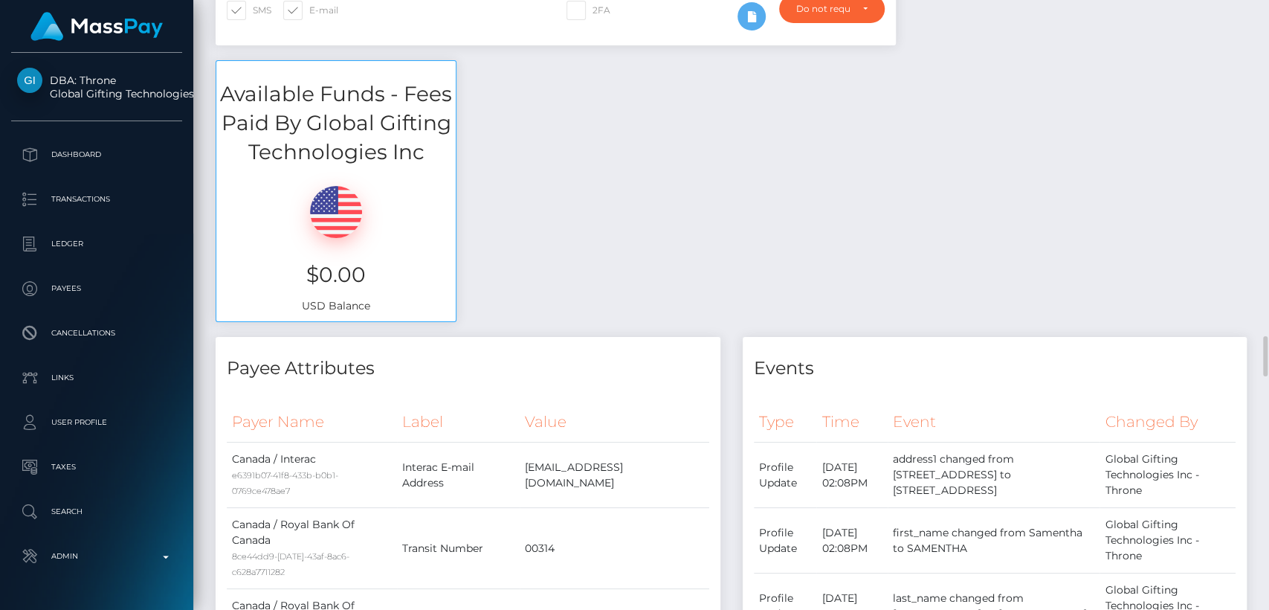
scroll to position [0, 0]
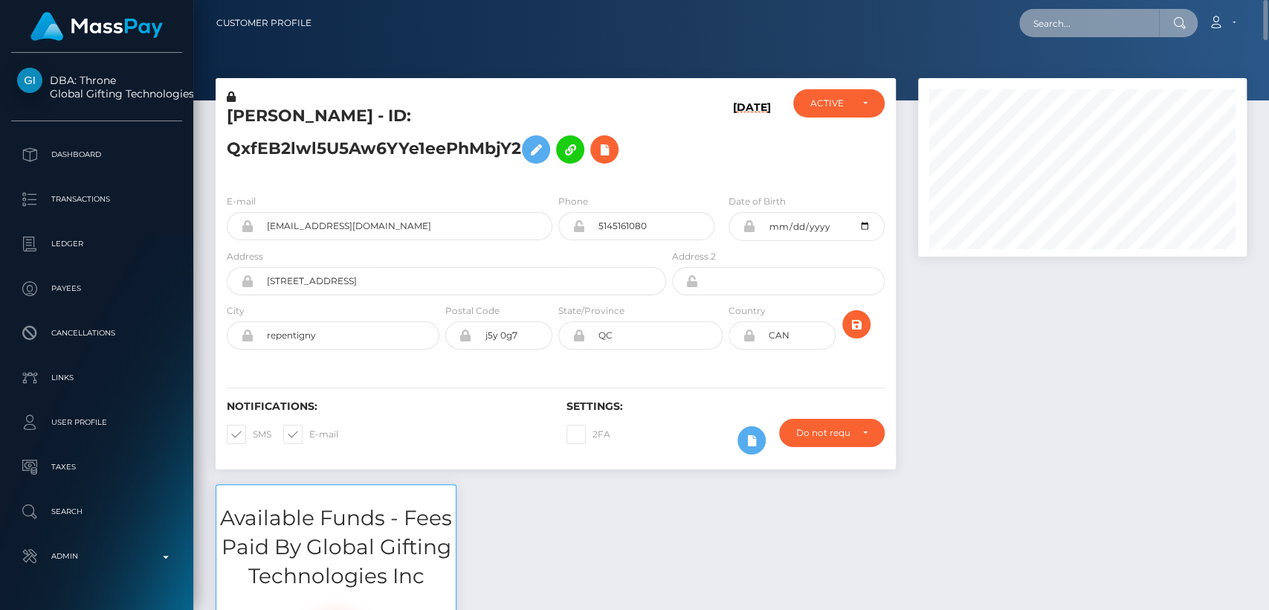
click at [1102, 19] on input "text" at bounding box center [1089, 23] width 140 height 28
paste input "trezure917@gmail.com"
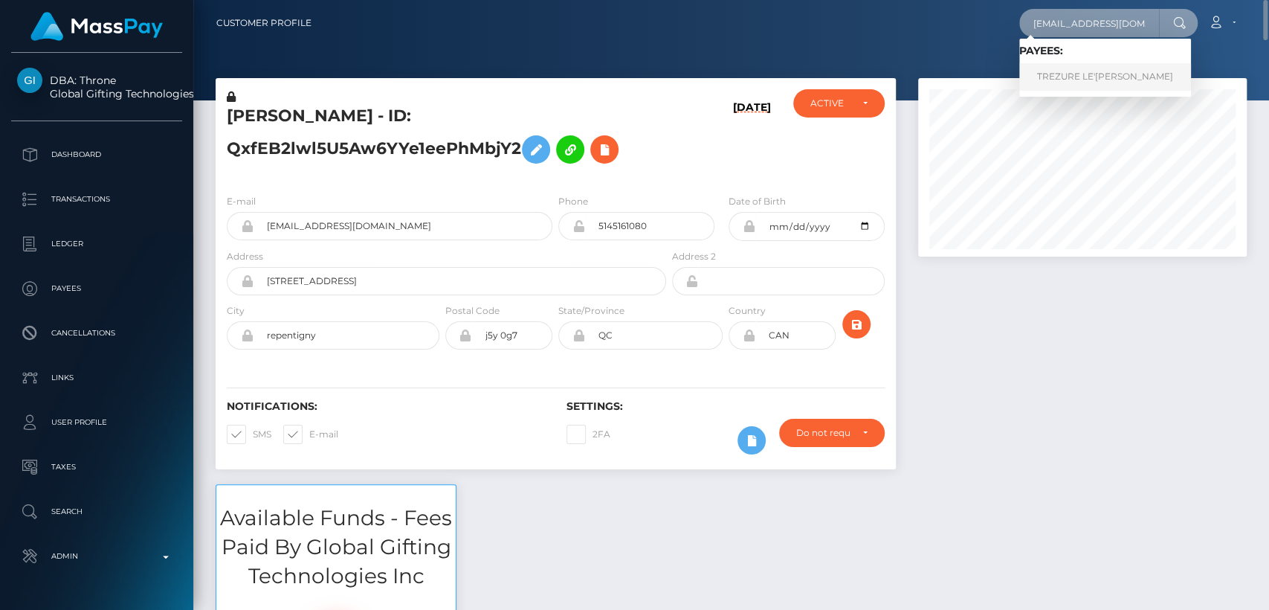
type input "trezure917@gmail.com"
click at [1100, 89] on link "TREZURE LE'XANDRIA GRAVES" at bounding box center [1105, 77] width 172 height 28
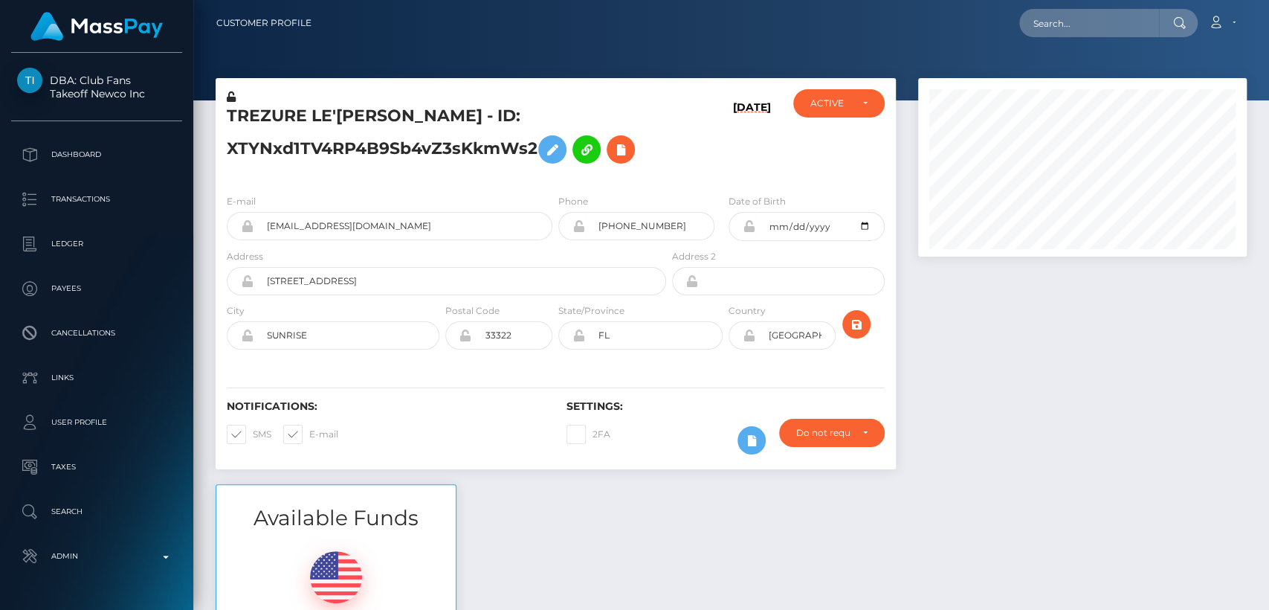
scroll to position [178, 329]
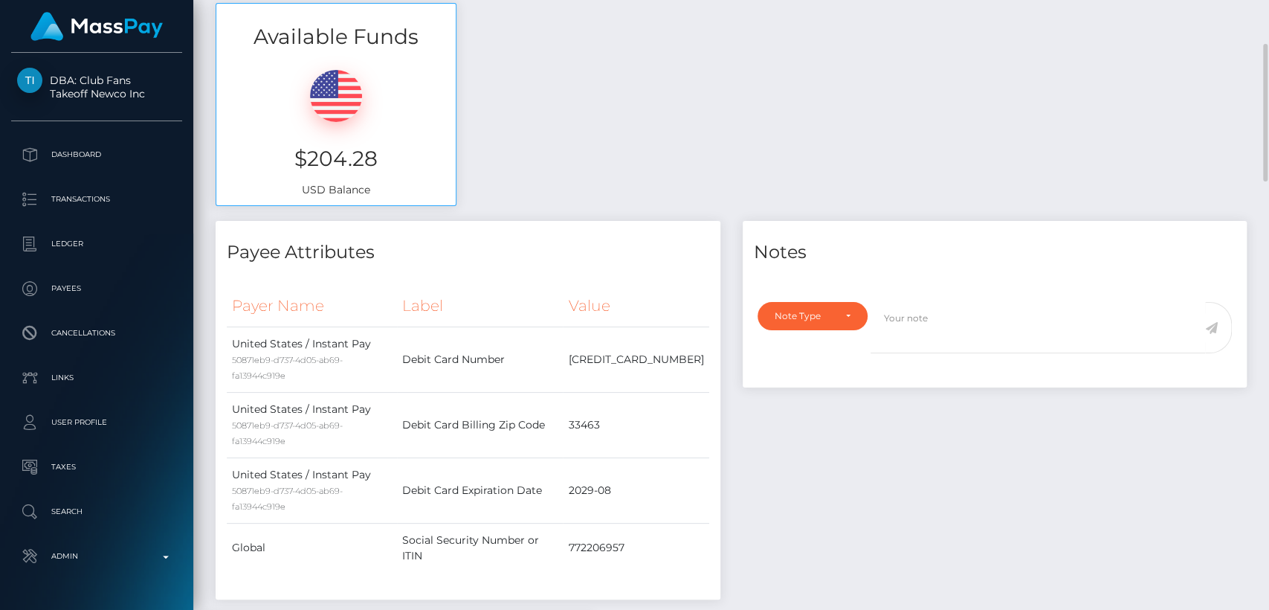
click at [715, 221] on div "Payee Attributes" at bounding box center [468, 243] width 505 height 45
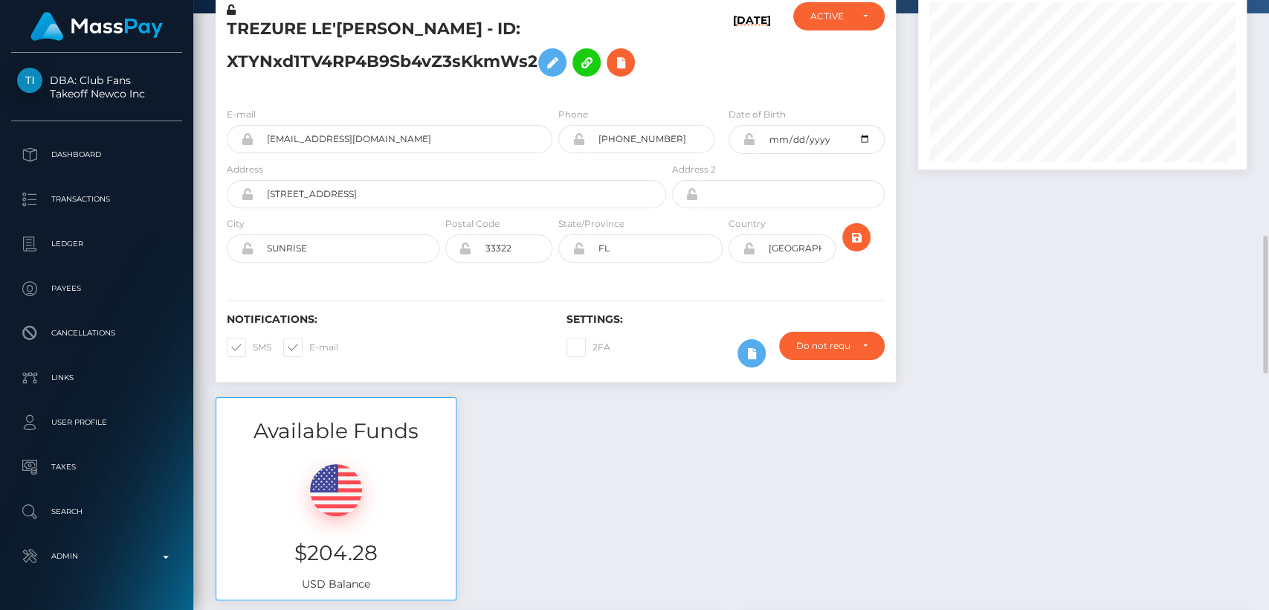
scroll to position [0, 0]
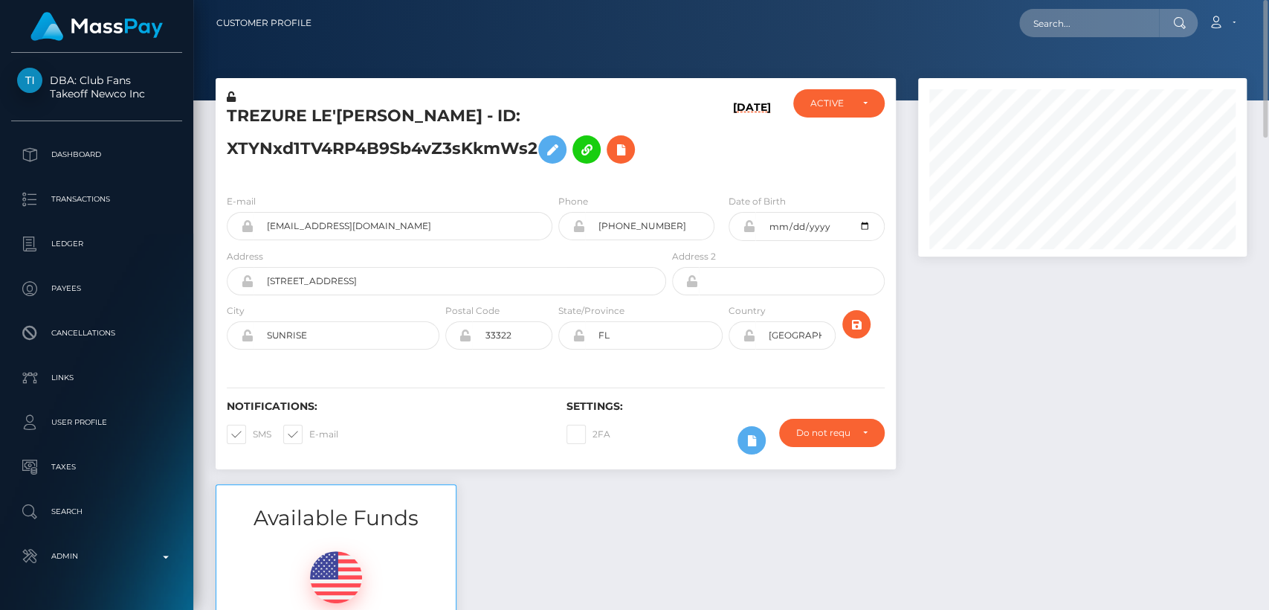
click at [265, 102] on div "TREZURE LE'XANDRIA GRAVES - ID: XTYNxd1TV4RP4B9Sb4vZ3sKkmWs2" at bounding box center [443, 135] width 454 height 93
click at [265, 119] on h5 "TREZURE LE'XANDRIA GRAVES - ID: XTYNxd1TV4RP4B9Sb4vZ3sKkmWs2" at bounding box center [442, 138] width 431 height 66
copy h5 "TREZURE"
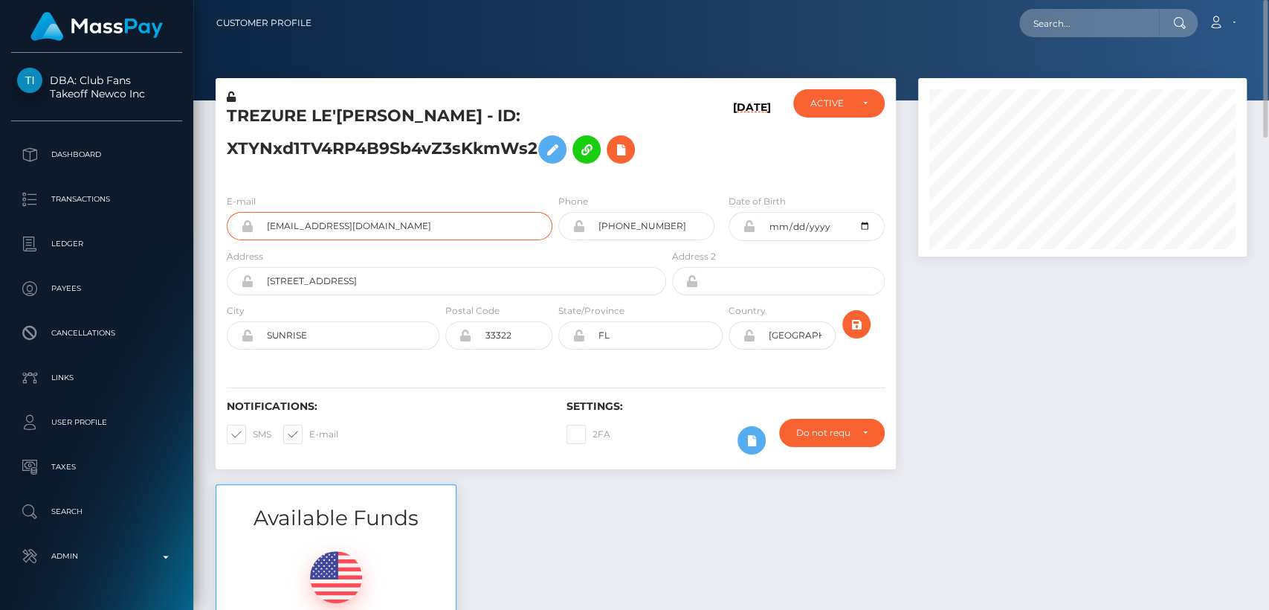
drag, startPoint x: 387, startPoint y: 231, endPoint x: 266, endPoint y: 218, distance: 121.2
click at [266, 218] on input "trezure917@gmail.com" at bounding box center [403, 226] width 299 height 28
click at [1068, 31] on input "text" at bounding box center [1089, 23] width 140 height 28
paste input "miserablebunbun@gmail.com"
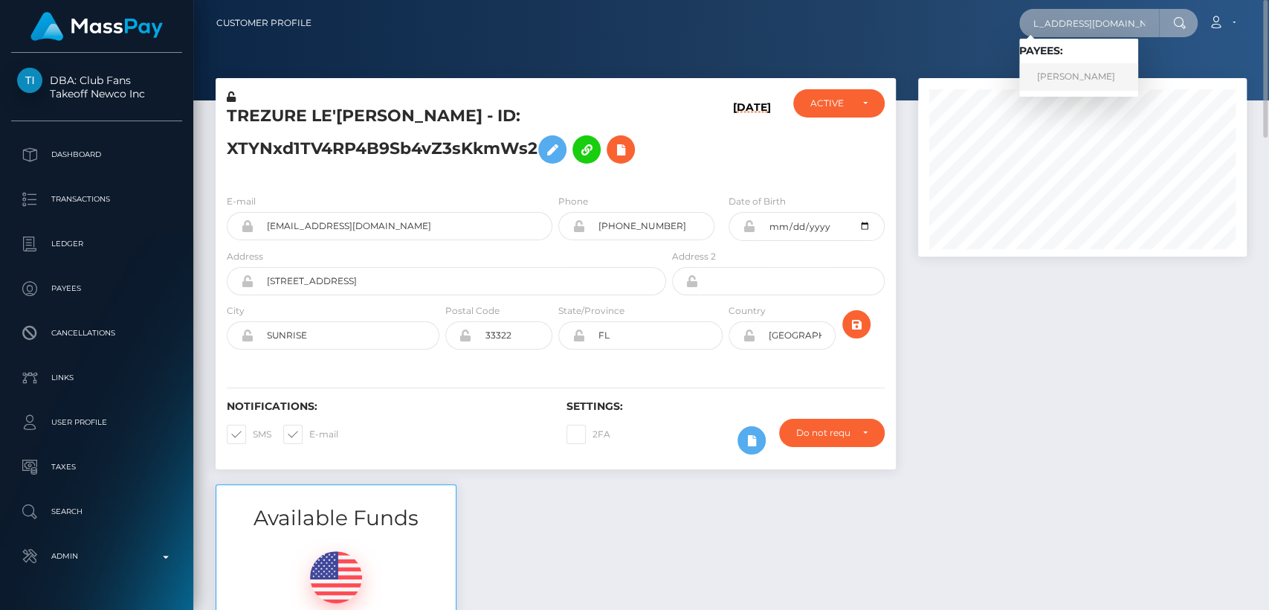
type input "miserablebunbun@gmail.com"
click at [1052, 73] on link "SAMENTHA LOUISSAINT" at bounding box center [1078, 77] width 119 height 28
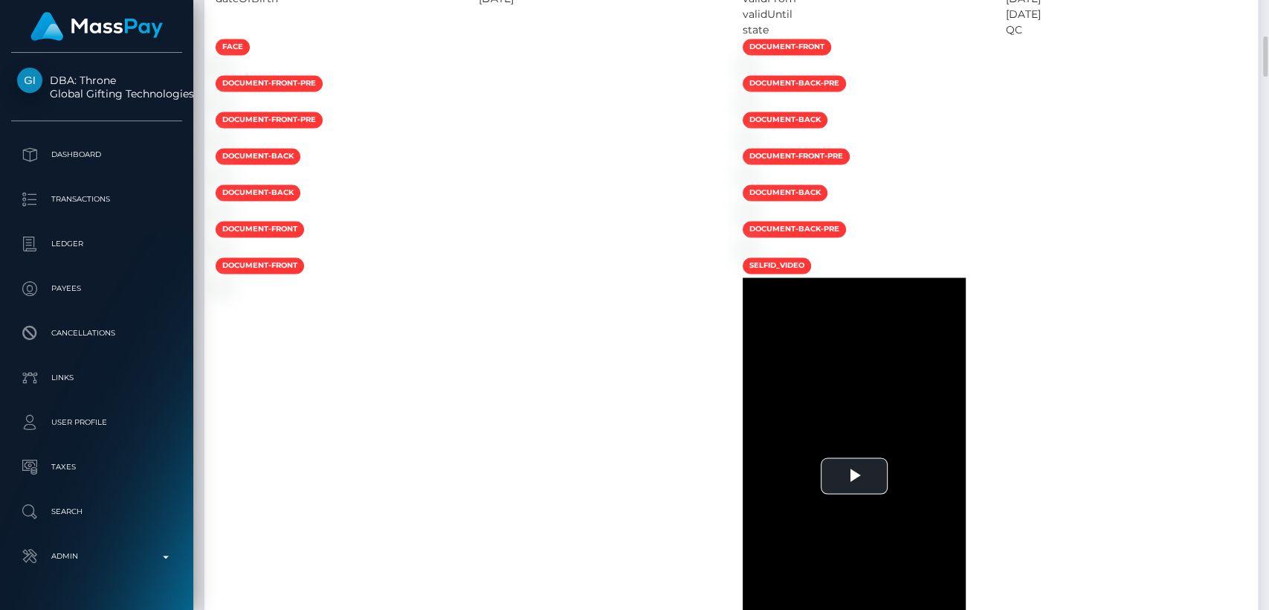
scroll to position [1645, 0]
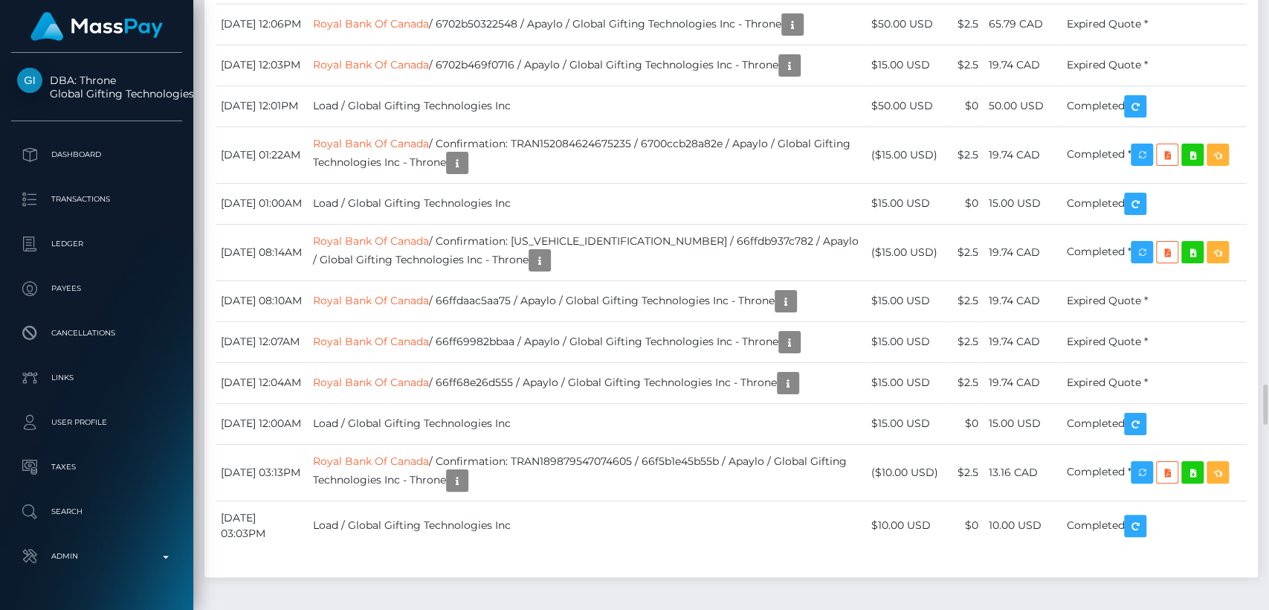
scroll to position [178, 329]
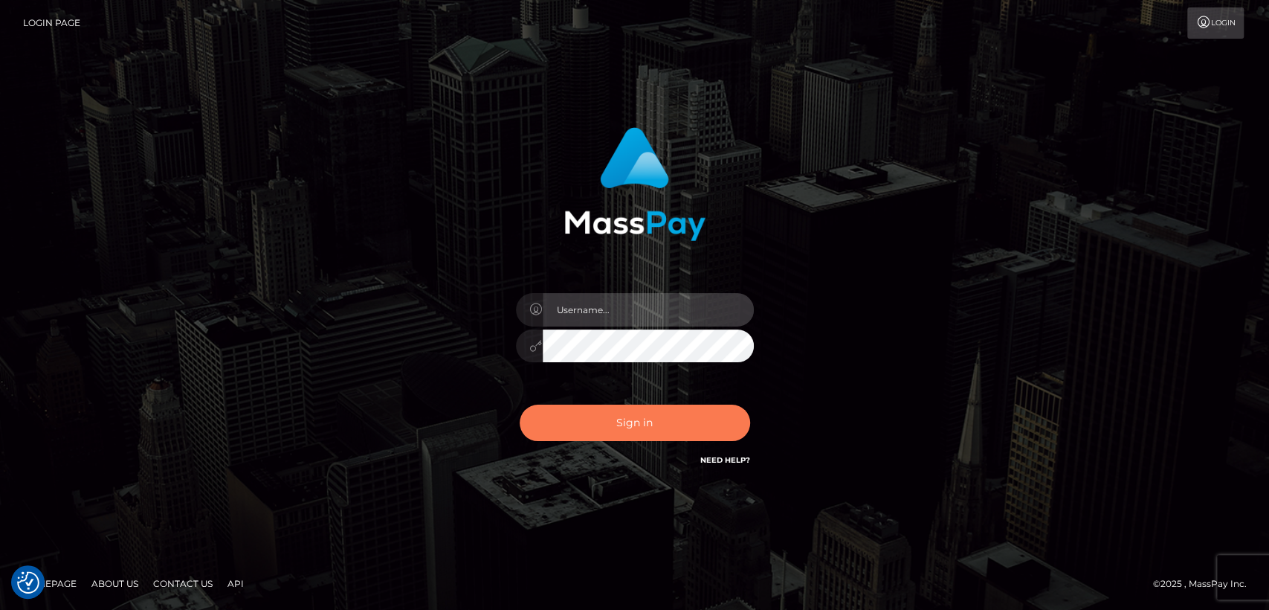
type input "[DOMAIN_NAME]"
click at [688, 424] on button "Sign in" at bounding box center [635, 422] width 230 height 36
type input "[DOMAIN_NAME]"
click at [688, 424] on button "Sign in" at bounding box center [635, 422] width 230 height 36
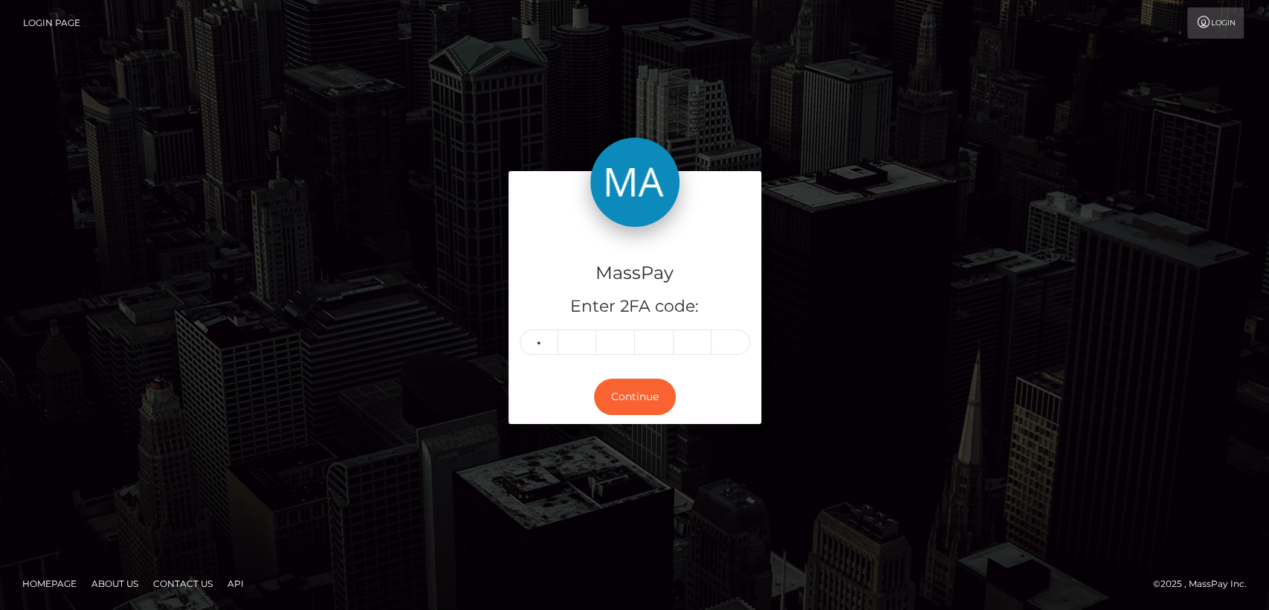
type input "2"
type input "8"
type input "2"
type input "5"
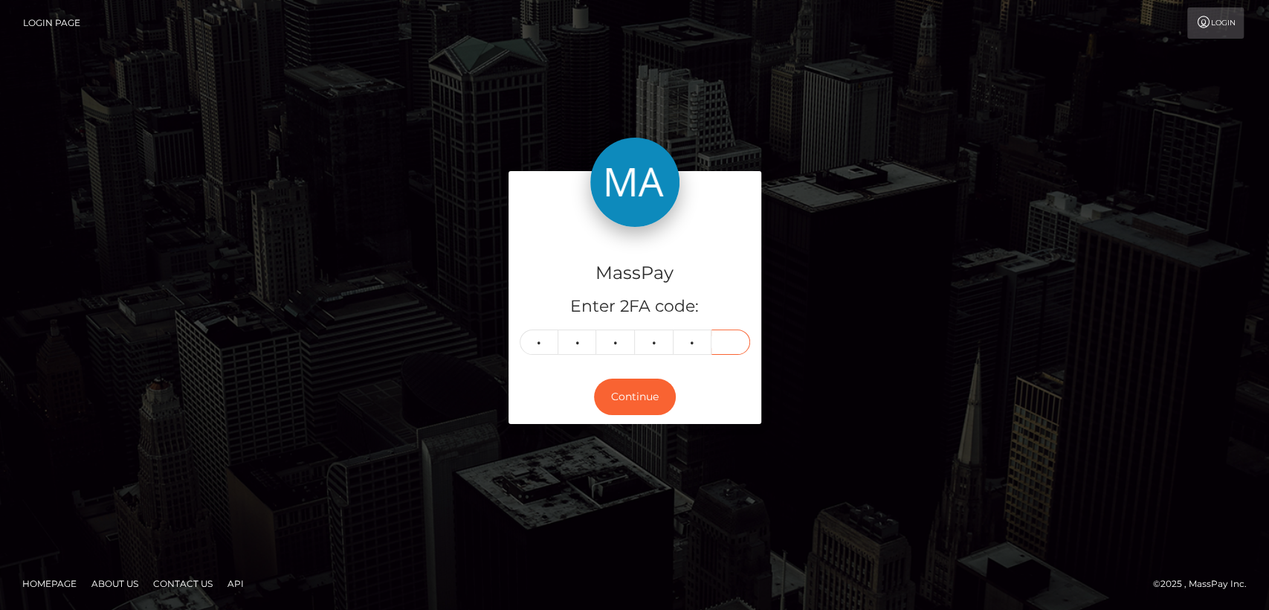
type input "6"
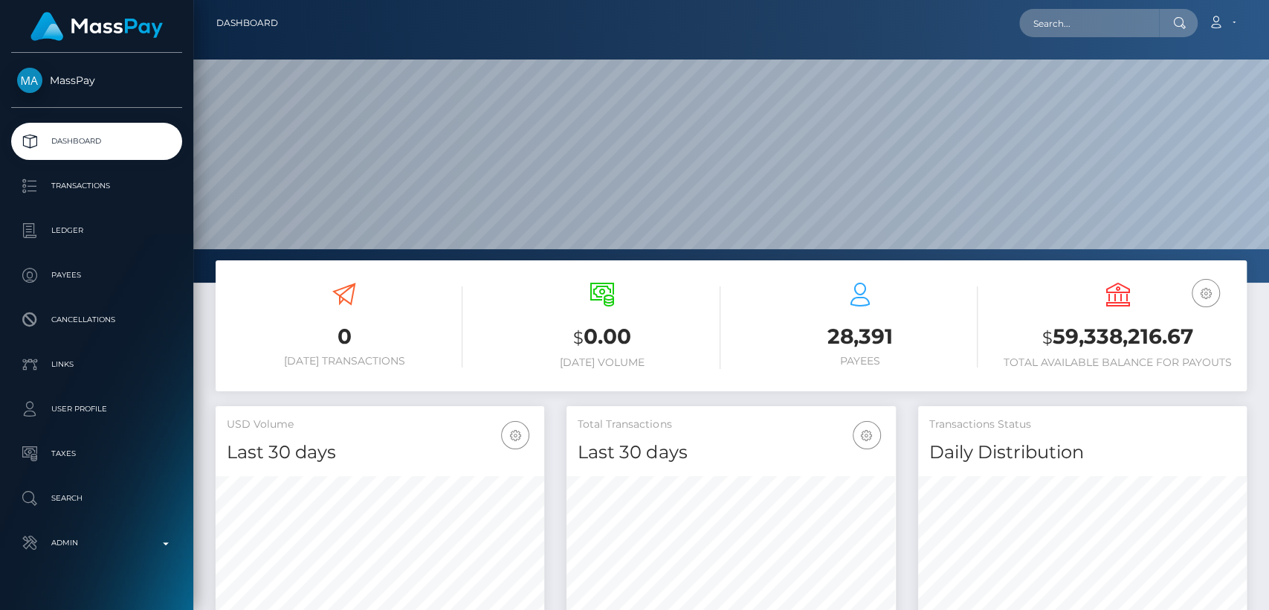
scroll to position [262, 329]
click at [1122, 33] on input "text" at bounding box center [1089, 23] width 140 height 28
paste input "[EMAIL_ADDRESS][DOMAIN_NAME]"
type input "[EMAIL_ADDRESS][DOMAIN_NAME]"
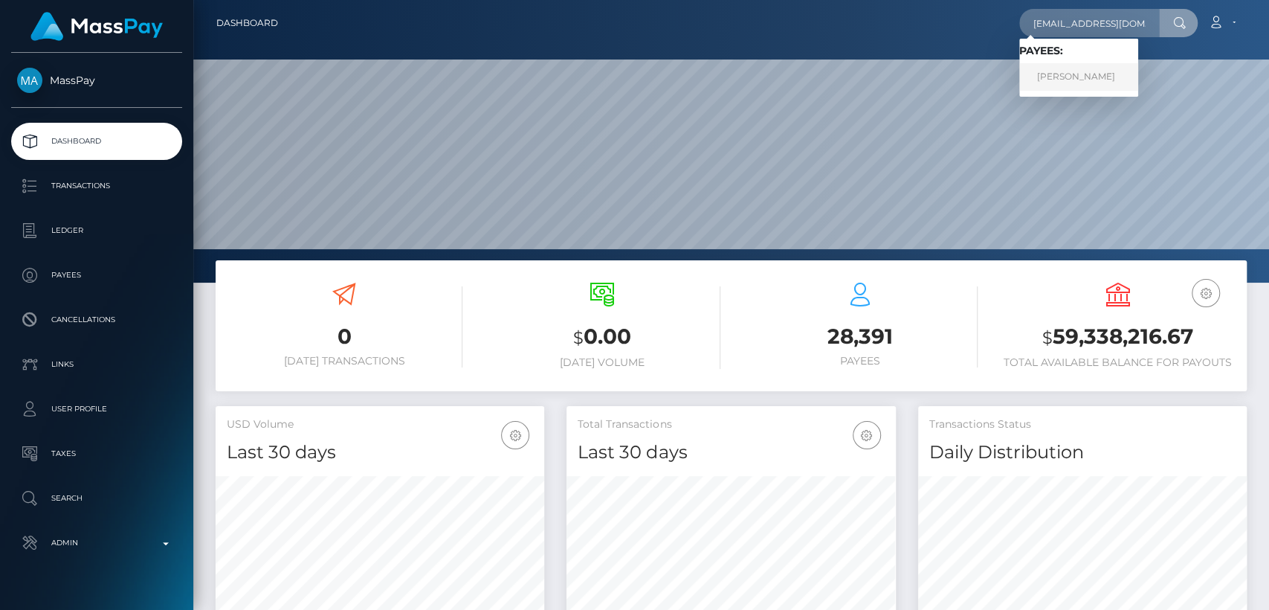
click at [1081, 67] on link "JADE CHELSEA EGAN" at bounding box center [1078, 77] width 119 height 28
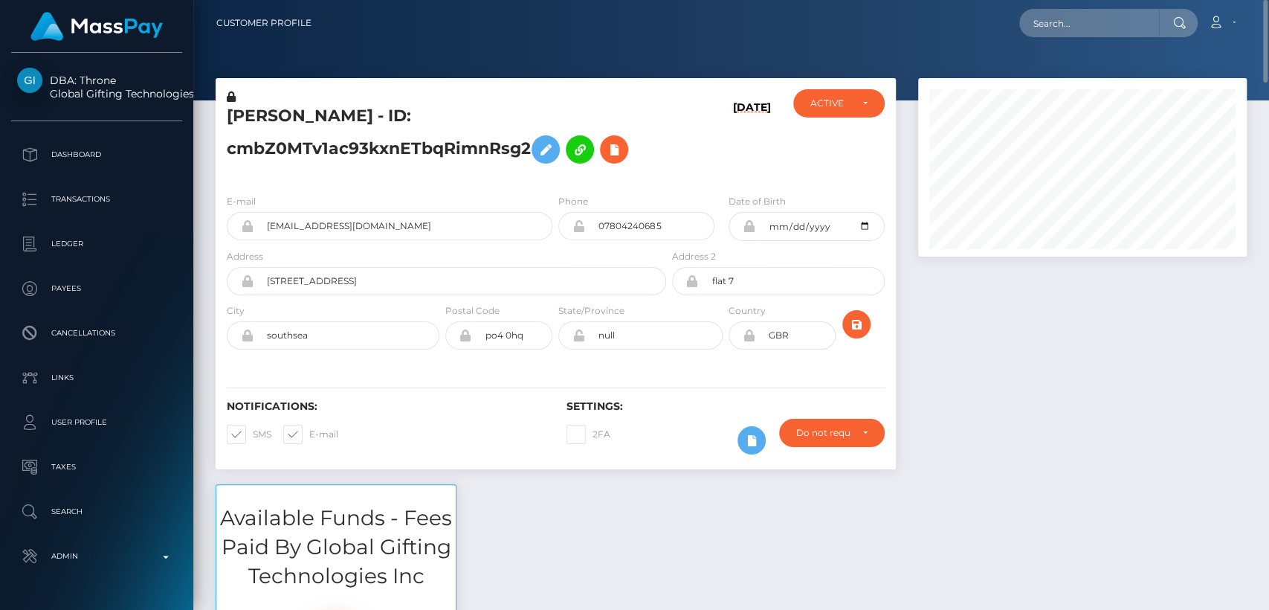
click at [235, 118] on h5 "JADE CHELSEA EGAN - ID: cmbZ0MTv1ac93kxnETbqRimnRsg2" at bounding box center [442, 138] width 431 height 66
copy h5 "JADE"
click at [1080, 13] on input "text" at bounding box center [1089, 23] width 140 height 28
paste input "[EMAIL_ADDRESS][DOMAIN_NAME]"
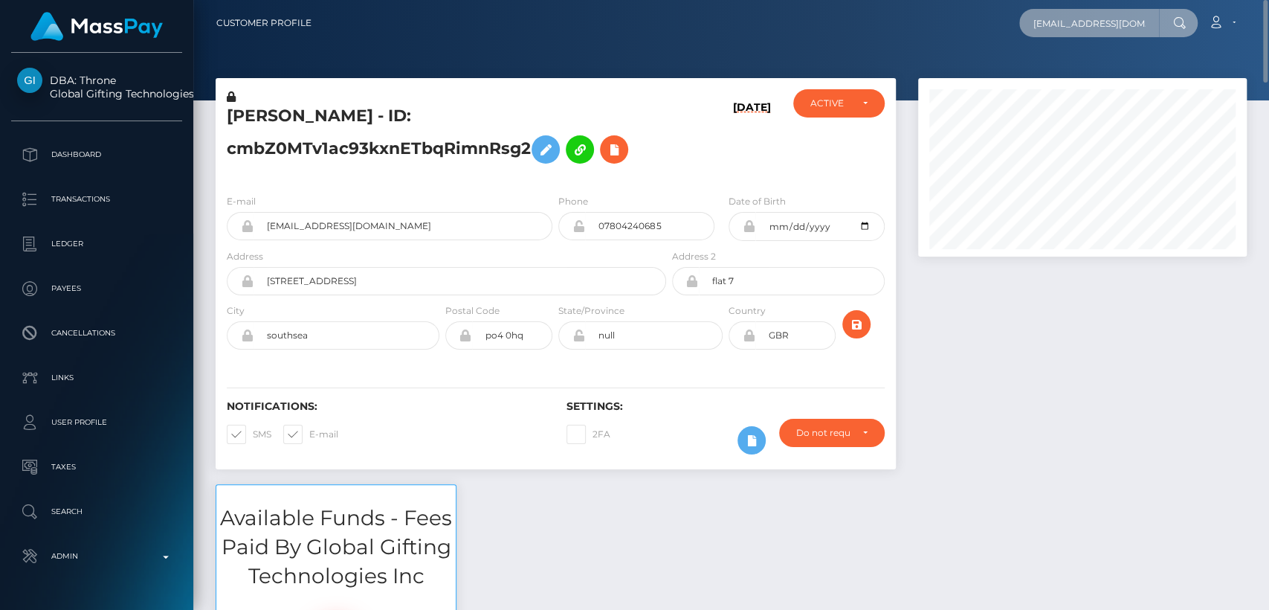
scroll to position [0, 13]
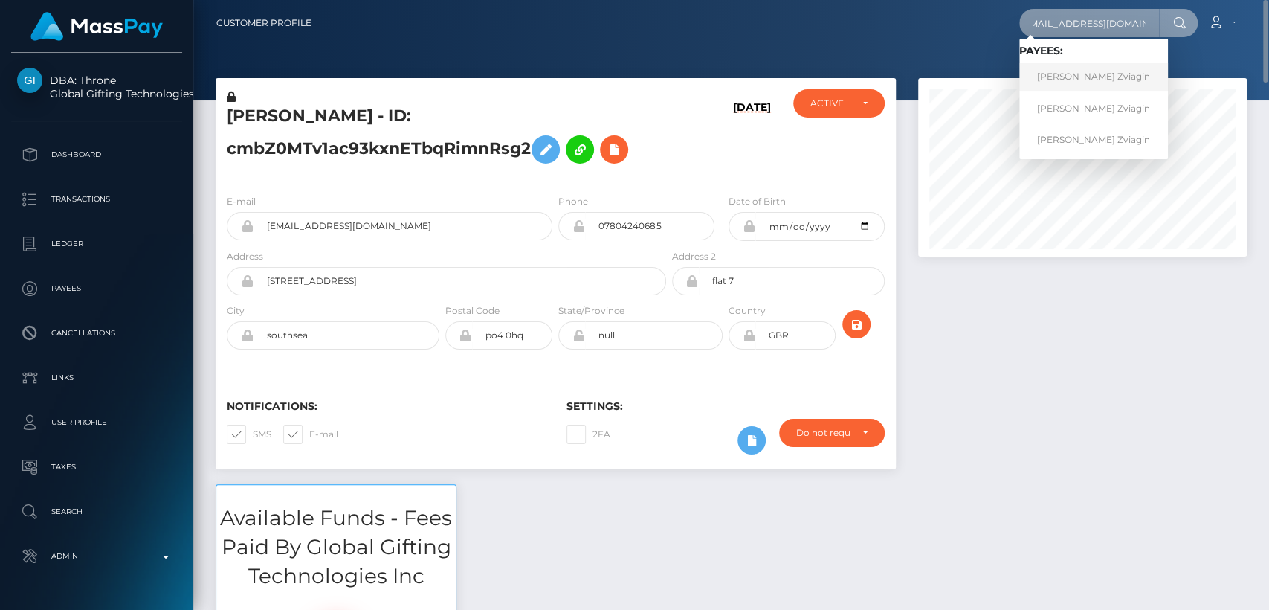
type input "[EMAIL_ADDRESS][DOMAIN_NAME]"
click at [1053, 85] on link "Vladimir Vyacheslavovych Zviagin" at bounding box center [1093, 77] width 149 height 28
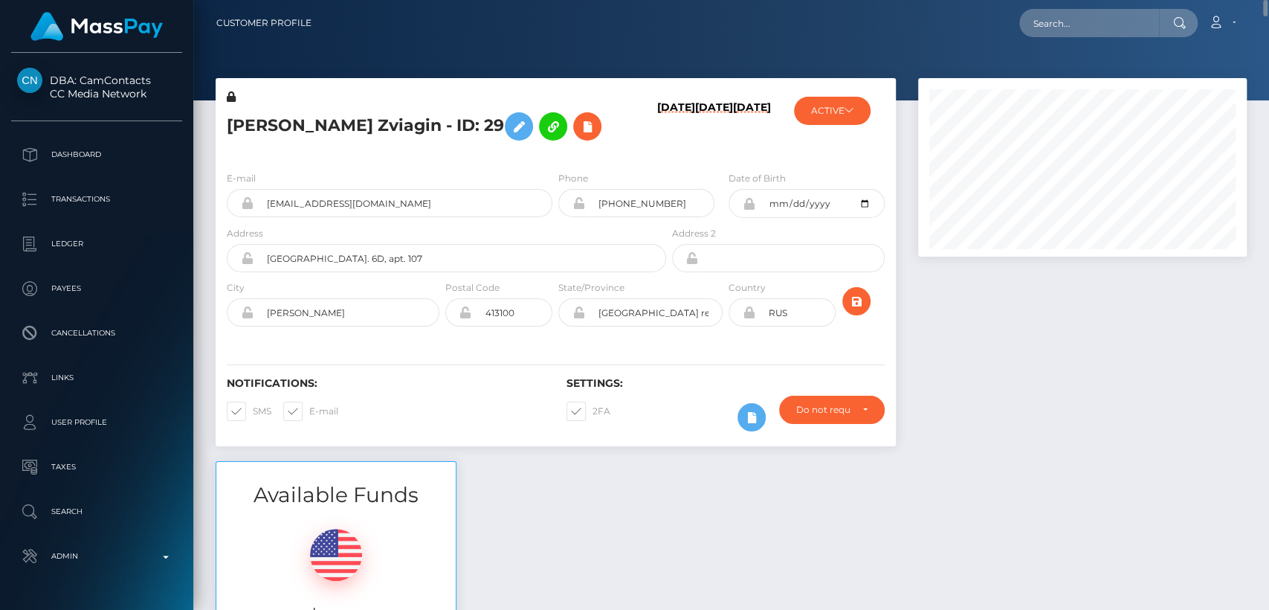
click at [275, 123] on h5 "[PERSON_NAME] Zviagin - ID: 29" at bounding box center [442, 126] width 431 height 43
copy h5 "[PERSON_NAME]"
click at [1146, 30] on input "text" at bounding box center [1089, 23] width 140 height 28
paste input "[EMAIL_ADDRESS][DOMAIN_NAME]"
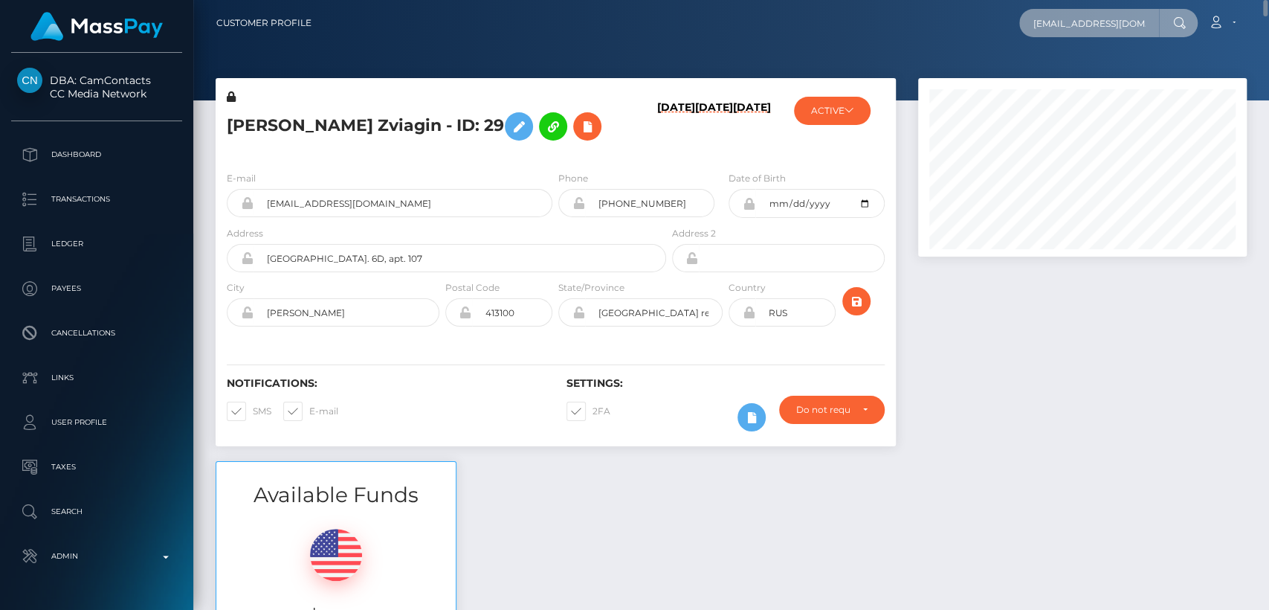
scroll to position [0, 28]
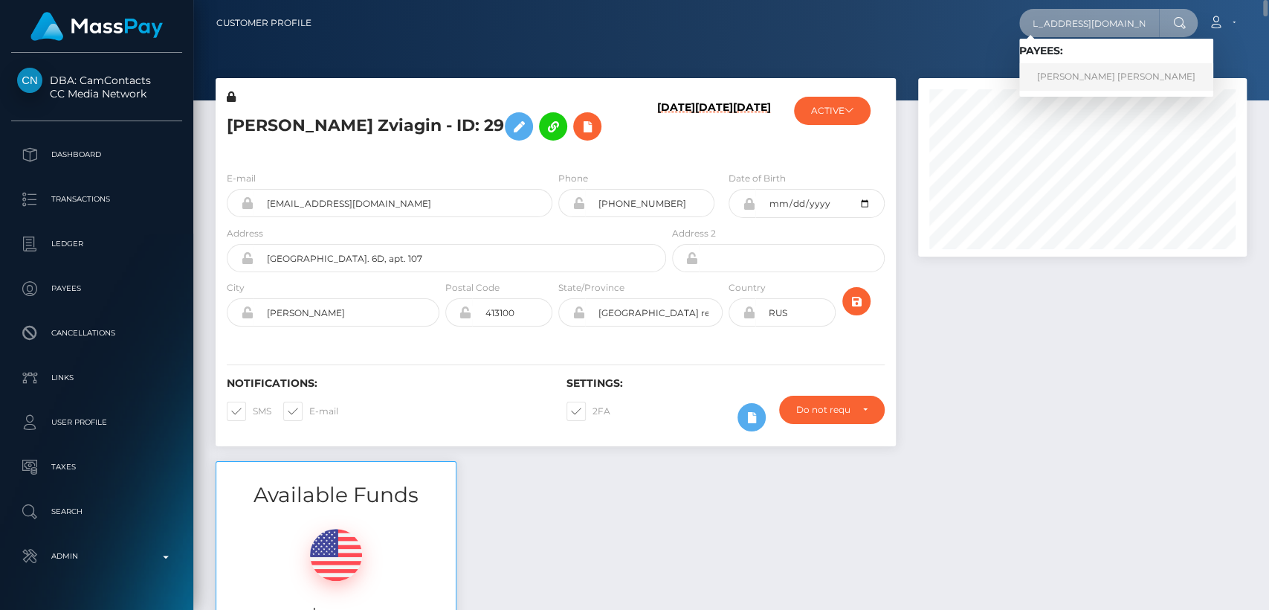
type input "[EMAIL_ADDRESS][DOMAIN_NAME]"
click at [1085, 79] on link "Nicola Karen Foster" at bounding box center [1116, 77] width 194 height 28
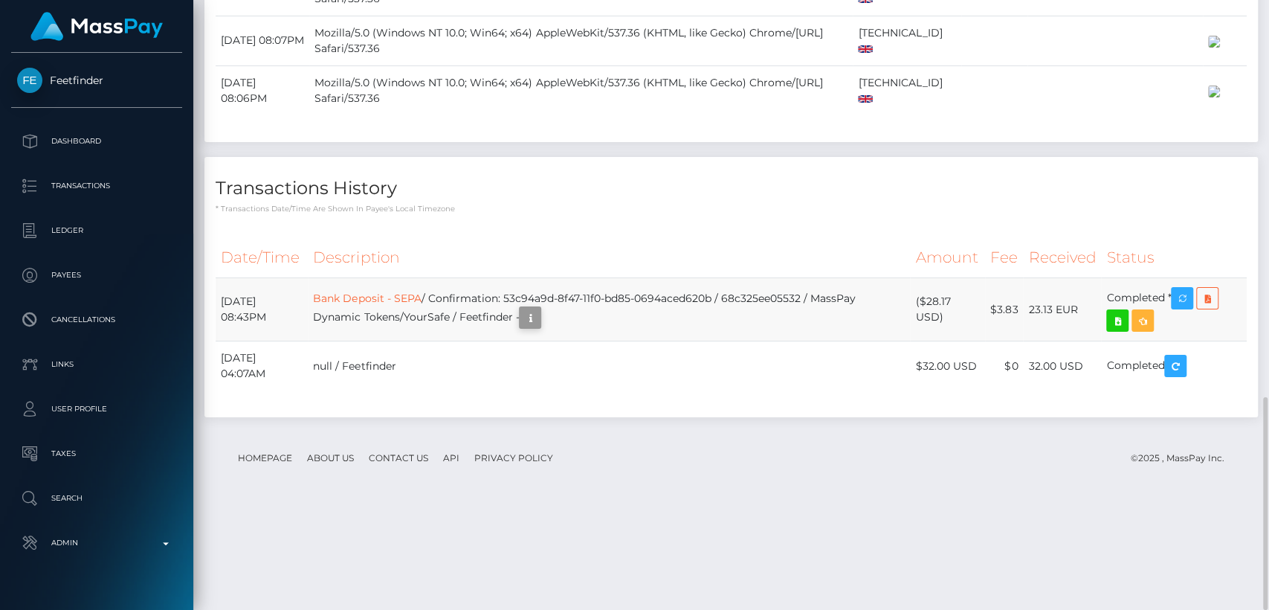
scroll to position [178, 329]
click at [539, 327] on icon "button" at bounding box center [530, 318] width 18 height 19
click at [583, 380] on div "Additional Info" at bounding box center [574, 386] width 97 height 28
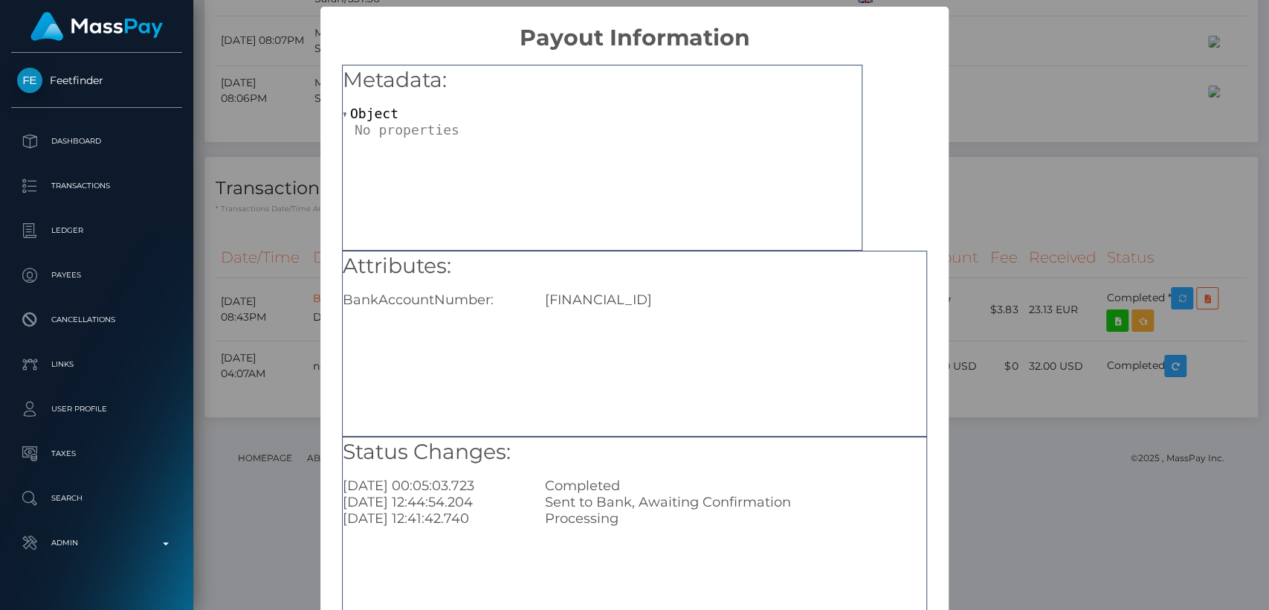
click at [629, 341] on div "Attributes: BankAccountNumber: GB45NWBK60065784501531" at bounding box center [634, 344] width 585 height 186
copy div "GB45NWBK60065784501531"
click at [1005, 175] on div "× Payout Information Metadata: Object Attributes: BankAccountNumber: GB45NWBK60…" at bounding box center [634, 305] width 1269 height 610
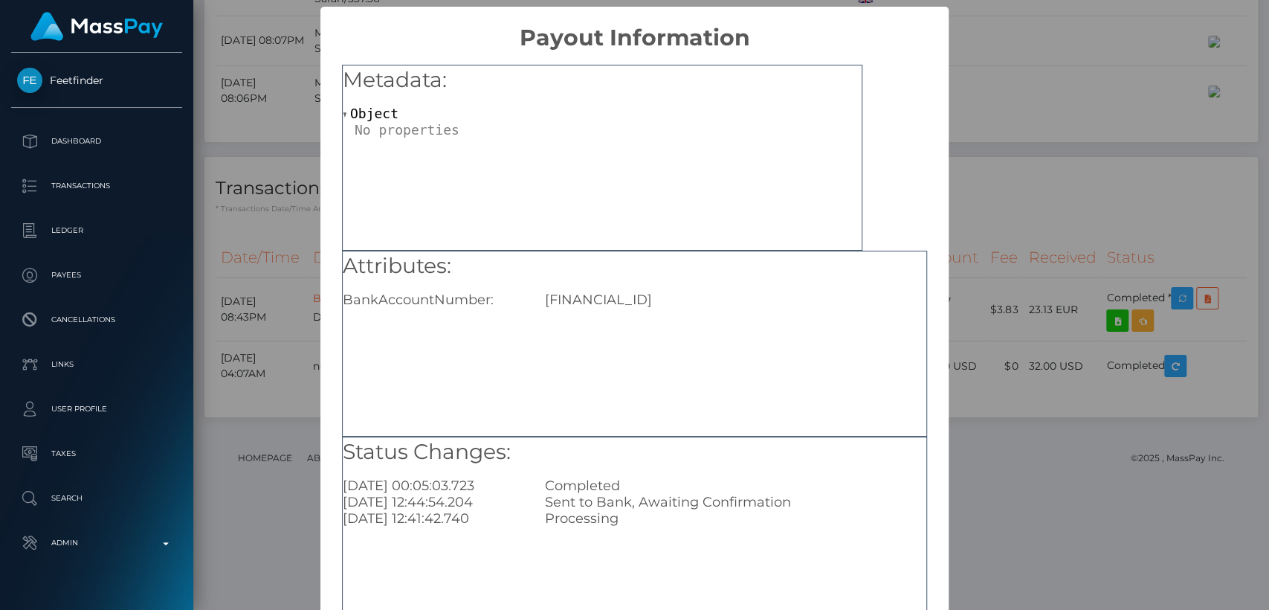
click at [961, 161] on div "× Payout Information Metadata: Object Attributes: BankAccountNumber: GB45NWBK60…" at bounding box center [634, 305] width 1269 height 610
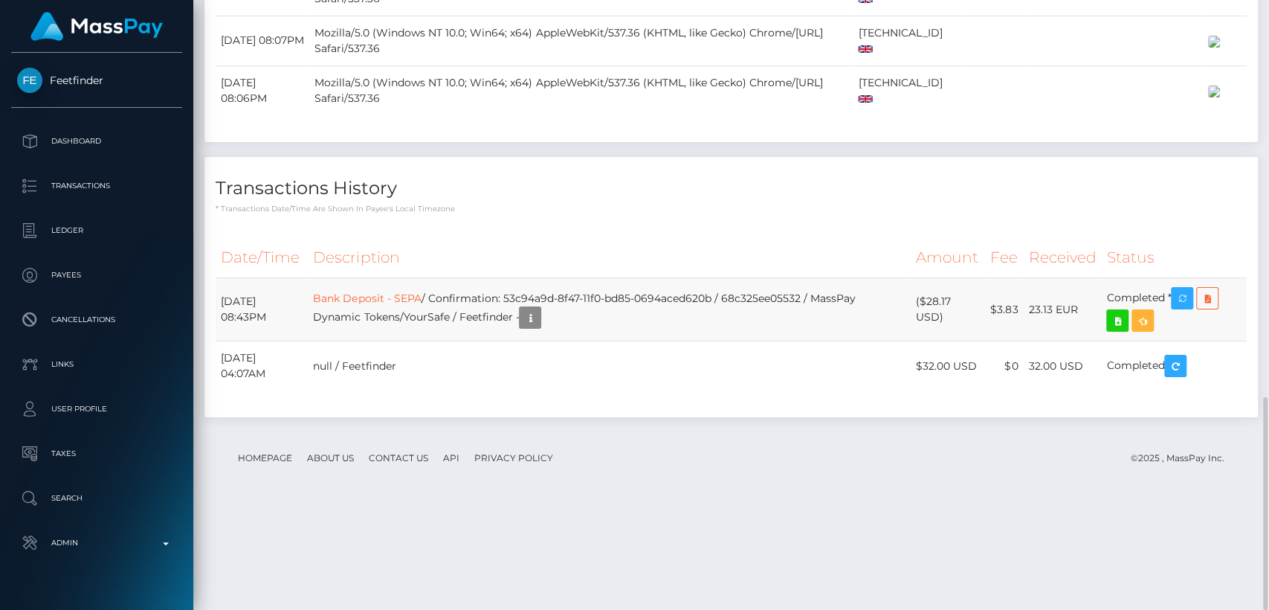
click at [431, 341] on td "Bank Deposit - SEPA / Confirmation: 53c94a9d-8f47-11f0-bd85-0694aced620b / 68c3…" at bounding box center [609, 309] width 602 height 63
click at [421, 305] on link "Bank Deposit - SEPA" at bounding box center [367, 297] width 108 height 13
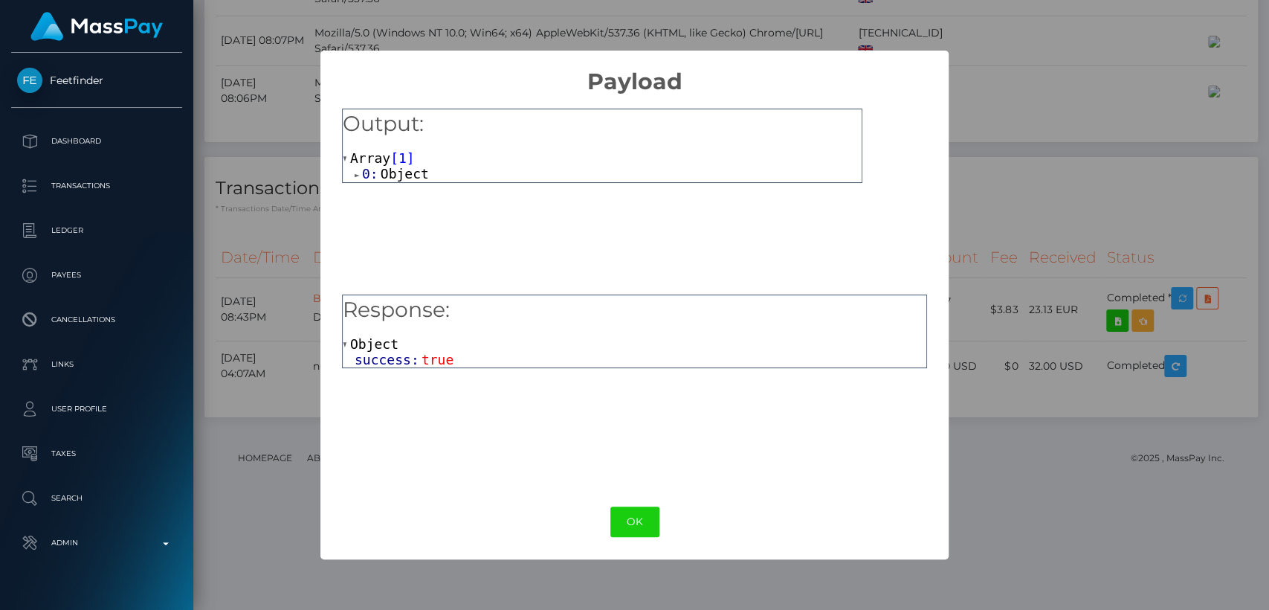
click at [358, 173] on span at bounding box center [358, 175] width 7 height 10
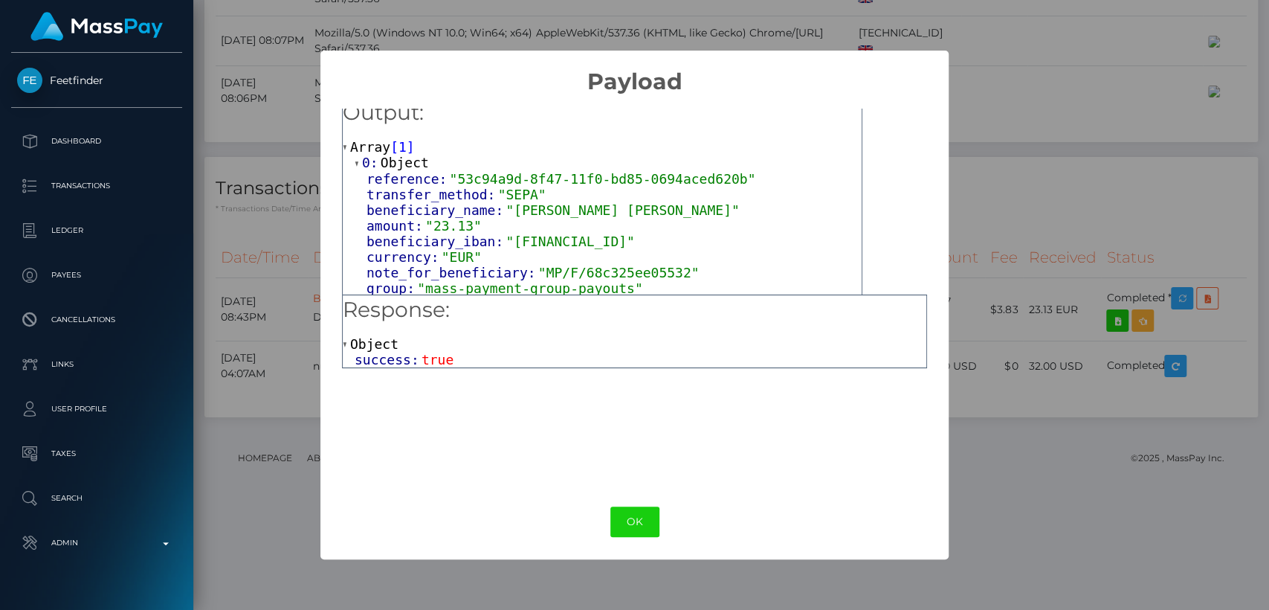
scroll to position [16, 0]
click at [635, 515] on button "OK" at bounding box center [634, 521] width 49 height 30
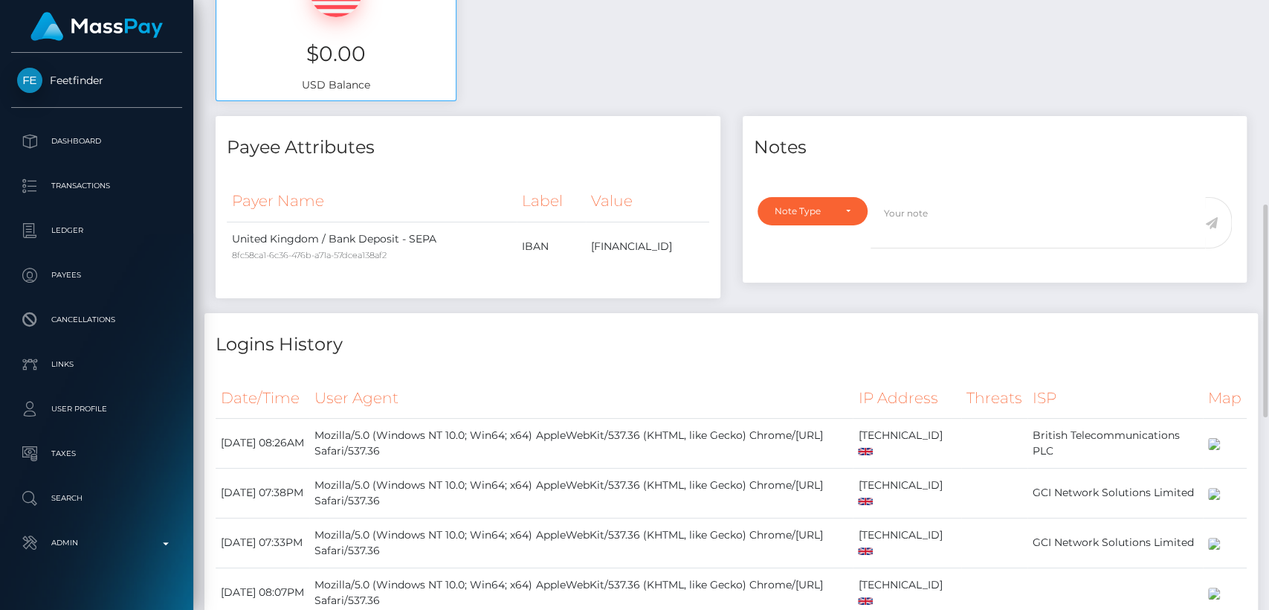
scroll to position [1138, 0]
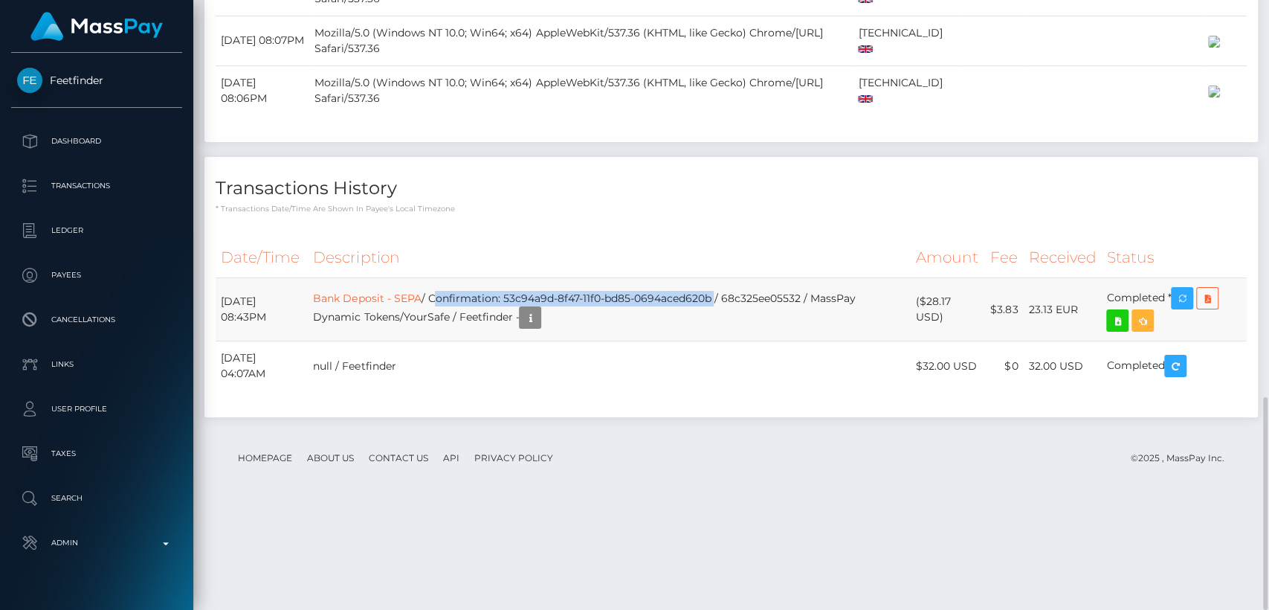
drag, startPoint x: 475, startPoint y: 401, endPoint x: 755, endPoint y: 406, distance: 280.4
click at [755, 341] on td "Bank Deposit - SEPA / Confirmation: 53c94a9d-8f47-11f0-bd85-0694aced620b / 68c3…" at bounding box center [609, 309] width 602 height 63
copy td "Confirmation: 53c94a9d-8f47-11f0-bd85-0694aced620b"
click at [750, 330] on div "Date/Time Description Amount Fee Received Status Bank Deposit - SEPA" at bounding box center [731, 321] width 1054 height 191
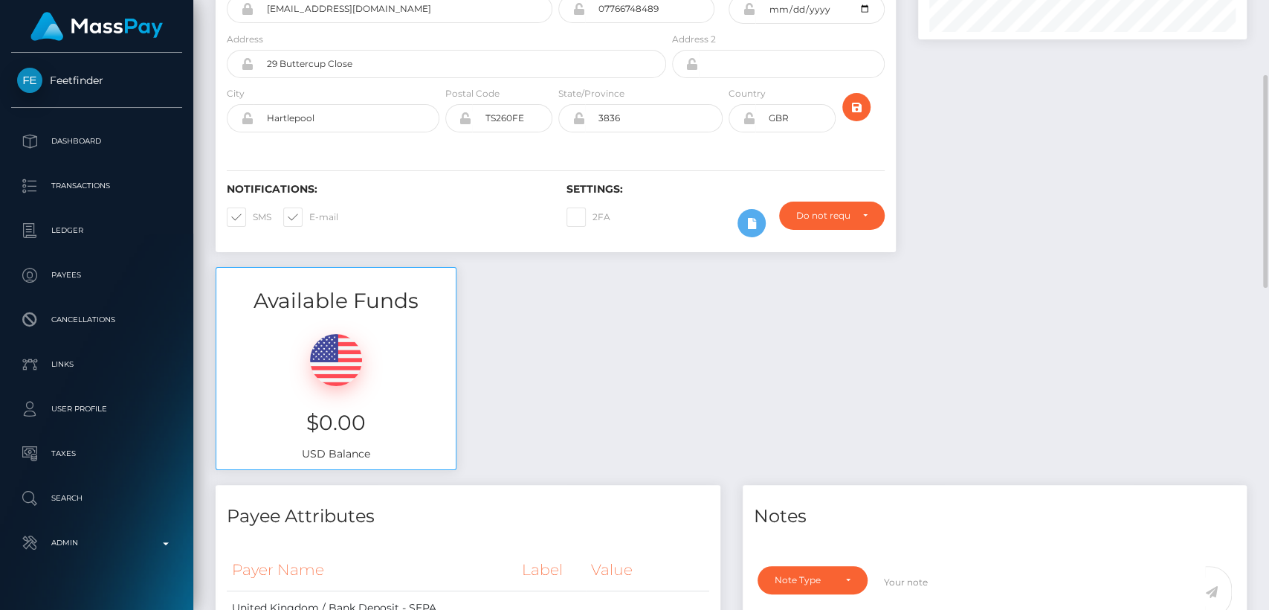
drag, startPoint x: 197, startPoint y: 247, endPoint x: 71, endPoint y: 4, distance: 273.0
click at [187, 239] on div "Feetfinder Dashboard Transactions Ledger Payees" at bounding box center [634, 305] width 1269 height 610
click at [509, 267] on div "Available Funds $0.00 USD Balance" at bounding box center [731, 376] width 1054 height 219
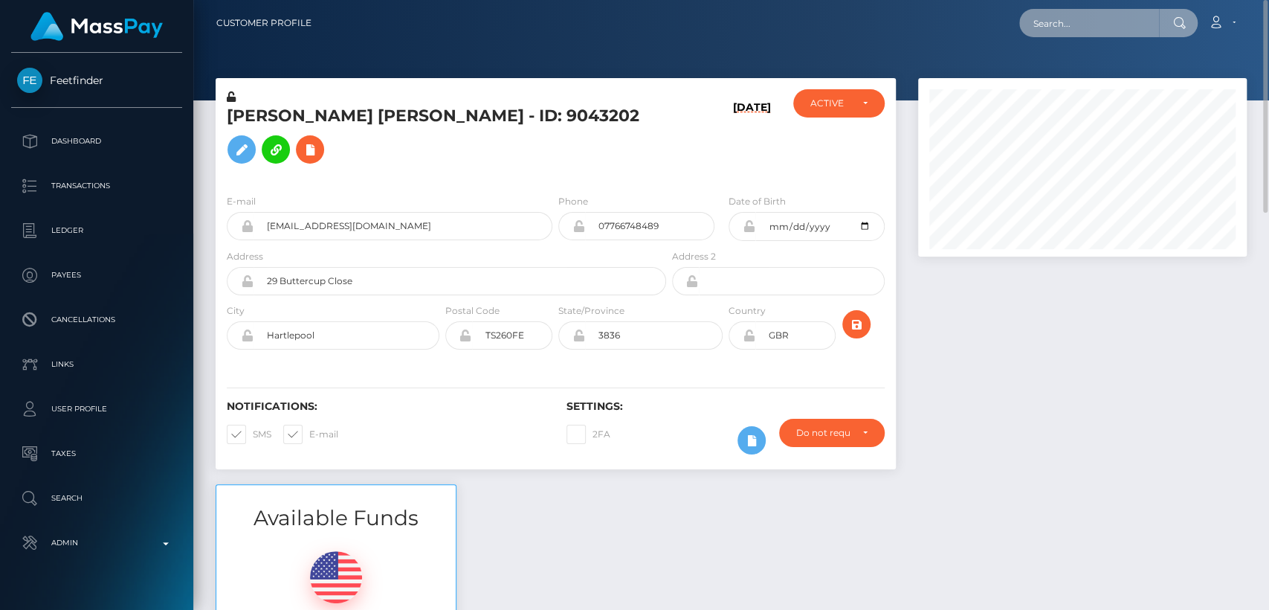
click at [1071, 25] on input "text" at bounding box center [1089, 23] width 140 height 28
paste input "[EMAIL_ADDRESS][DOMAIN_NAME]"
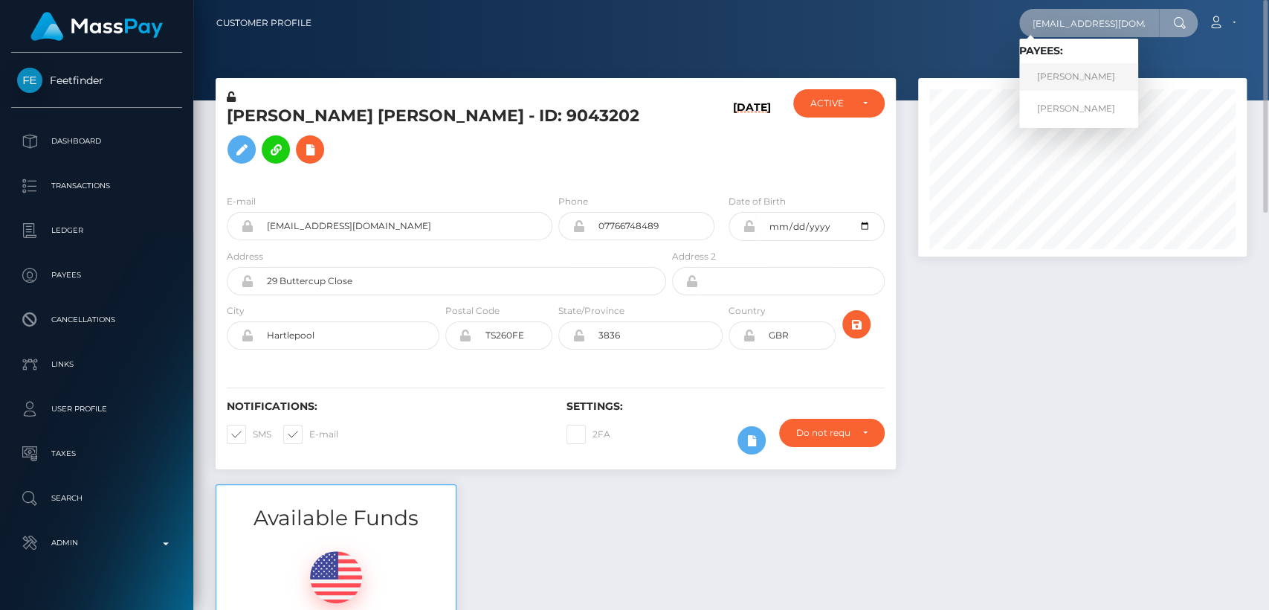
type input "[EMAIL_ADDRESS][DOMAIN_NAME]"
click at [1053, 77] on link "STACEY A ANDRADE" at bounding box center [1078, 77] width 119 height 28
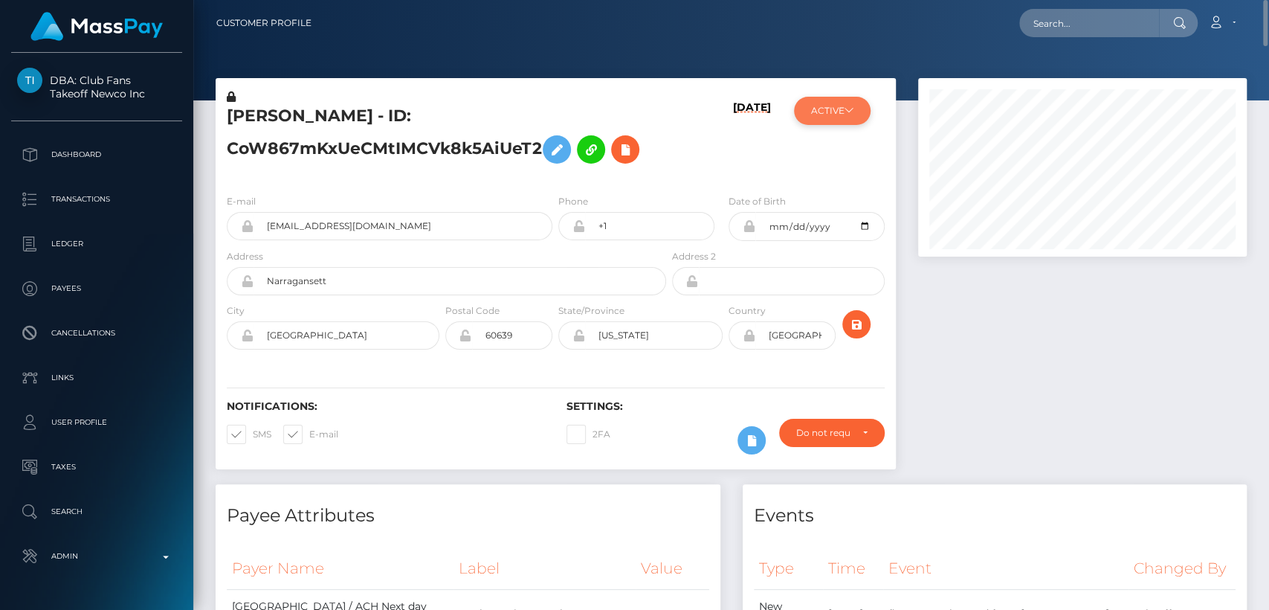
click at [836, 115] on button "ACTIVE" at bounding box center [832, 111] width 77 height 28
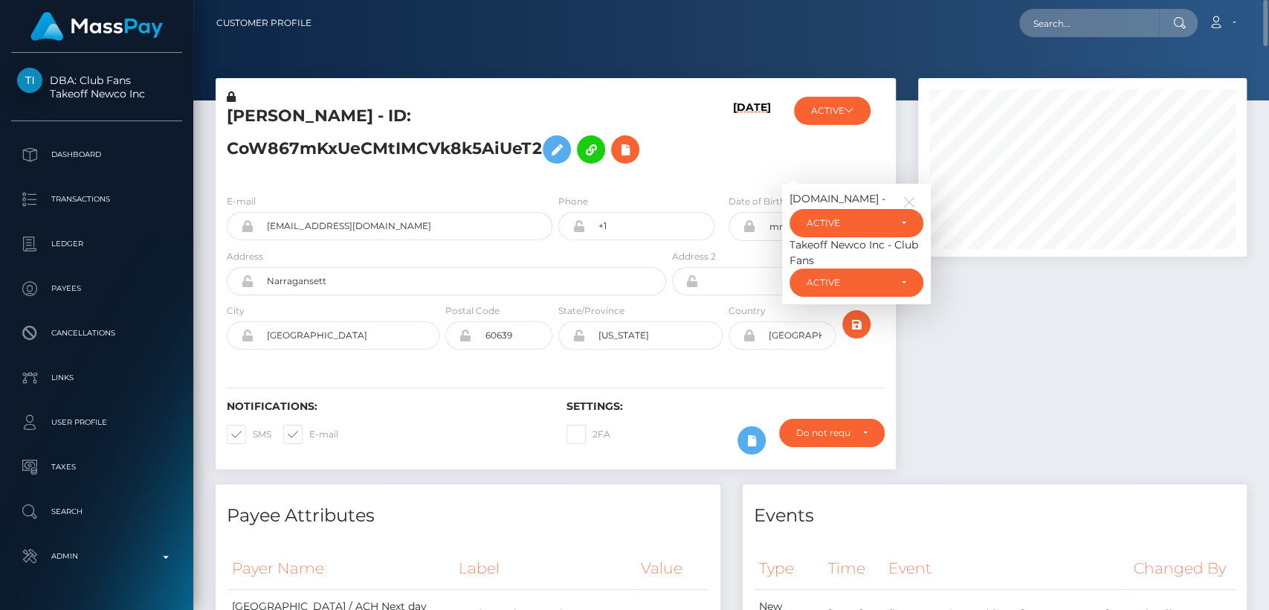
drag, startPoint x: 1057, startPoint y: 37, endPoint x: 1058, endPoint y: 27, distance: 10.4
click at [1058, 27] on div "Loading... Loading... Account Edit Profile Logout" at bounding box center [784, 22] width 923 height 31
click at [1058, 26] on input "text" at bounding box center [1089, 23] width 140 height 28
paste input "[EMAIL_ADDRESS][DOMAIN_NAME]"
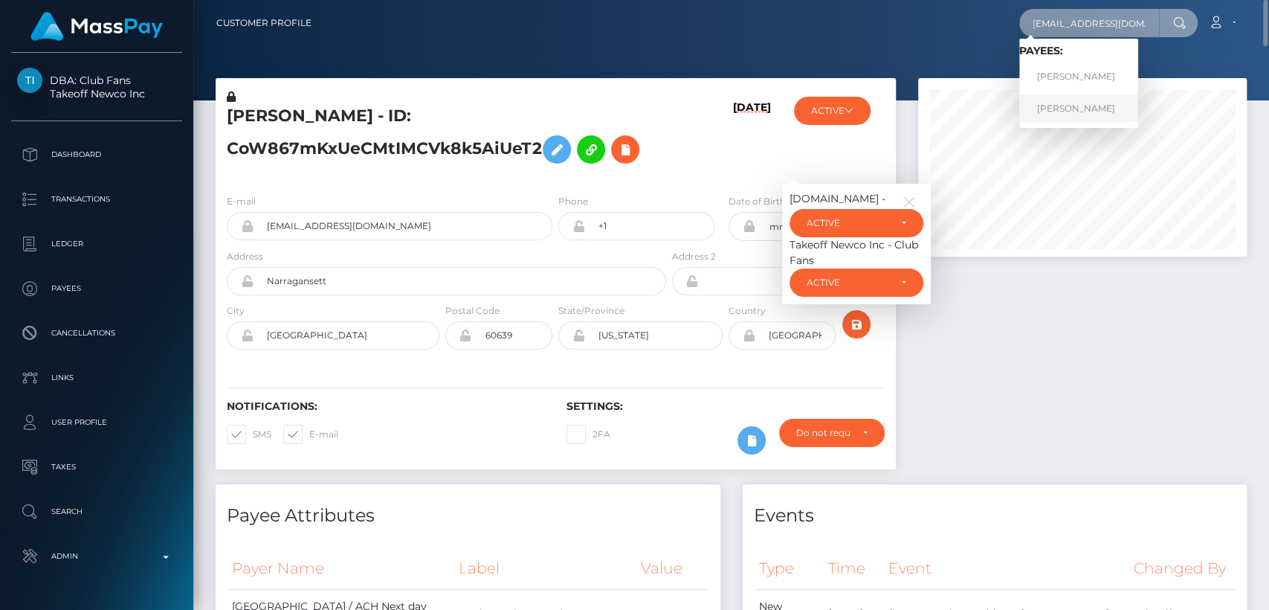
type input "[EMAIL_ADDRESS][DOMAIN_NAME]"
click at [1083, 103] on link "[PERSON_NAME]" at bounding box center [1078, 108] width 119 height 28
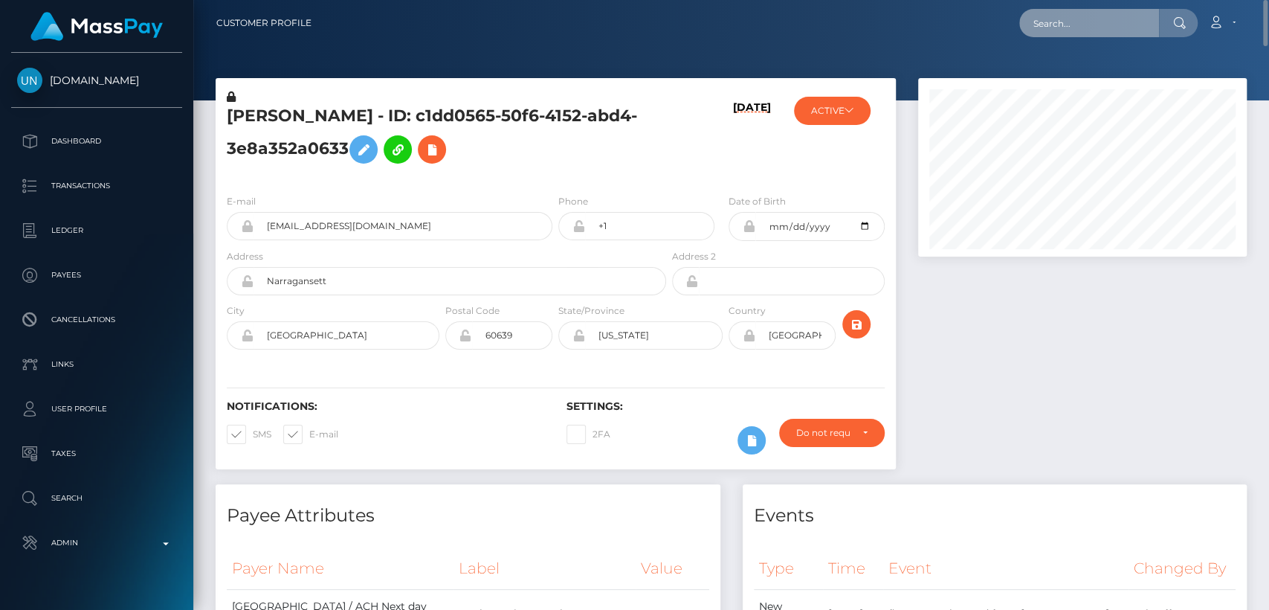
click at [1055, 28] on input "text" at bounding box center [1089, 23] width 140 height 28
paste input "[EMAIL_ADDRESS][DOMAIN_NAME]"
type input "[EMAIL_ADDRESS][DOMAIN_NAME]"
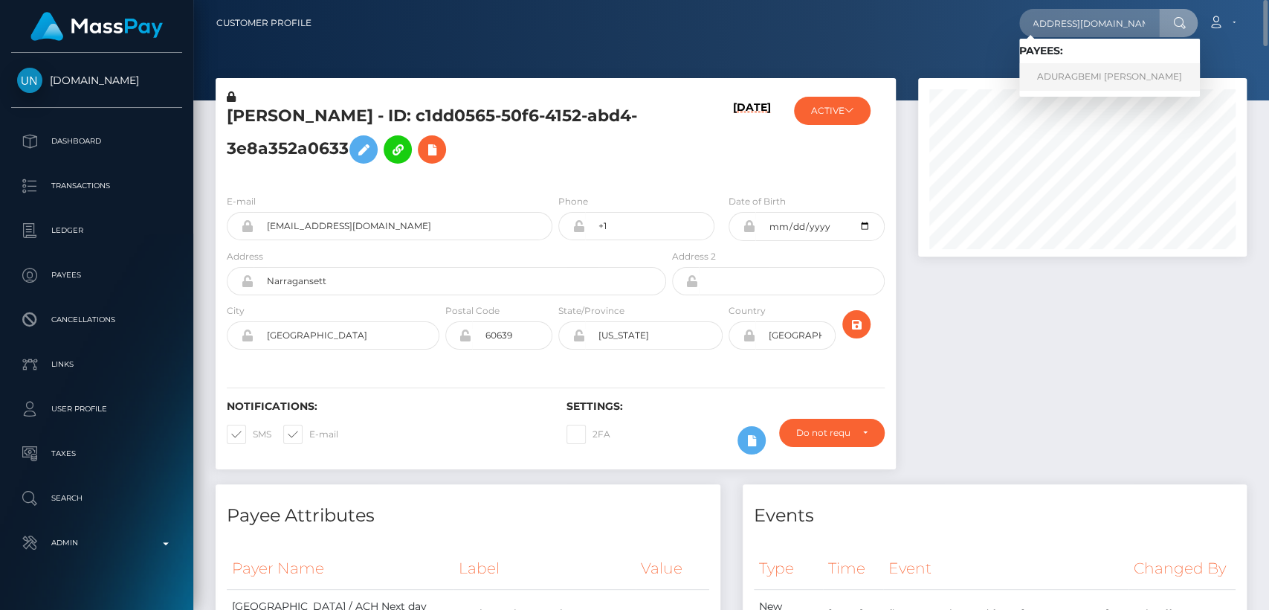
scroll to position [0, 0]
click at [1118, 79] on link "ADURAGBEMI ELIZABETH BABALOLA" at bounding box center [1109, 77] width 181 height 28
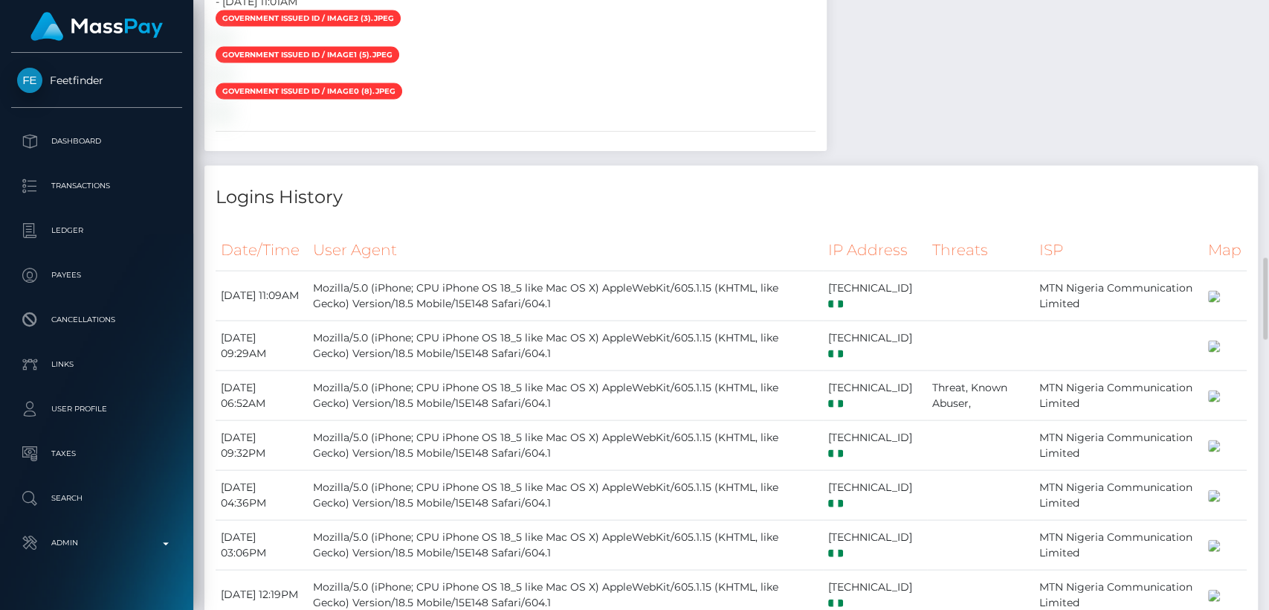
scroll to position [1921, 0]
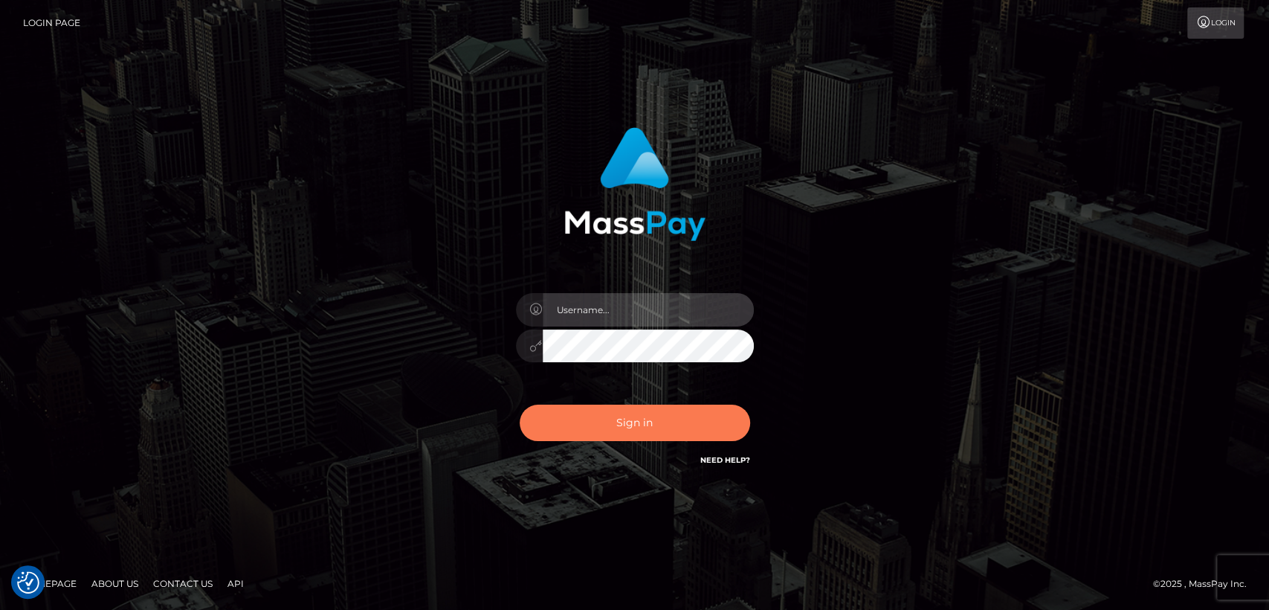
type input "nt.es"
click at [582, 404] on button "Sign in" at bounding box center [635, 422] width 230 height 36
type input "[DOMAIN_NAME]"
click at [599, 432] on button "Sign in" at bounding box center [635, 422] width 230 height 36
type input "nt.es"
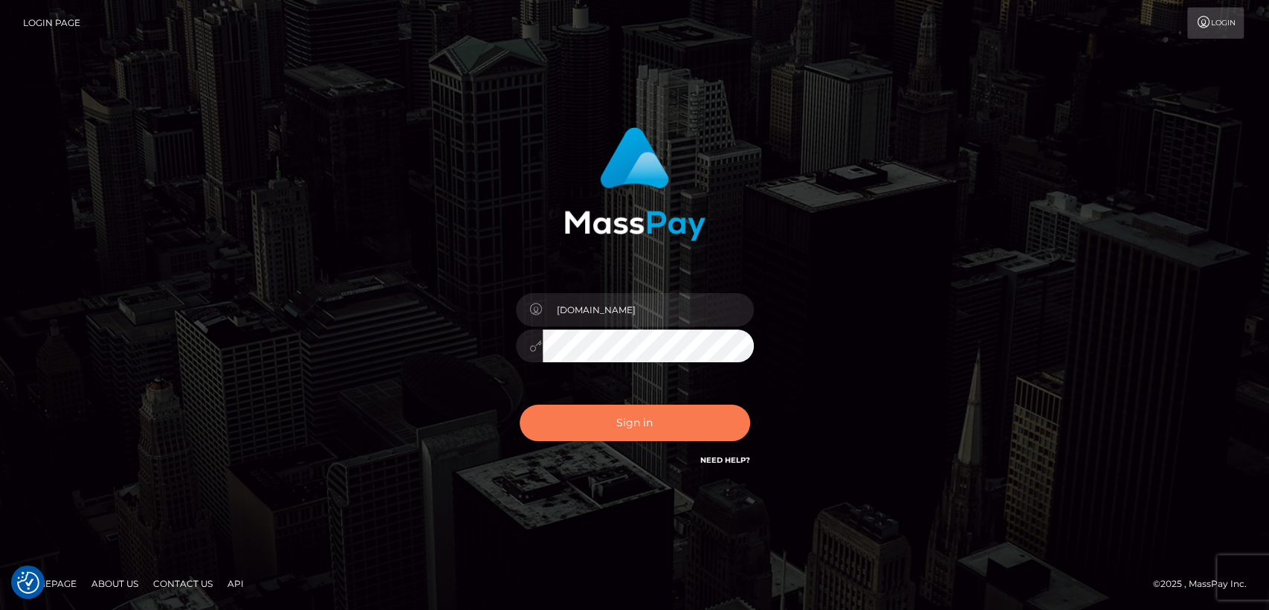
click at [599, 432] on button "Sign in" at bounding box center [635, 422] width 230 height 36
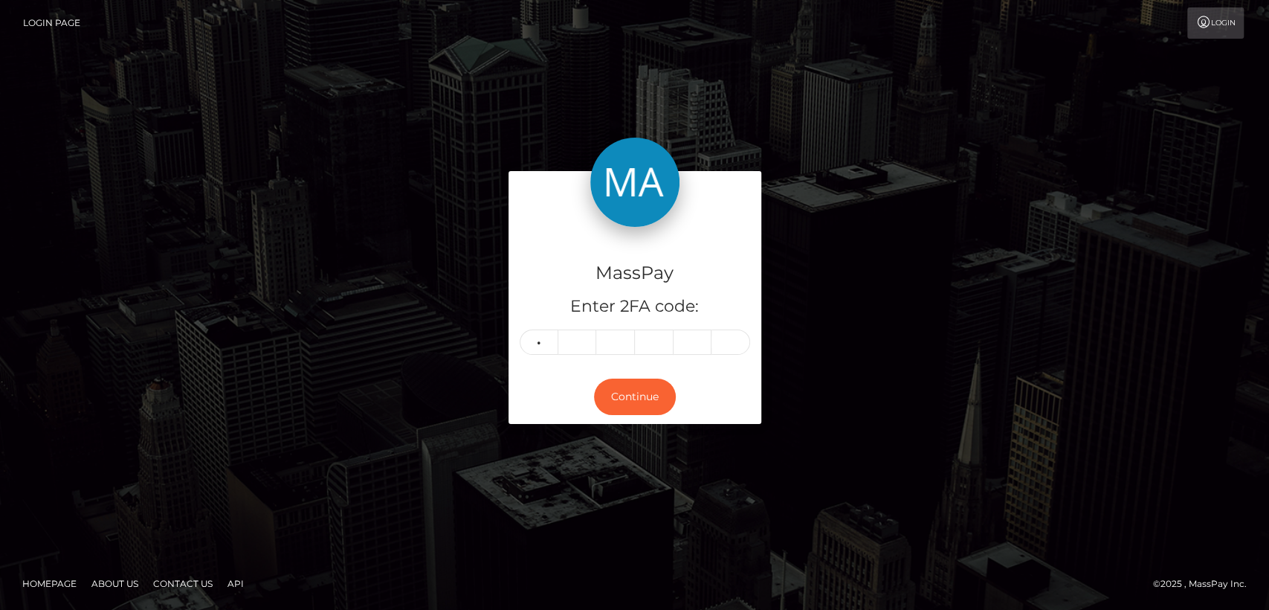
type input "0"
type input "9"
type input "2"
type input "1"
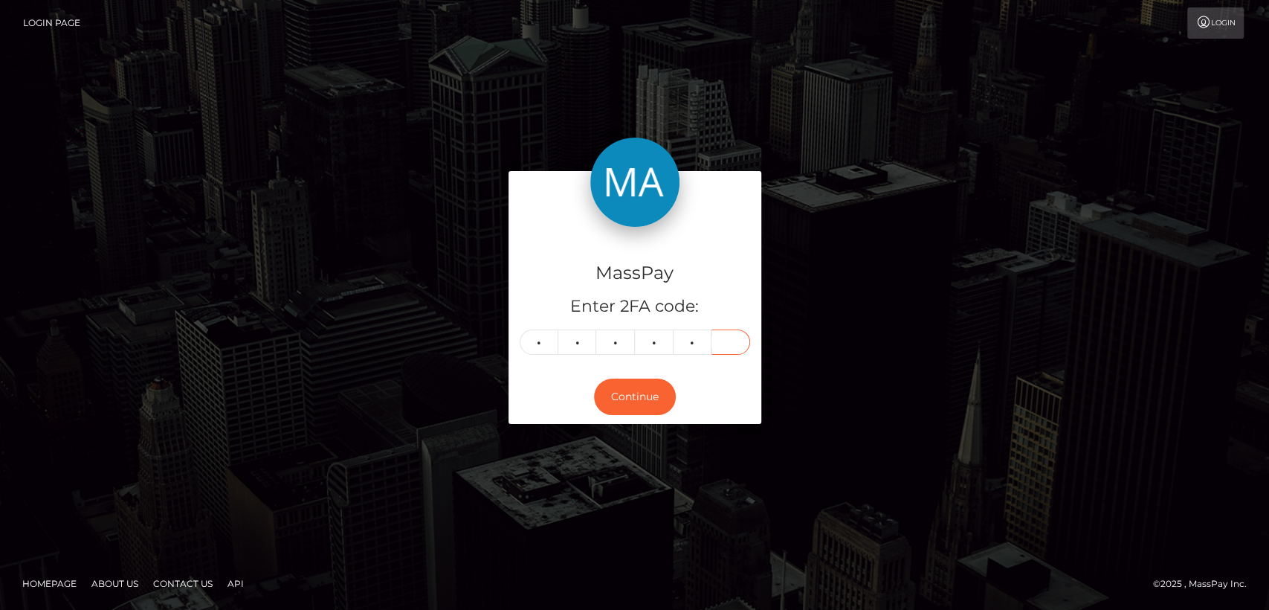
type input "4"
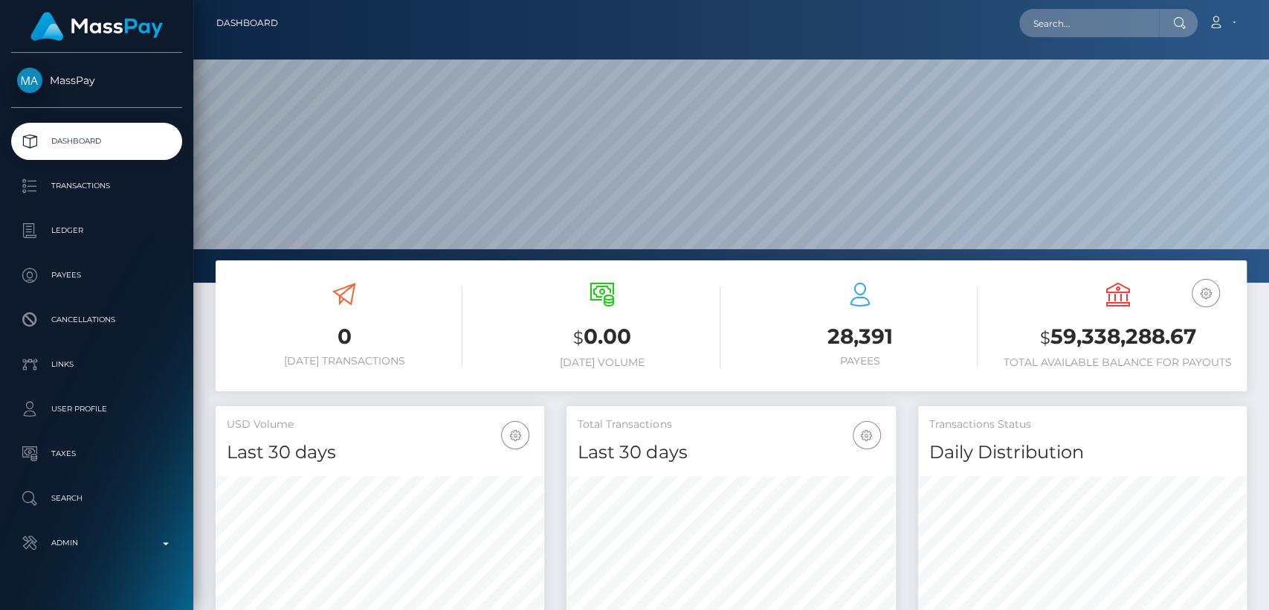
scroll to position [262, 329]
click at [1056, 30] on input "text" at bounding box center [1089, 23] width 140 height 28
paste input "[EMAIL_ADDRESS][DOMAIN_NAME]"
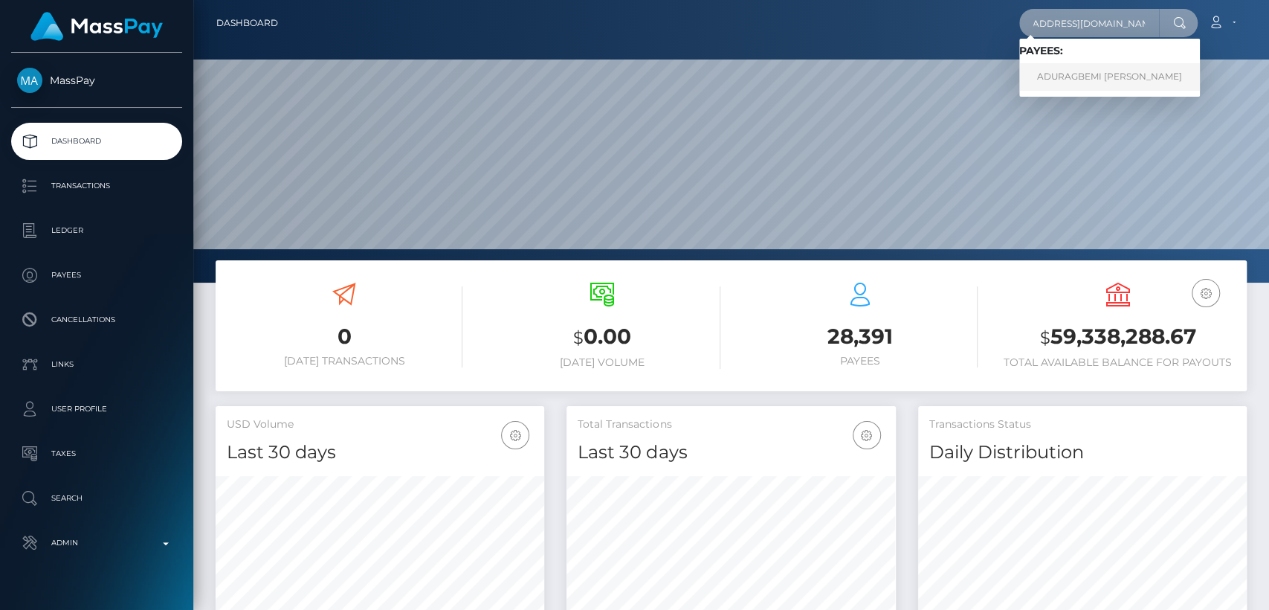
type input "[EMAIL_ADDRESS][DOMAIN_NAME]"
click at [1070, 84] on link "ADURAGBEMI [PERSON_NAME]" at bounding box center [1109, 77] width 181 height 28
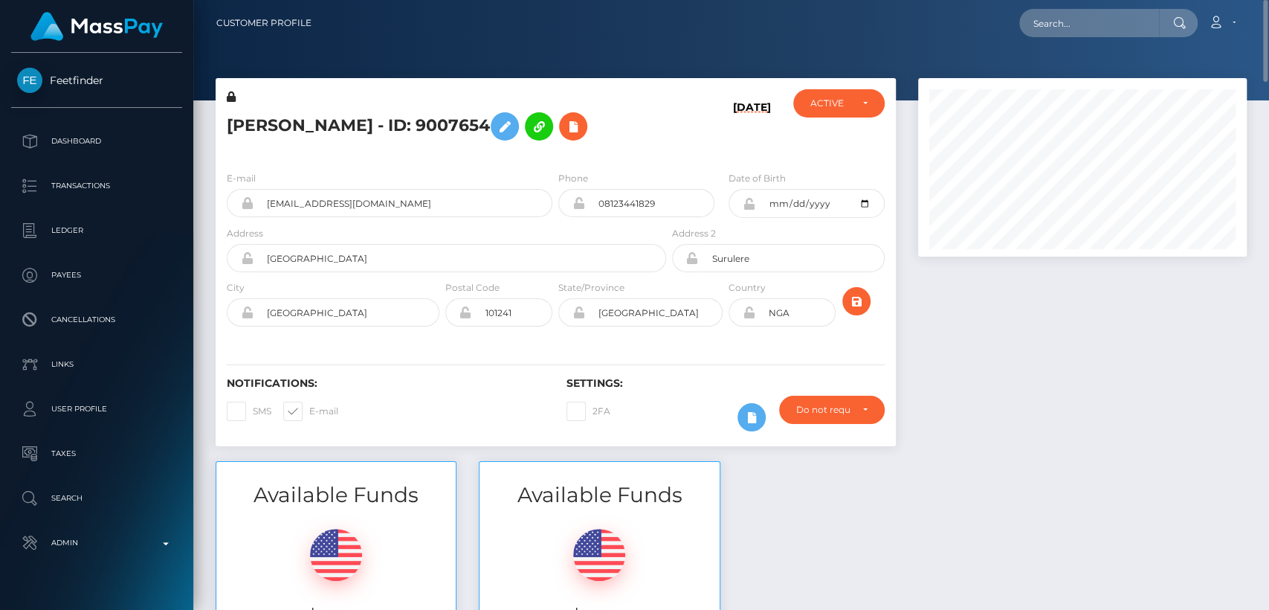
click at [295, 115] on h5 "ADURAGBEMI ELIZABETH BABALOLA - ID: 9007654" at bounding box center [442, 126] width 431 height 43
copy h5 "ADURAGBEMI"
click at [462, 381] on div "Notifications: SMS E-mail Settings: 2FA" at bounding box center [556, 393] width 680 height 105
click at [367, 217] on input "babshormowunmi15@gmail.com" at bounding box center [403, 203] width 299 height 28
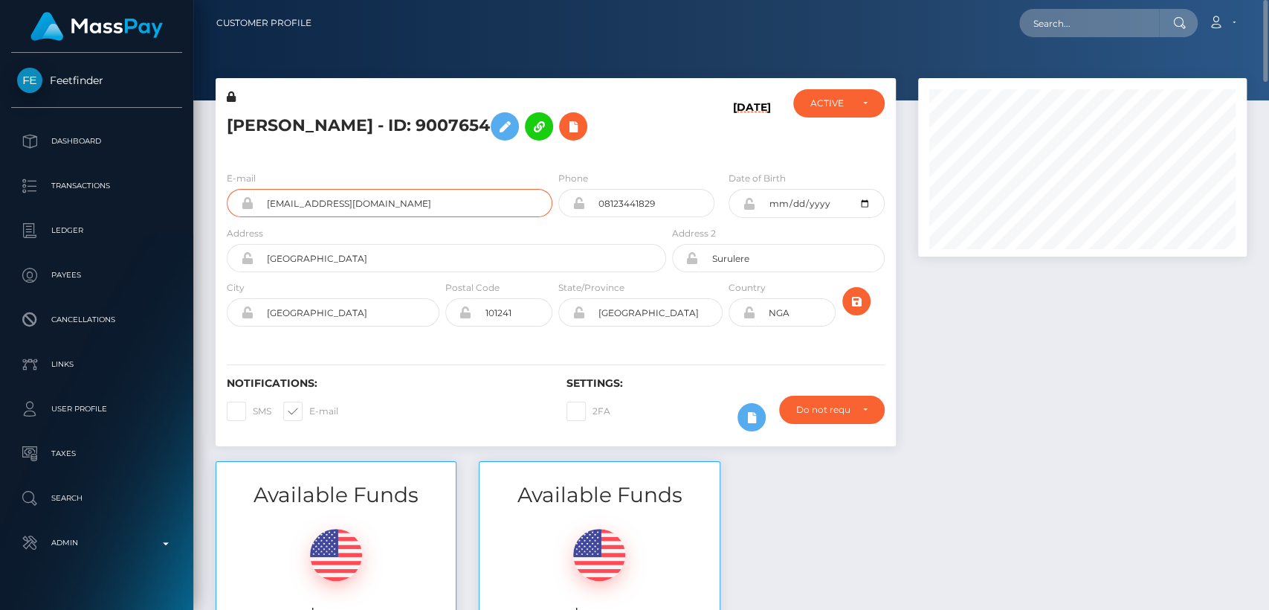
click at [367, 217] on input "babshormowunmi15@gmail.com" at bounding box center [403, 203] width 299 height 28
paste input "ldejeva@gmail.com"
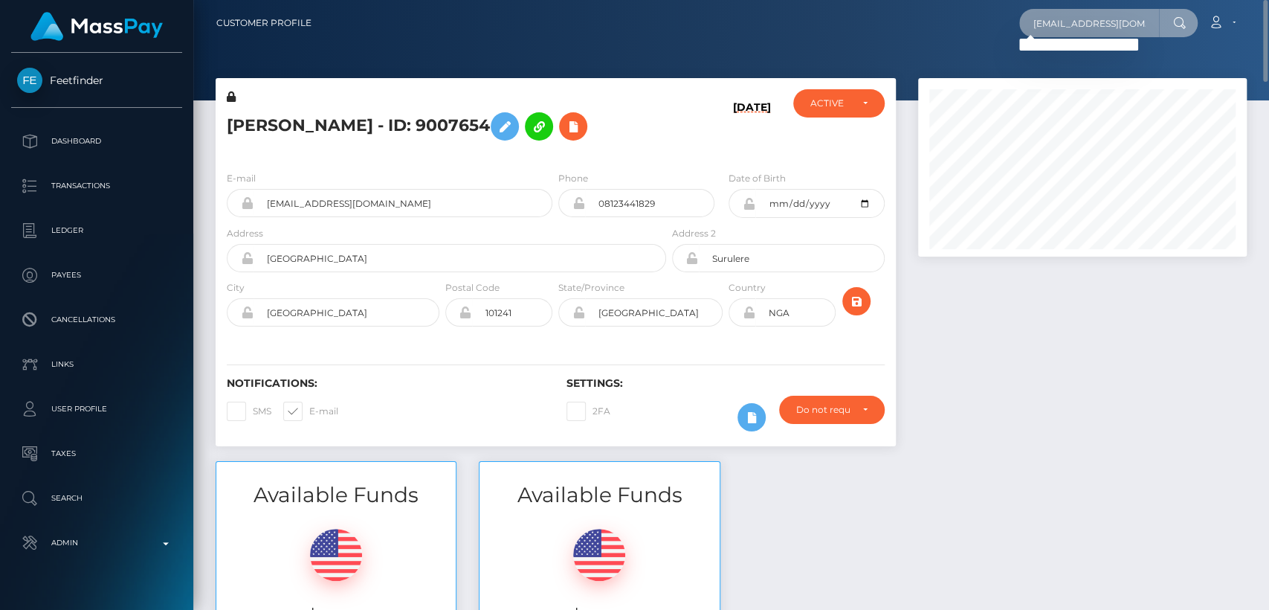
click at [1106, 20] on input "ldejeva@gmail.com" at bounding box center [1089, 23] width 140 height 28
paste input "poesinboots@mail.ru"
type input "poesinboots@mail.ru"
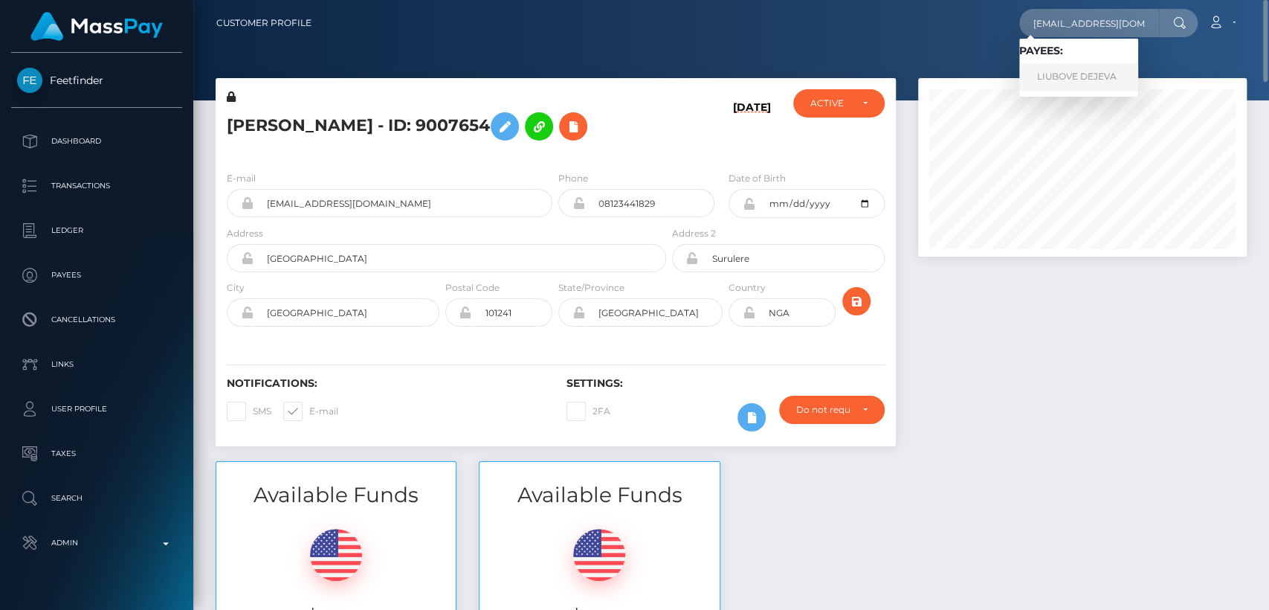
click at [1083, 68] on link "LIUBOVE DEJEVA" at bounding box center [1078, 77] width 119 height 28
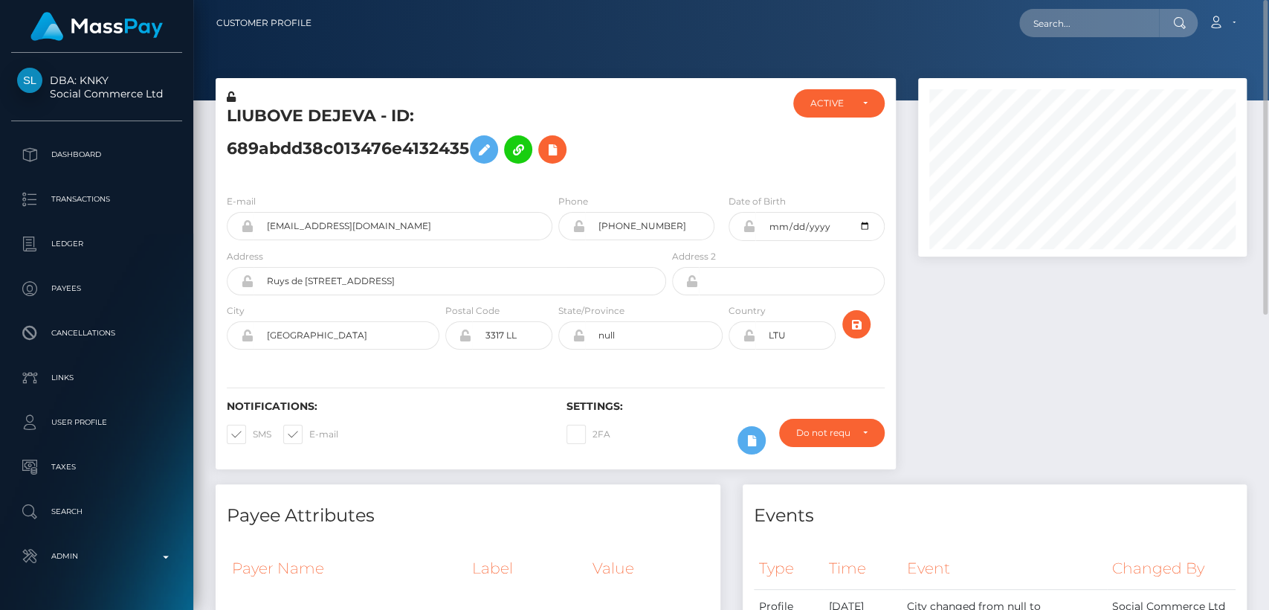
click at [280, 106] on h5 "LIUBOVE DEJEVA - ID: 689abdd38c013476e4132435" at bounding box center [442, 138] width 431 height 66
copy h5 "LIUBOVE"
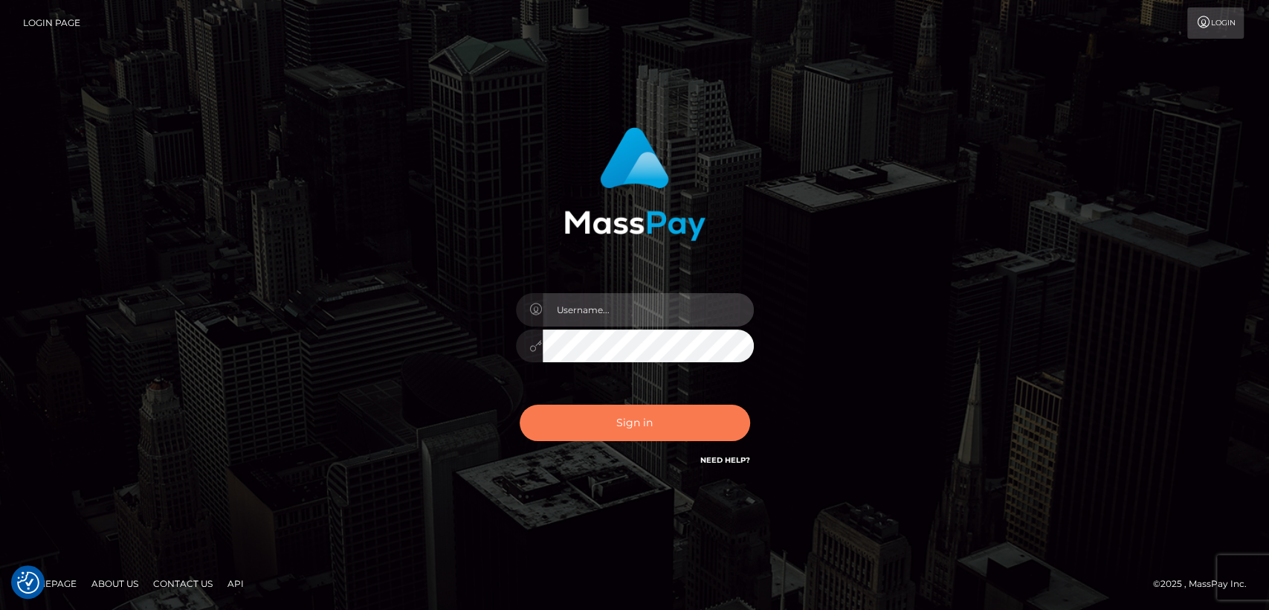
type input "[DOMAIN_NAME]"
click at [610, 422] on button "Sign in" at bounding box center [635, 422] width 230 height 36
type input "[DOMAIN_NAME]"
click at [610, 422] on button "Sign in" at bounding box center [635, 422] width 230 height 36
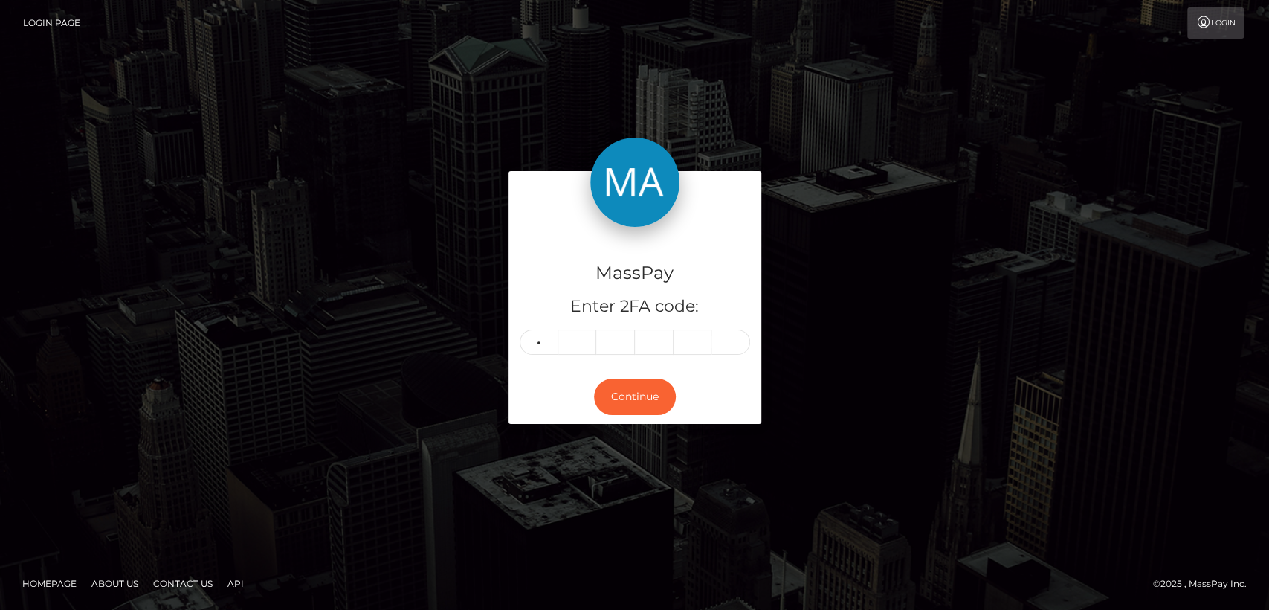
type input "8"
type input "2"
type input "6"
type input "7"
type input "0"
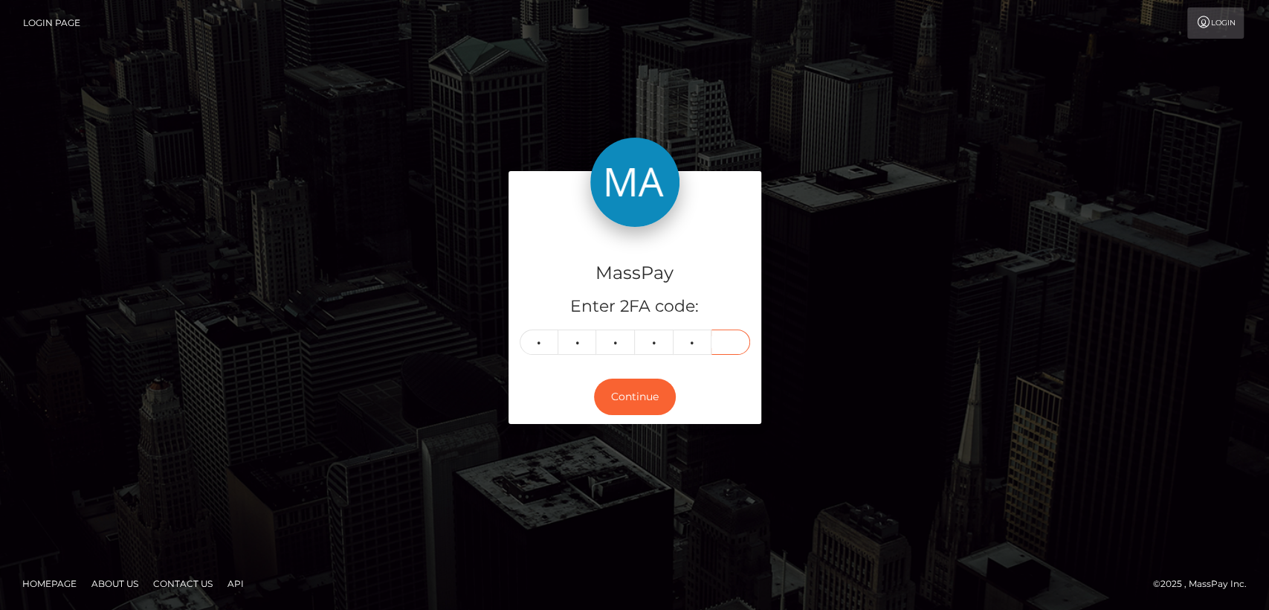
type input "7"
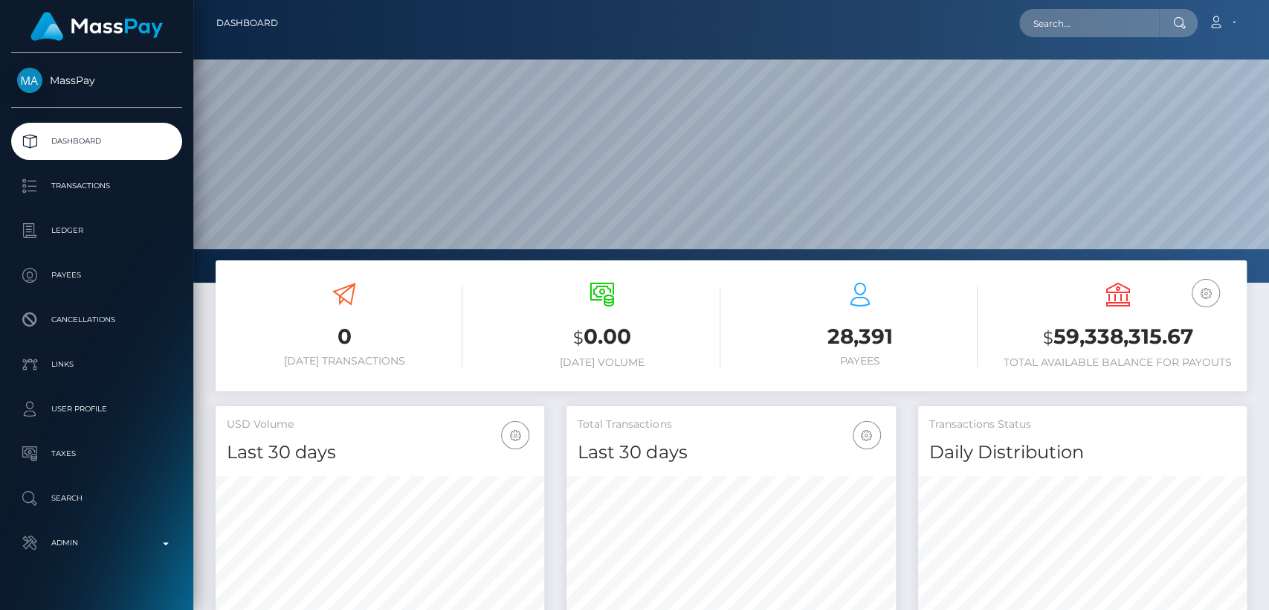
scroll to position [262, 329]
click at [1063, 36] on input "text" at bounding box center [1089, 23] width 140 height 28
paste input "athenaromo8@gmail.com"
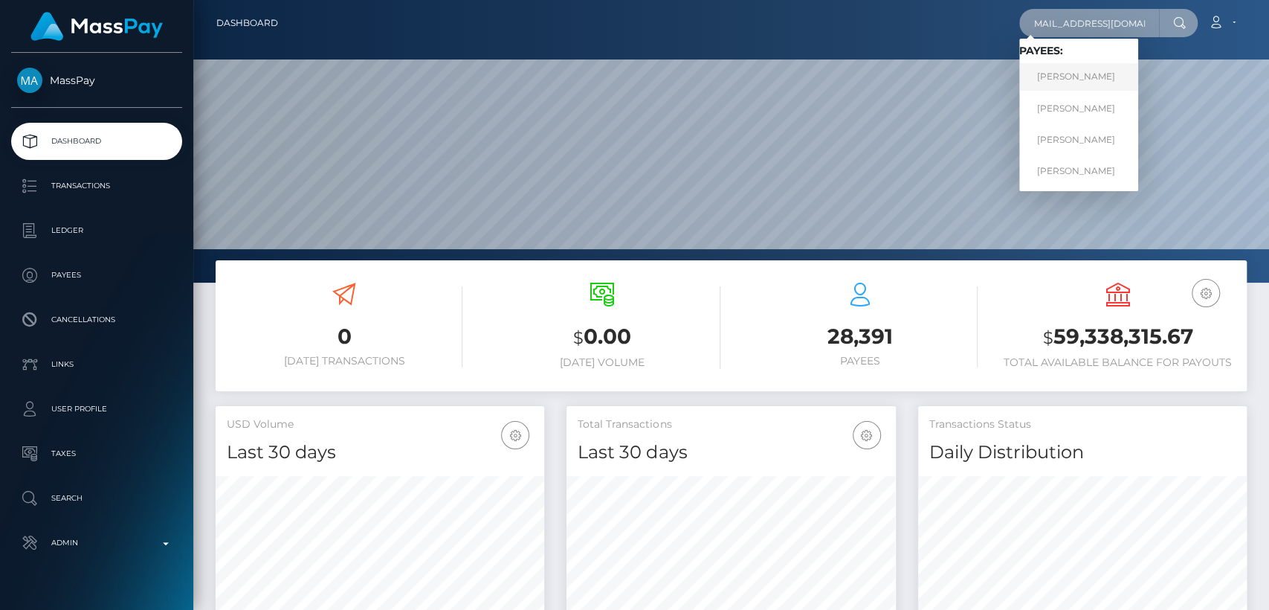
type input "athenaromo8@gmail.com"
click at [1063, 71] on link "ATHENA ROMO" at bounding box center [1078, 77] width 119 height 28
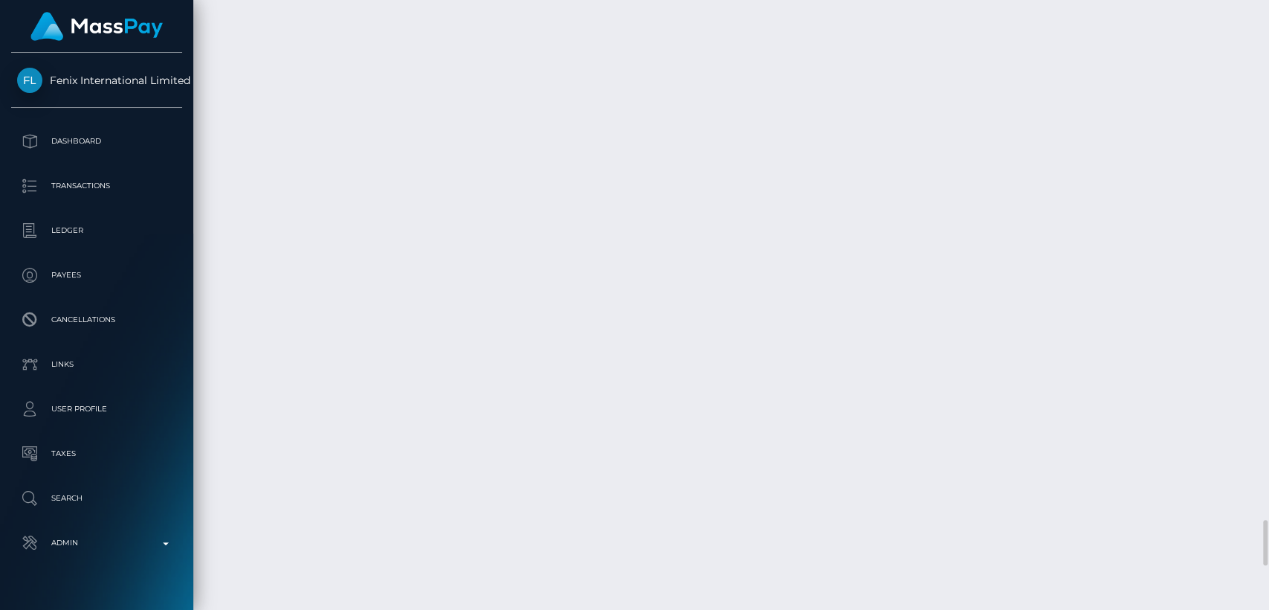
scroll to position [178, 329]
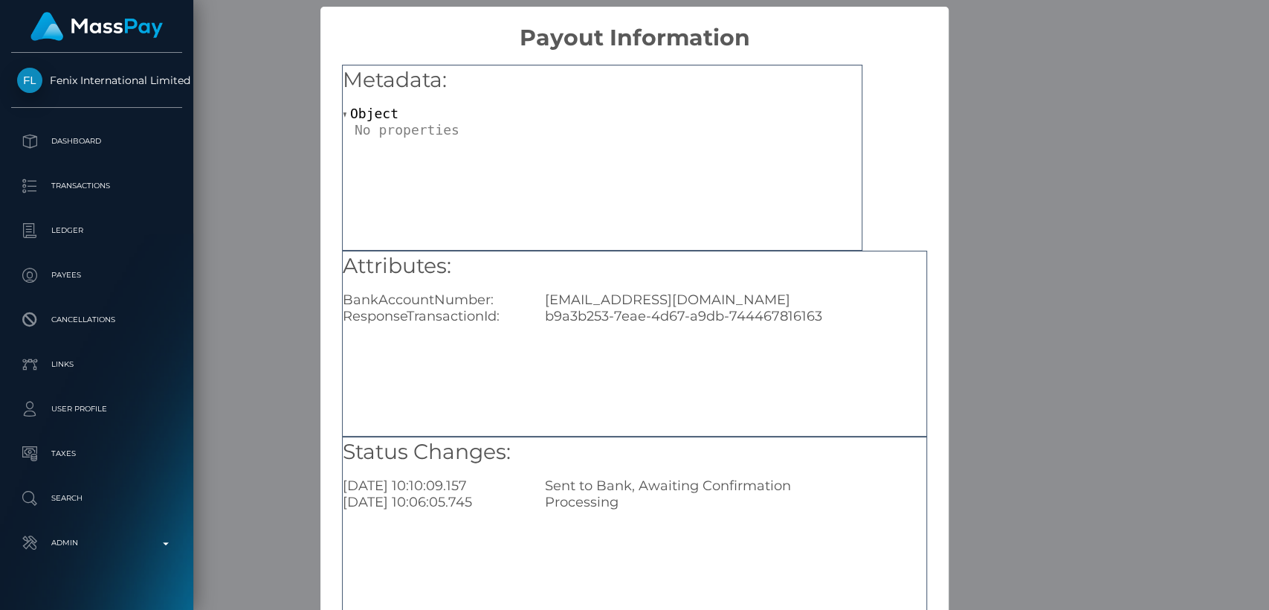
click at [291, 239] on div "× Payout Information Metadata: Object Attributes: BankAccountNumber: athenaromo…" at bounding box center [634, 305] width 1269 height 610
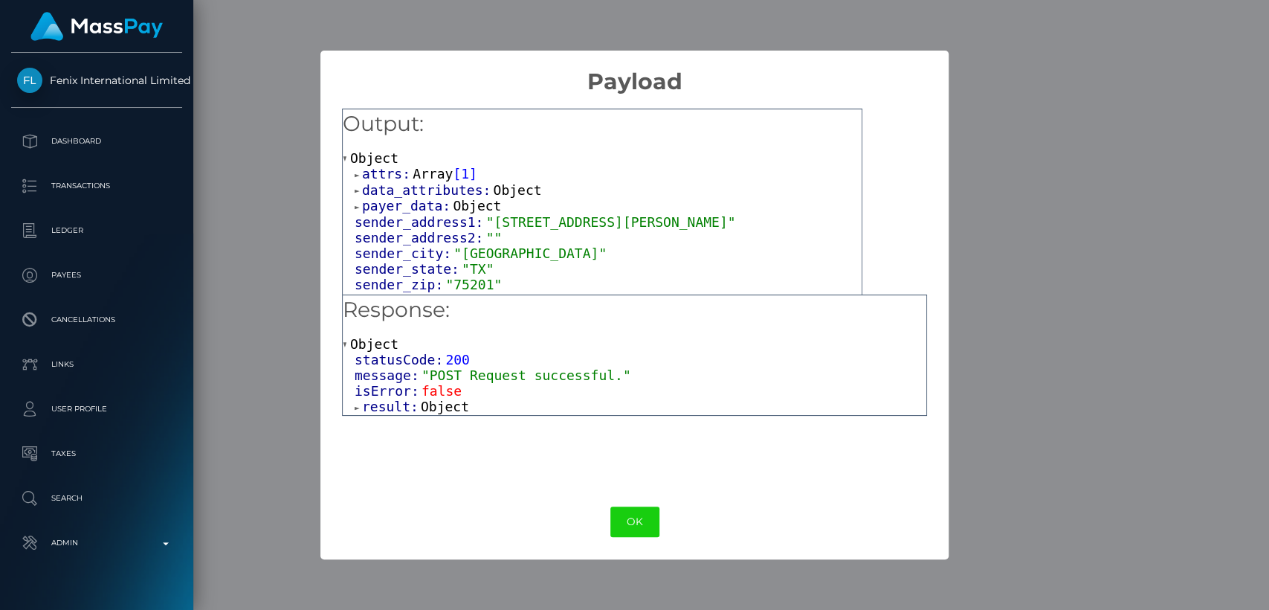
click at [374, 322] on h5 "Response:" at bounding box center [635, 310] width 584 height 30
click at [358, 406] on span at bounding box center [358, 408] width 7 height 10
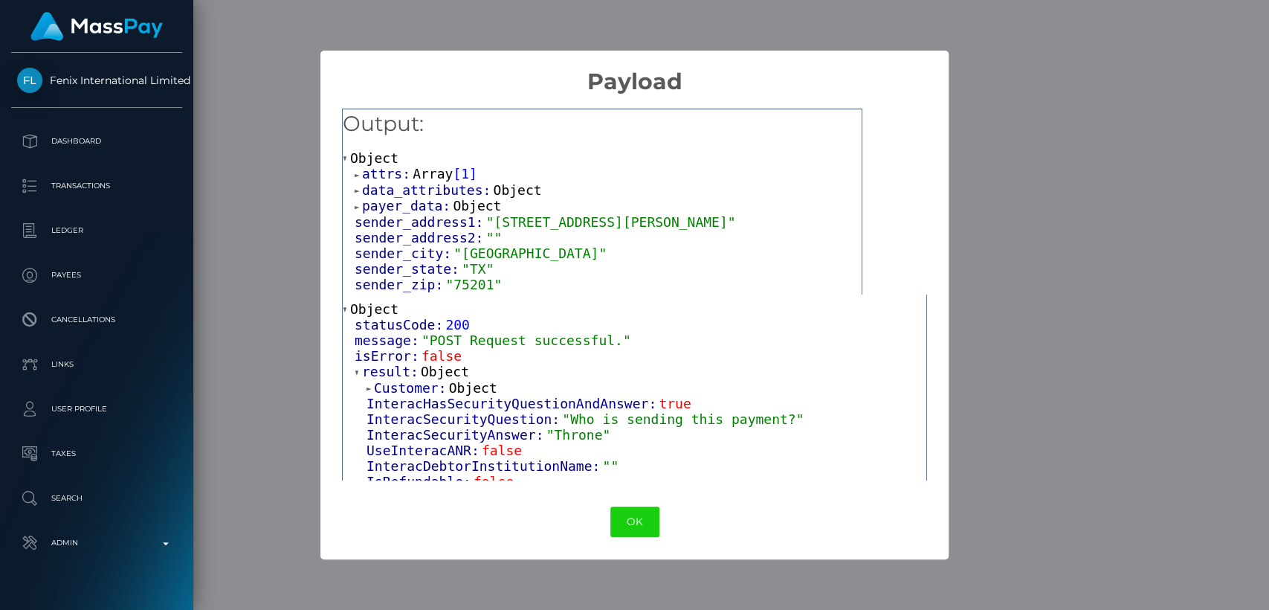
scroll to position [57, 0]
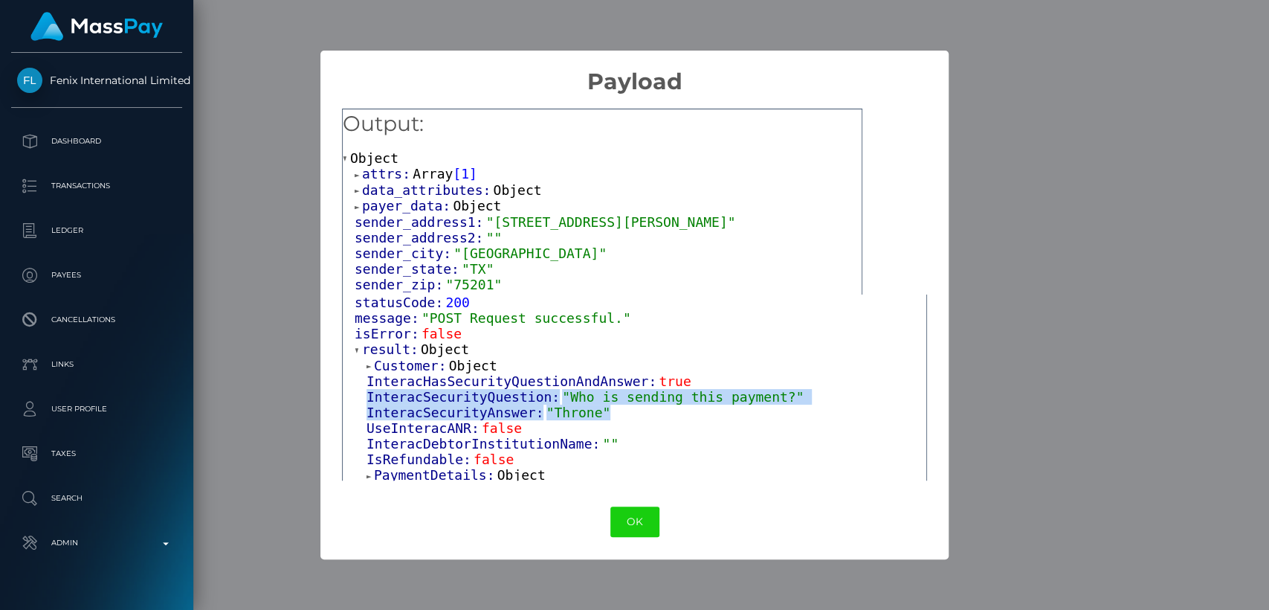
drag, startPoint x: 365, startPoint y: 396, endPoint x: 602, endPoint y: 414, distance: 237.9
click at [602, 414] on div "Customer: Object InteracHasSecurityQuestionAndAnswer: true InteracSecurityQuest…" at bounding box center [641, 539] width 572 height 362
copy div "InteracSecurityQuestion: "Who is sending this payment?" InteracSecurityAnswer: …"
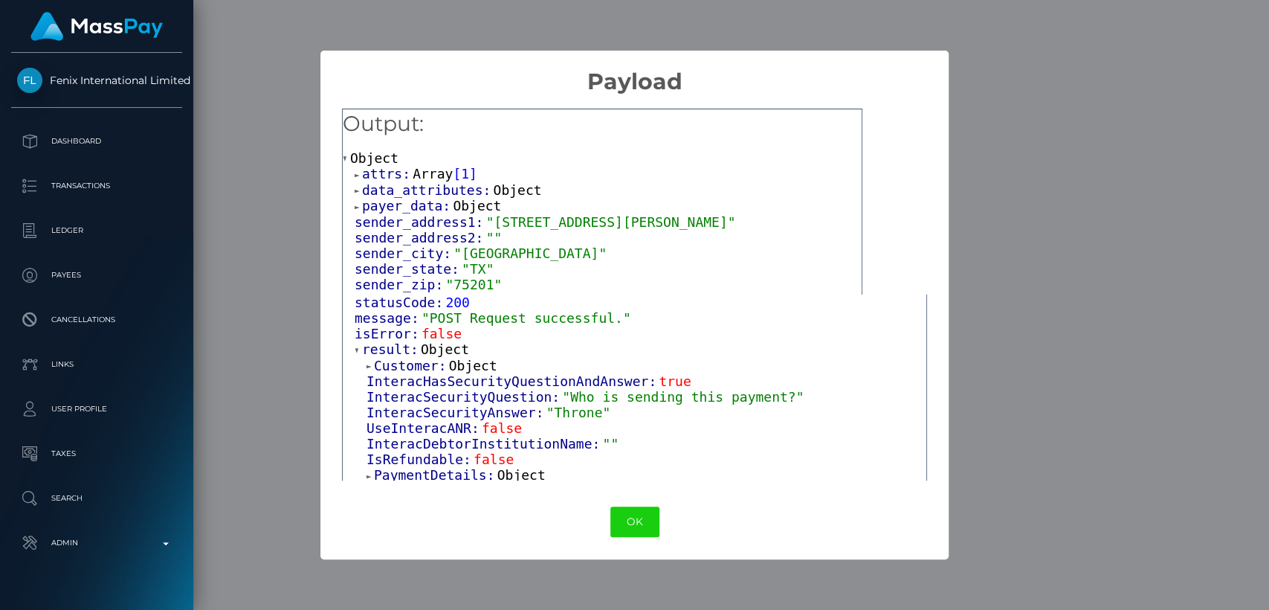
click at [283, 94] on div "× Payload Output: Object attrs: Array [ 1 ] data_attributes: Object payer_data:…" at bounding box center [634, 305] width 1269 height 610
click at [248, 278] on div "× Payload Output: Object attrs: Array [ 1 ] data_attributes: Object payer_data:…" at bounding box center [634, 305] width 1269 height 610
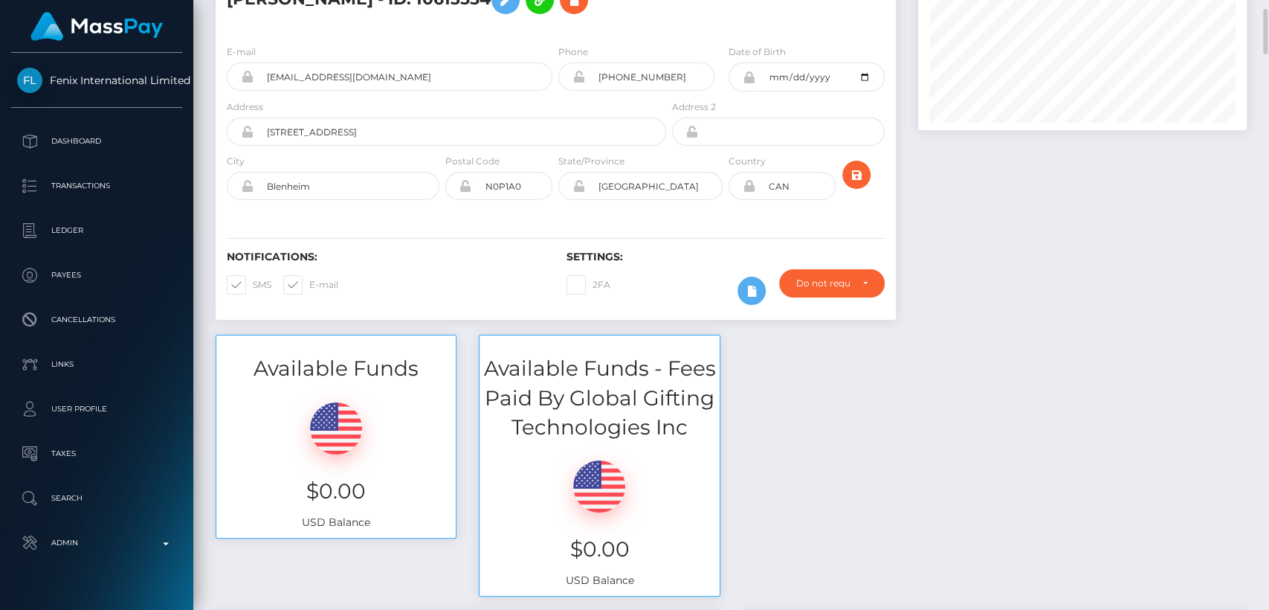
scroll to position [0, 0]
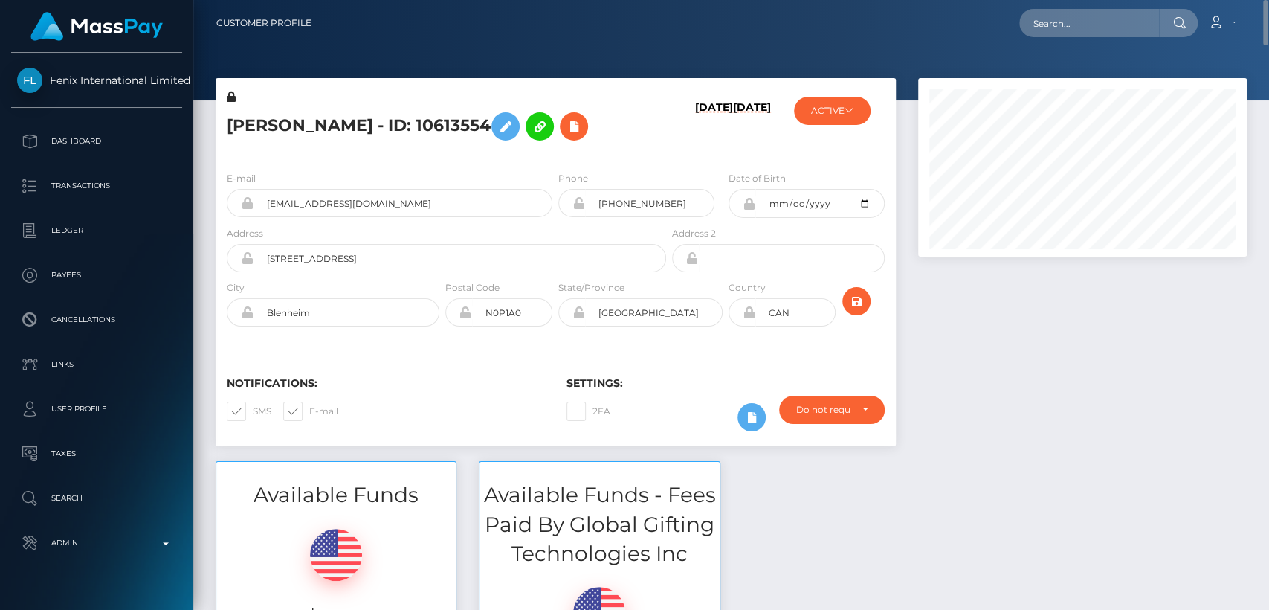
click at [242, 136] on h5 "ATHENA ROMO - ID: 10613554" at bounding box center [442, 126] width 431 height 43
copy h5 "ATHENA"
click at [1077, 21] on input "text" at bounding box center [1089, 23] width 140 height 28
paste input "gergana.of@gmail.com"
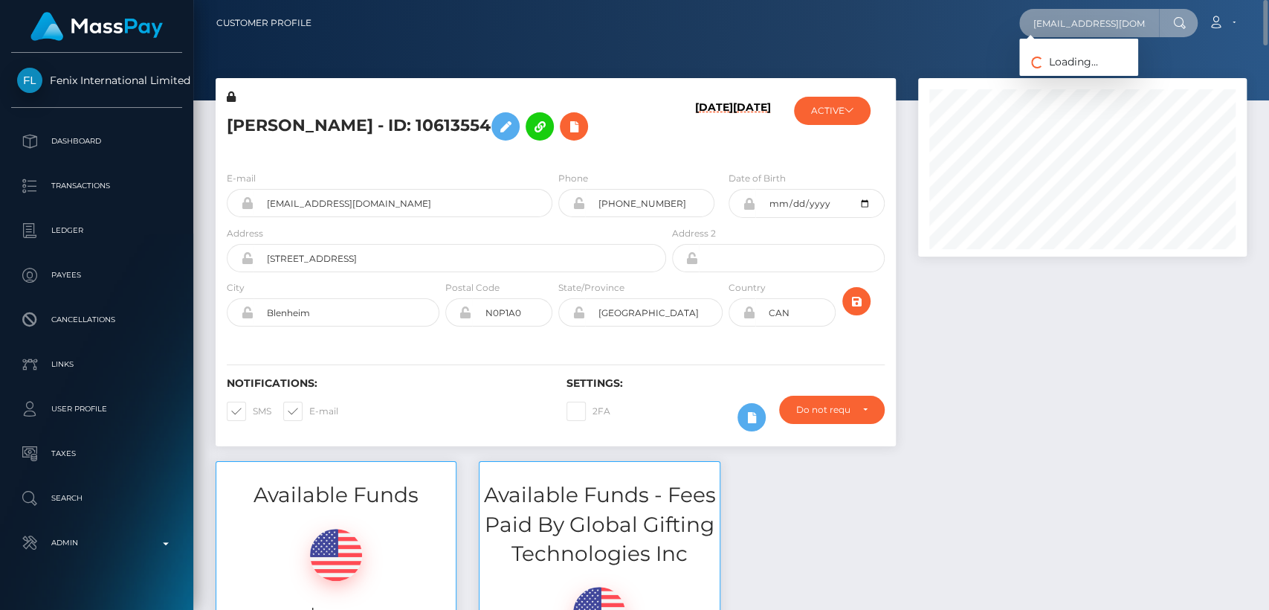
paste input "h2cwdmh7r2@privaterelay.appleid"
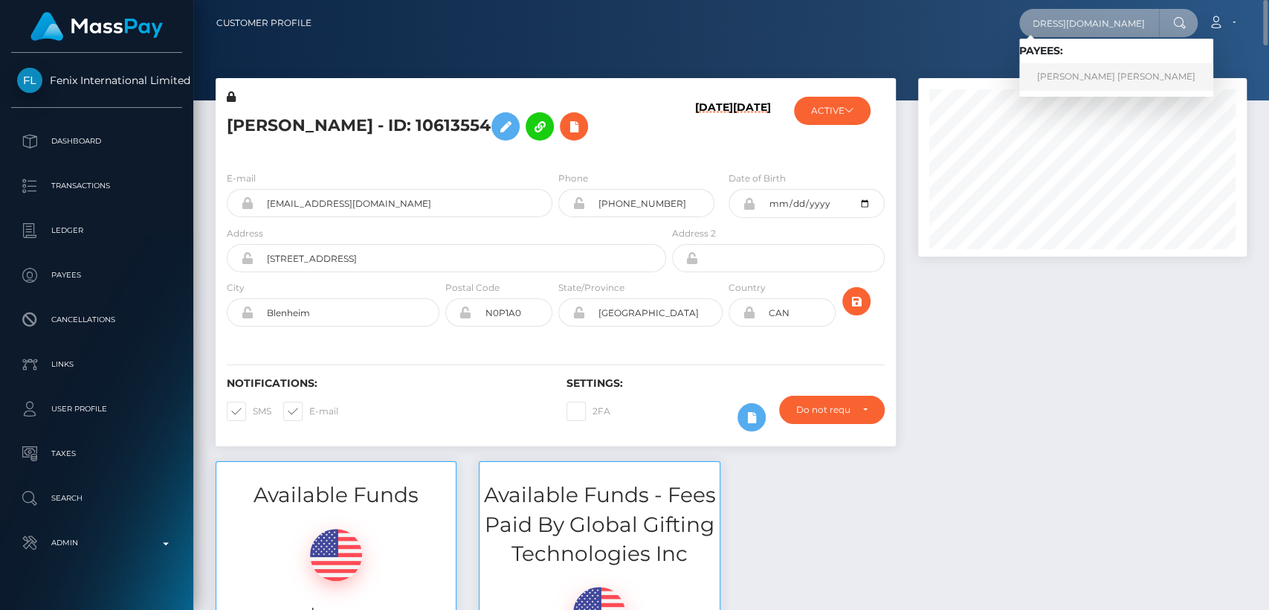
type input "[EMAIL_ADDRESS][DOMAIN_NAME]"
click at [1135, 77] on link "GERGANA BORISLAVOVA DIMITROVA" at bounding box center [1116, 77] width 194 height 28
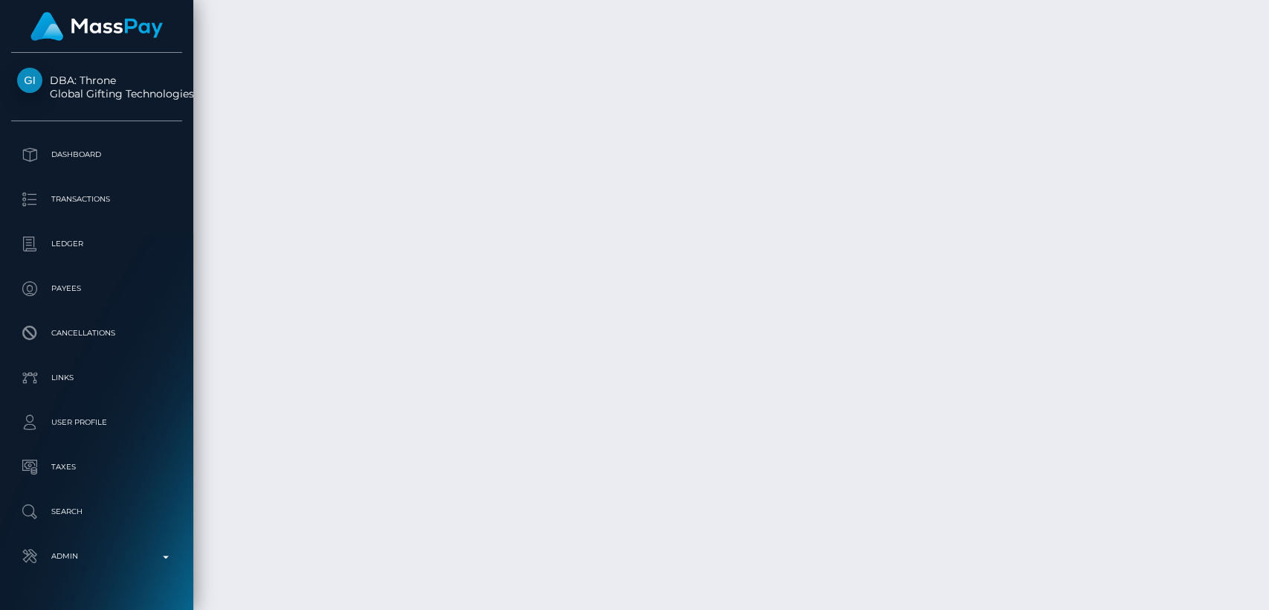
scroll to position [15819, 0]
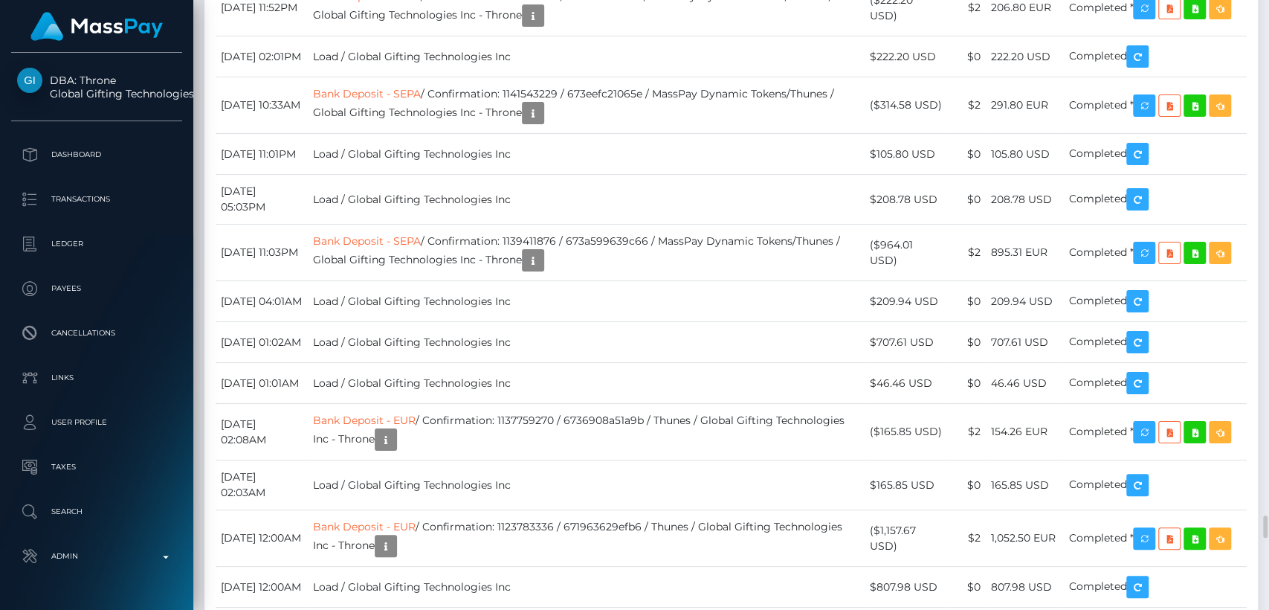
scroll to position [13771, 0]
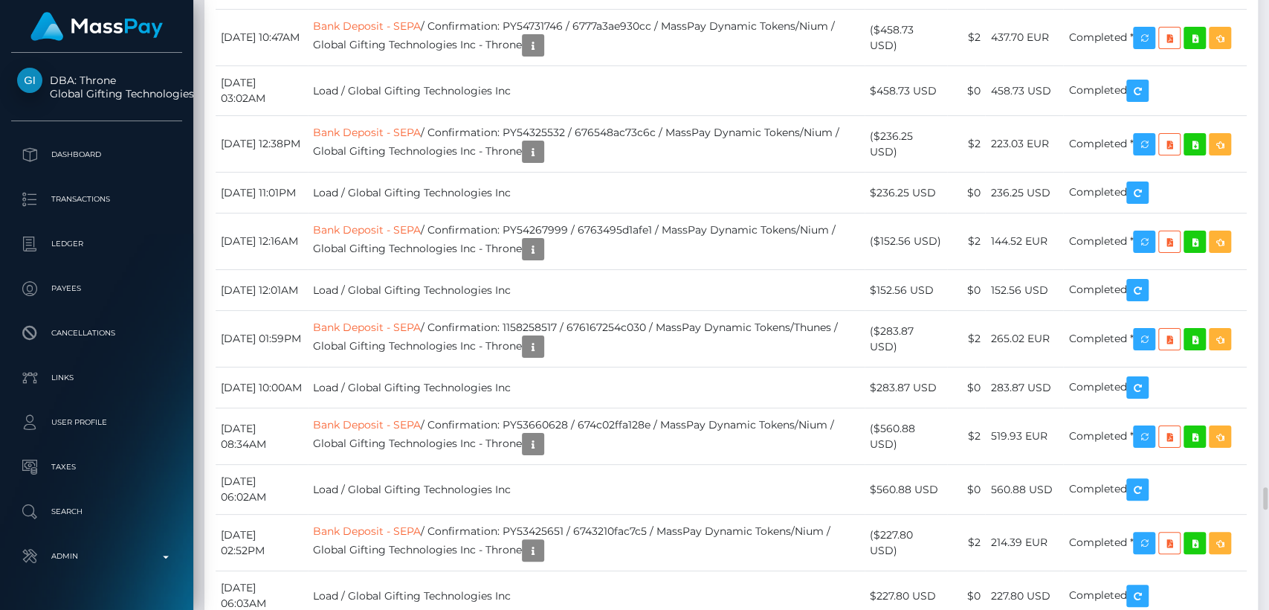
scroll to position [13137, 0]
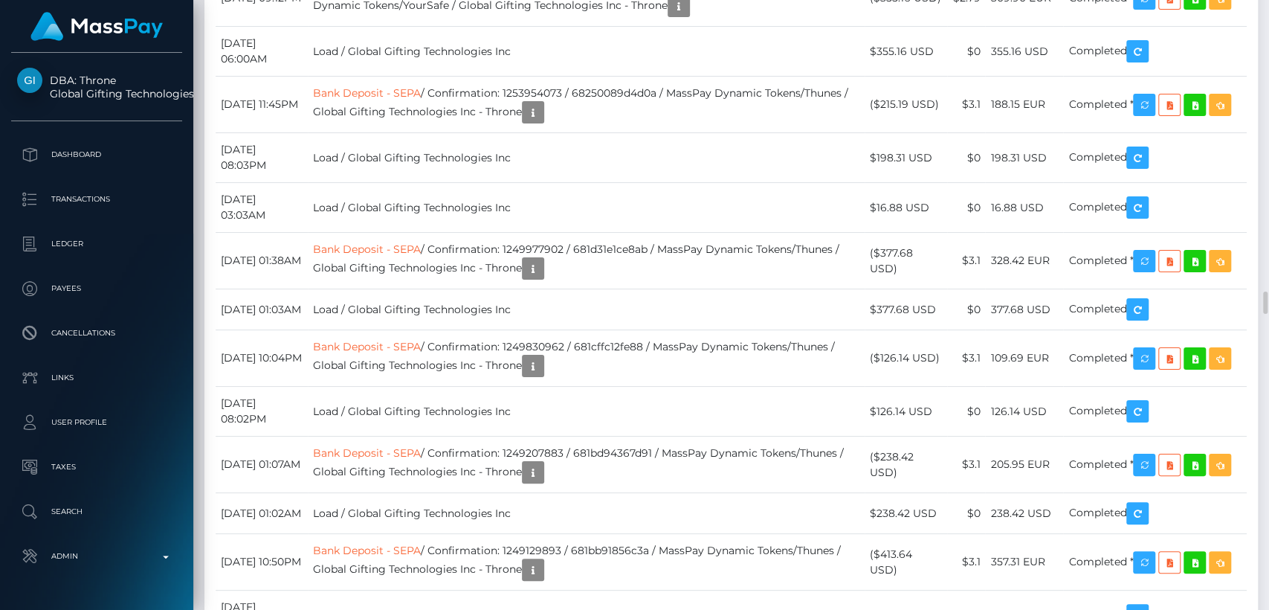
scroll to position [7854, 0]
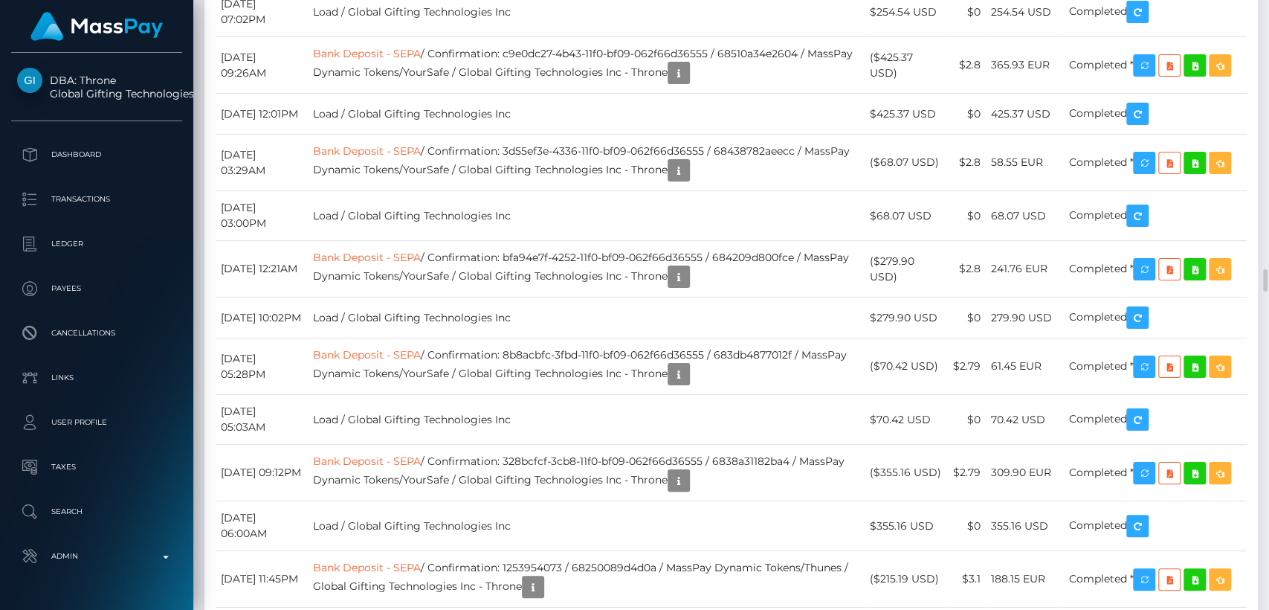
scroll to position [7377, 0]
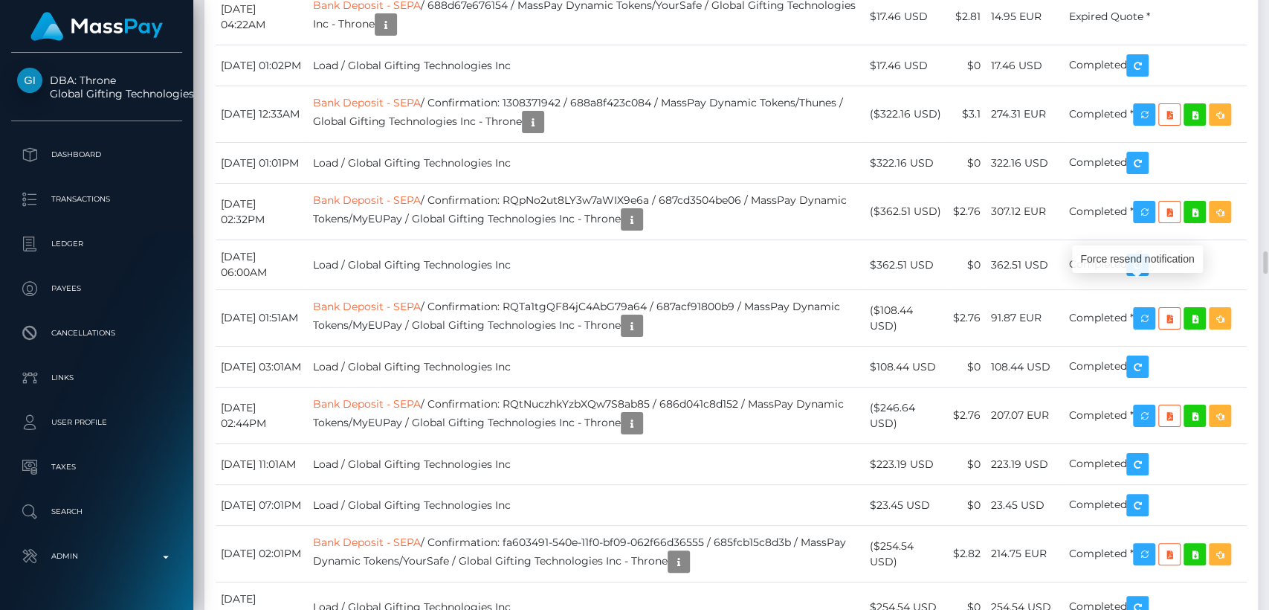
scroll to position [178, 329]
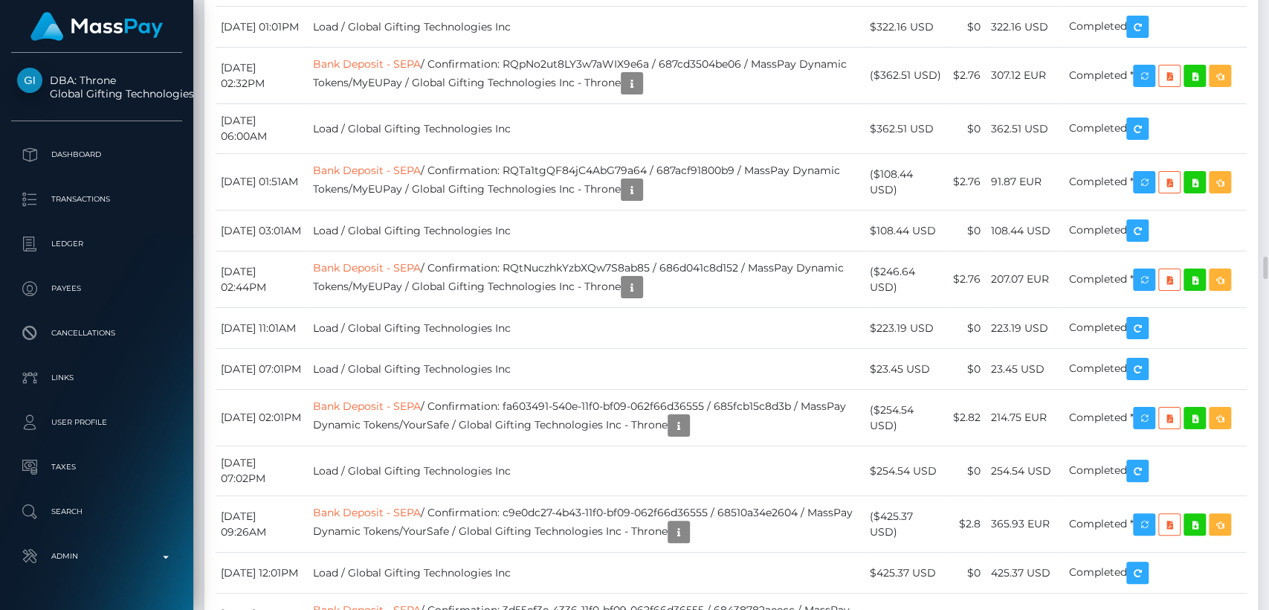
scroll to position [6930, 0]
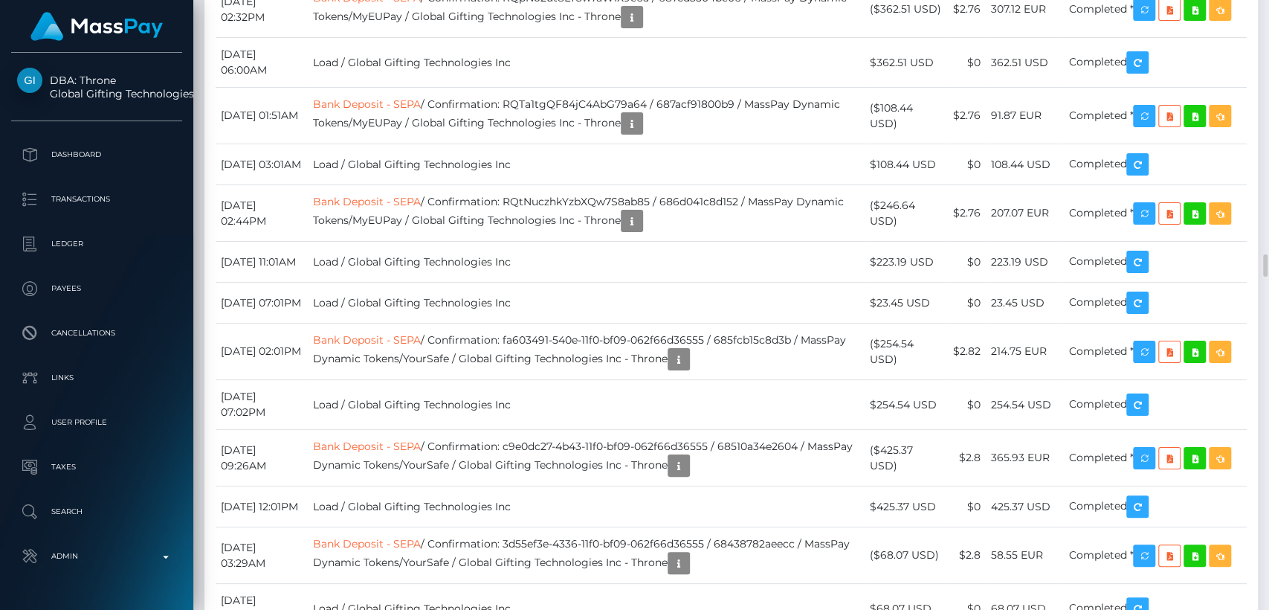
scroll to position [6995, 0]
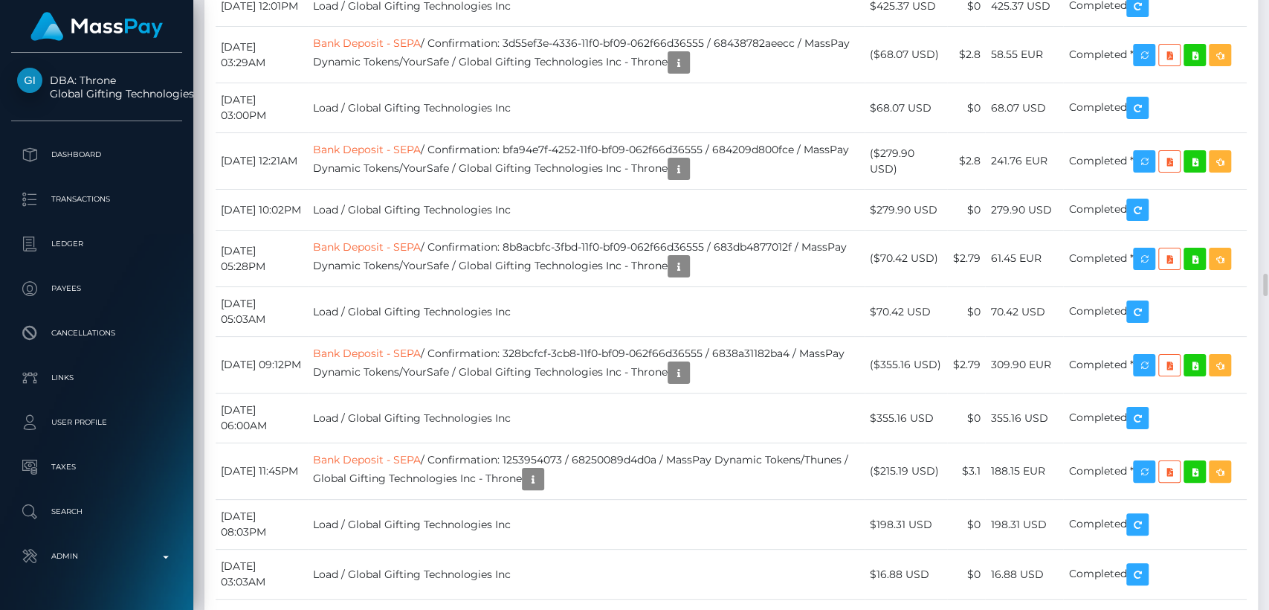
scroll to position [7486, 0]
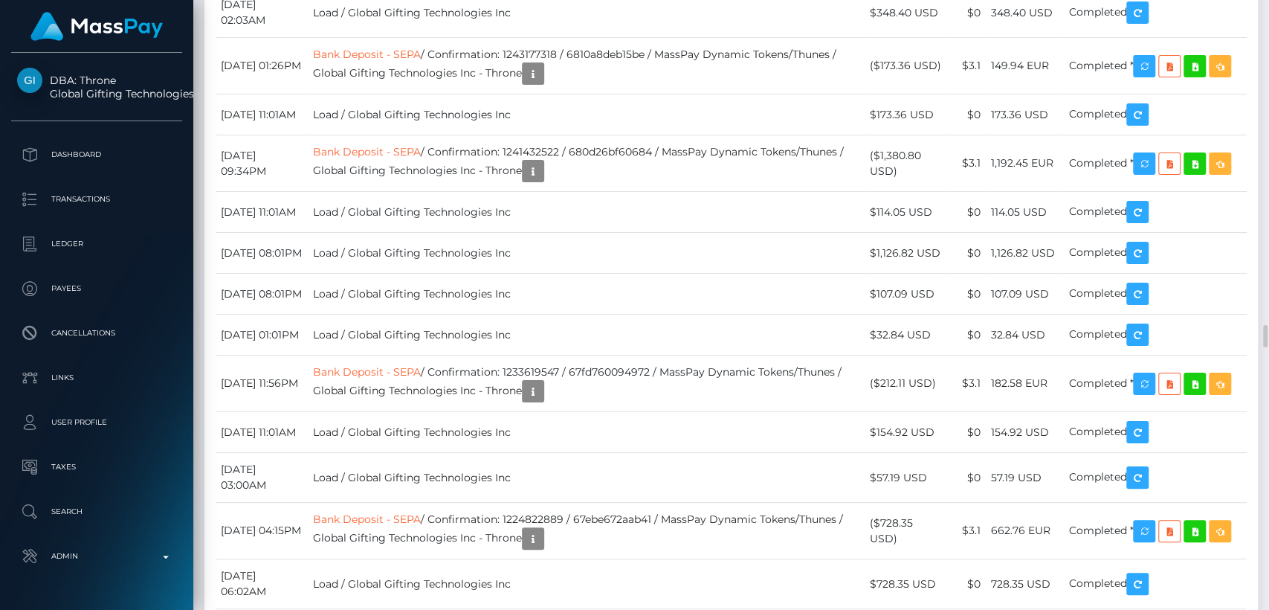
scroll to position [8870, 0]
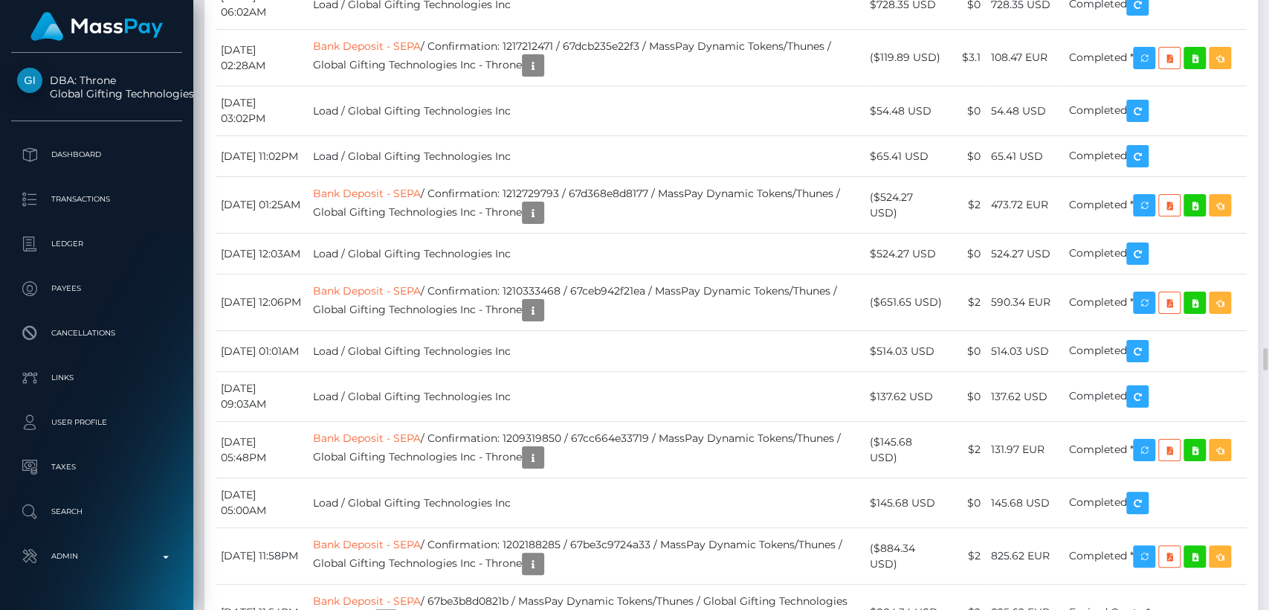
scroll to position [9447, 0]
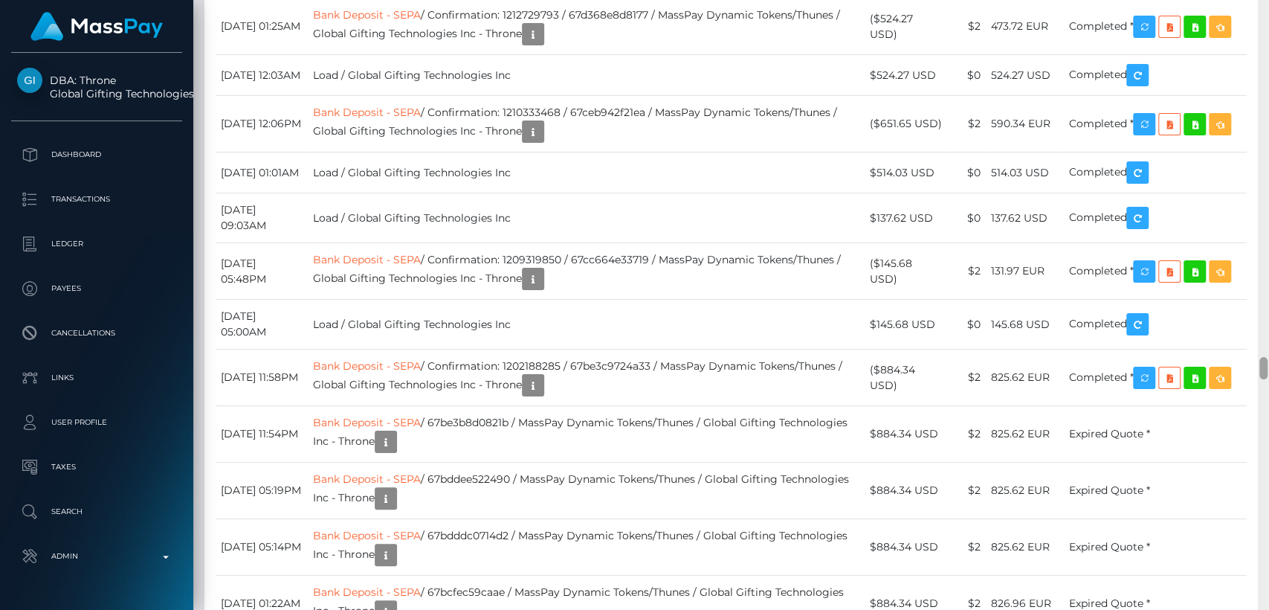
scroll to position [178, 329]
click at [1268, 205] on div at bounding box center [1263, 305] width 11 height 610
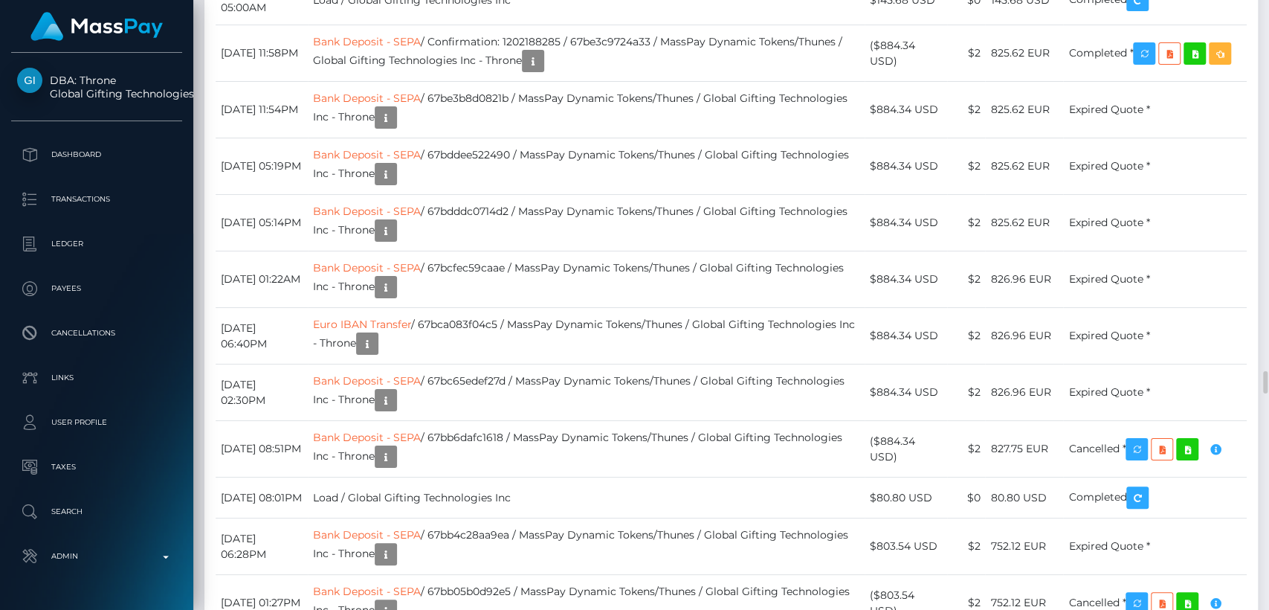
scroll to position [9956, 0]
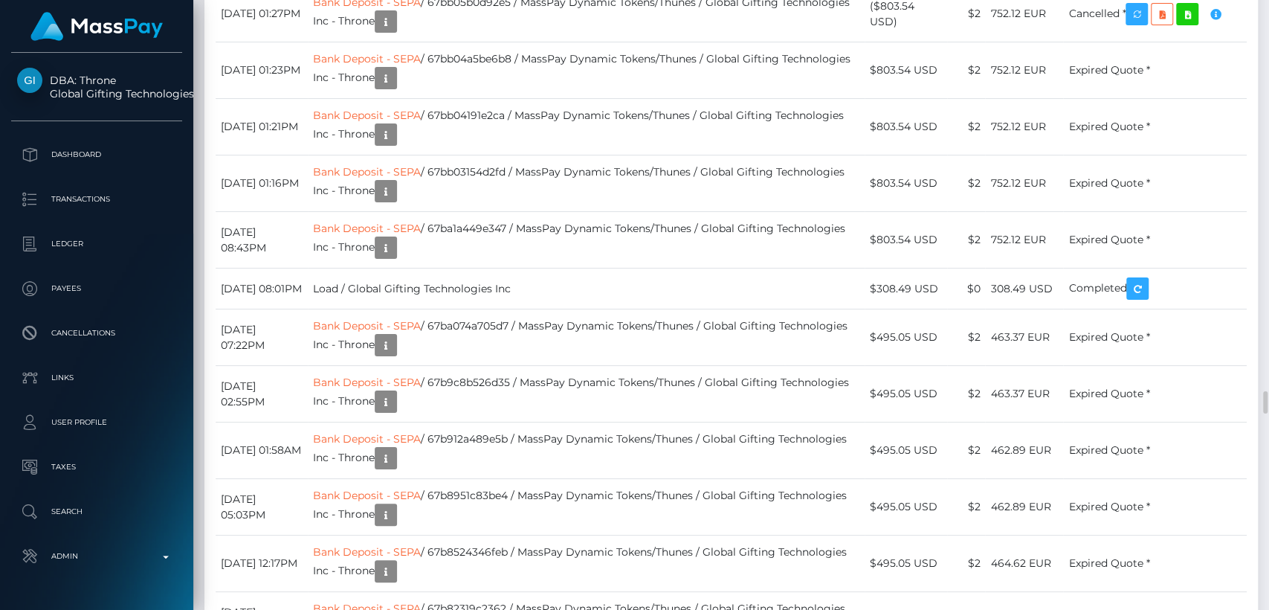
scroll to position [178, 329]
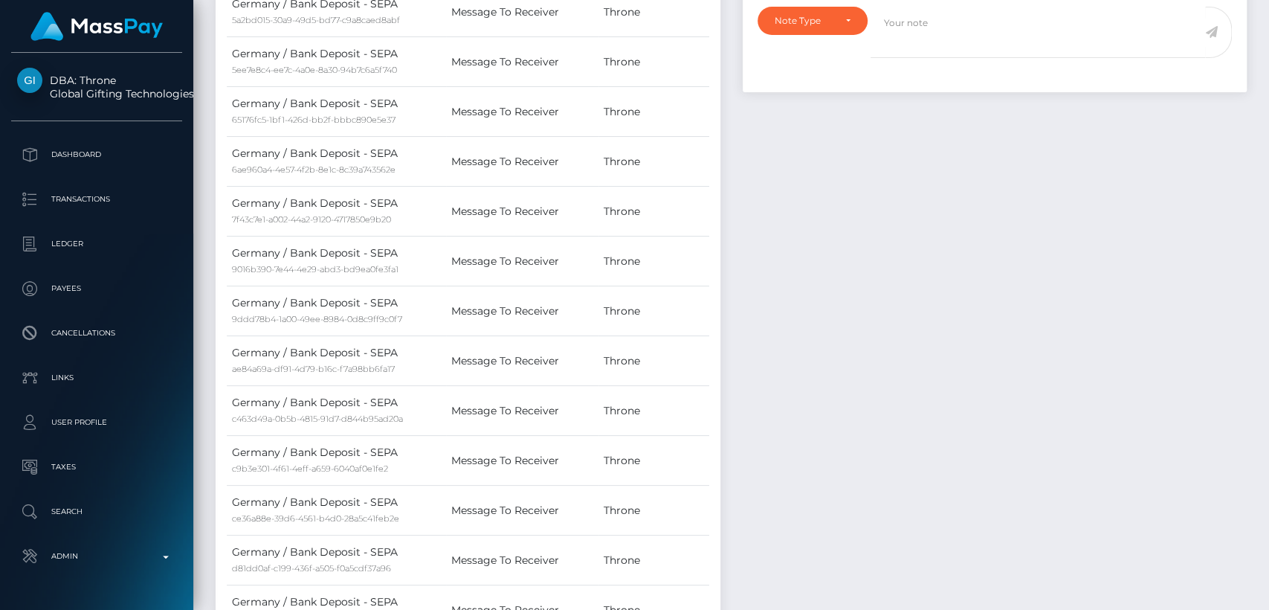
scroll to position [0, 0]
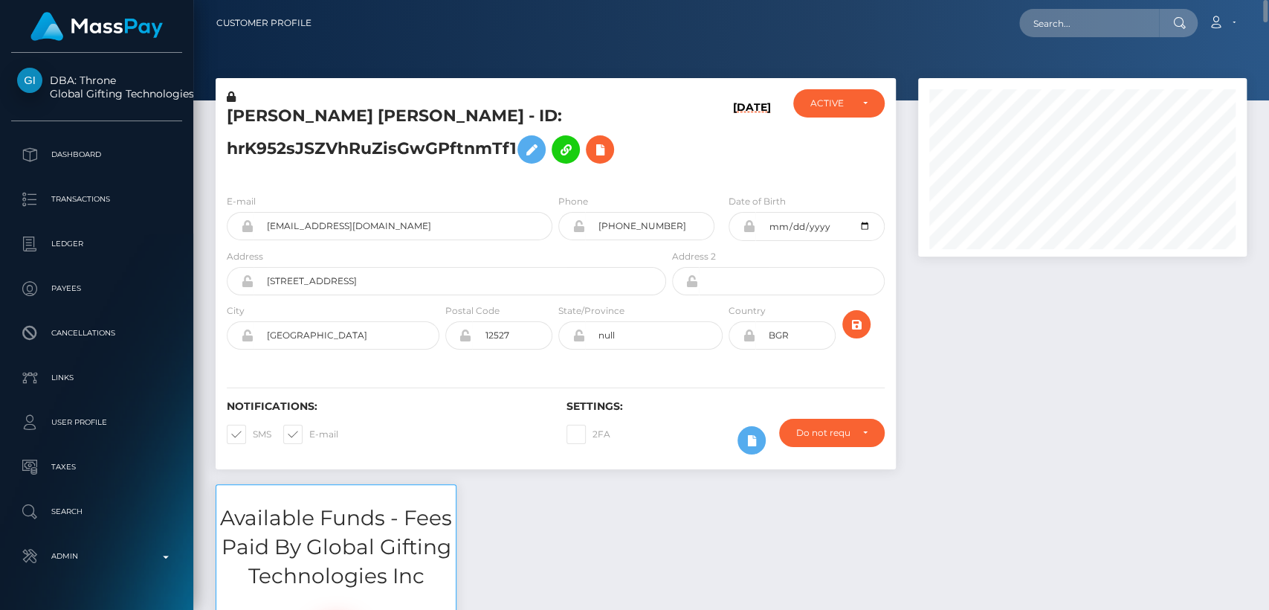
click at [260, 112] on h5 "GERGANA BORISLAVOVA DIMITROVA - ID: hrK952sJSZVhRuZisGwGPftnmTf1" at bounding box center [442, 138] width 431 height 66
copy h5 "GERGANA"
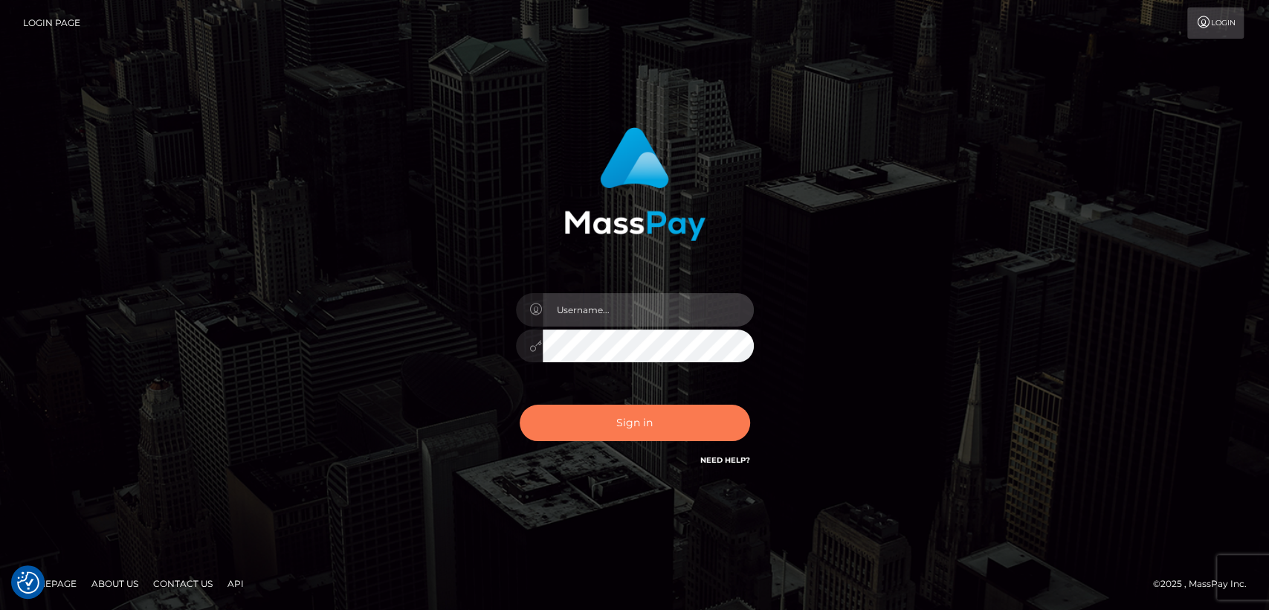
type input "[DOMAIN_NAME]"
click at [616, 424] on button "Sign in" at bounding box center [635, 422] width 230 height 36
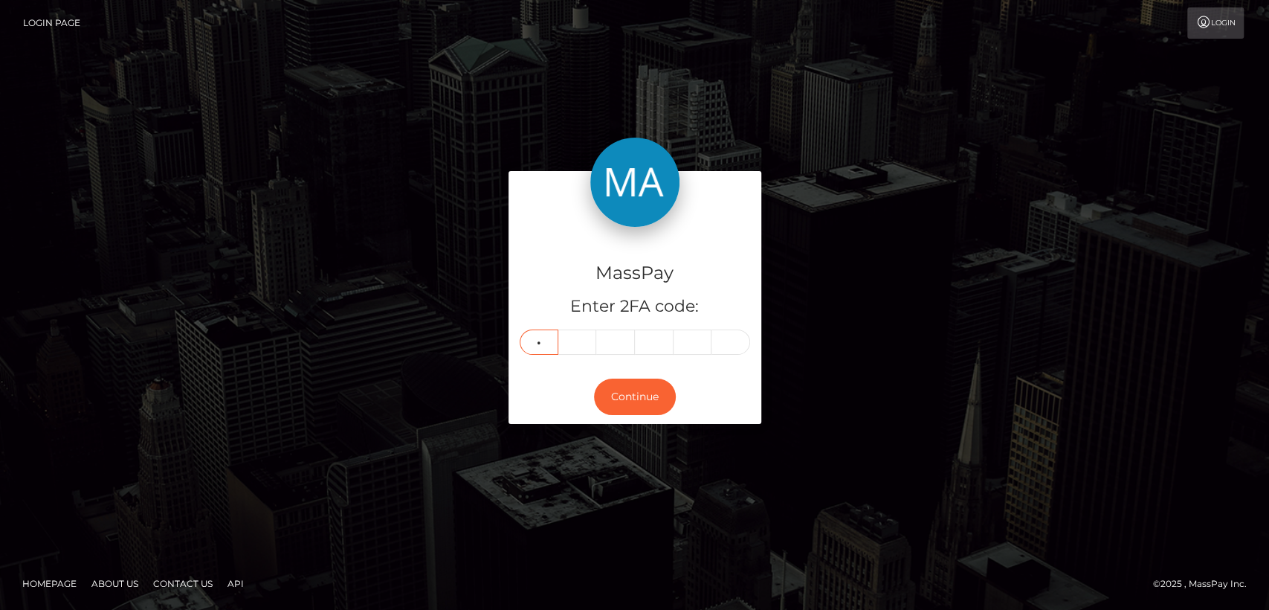
type input "9"
type input "3"
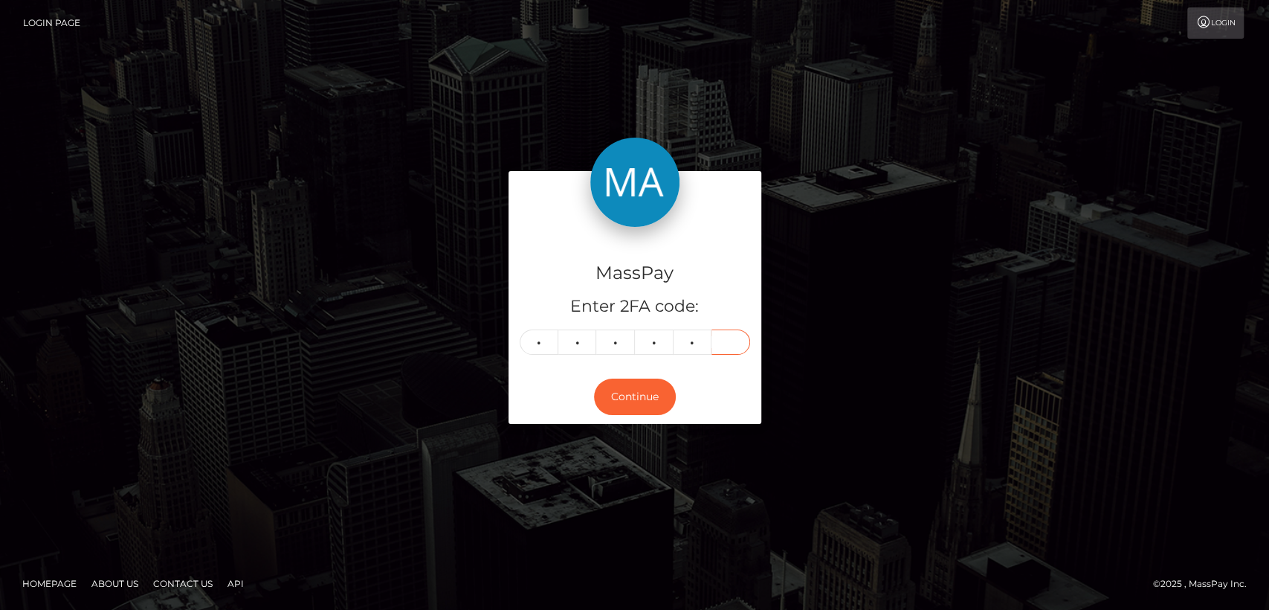
type input "2"
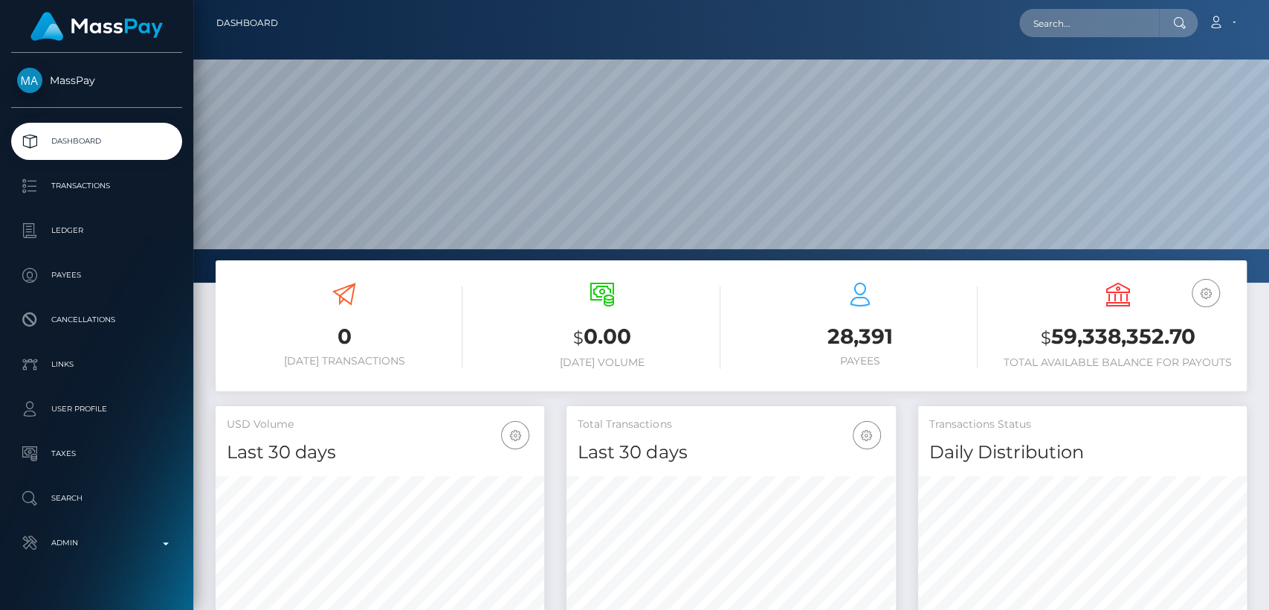
scroll to position [262, 329]
click at [1125, 32] on input "text" at bounding box center [1089, 23] width 140 height 28
paste input "[EMAIL_ADDRESS][DOMAIN_NAME]"
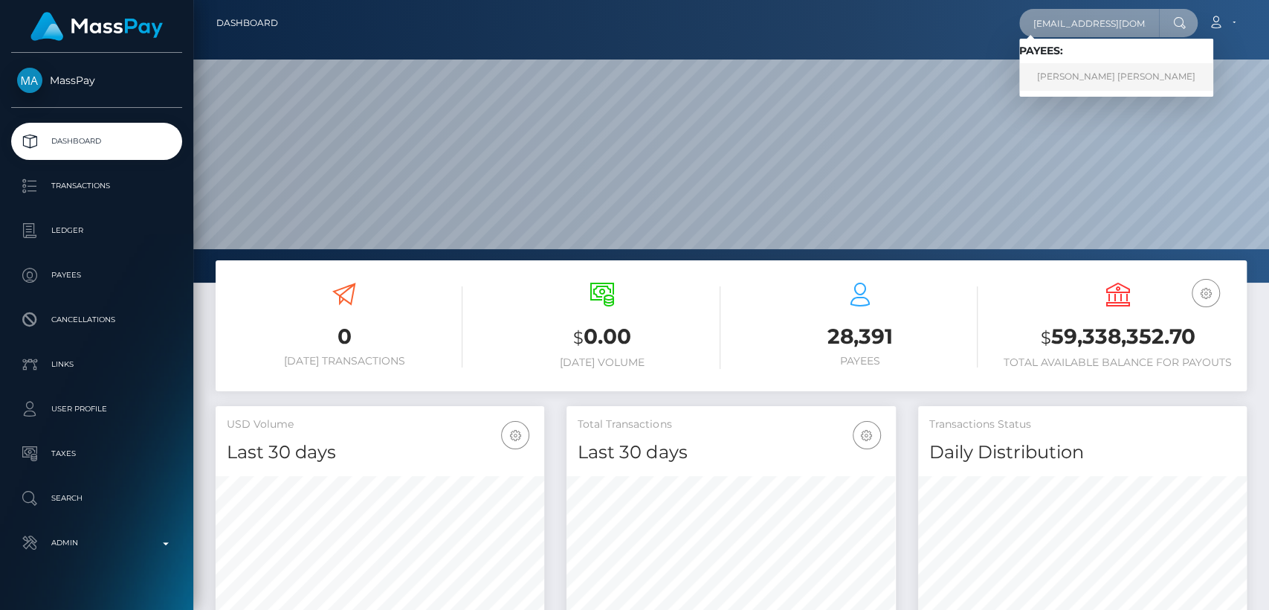
type input "[EMAIL_ADDRESS][DOMAIN_NAME]"
click at [1100, 85] on link "[PERSON_NAME] [PERSON_NAME]" at bounding box center [1116, 77] width 194 height 28
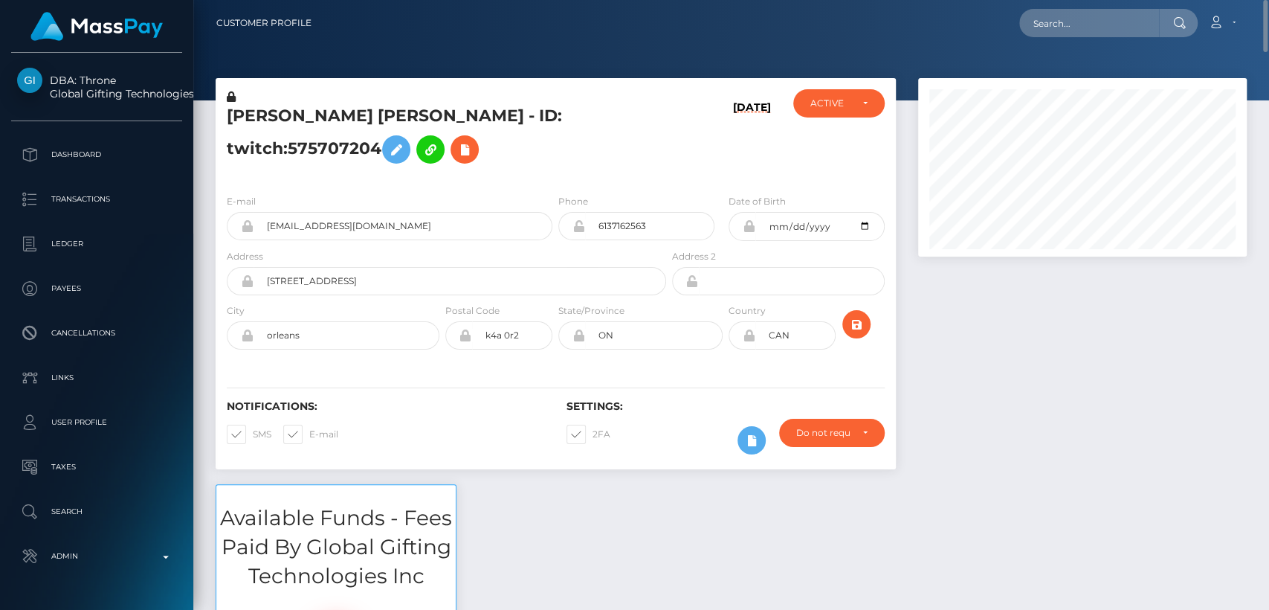
scroll to position [178, 329]
click at [243, 123] on h5 "[PERSON_NAME] [PERSON_NAME] - ID: twitch:575707204" at bounding box center [442, 138] width 431 height 66
copy h5 "[PERSON_NAME]"
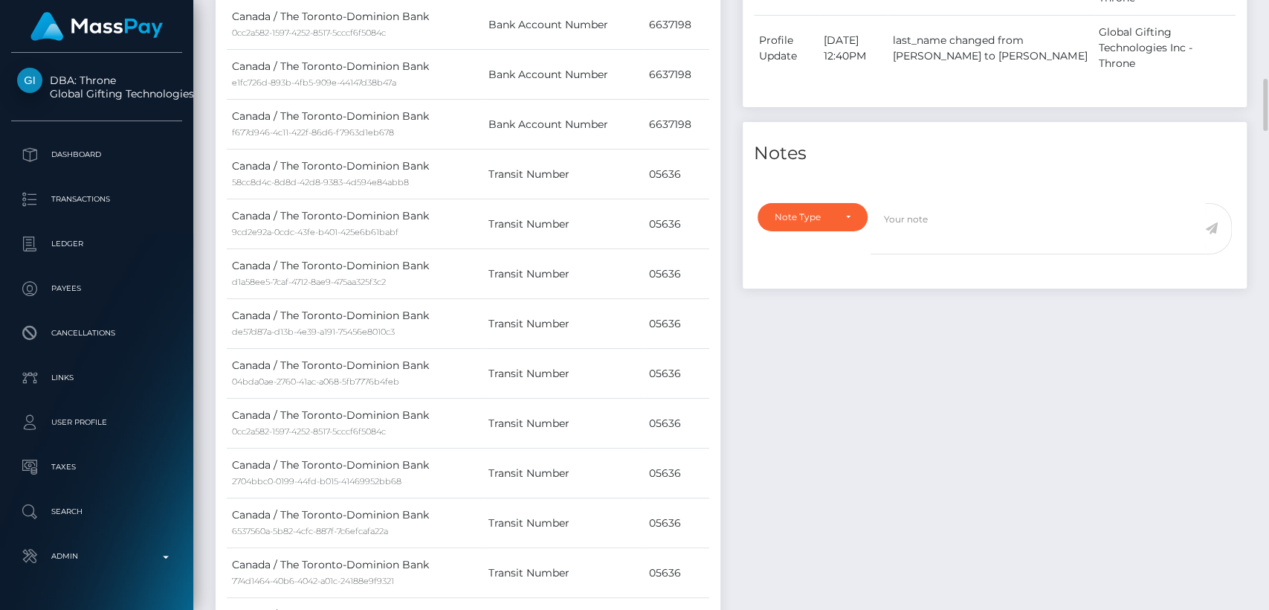
scroll to position [0, 0]
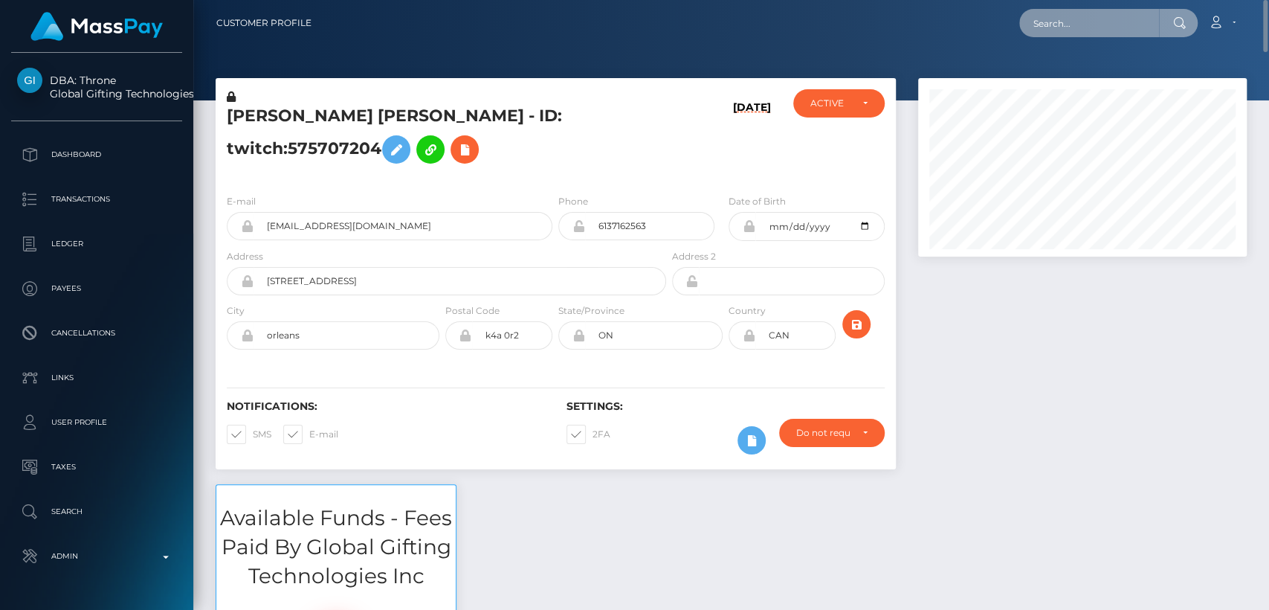
click at [1076, 25] on input "text" at bounding box center [1089, 23] width 140 height 28
paste input "[EMAIL_ADDRESS][DOMAIN_NAME]"
click at [1077, 28] on input "[EMAIL_ADDRESS][DOMAIN_NAME]" at bounding box center [1089, 23] width 140 height 28
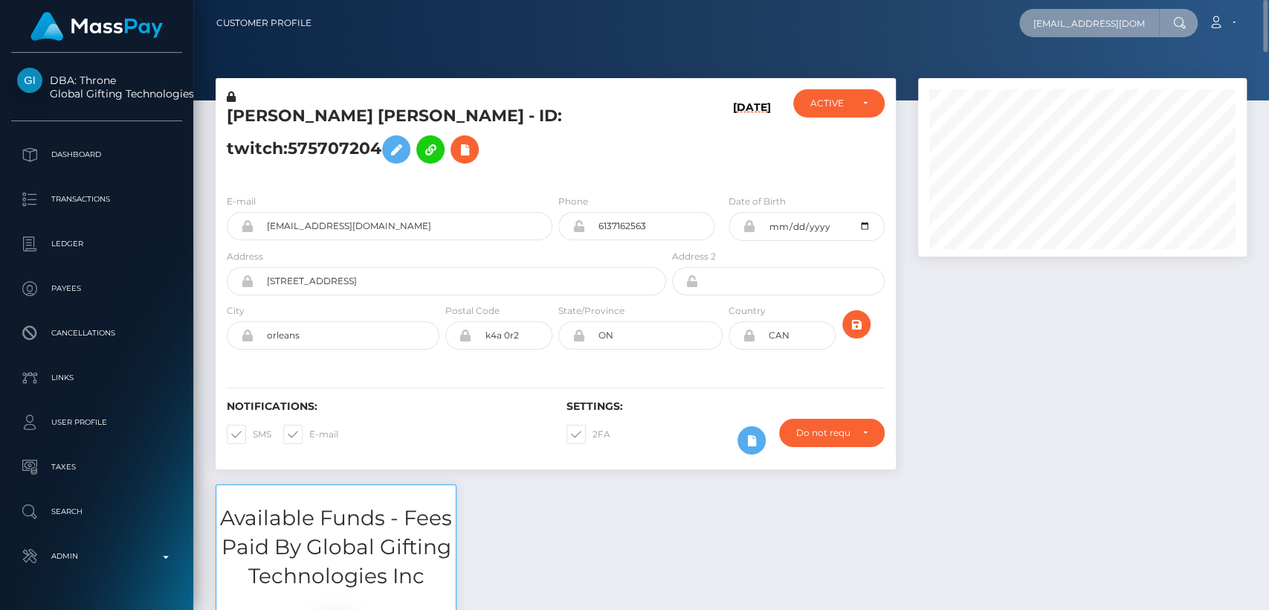
click at [1077, 28] on input "[EMAIL_ADDRESS][DOMAIN_NAME]" at bounding box center [1089, 23] width 140 height 28
paste input "h2cwdmh7r2@privaterelay.appleid"
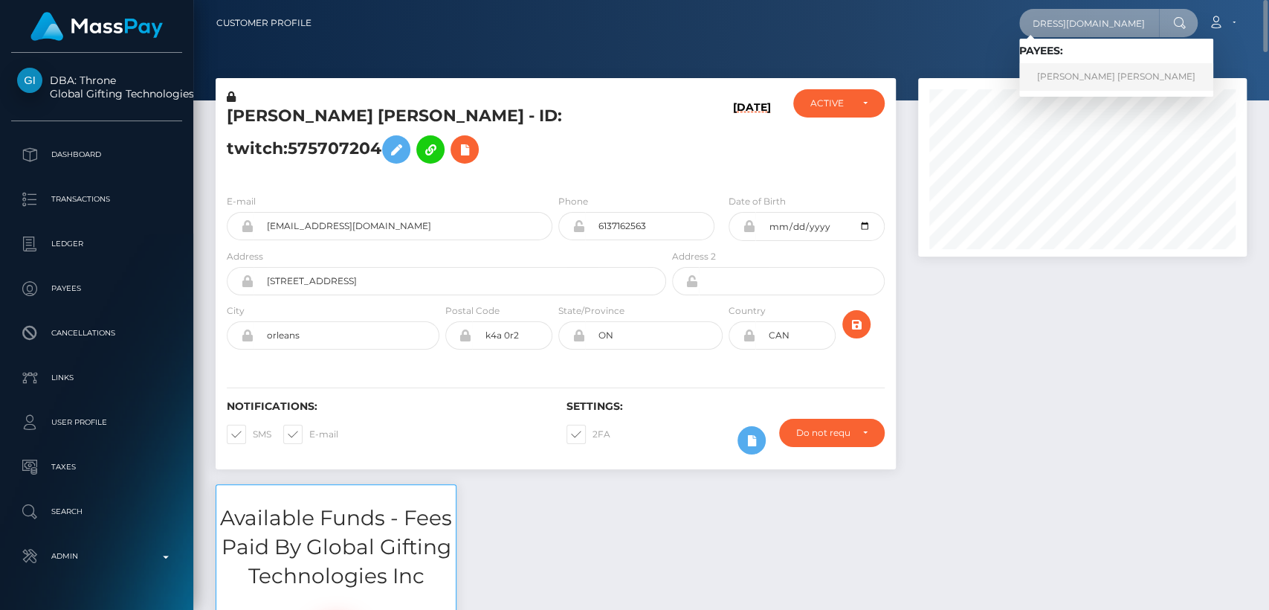
type input "h2cwdmh7r2@privaterelay.appleid.com"
click at [1080, 79] on link "GERGANA BORISLAVOVA DIMITROVA" at bounding box center [1116, 77] width 194 height 28
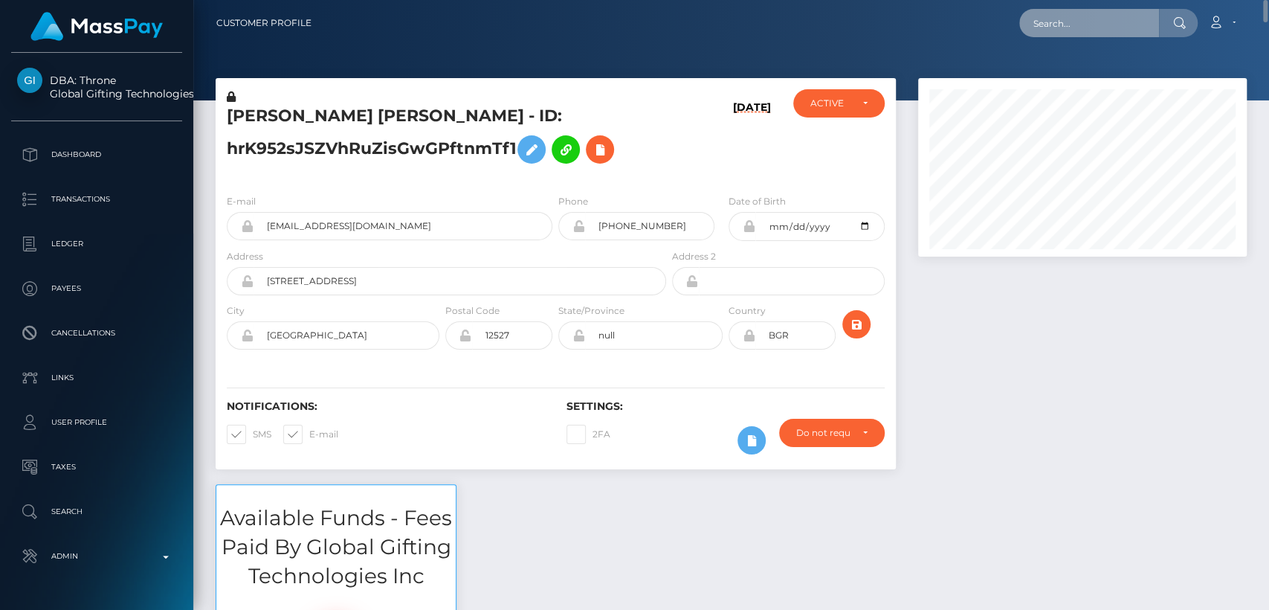
click at [1131, 25] on input "text" at bounding box center [1089, 23] width 140 height 28
paste input "[EMAIL_ADDRESS][DOMAIN_NAME]"
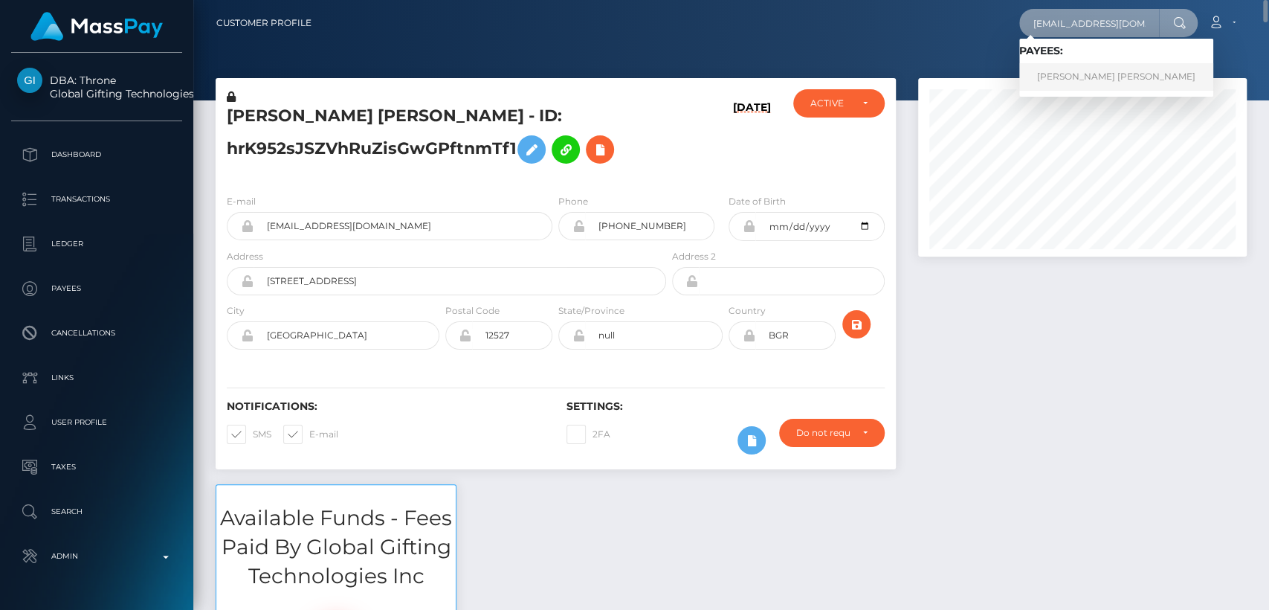
type input "[EMAIL_ADDRESS][DOMAIN_NAME]"
click at [1123, 63] on link "[PERSON_NAME] [PERSON_NAME]" at bounding box center [1116, 77] width 194 height 28
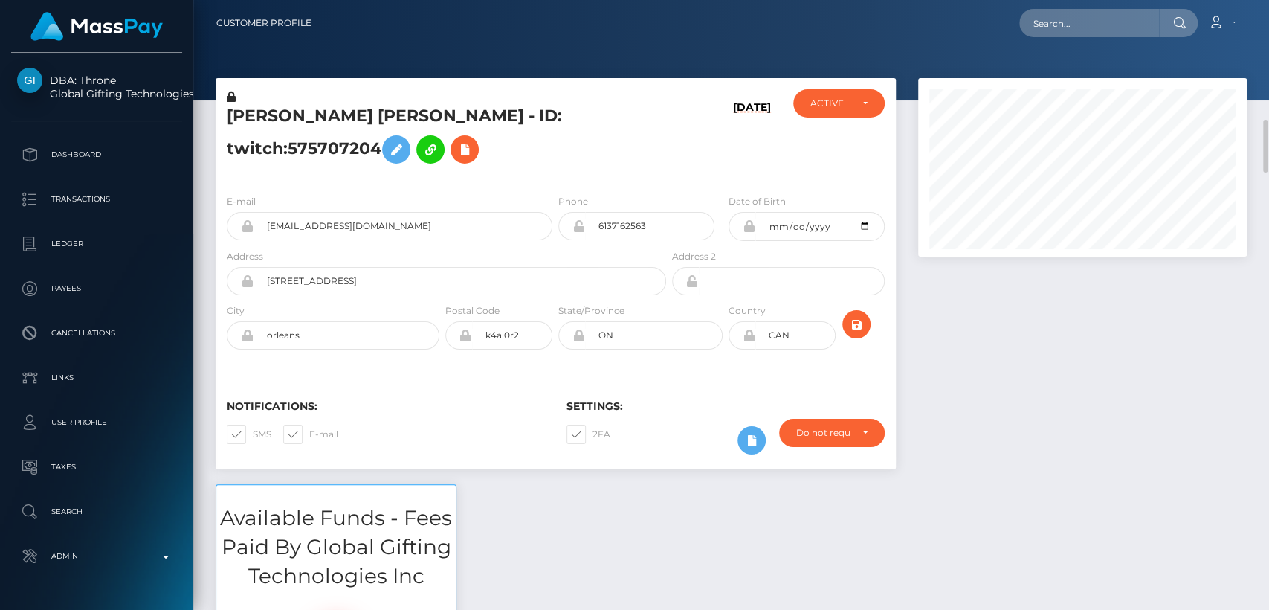
scroll to position [178, 329]
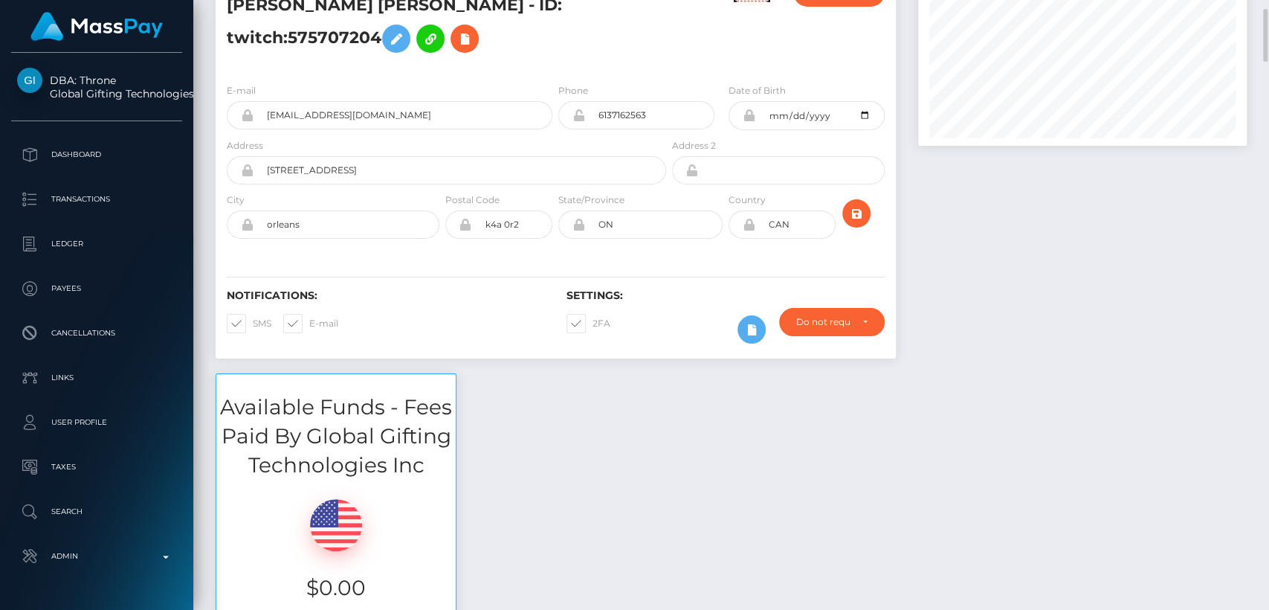
click at [247, 19] on h5 "[PERSON_NAME] [PERSON_NAME] - ID: twitch:575707204" at bounding box center [442, 27] width 431 height 66
copy h5 "[PERSON_NAME]"
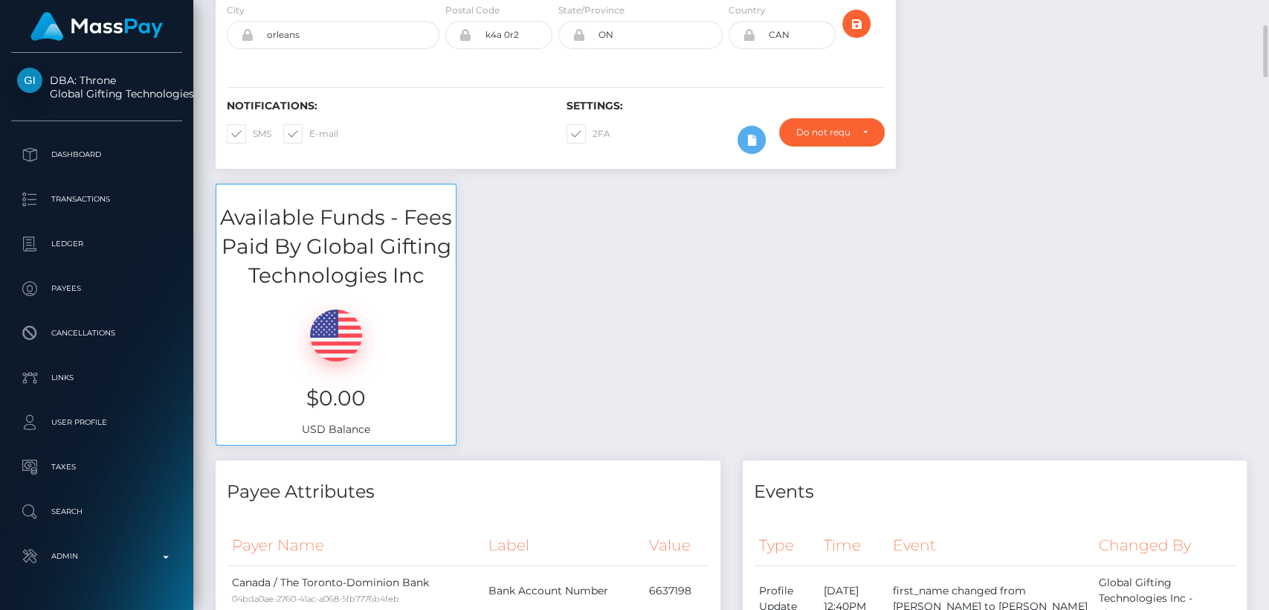
scroll to position [0, 0]
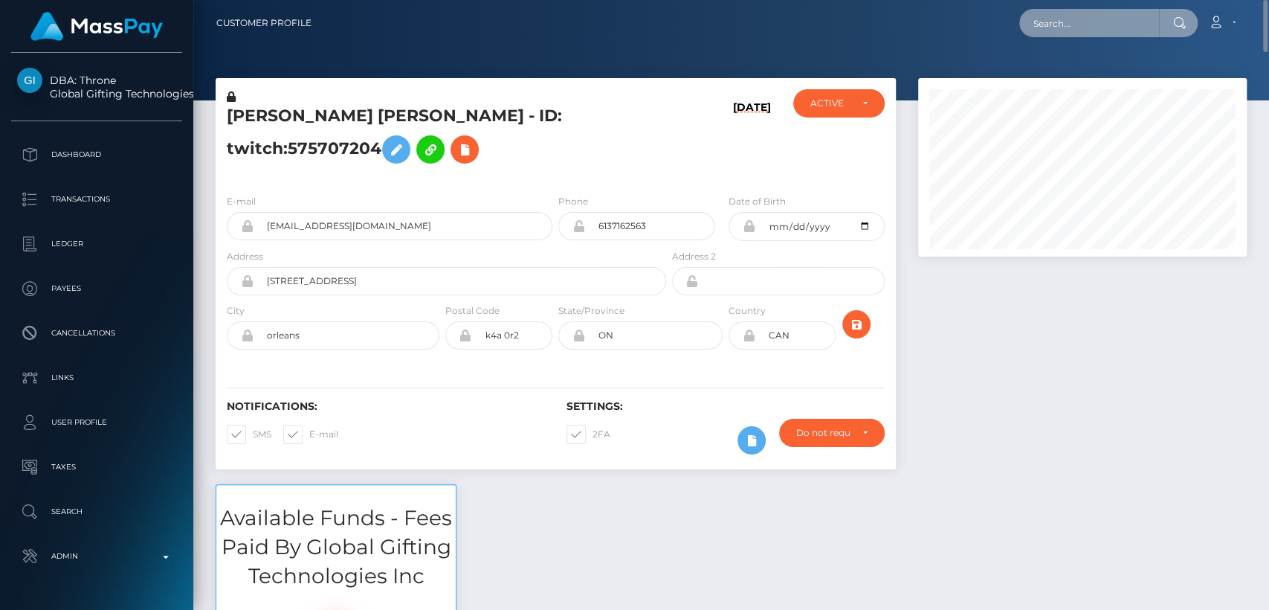
click at [1047, 33] on input "text" at bounding box center [1089, 23] width 140 height 28
paste input "[EMAIL_ADDRESS][DOMAIN_NAME]"
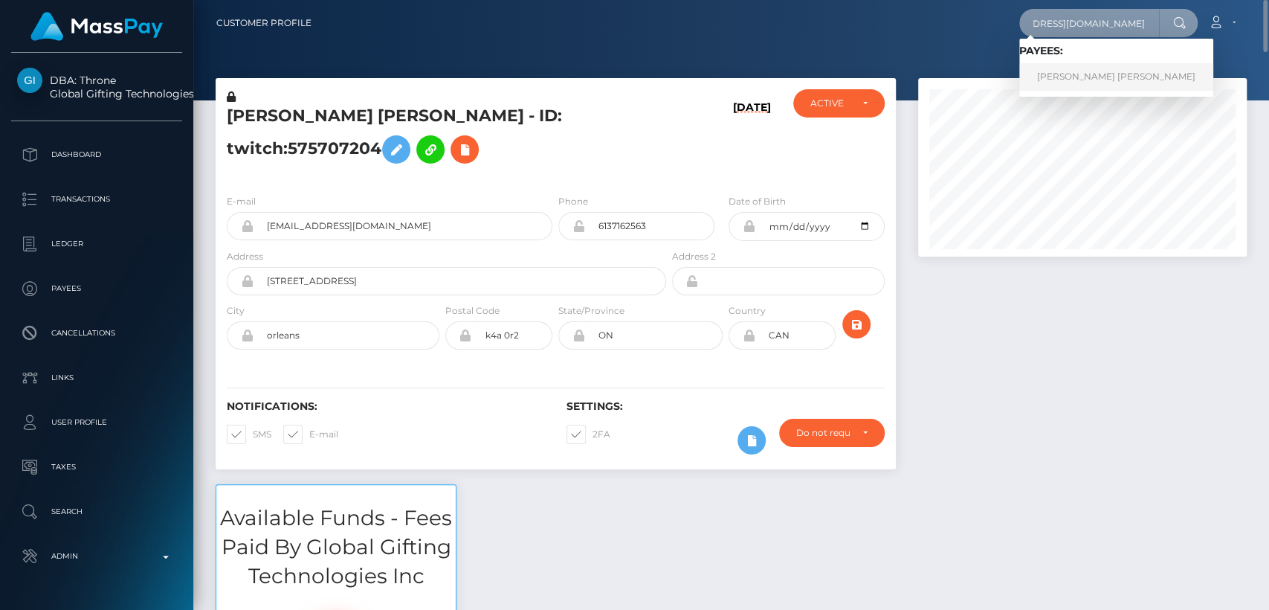
type input "[EMAIL_ADDRESS][DOMAIN_NAME]"
click at [1073, 83] on link "[PERSON_NAME] [PERSON_NAME]" at bounding box center [1116, 77] width 194 height 28
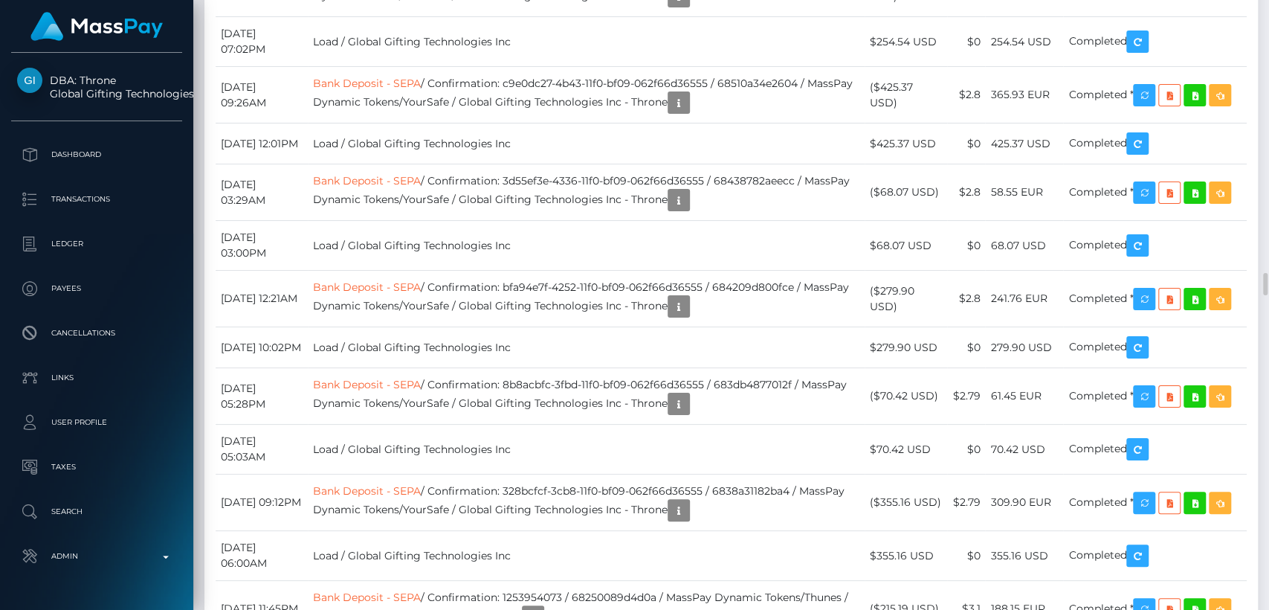
scroll to position [7351, 0]
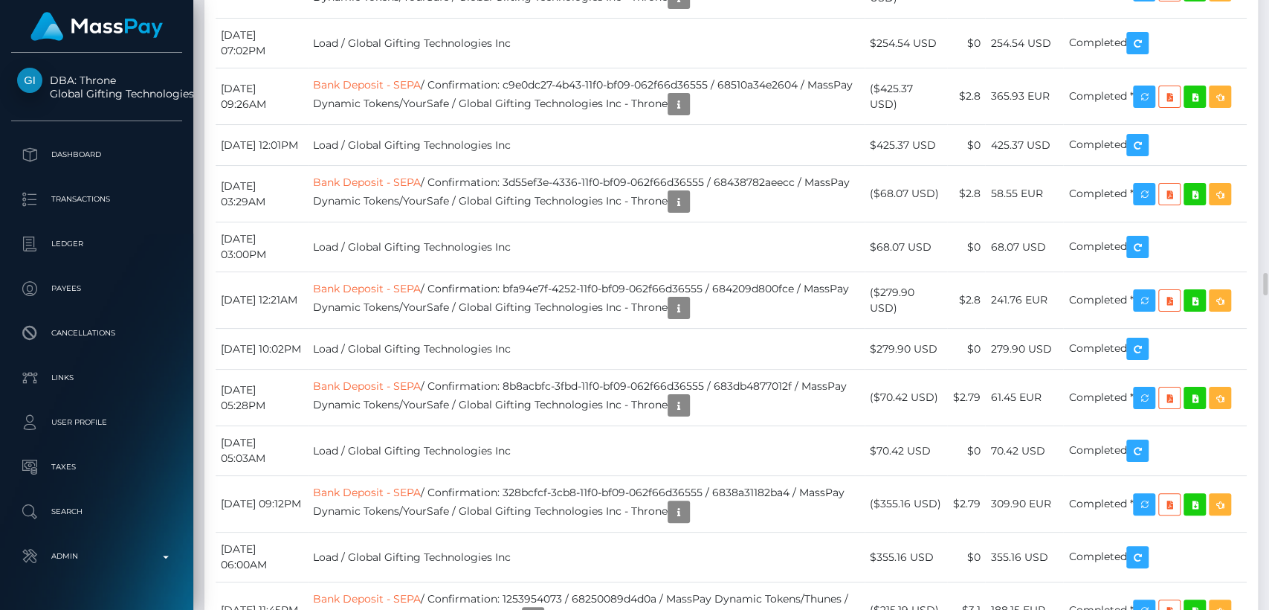
drag, startPoint x: 503, startPoint y: 51, endPoint x: 512, endPoint y: 132, distance: 82.3
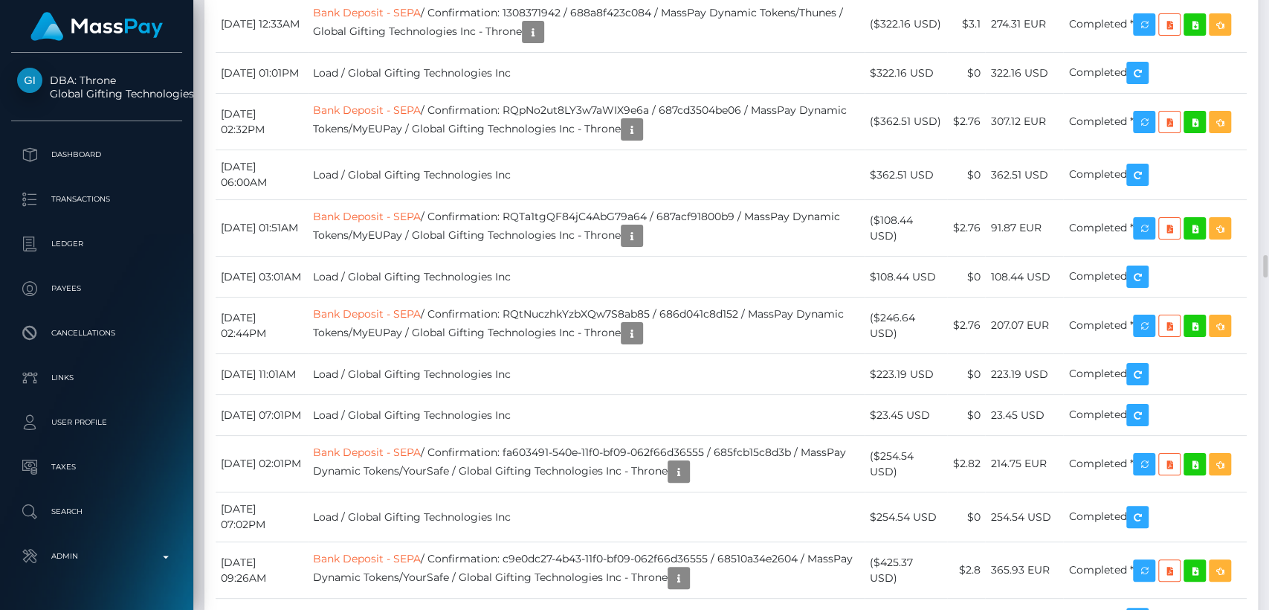
scroll to position [178, 329]
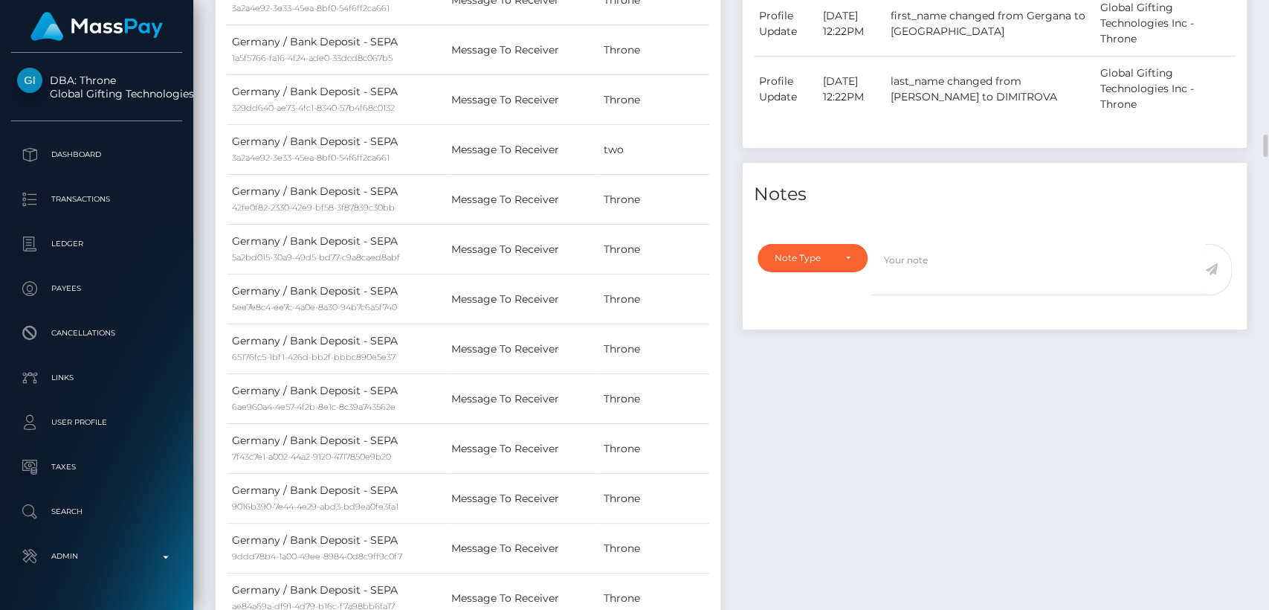
scroll to position [0, 0]
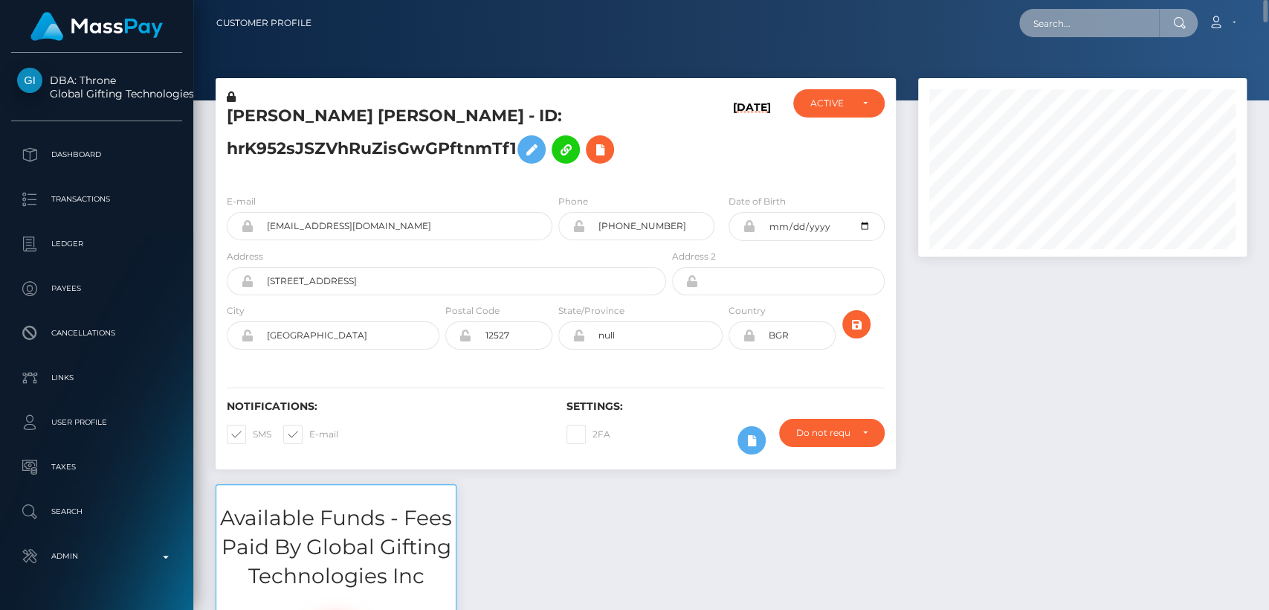
click at [1065, 24] on input "text" at bounding box center [1089, 23] width 140 height 28
paste input "[EMAIL_ADDRESS][PERSON_NAME][DOMAIN_NAME]"
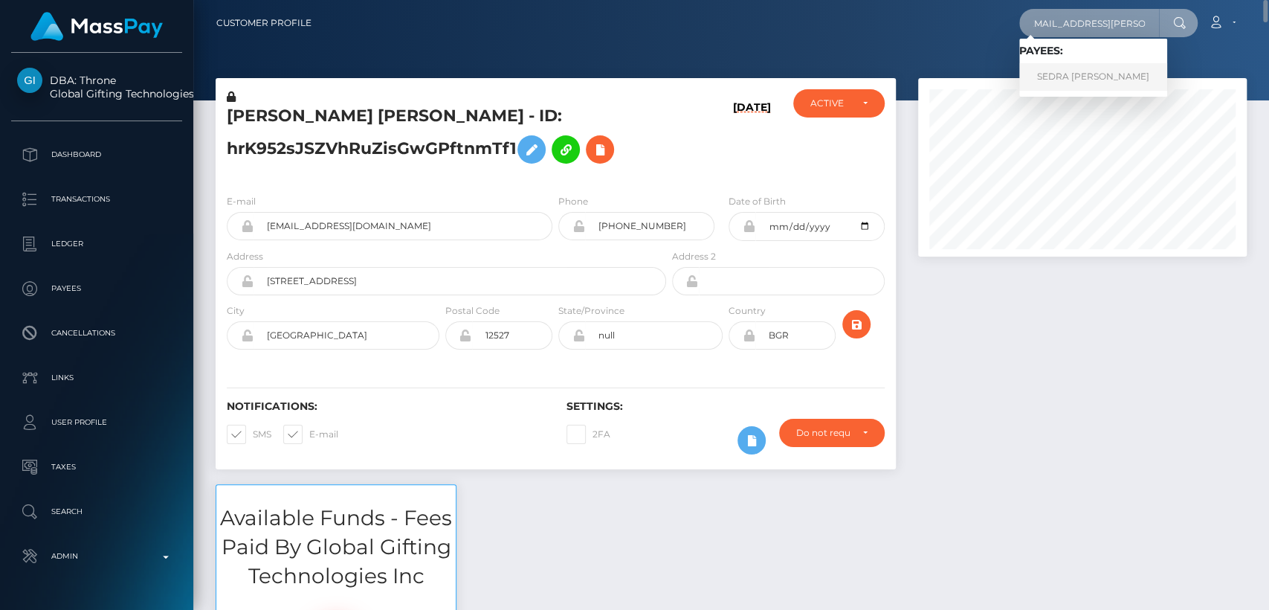
type input "[EMAIL_ADDRESS][PERSON_NAME][DOMAIN_NAME]"
click at [1060, 81] on link "SEDRA [PERSON_NAME]" at bounding box center [1093, 77] width 148 height 28
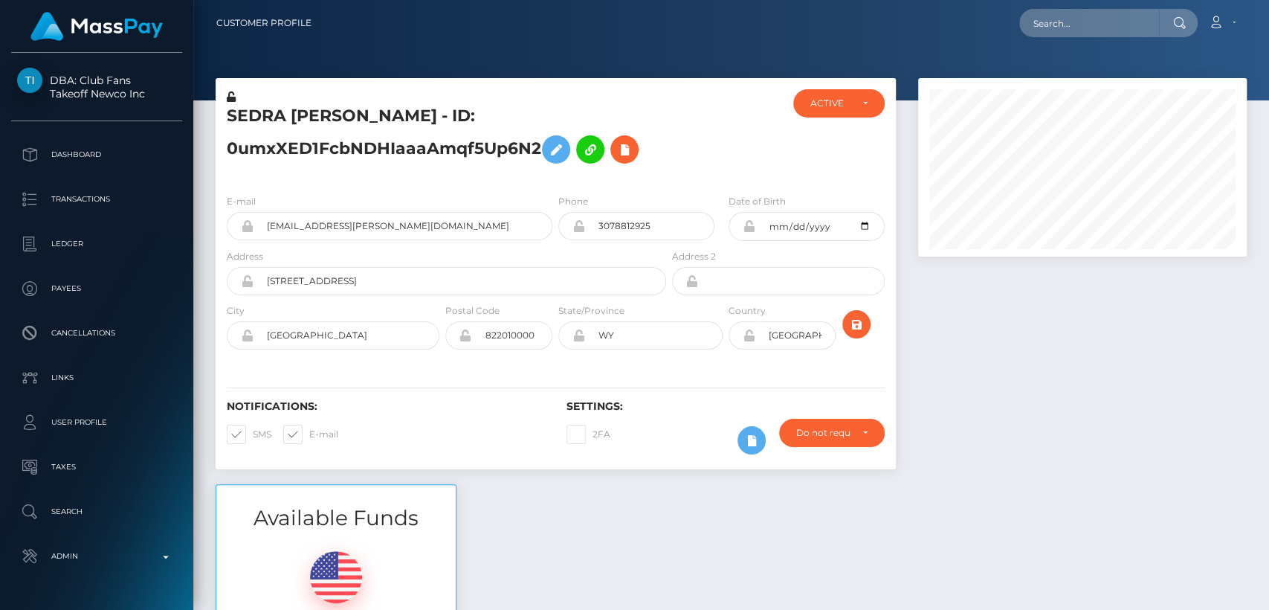
scroll to position [178, 329]
click at [218, 338] on div "City WHEATLAND" at bounding box center [329, 330] width 227 height 54
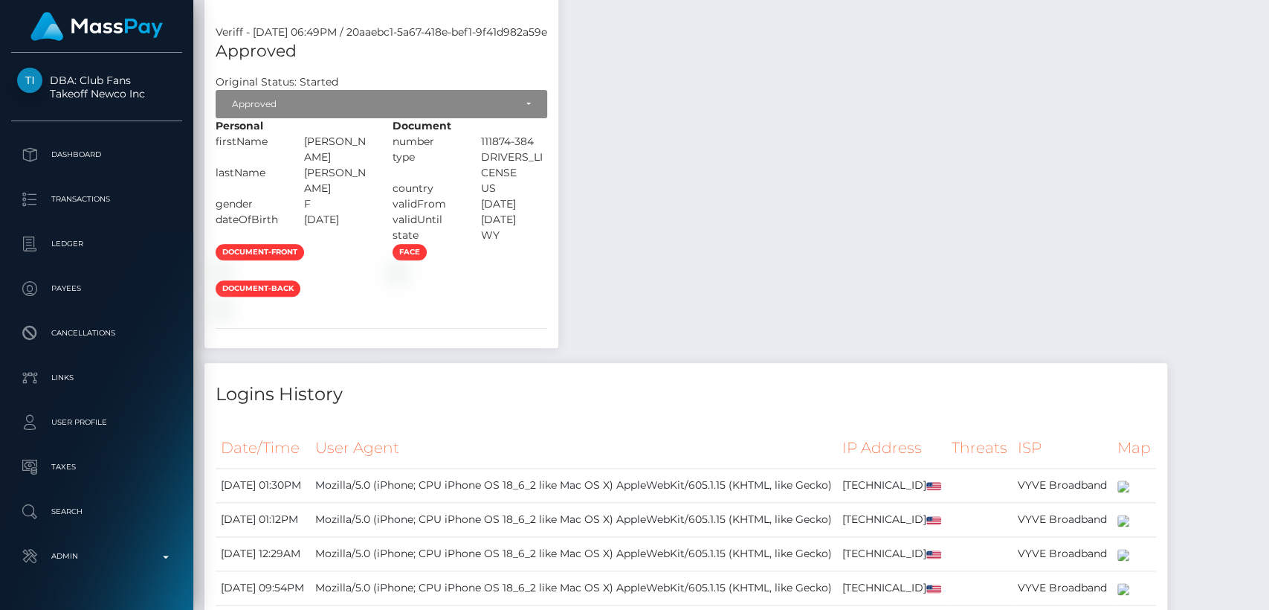
scroll to position [0, 0]
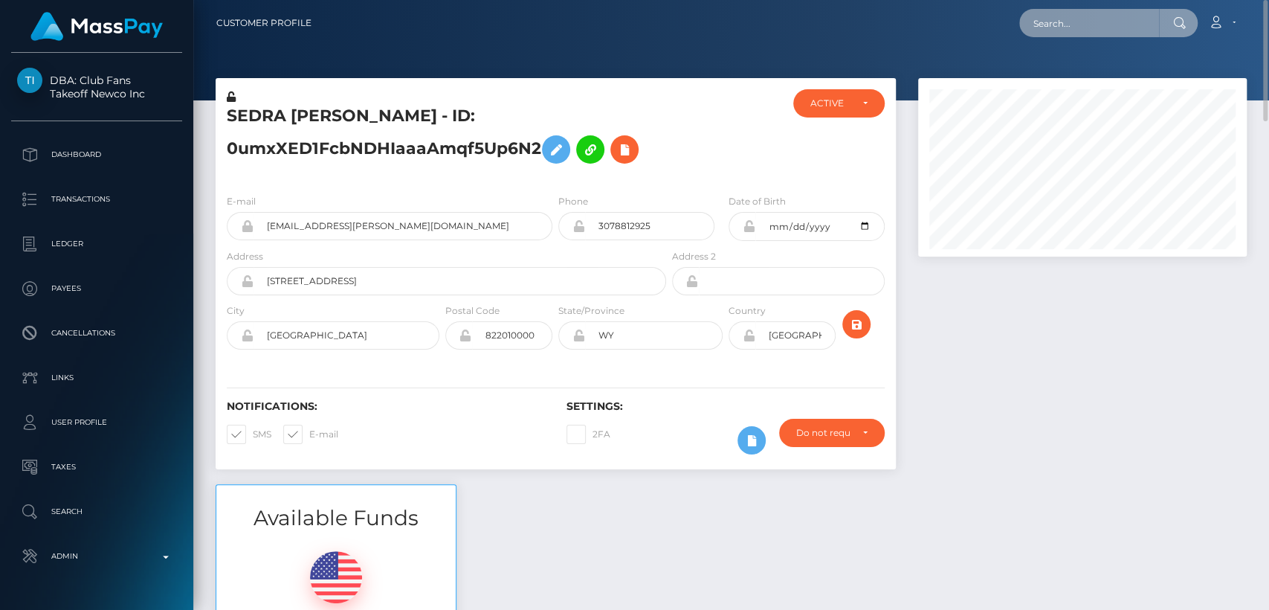
click at [1066, 32] on input "text" at bounding box center [1089, 23] width 140 height 28
paste input "[EMAIL_ADDRESS][DOMAIN_NAME]"
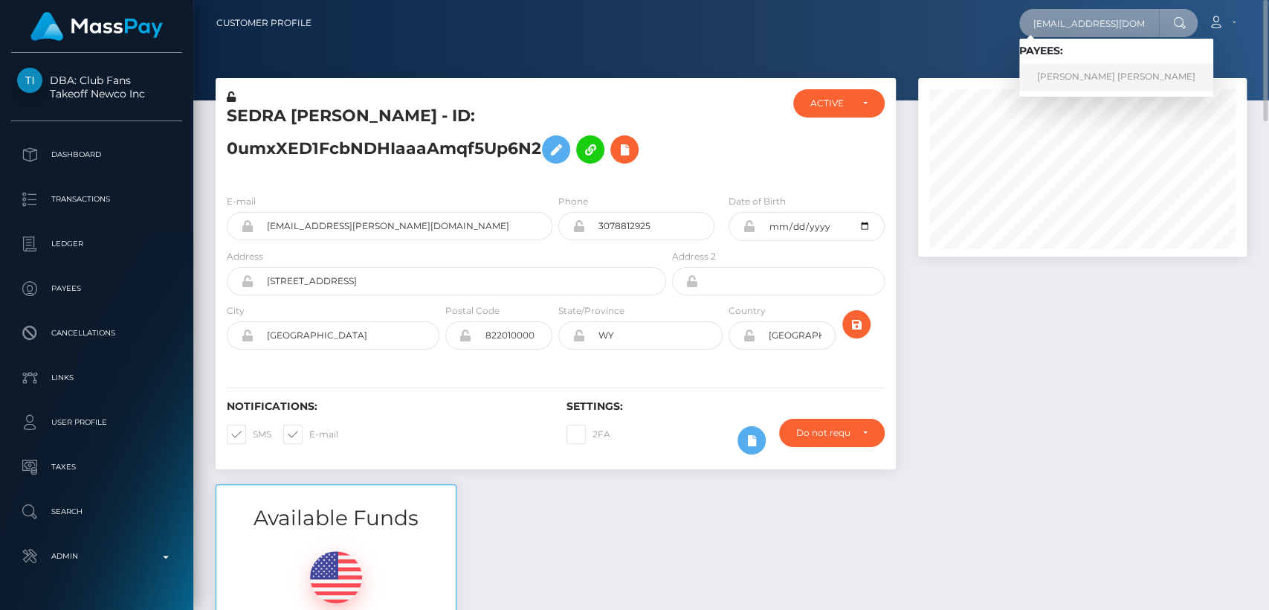
type input "[EMAIL_ADDRESS][DOMAIN_NAME]"
click at [1077, 73] on link "RACHEL KIMBERLY HUMPHREY" at bounding box center [1116, 77] width 194 height 28
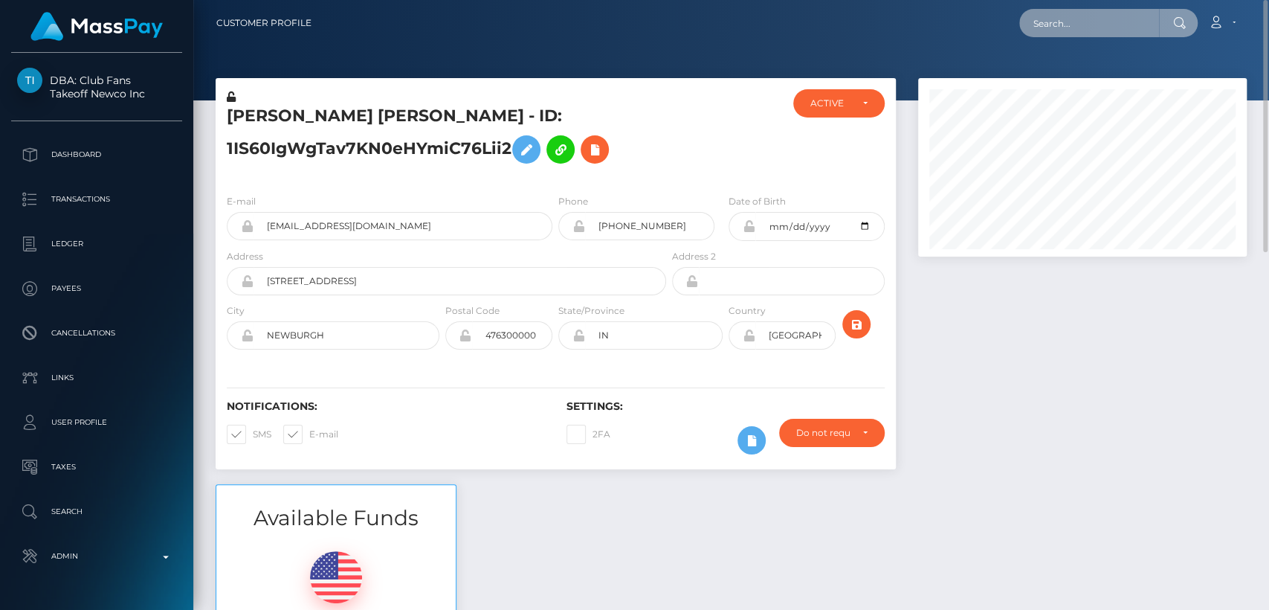
click at [1067, 26] on input "text" at bounding box center [1089, 23] width 140 height 28
paste input "sedra.bertoch@gmail.com"
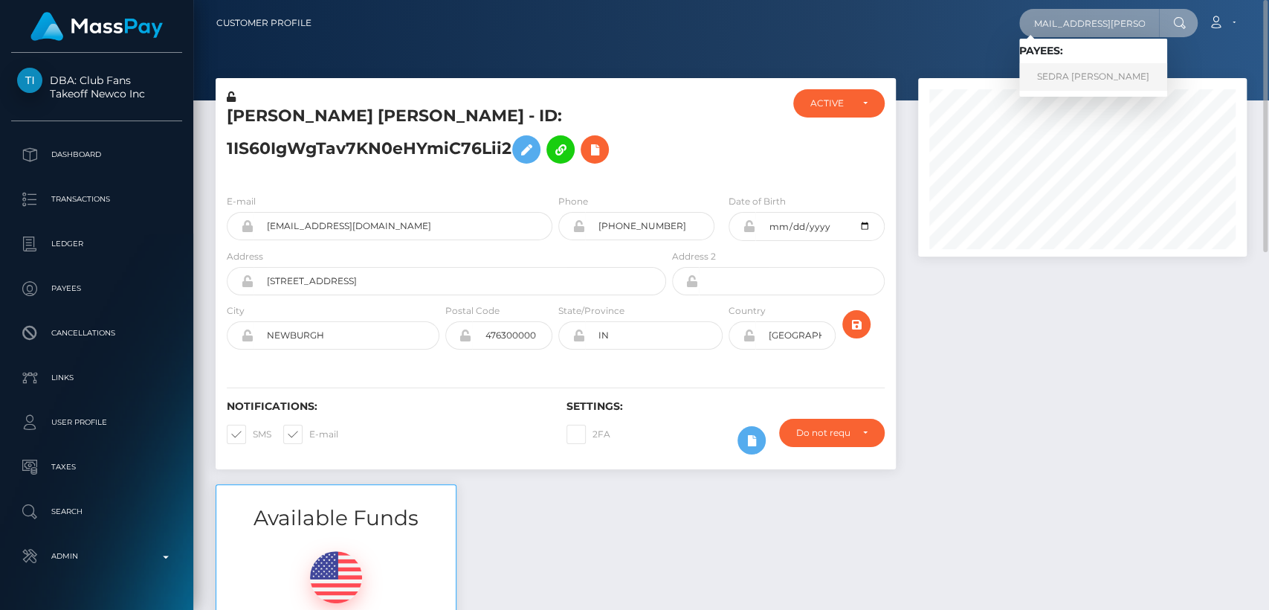
type input "[EMAIL_ADDRESS][PERSON_NAME][DOMAIN_NAME]"
click at [1112, 80] on link "SEDRA NICOLE BERTOCH" at bounding box center [1093, 77] width 148 height 28
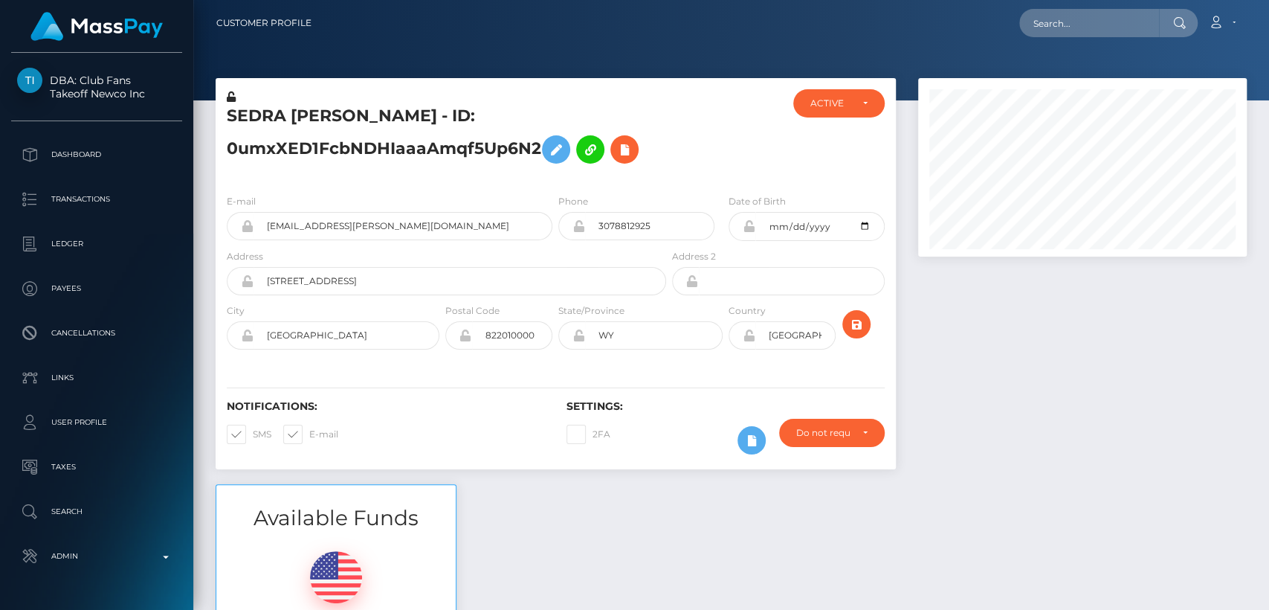
scroll to position [178, 329]
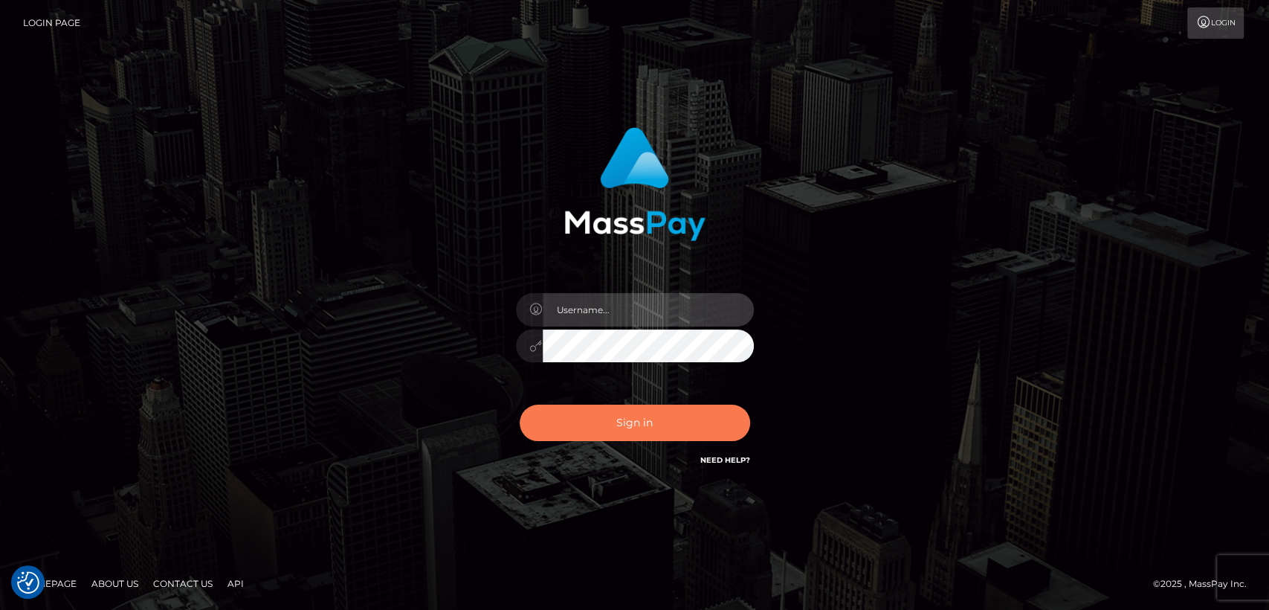
type input "[DOMAIN_NAME]"
click at [587, 406] on button "Sign in" at bounding box center [635, 422] width 230 height 36
type input "[DOMAIN_NAME]"
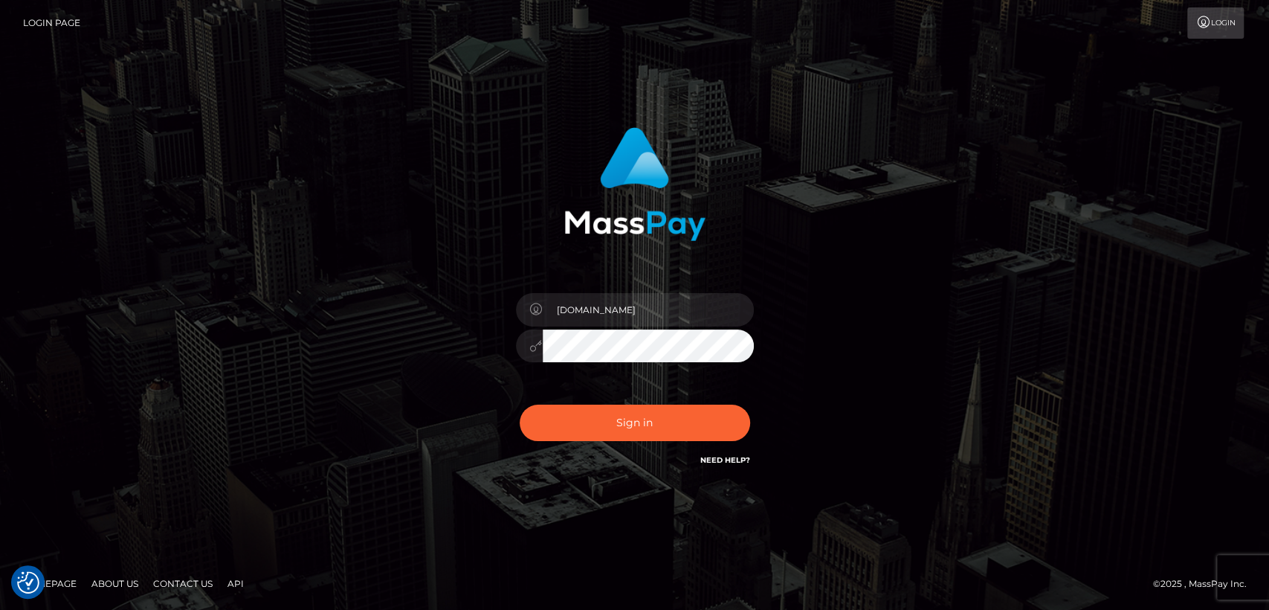
click at [625, 440] on div "Sign in Need Help?" at bounding box center [635, 429] width 260 height 66
click at [625, 429] on button "Sign in" at bounding box center [635, 422] width 230 height 36
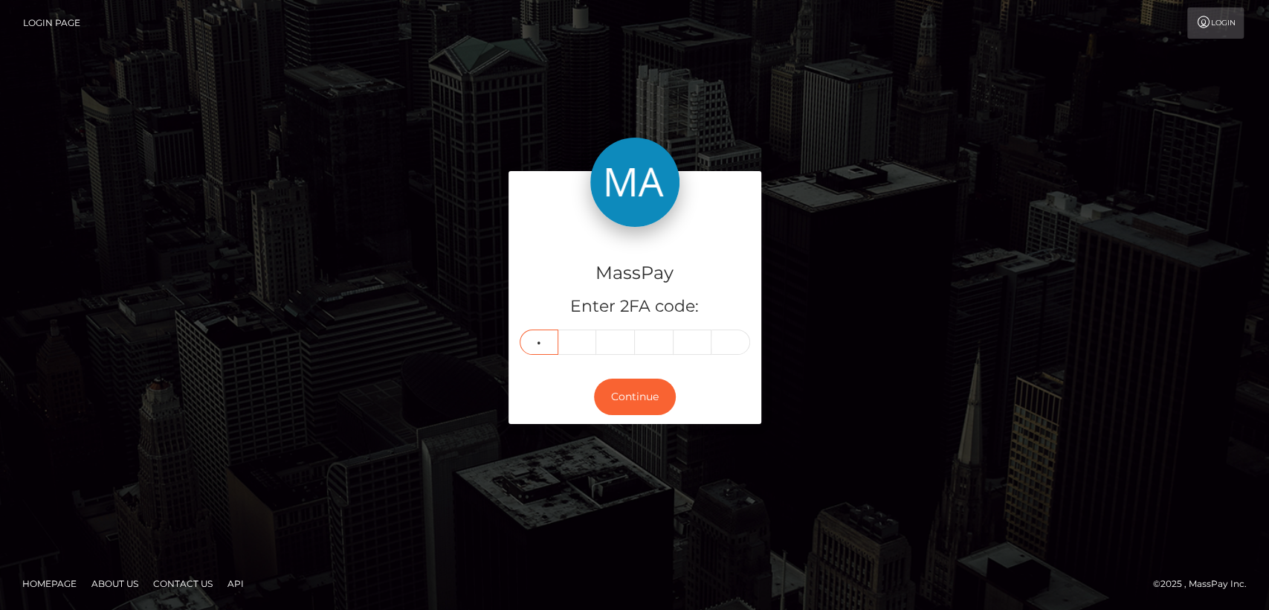
type input "7"
type input "5"
type input "2"
type input "9"
type input "7"
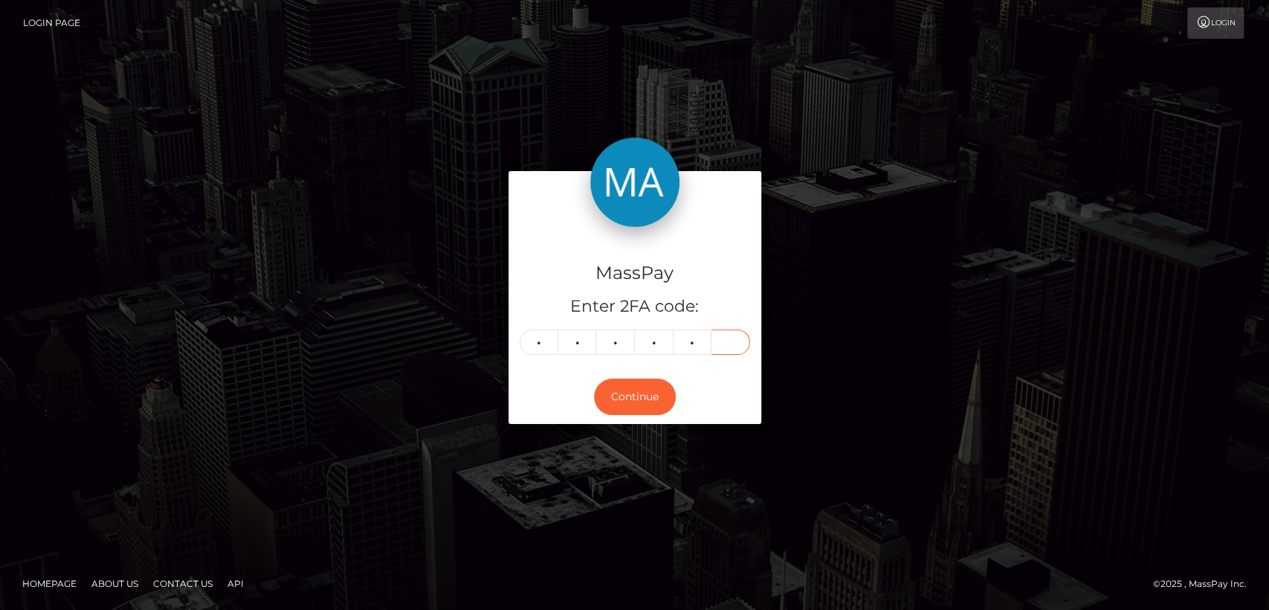
type input "7"
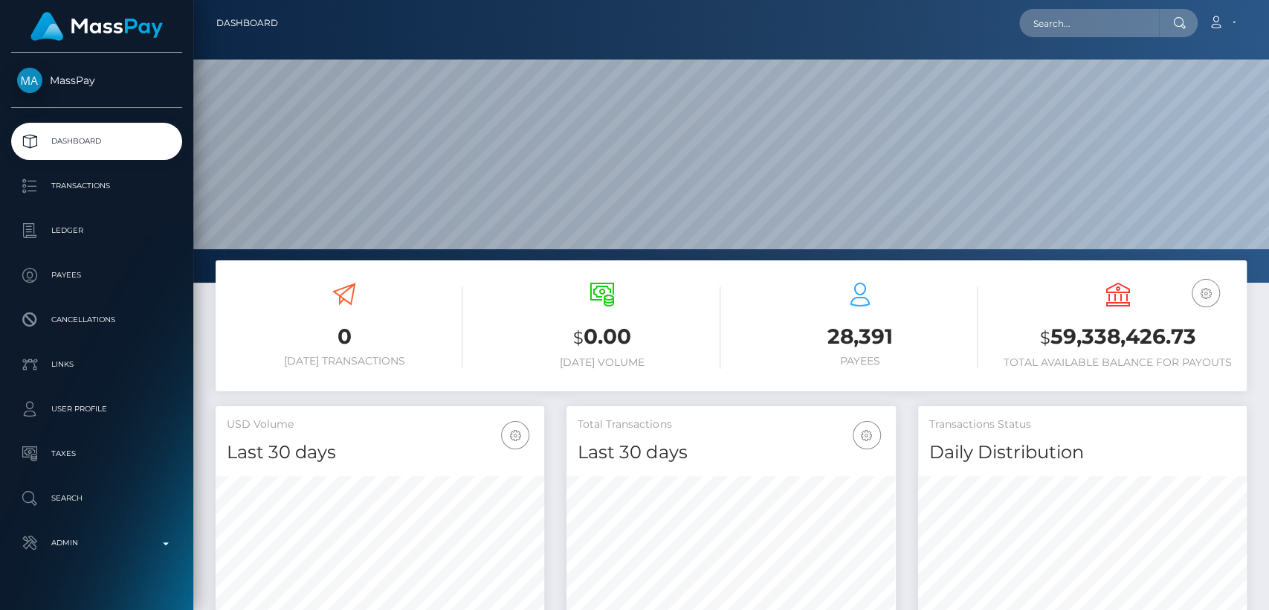
scroll to position [262, 329]
click at [1228, 38] on link "Account" at bounding box center [1222, 22] width 44 height 31
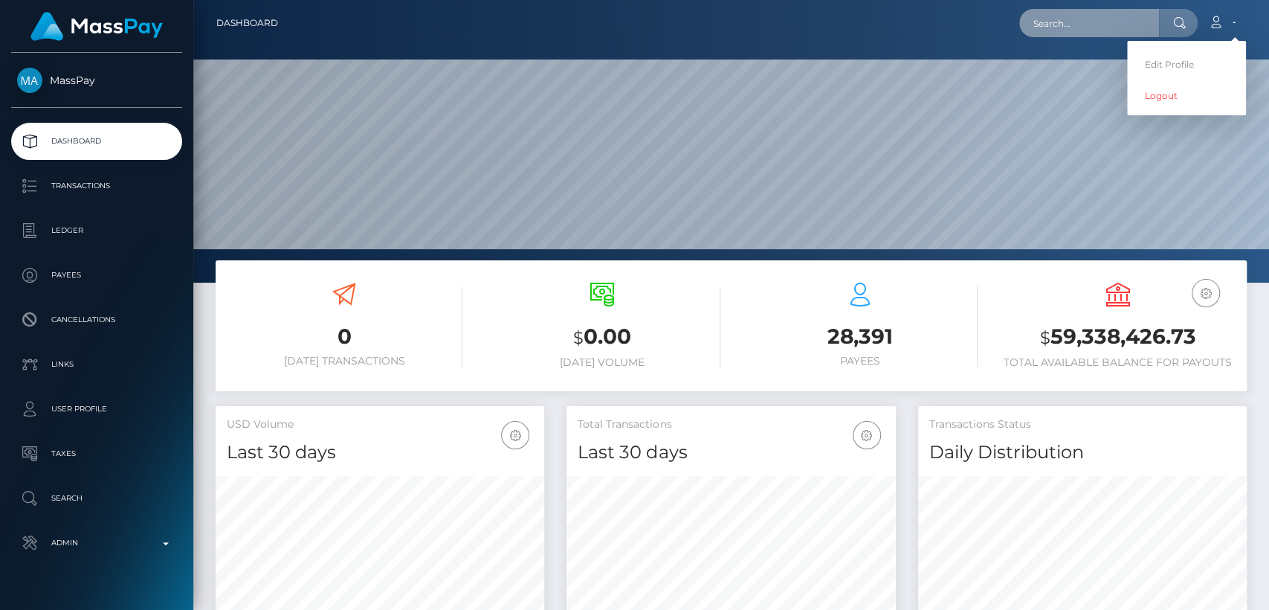
click at [1065, 22] on input "text" at bounding box center [1089, 23] width 140 height 28
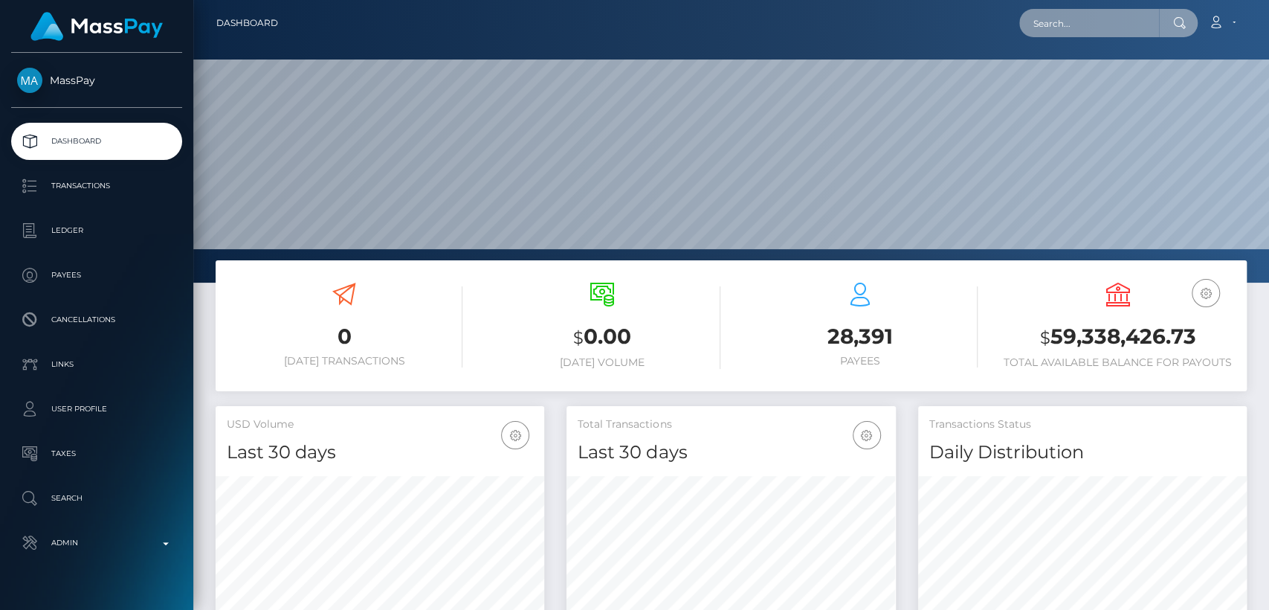
paste input "[EMAIL_ADDRESS][DOMAIN_NAME]"
type input "[EMAIL_ADDRESS][DOMAIN_NAME]"
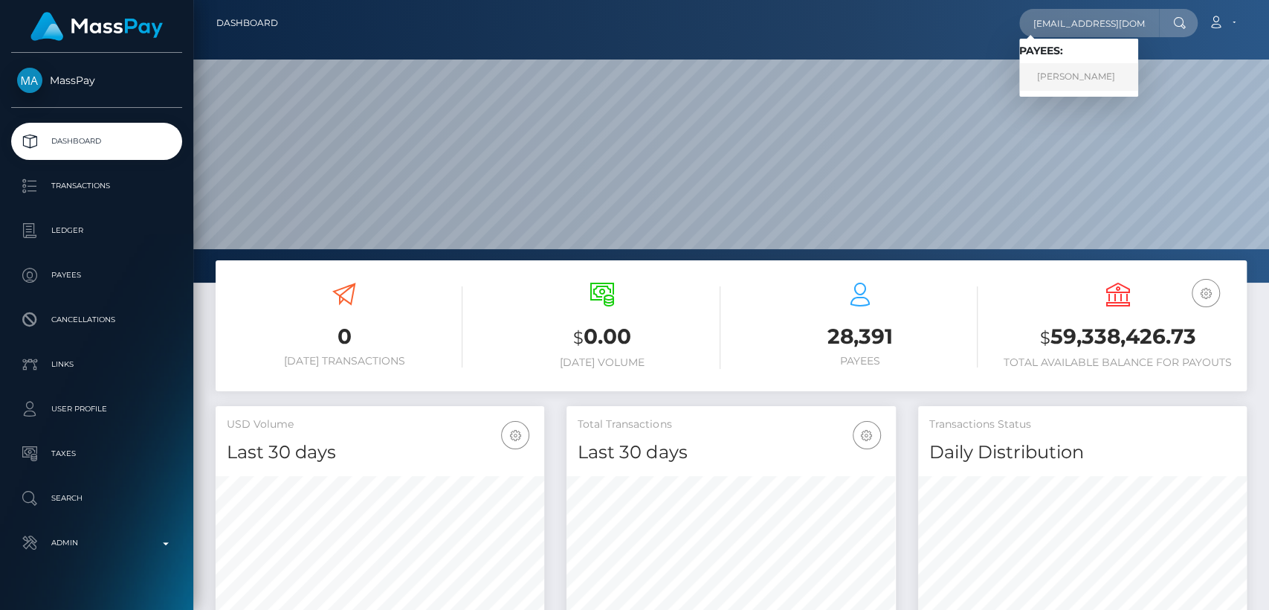
click at [1065, 79] on link "Zainabu Amina Ohuru" at bounding box center [1078, 77] width 119 height 28
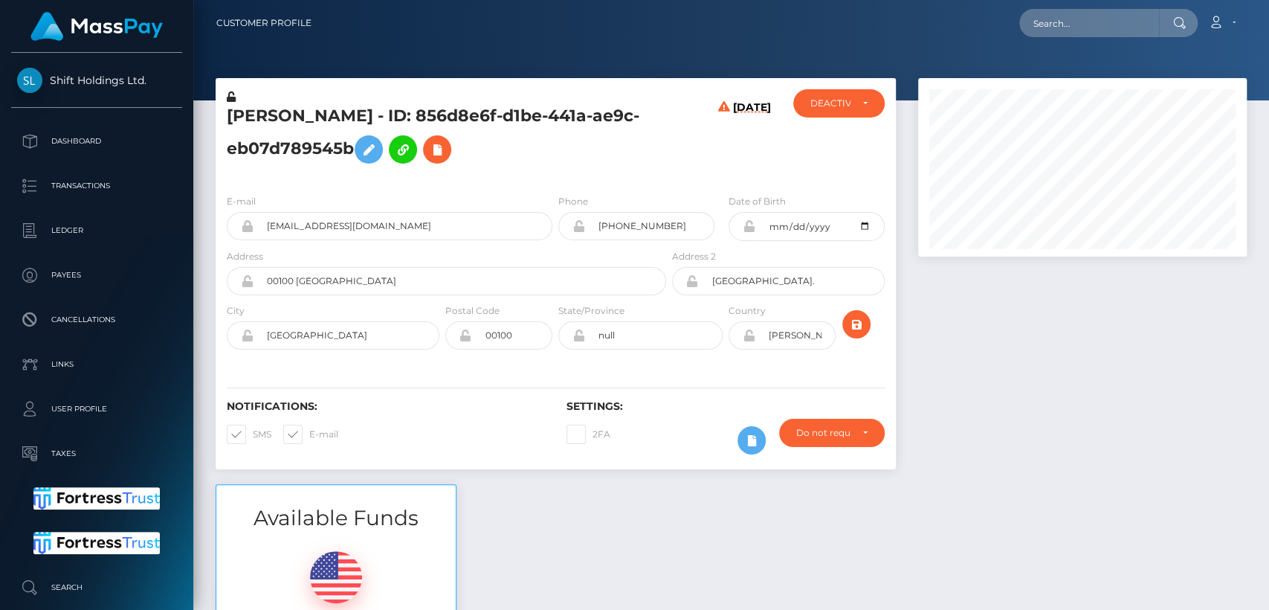
scroll to position [178, 329]
click at [380, 216] on input "cilviaakinyi@gmail.com" at bounding box center [403, 226] width 299 height 28
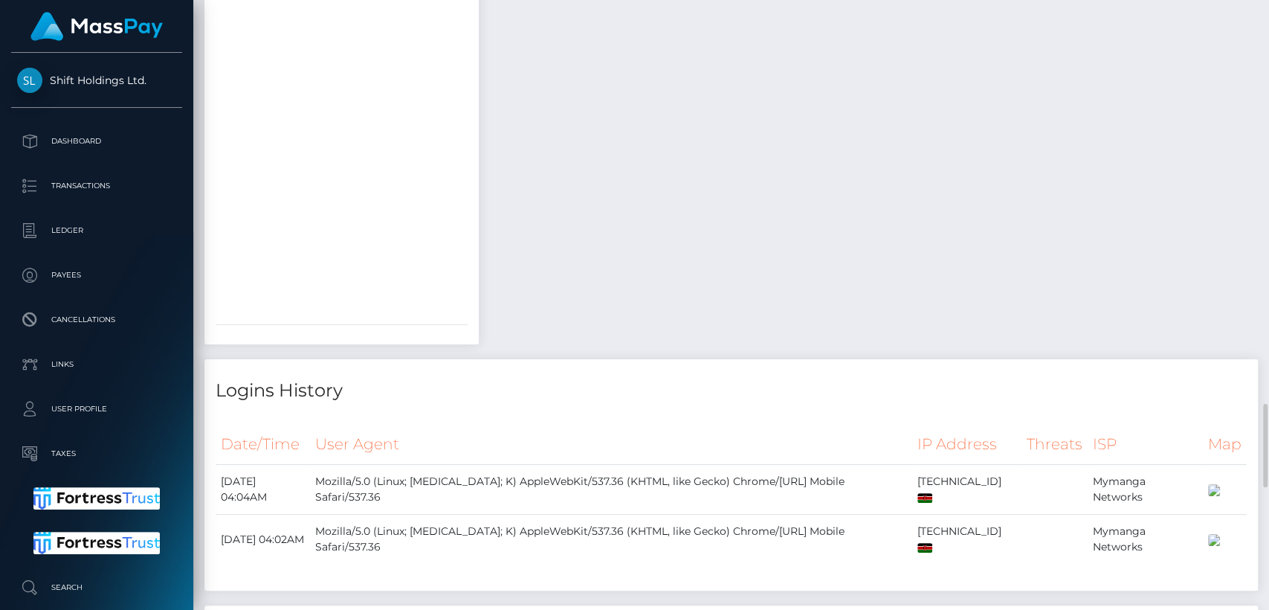
scroll to position [2944, 0]
click at [238, 384] on div "Logins History" at bounding box center [731, 383] width 1054 height 45
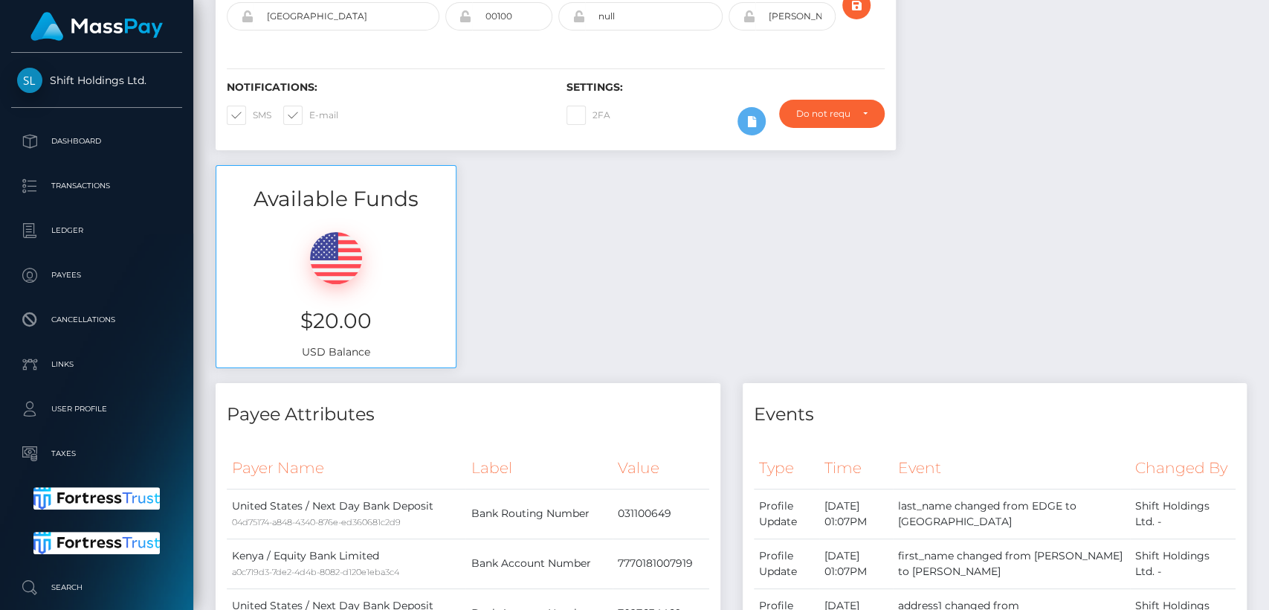
scroll to position [0, 0]
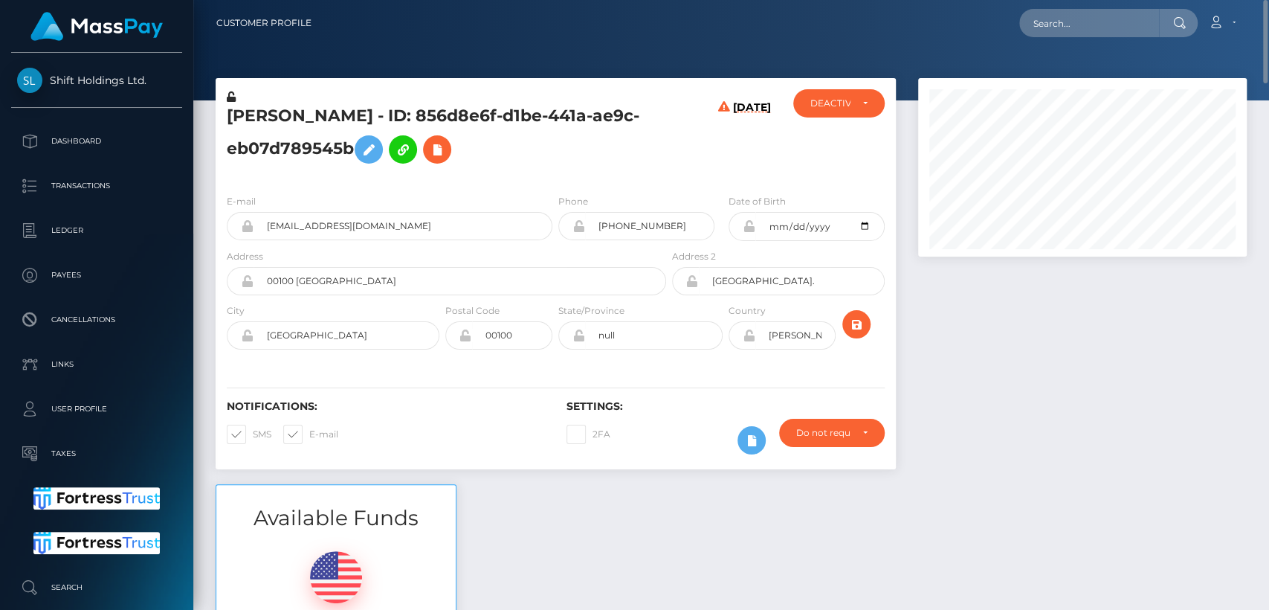
click at [227, 462] on div "Notifications: SMS E-mail Settings: 2FA" at bounding box center [556, 416] width 680 height 105
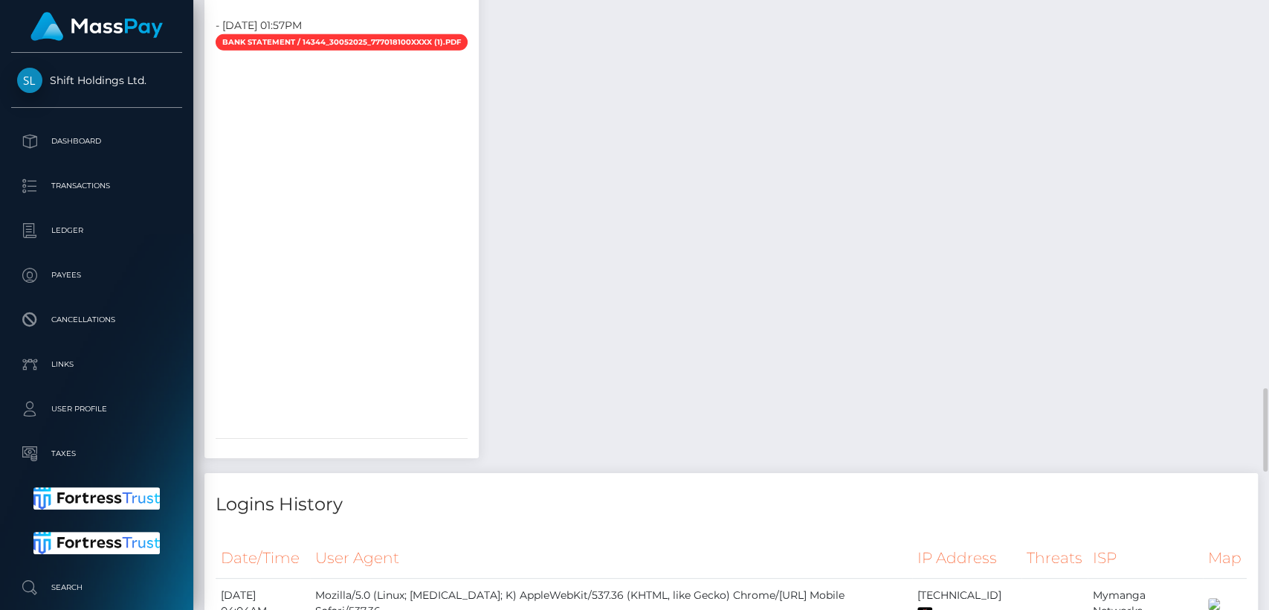
scroll to position [2830, 0]
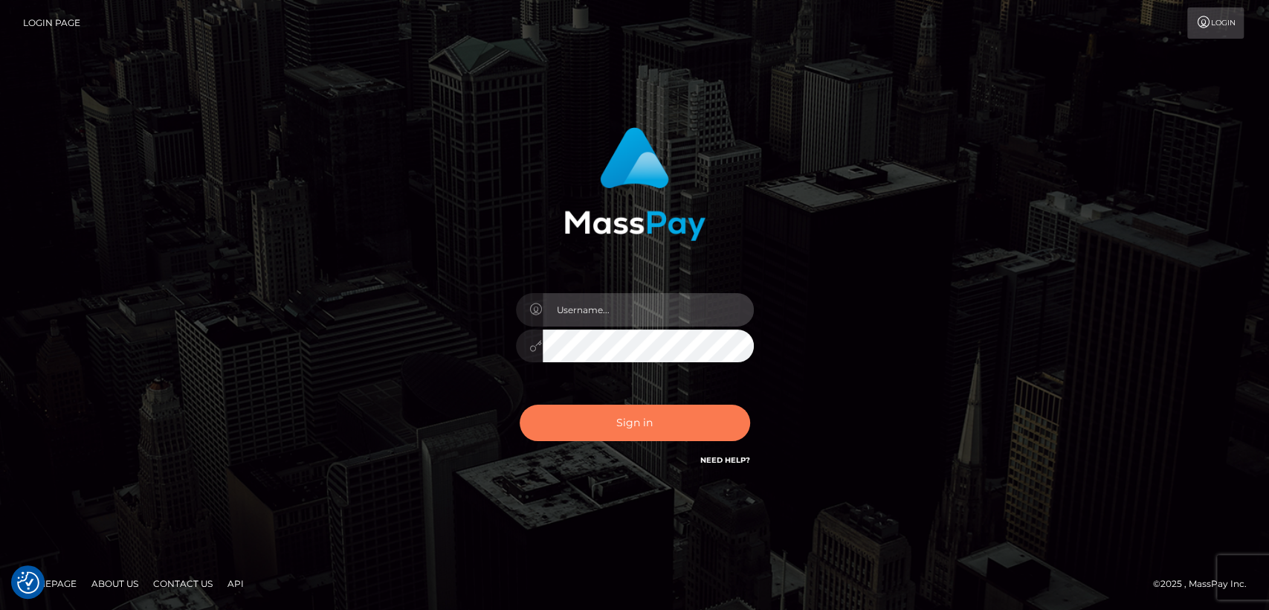
type input "[DOMAIN_NAME]"
click at [622, 411] on button "Sign in" at bounding box center [635, 422] width 230 height 36
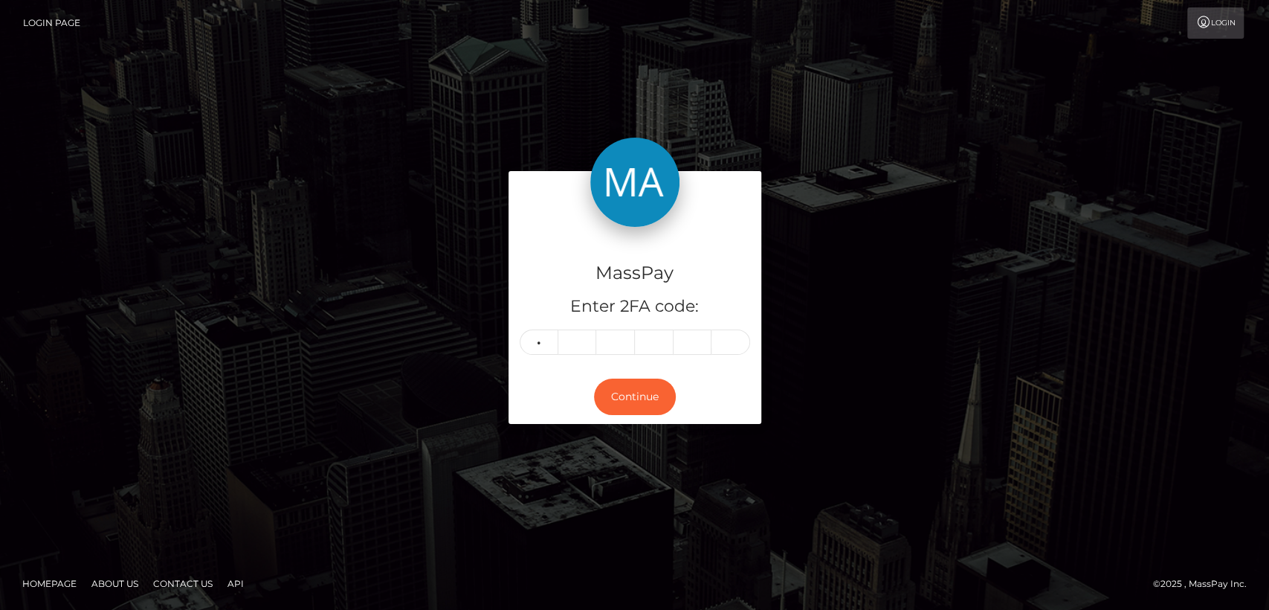
type input "6"
type input "8"
type input "5"
type input "7"
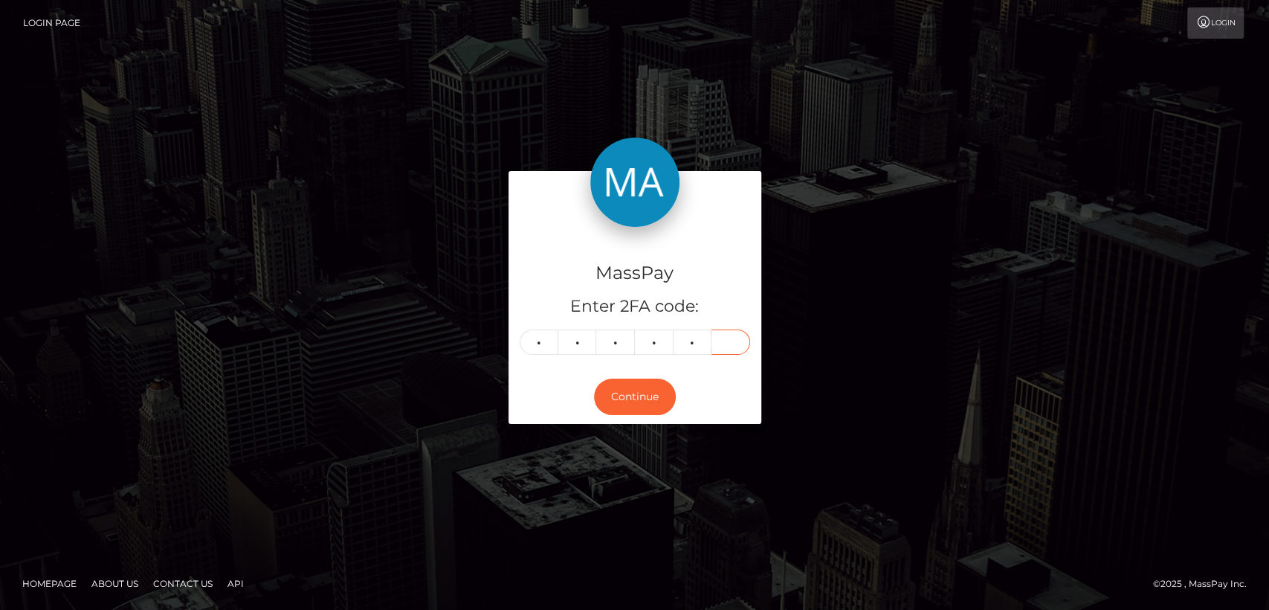
type input "7"
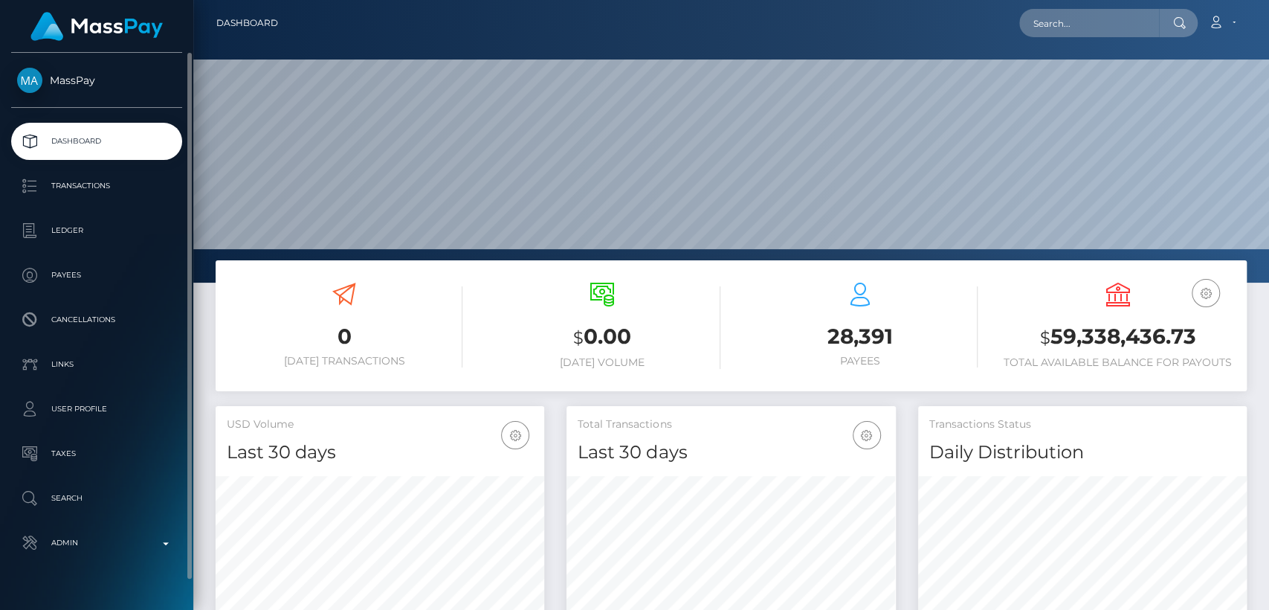
scroll to position [262, 329]
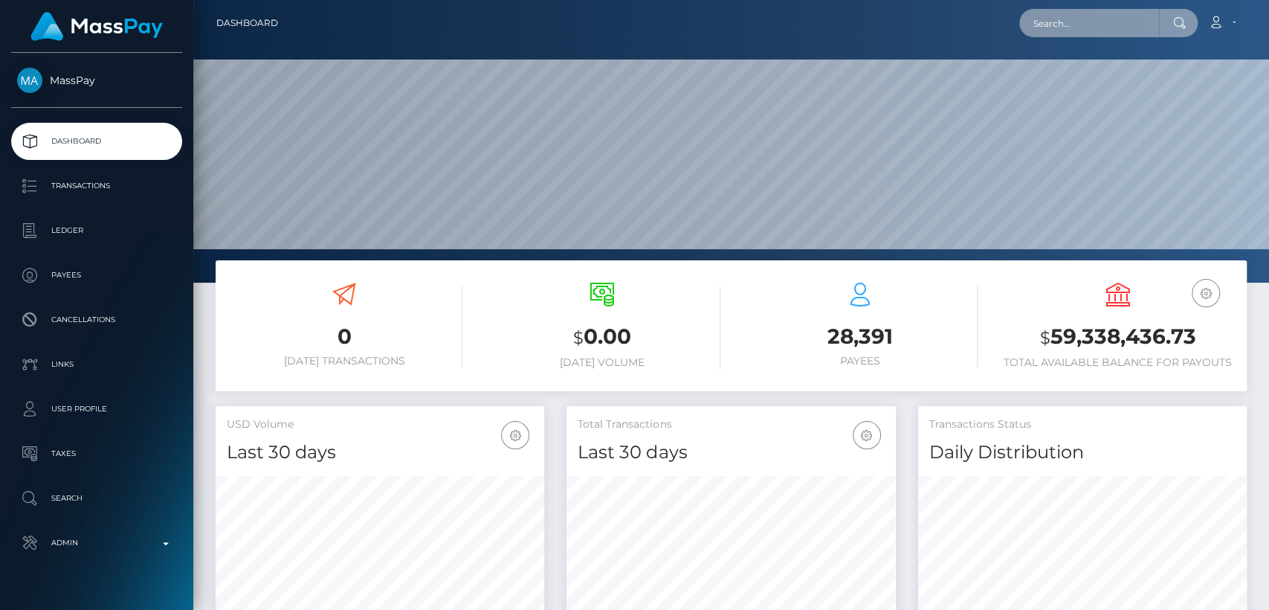
click at [1122, 19] on input "text" at bounding box center [1089, 23] width 140 height 28
paste input "valen_villaco@hotmail.com"
click at [1112, 15] on input "valen_villaco@hotmail.com" at bounding box center [1089, 23] width 140 height 28
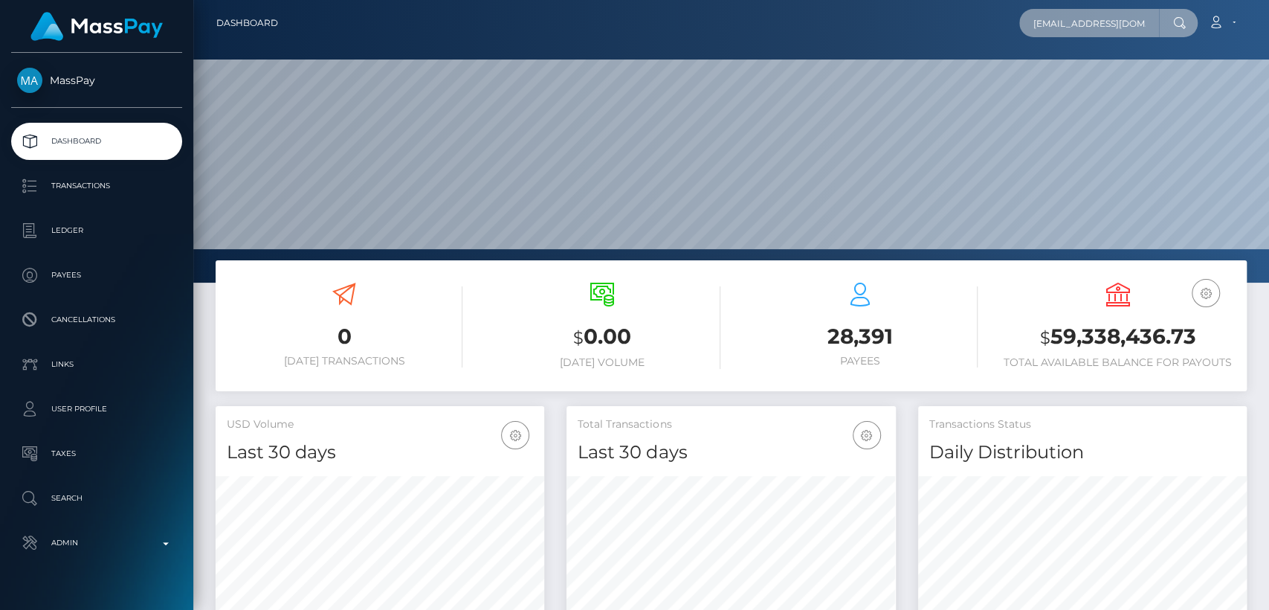
click at [1112, 15] on input "valen_villaco@hotmail.com" at bounding box center [1089, 23] width 140 height 28
paste input "7tf84cgfbq@privaterelay.appleid.com"
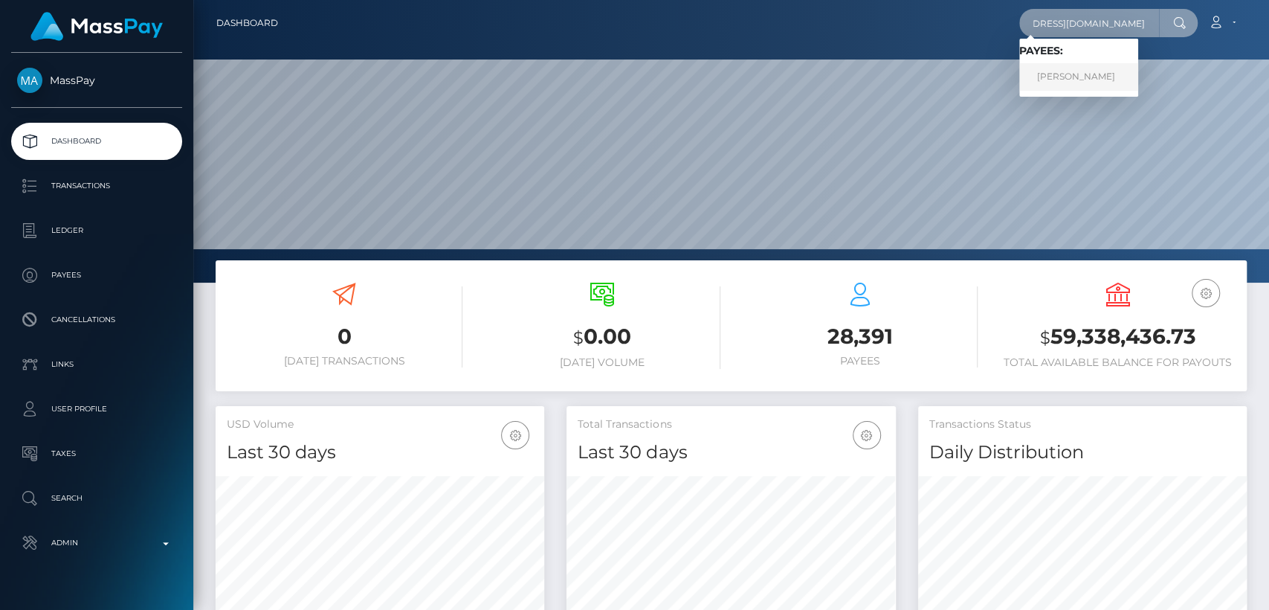
type input "7tf84cgfbq@privaterelay.appleid.com"
click at [1117, 77] on link "VALENTIN GUERRERO RUIZ" at bounding box center [1078, 77] width 119 height 28
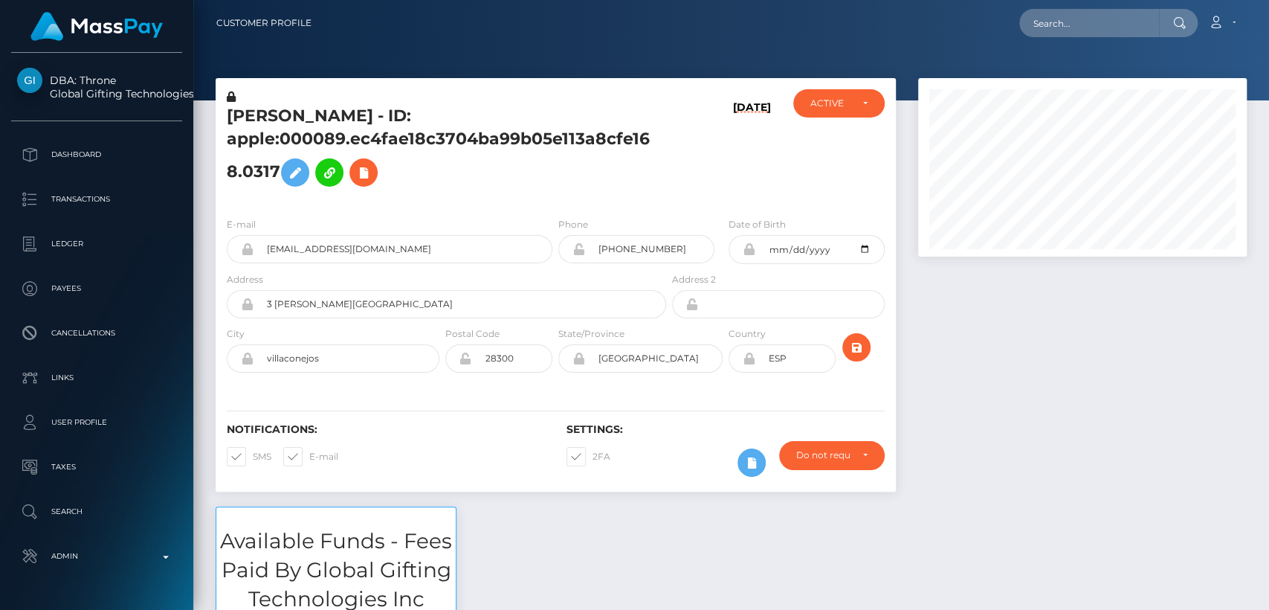
scroll to position [178, 329]
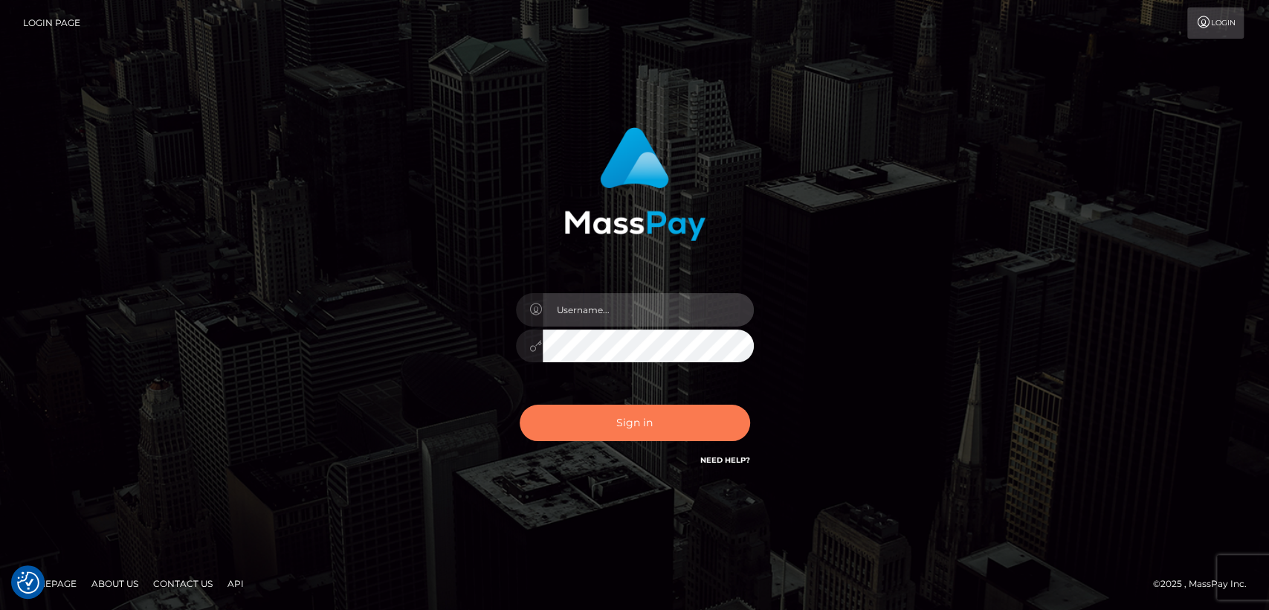
type input "nt.es"
click at [567, 416] on button "Sign in" at bounding box center [635, 422] width 230 height 36
type input "[DOMAIN_NAME]"
click at [567, 416] on button "Sign in" at bounding box center [635, 422] width 230 height 36
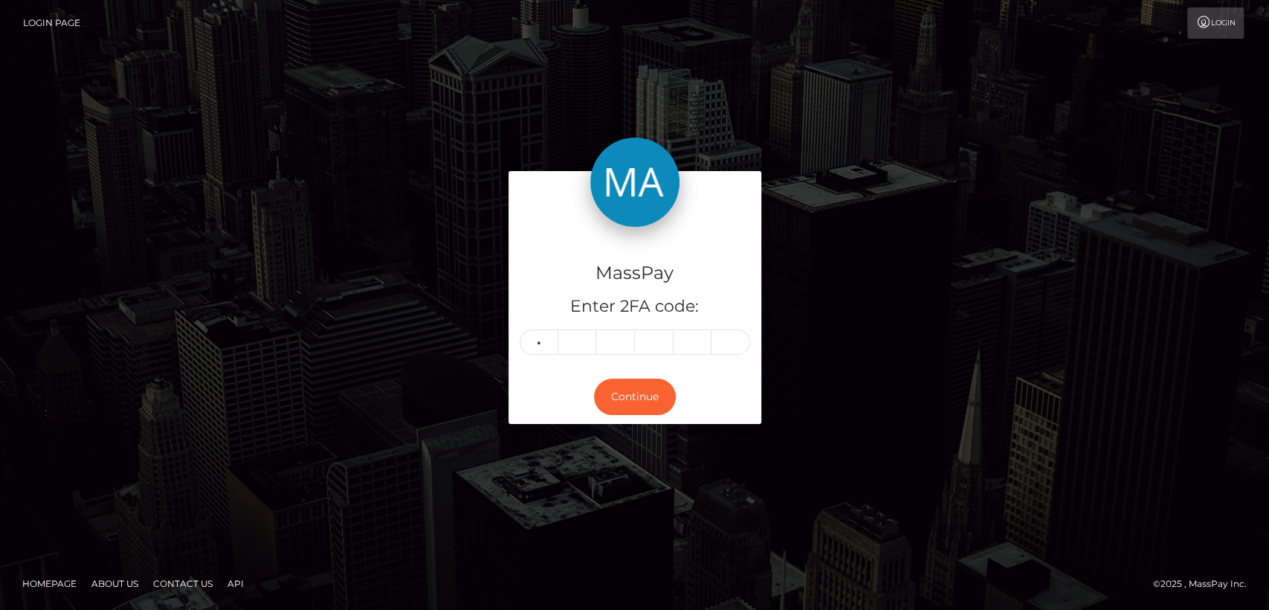
type input "8"
type input "4"
type input "3"
type input "1"
type input "7"
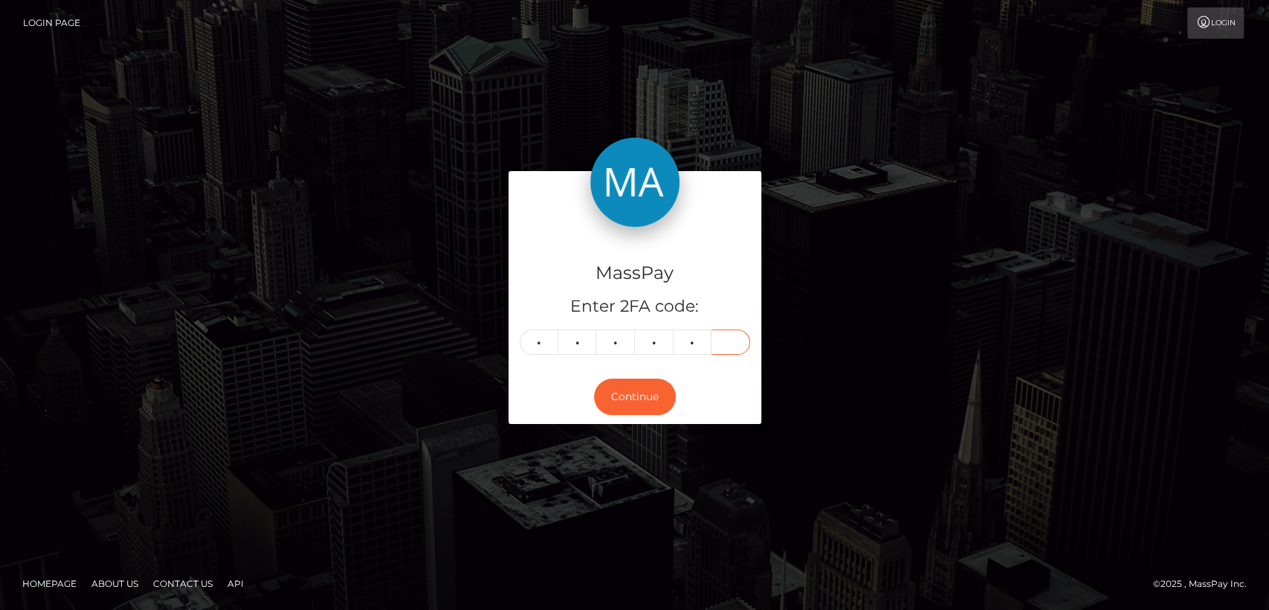
type input "9"
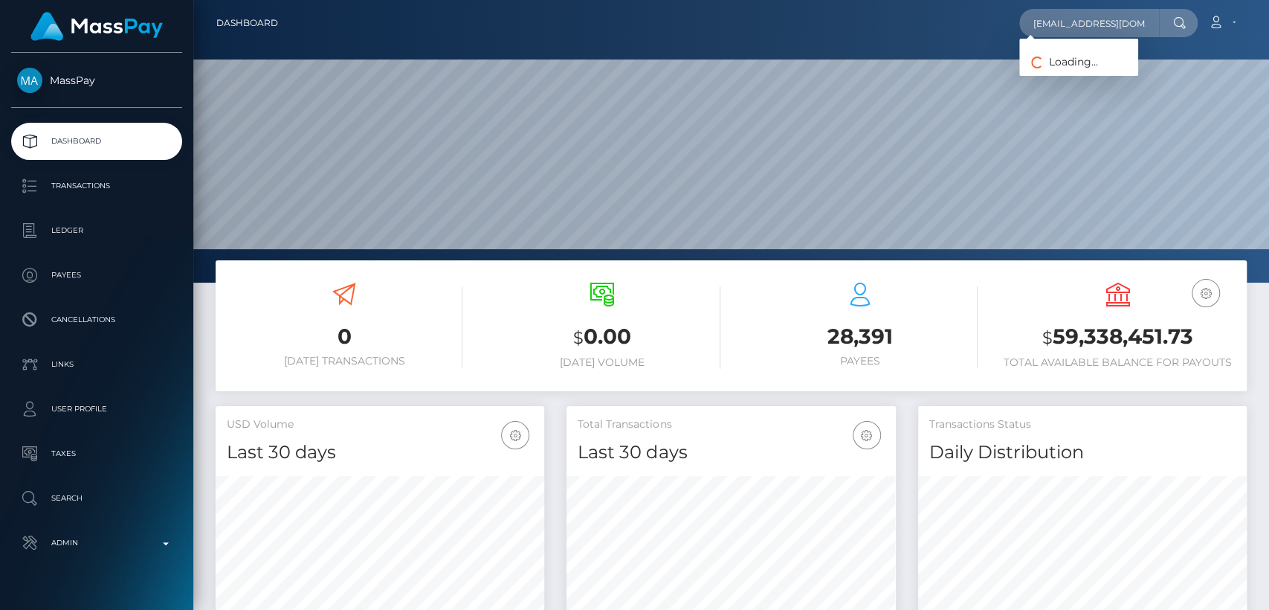
scroll to position [262, 329]
type input "[EMAIL_ADDRESS][DOMAIN_NAME]"
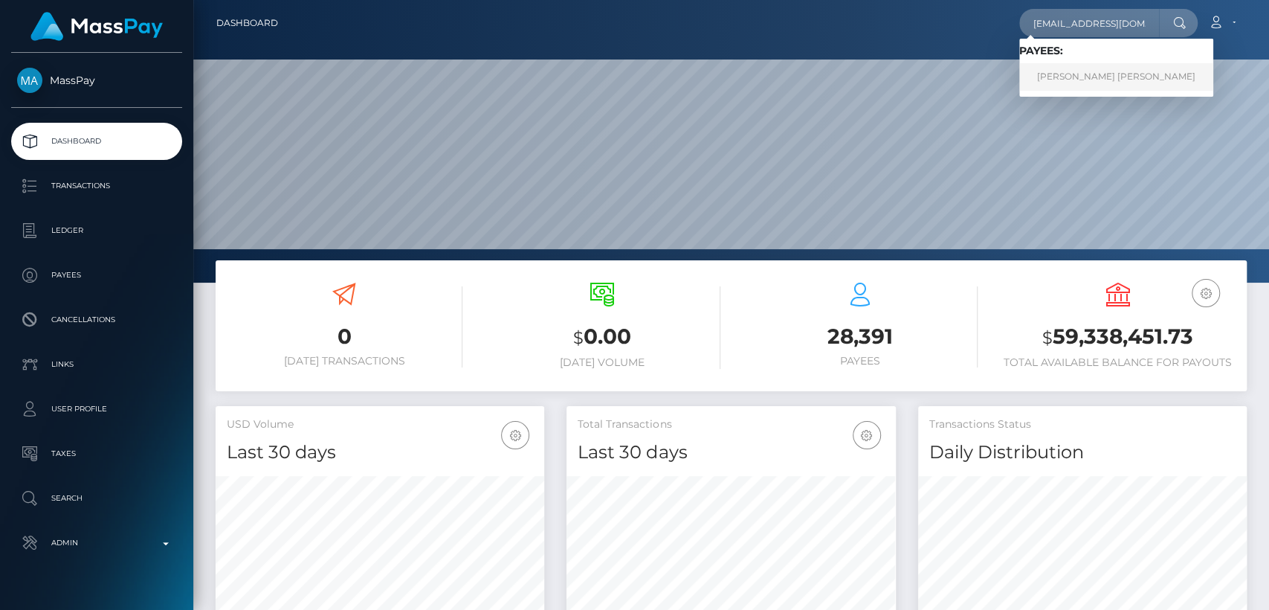
click at [1105, 68] on link "[PERSON_NAME] [PERSON_NAME]" at bounding box center [1116, 77] width 194 height 28
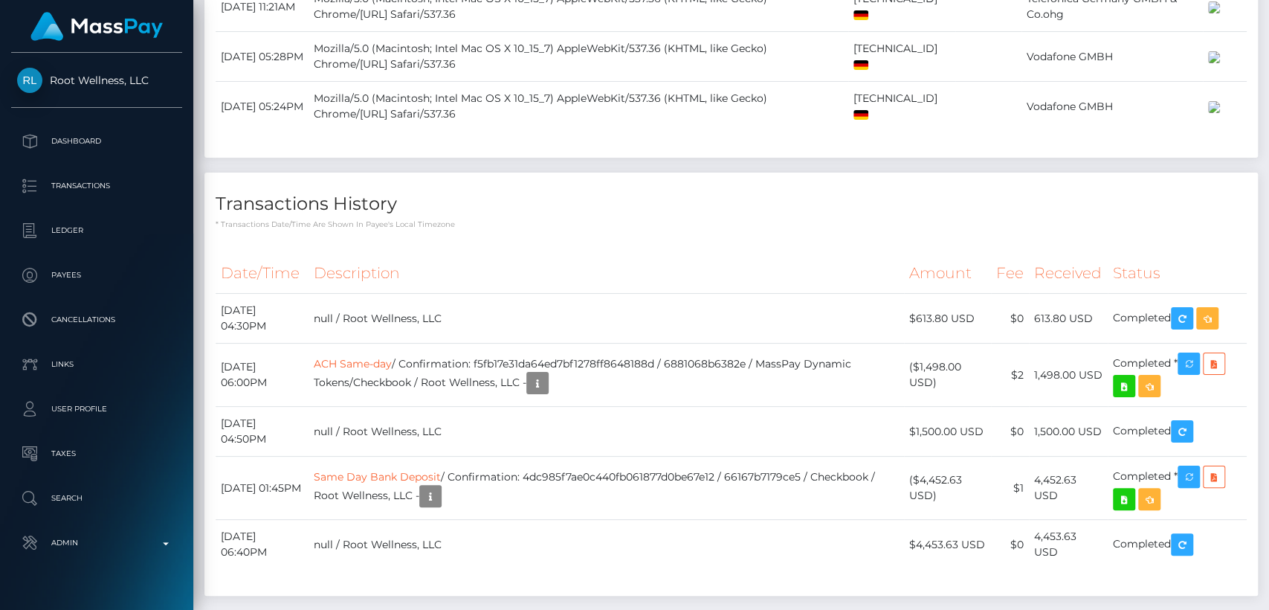
scroll to position [2109, 0]
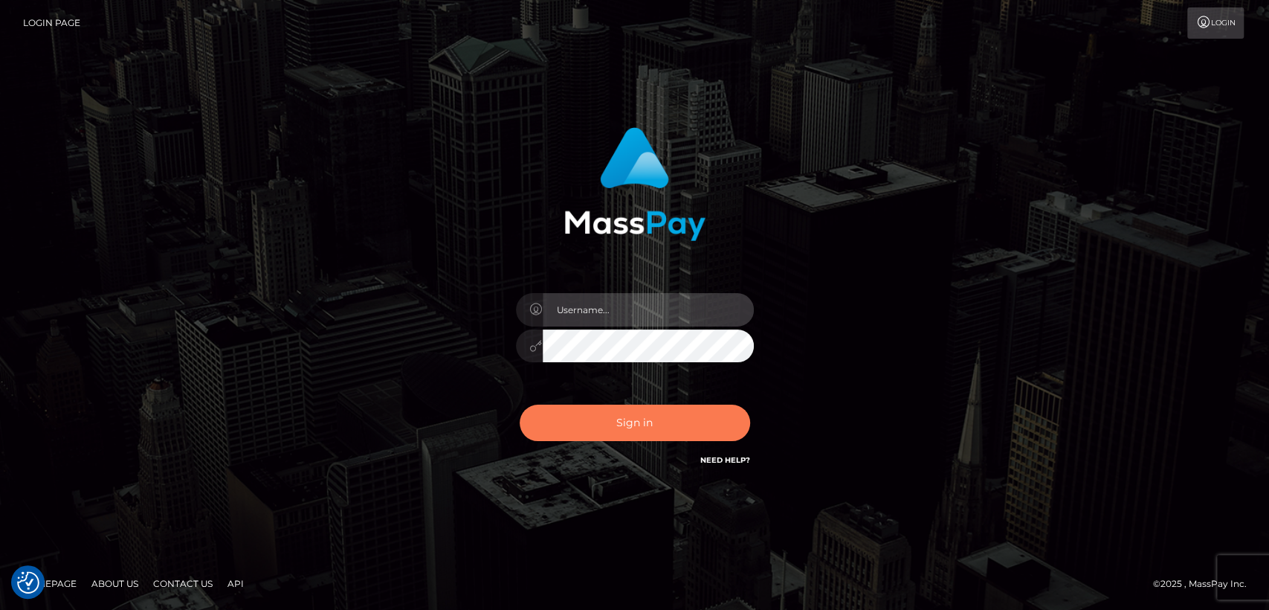
type input "nt.es"
click at [592, 422] on button "Sign in" at bounding box center [635, 422] width 230 height 36
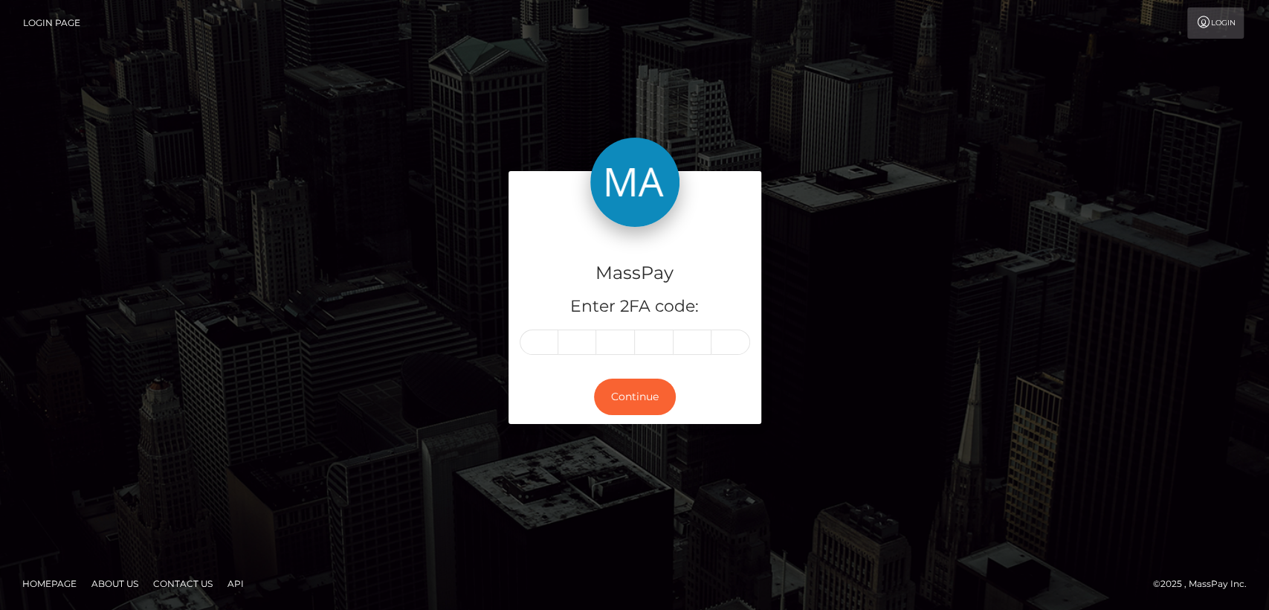
click at [168, 268] on div "MassPay Enter 2FA code: Continue" at bounding box center [634, 304] width 1269 height 490
click at [549, 346] on input "text" at bounding box center [539, 341] width 39 height 25
type input "9"
type input "2"
type input "8"
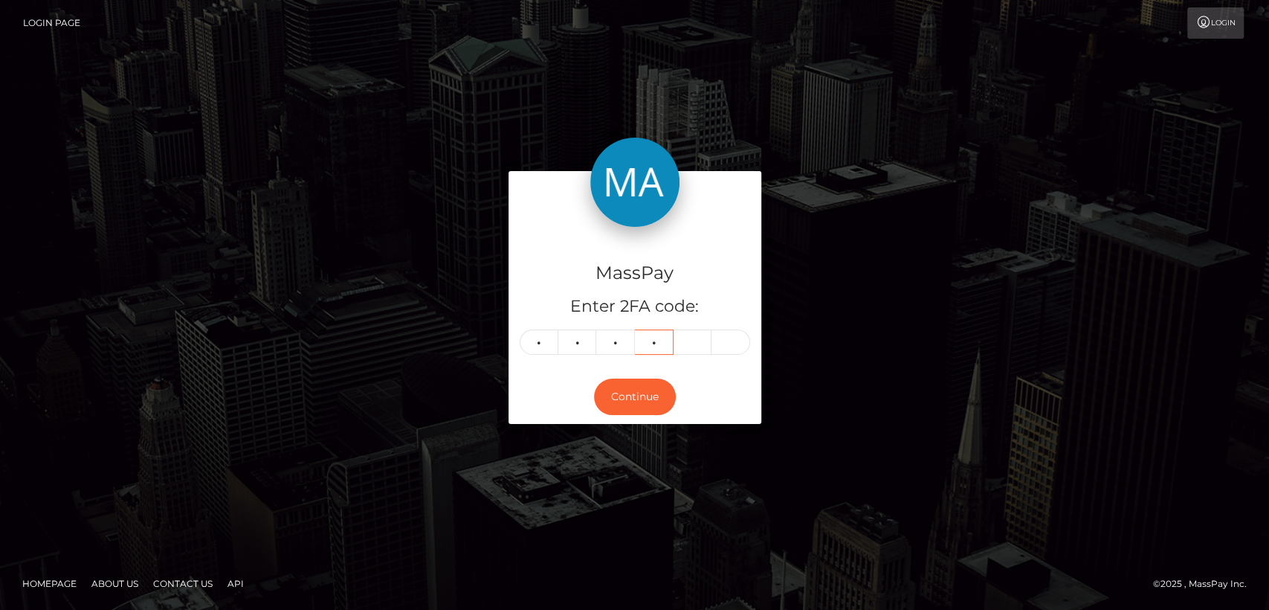
type input "2"
type input "0"
type input "2"
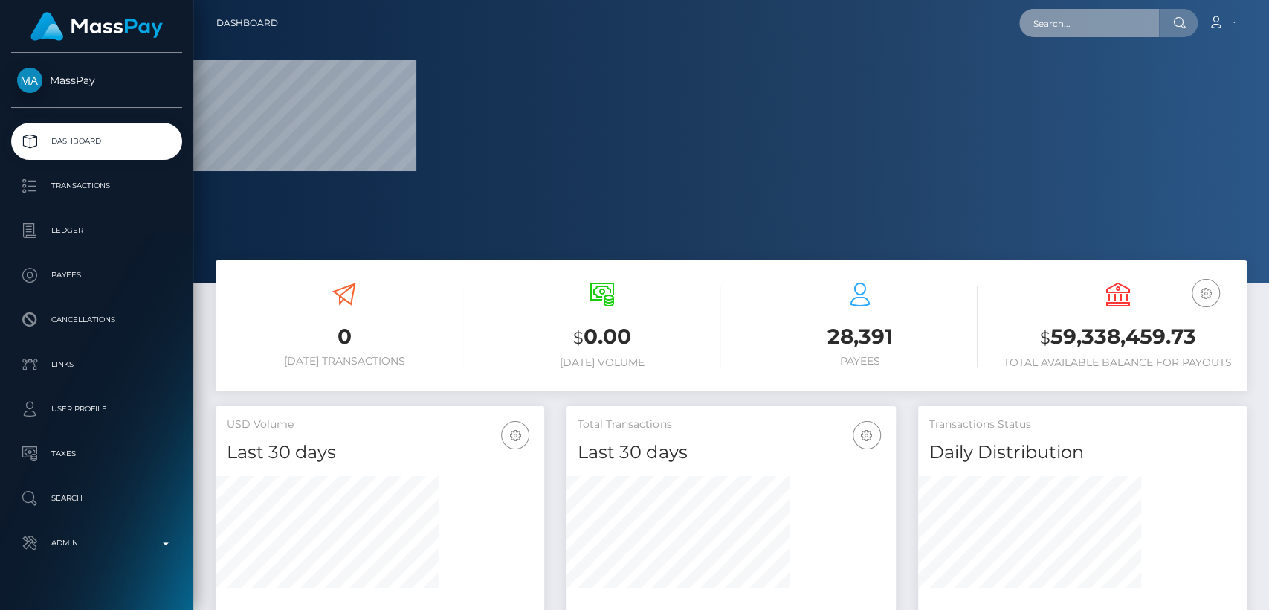
click at [1055, 22] on input "text" at bounding box center [1089, 23] width 140 height 28
paste input "chasslynhoyt6@gmail.com"
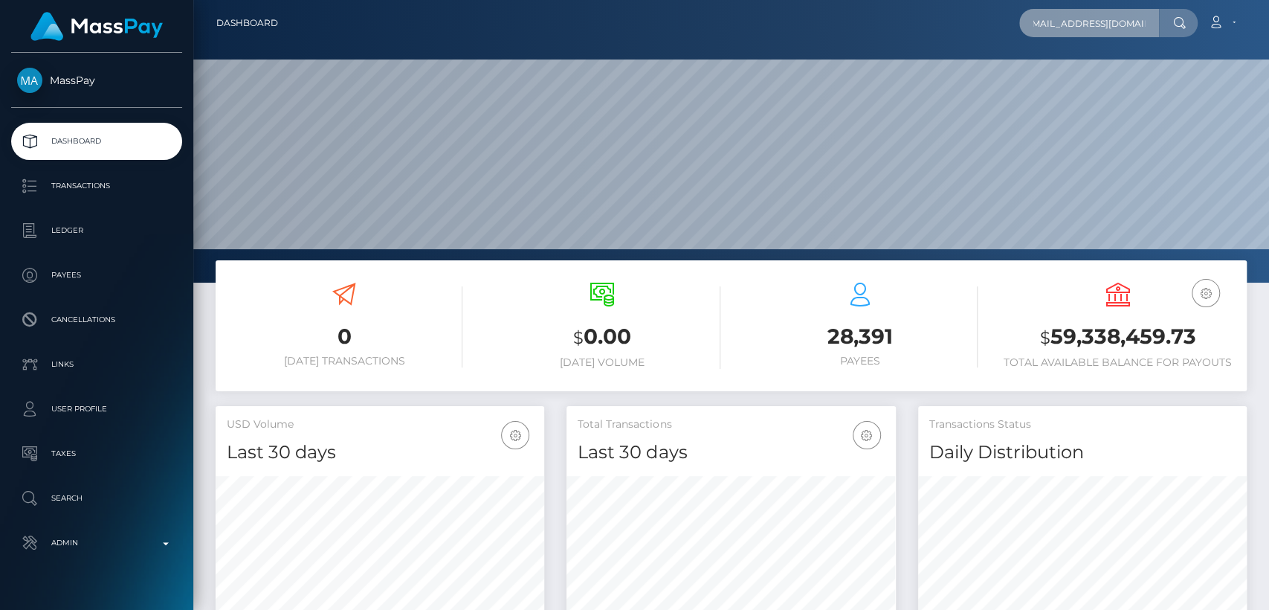
scroll to position [262, 329]
type input "chasslynhoyt6@gmail.com"
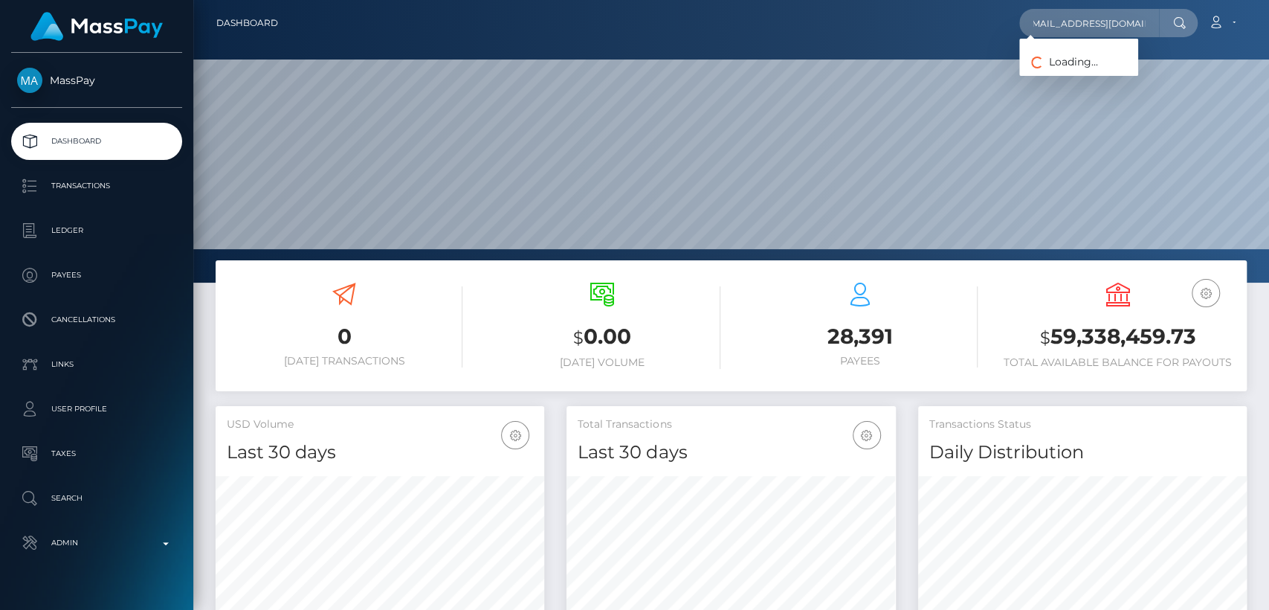
scroll to position [0, 0]
click at [1060, 78] on link "CHASSLYN KAY HOYT" at bounding box center [1078, 77] width 119 height 28
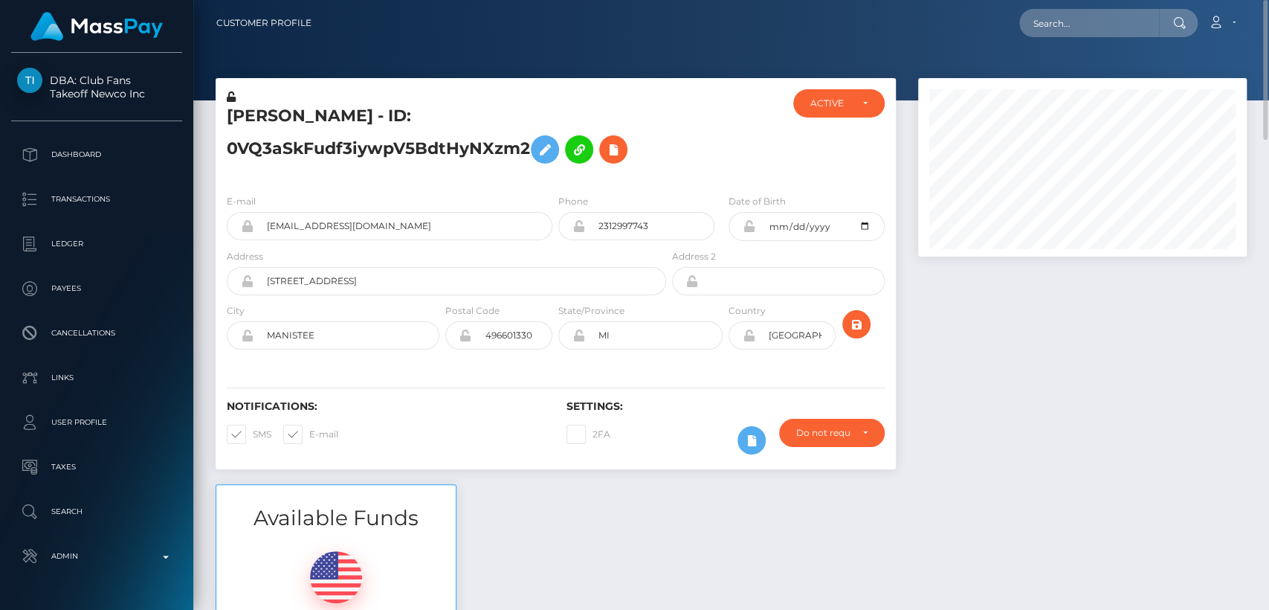
click at [286, 117] on h5 "CHASSLYN KAY HOYT - ID: 0VQ3aSkFudf3iywpV5BdtHyNXzm2" at bounding box center [442, 138] width 431 height 66
copy h5 "CHASSLYN"
click at [524, 517] on div "Available Funds $78.71 USD Balance" at bounding box center [731, 593] width 1054 height 219
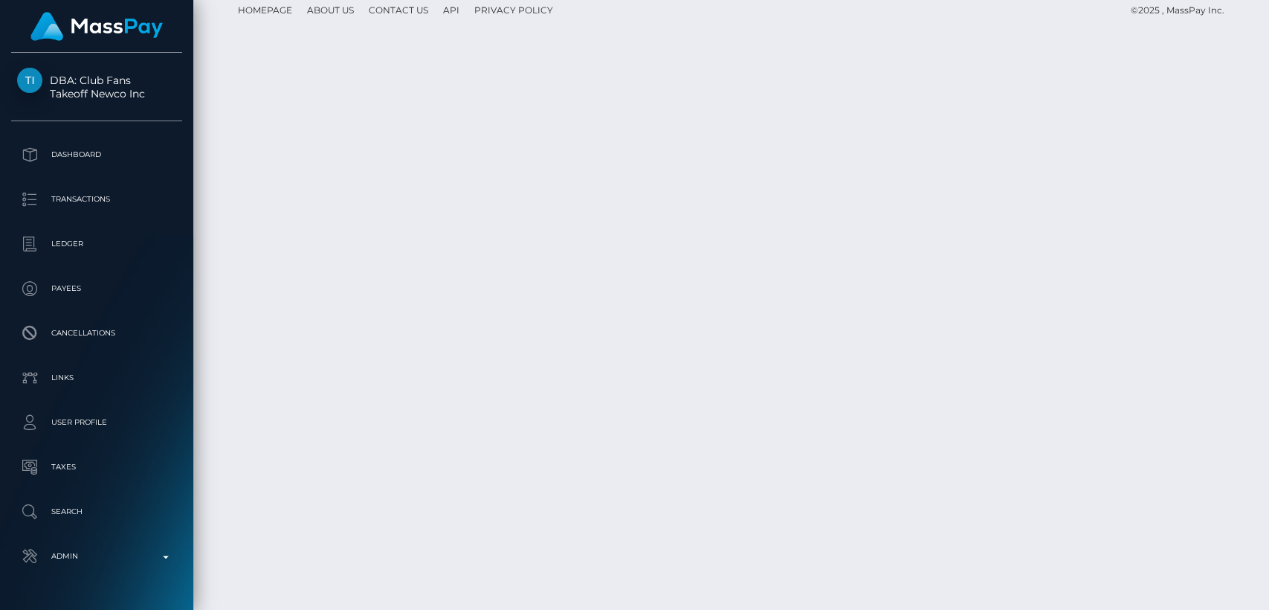
scroll to position [2049, 0]
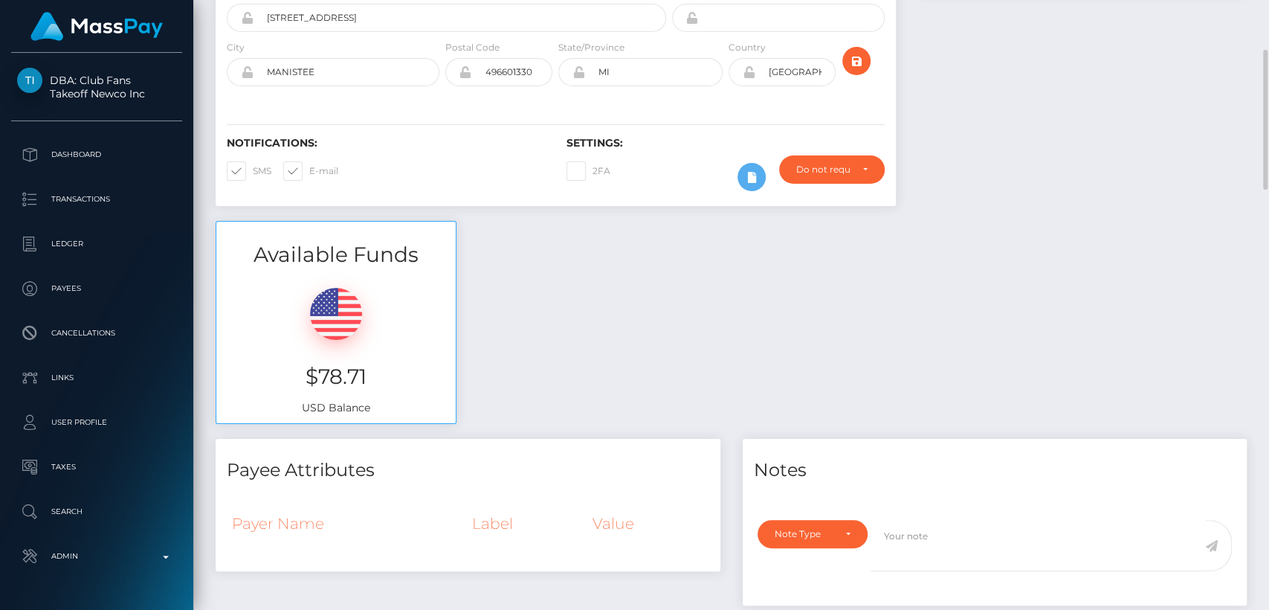
scroll to position [269, 0]
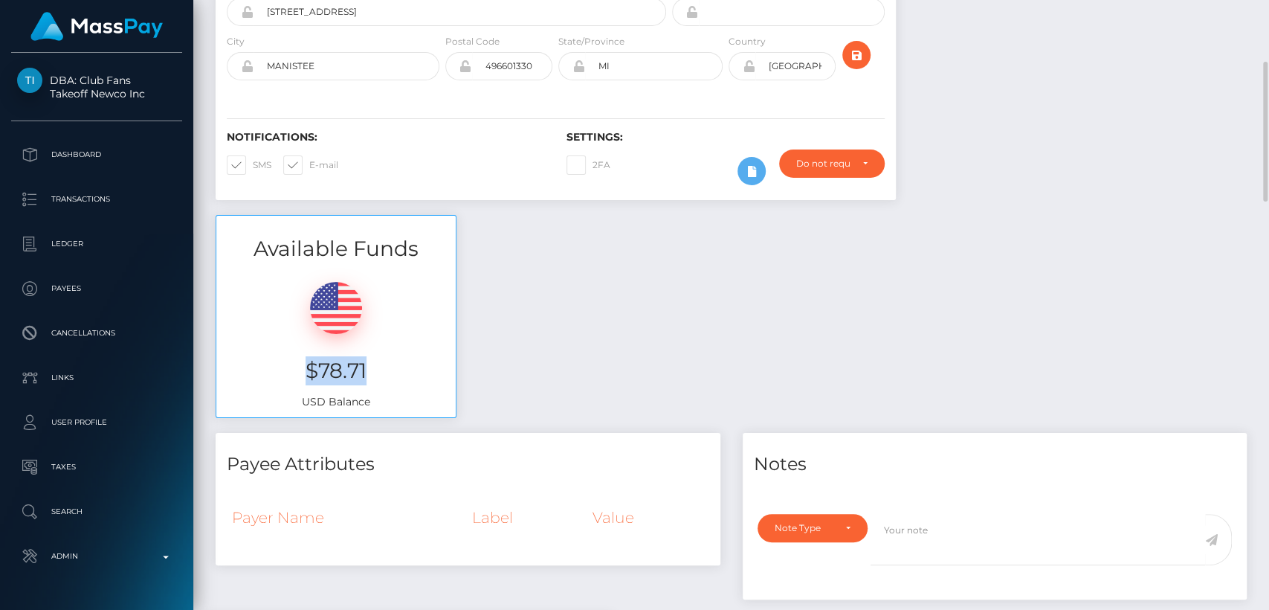
drag, startPoint x: 382, startPoint y: 364, endPoint x: 302, endPoint y: 363, distance: 80.3
click at [302, 363] on h3 "$78.71" at bounding box center [336, 370] width 217 height 29
copy h3 "$78.71"
click at [238, 446] on div "Payee Attributes" at bounding box center [468, 455] width 505 height 45
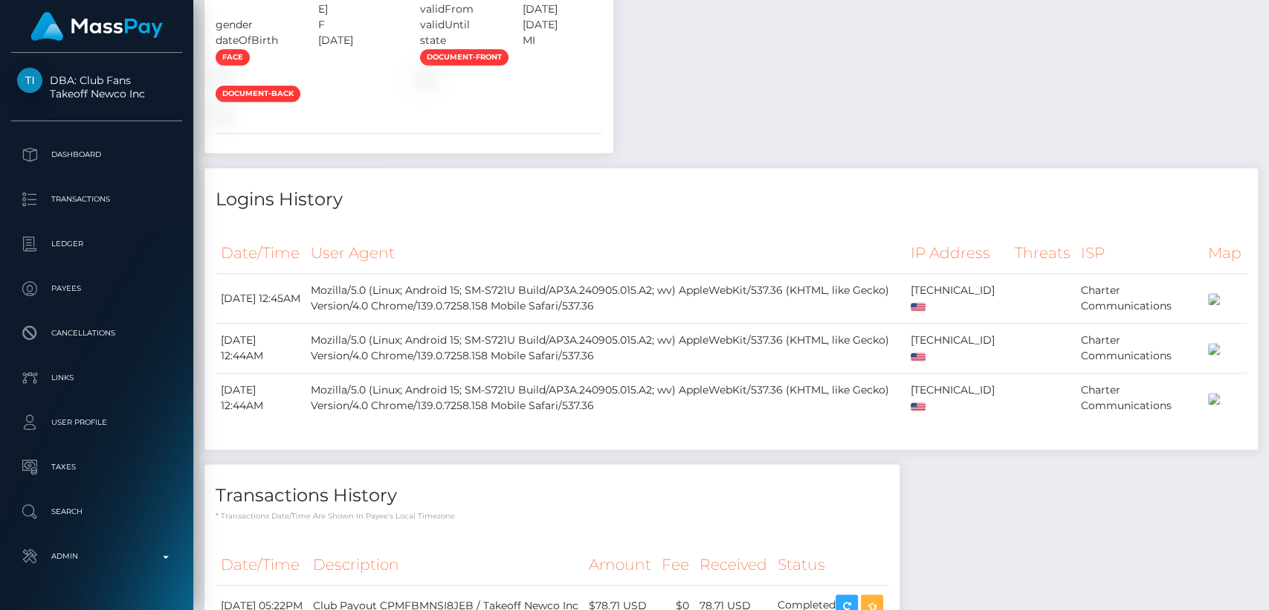
scroll to position [2049, 0]
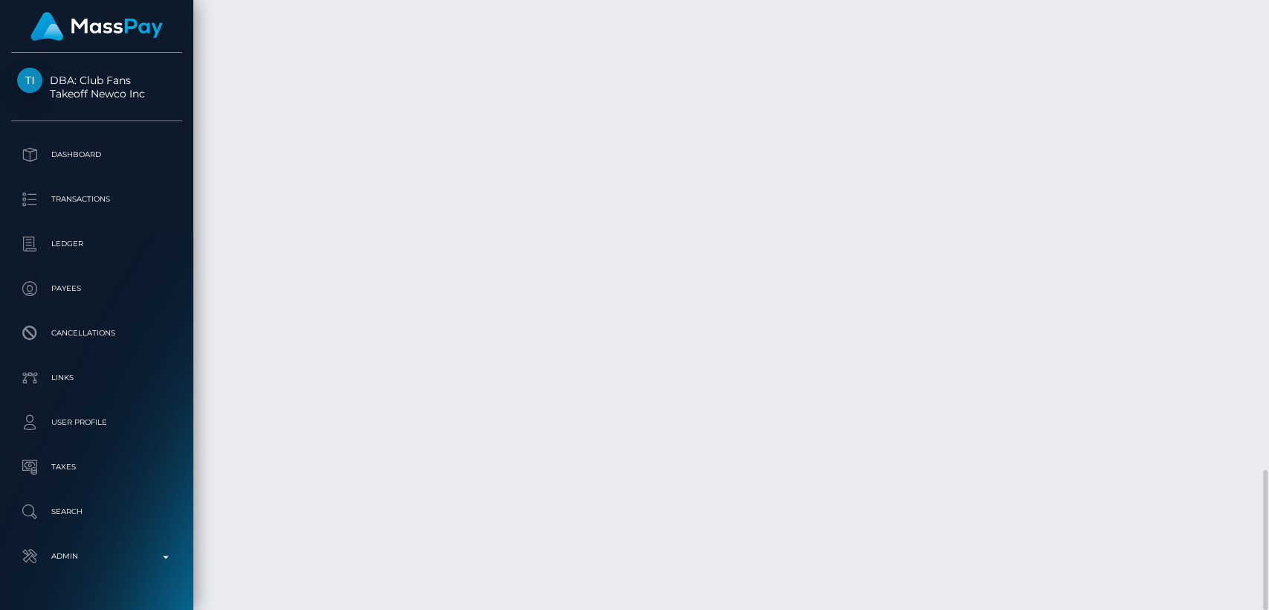
drag, startPoint x: 317, startPoint y: 468, endPoint x: 222, endPoint y: 468, distance: 95.9
copy td "September 8, 2025"
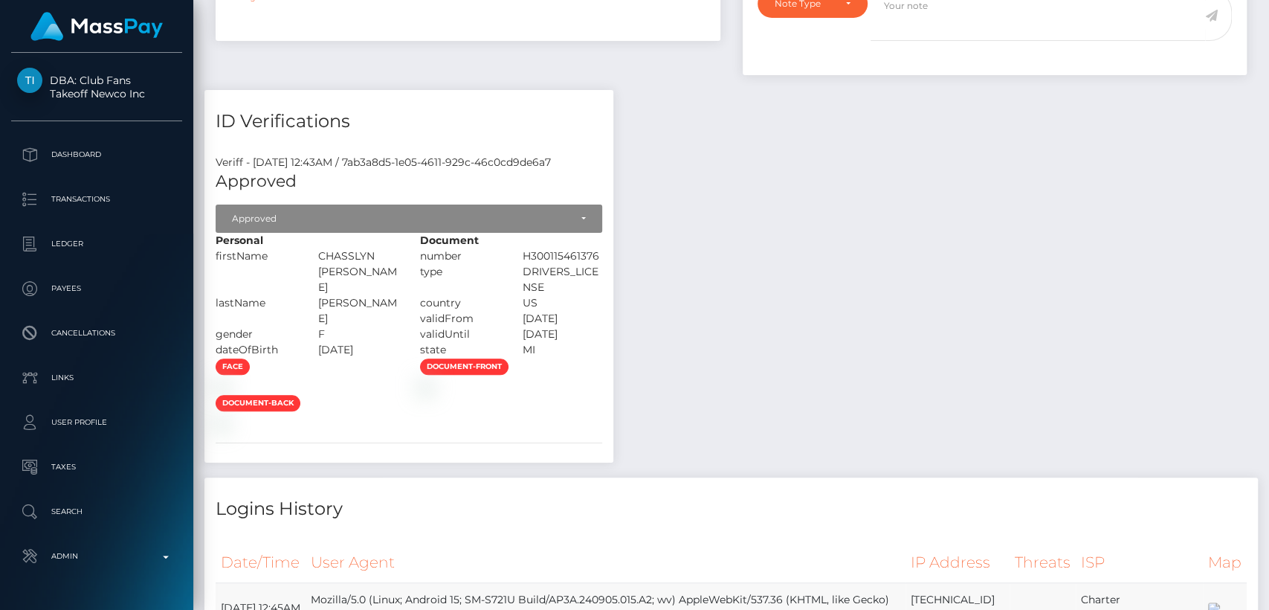
scroll to position [0, 0]
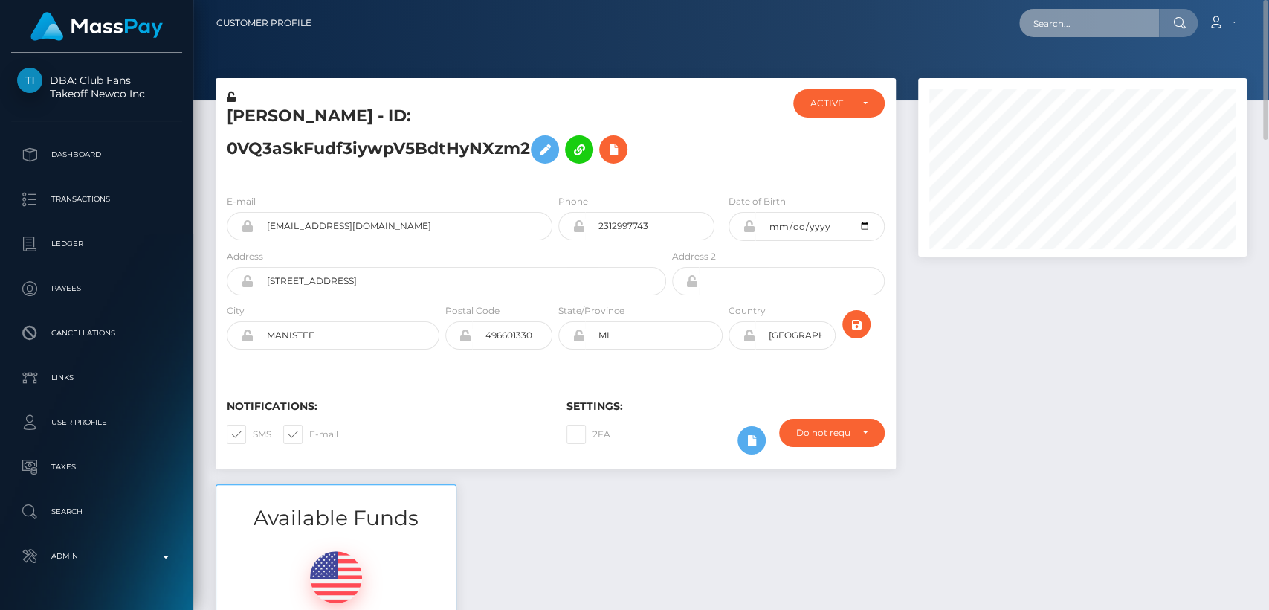
click at [1070, 13] on input "text" at bounding box center [1089, 23] width 140 height 28
paste input "millionaichicks@gmail.com"
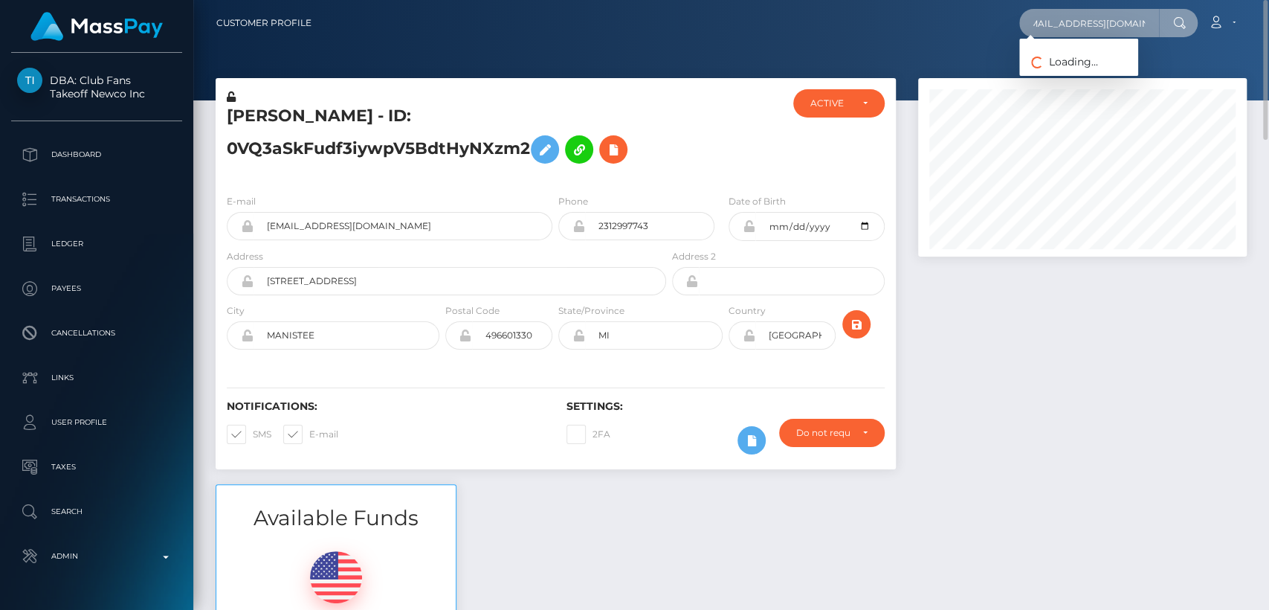
type input "millionaichicks@gmail.com"
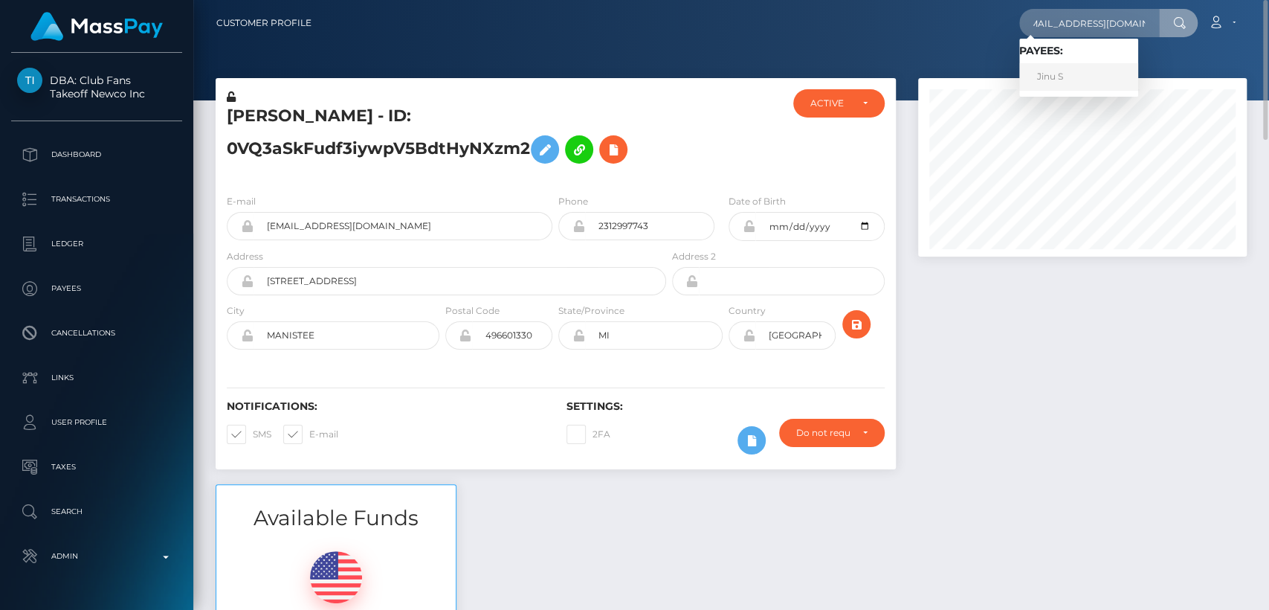
scroll to position [0, 0]
click at [1082, 72] on link "Jinu S" at bounding box center [1078, 77] width 119 height 28
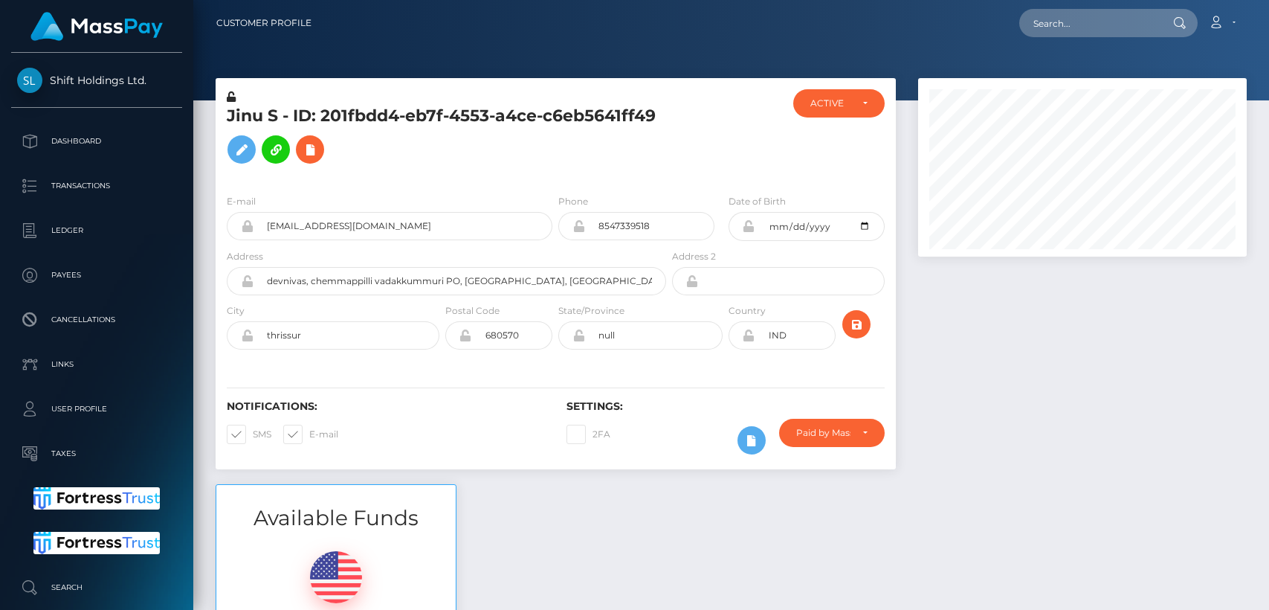
click at [246, 111] on h5 "Jinu S - ID: 201fbdd4-eb7f-4553-a4ce-c6eb5641ff49" at bounding box center [442, 138] width 431 height 66
copy h5 "Jinu"
click at [481, 535] on div "Available Funds $94.49 USD Balance" at bounding box center [731, 593] width 1054 height 219
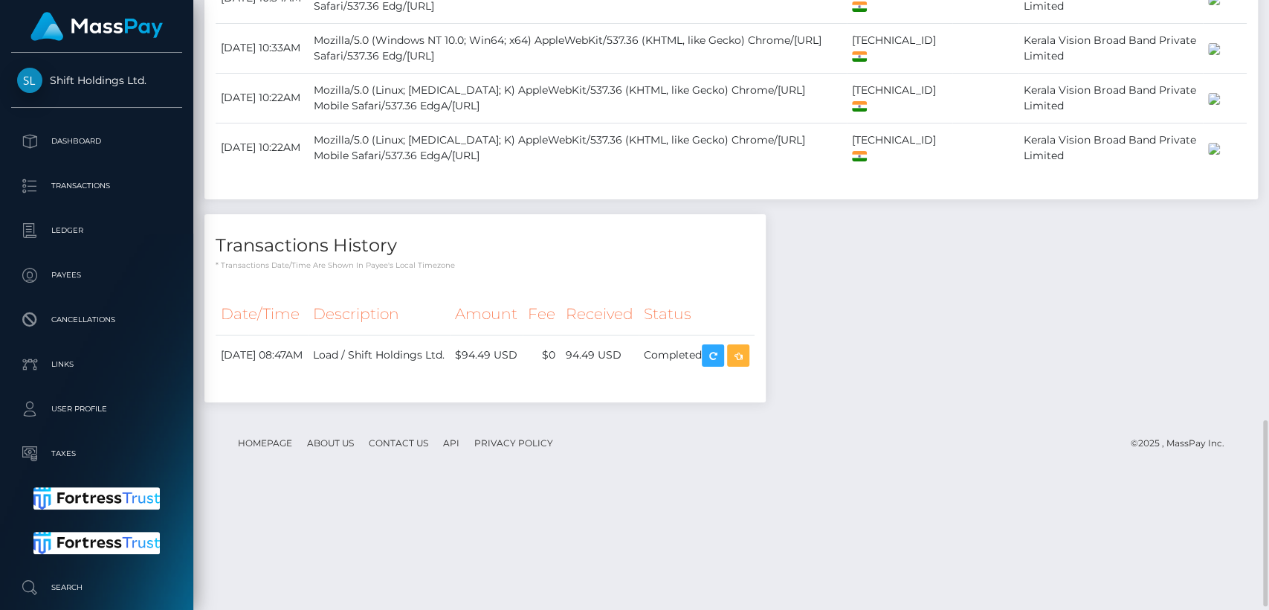
scroll to position [1373, 0]
